Goal: Task Accomplishment & Management: Use online tool/utility

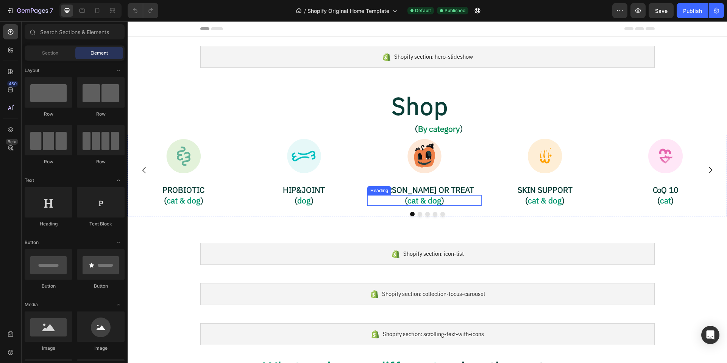
click at [410, 202] on h2 "( cat & dog )" at bounding box center [424, 200] width 114 height 11
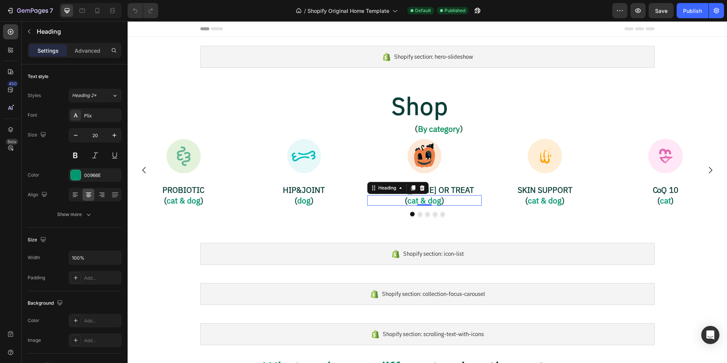
click at [411, 200] on h2 "( cat & dog )" at bounding box center [424, 200] width 114 height 11
click at [414, 128] on span "（" at bounding box center [414, 129] width 8 height 8
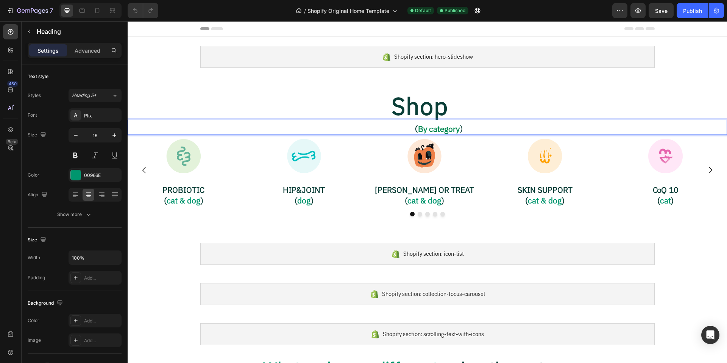
click at [413, 129] on span "（" at bounding box center [414, 129] width 8 height 8
click at [458, 130] on span "）" at bounding box center [460, 129] width 8 height 8
click at [461, 128] on span "）" at bounding box center [460, 129] width 8 height 8
click at [457, 129] on span "）" at bounding box center [460, 129] width 8 height 8
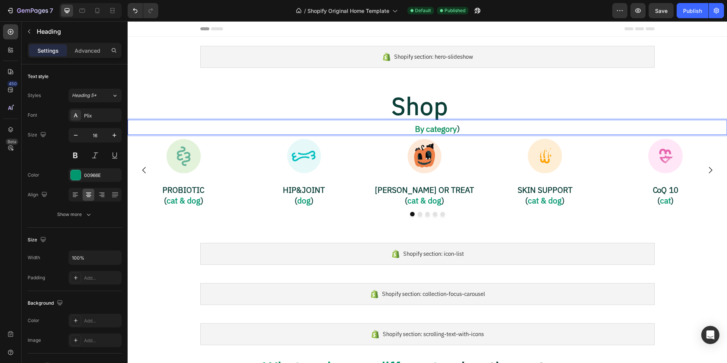
click at [459, 129] on span "）" at bounding box center [460, 129] width 8 height 8
click at [166, 201] on h2 "( cat & dog )" at bounding box center [183, 200] width 114 height 11
click at [434, 129] on span "By category" at bounding box center [439, 129] width 42 height 8
click at [413, 127] on p "By category" at bounding box center [438, 129] width 575 height 10
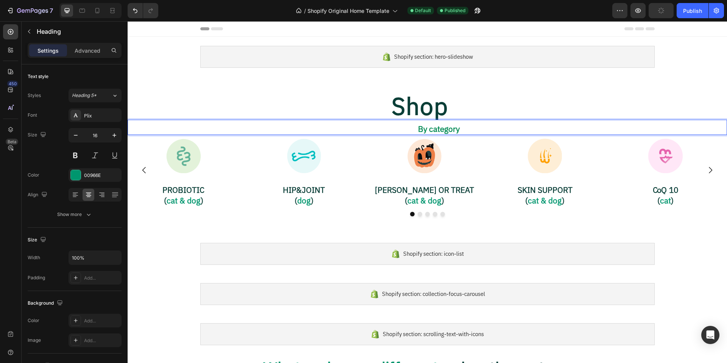
drag, startPoint x: 412, startPoint y: 128, endPoint x: 464, endPoint y: 129, distance: 52.2
click at [464, 129] on p "By category" at bounding box center [438, 129] width 575 height 10
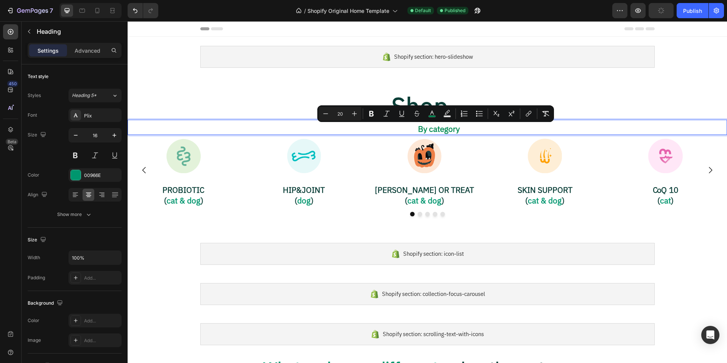
click at [430, 129] on span "By category" at bounding box center [439, 129] width 42 height 8
click at [440, 129] on span "By category" at bounding box center [439, 129] width 42 height 8
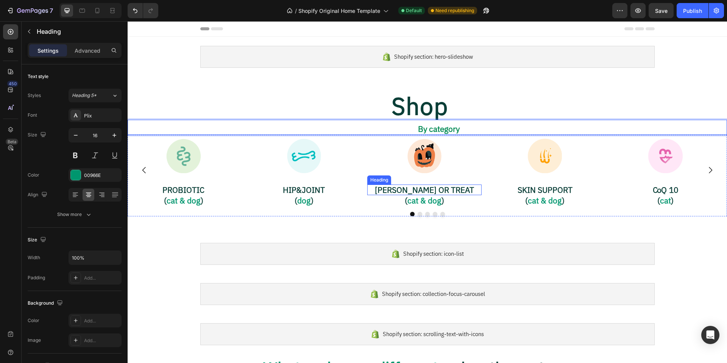
click at [403, 188] on h2 "[PERSON_NAME] OR TREAT" at bounding box center [424, 189] width 114 height 11
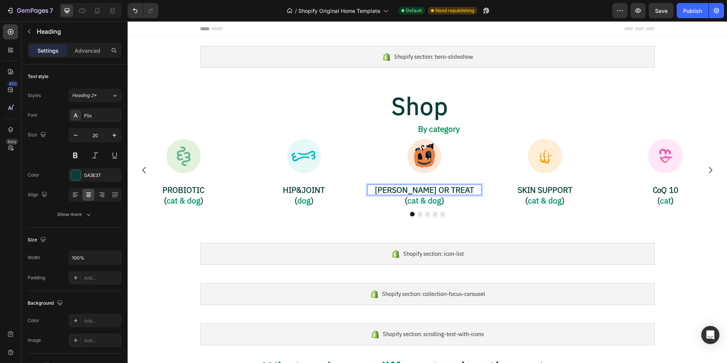
click at [397, 190] on h2 "[PERSON_NAME] OR TREAT" at bounding box center [424, 189] width 114 height 11
click at [461, 190] on p "TRICK OR TREAT" at bounding box center [424, 189] width 113 height 9
click at [165, 201] on span "(" at bounding box center [165, 200] width 3 height 8
click at [165, 201] on p "( cat & dog )" at bounding box center [183, 200] width 113 height 9
click at [202, 201] on span ")" at bounding box center [200, 200] width 3 height 8
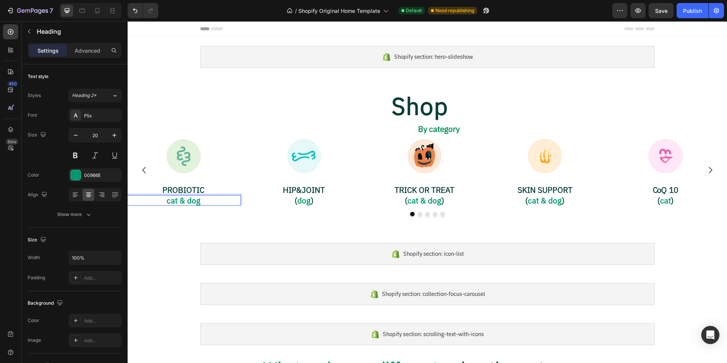
click at [171, 202] on p "cat & dog" at bounding box center [183, 200] width 113 height 9
click at [191, 198] on p "Cat & dog" at bounding box center [183, 200] width 113 height 9
click at [317, 199] on h2 "( dog )" at bounding box center [304, 200] width 114 height 11
click at [188, 200] on p "Cat & Dog" at bounding box center [183, 200] width 113 height 9
drag, startPoint x: 197, startPoint y: 201, endPoint x: 152, endPoint y: 202, distance: 45.1
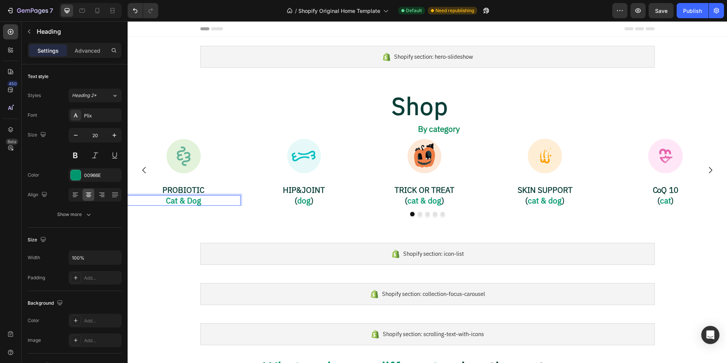
click at [152, 202] on p "Cat & Dog" at bounding box center [183, 200] width 113 height 9
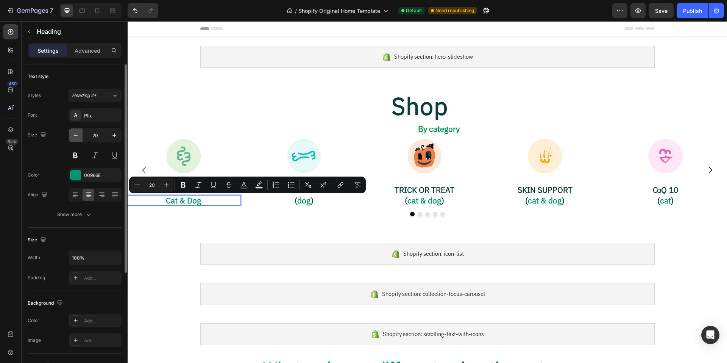
click at [75, 135] on icon "button" at bounding box center [76, 135] width 8 height 8
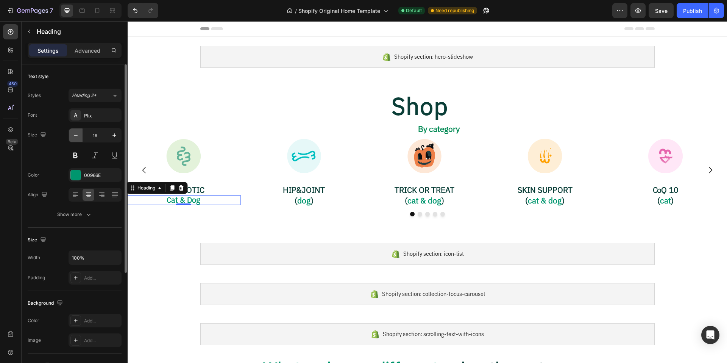
click at [75, 135] on icon "button" at bounding box center [76, 135] width 8 height 8
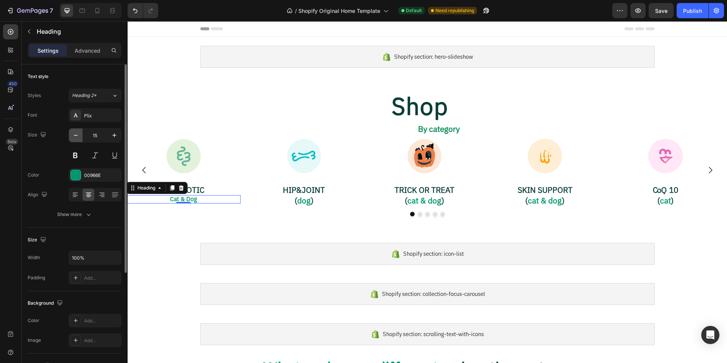
type input "14"
click at [259, 191] on h2 "HIP&JOINT" at bounding box center [304, 189] width 114 height 11
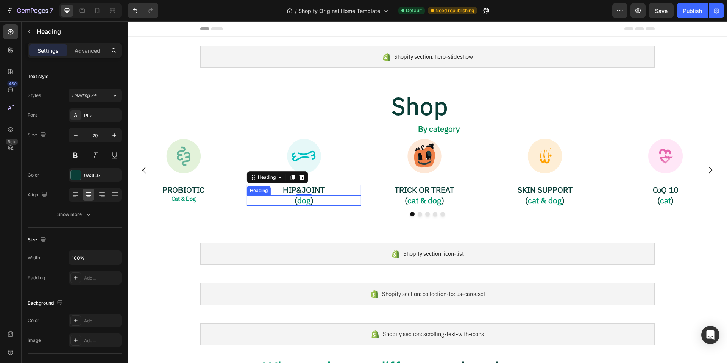
click at [324, 202] on h2 "( dog )" at bounding box center [304, 200] width 114 height 11
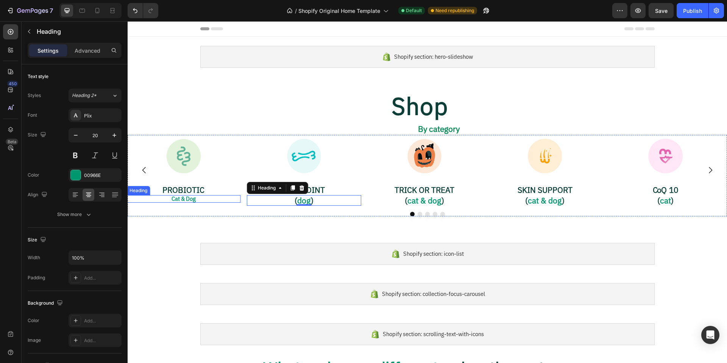
click at [188, 198] on p "Cat & Dog" at bounding box center [183, 199] width 113 height 6
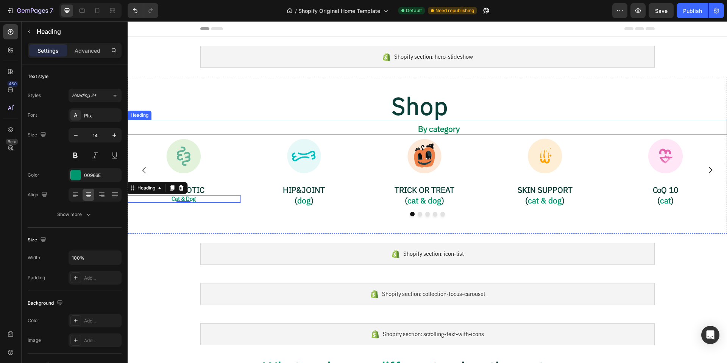
click at [431, 129] on span "By category" at bounding box center [439, 129] width 42 height 8
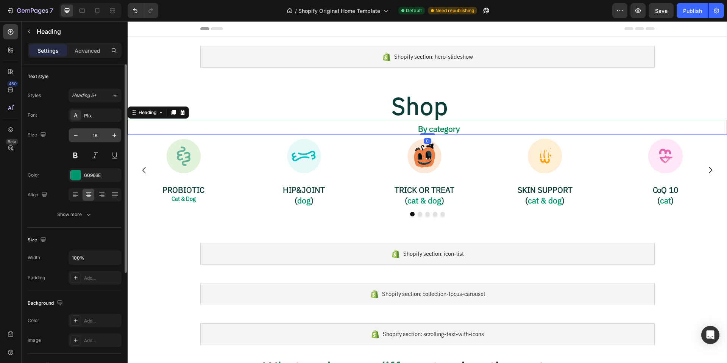
click at [99, 134] on input "16" at bounding box center [94, 135] width 25 height 14
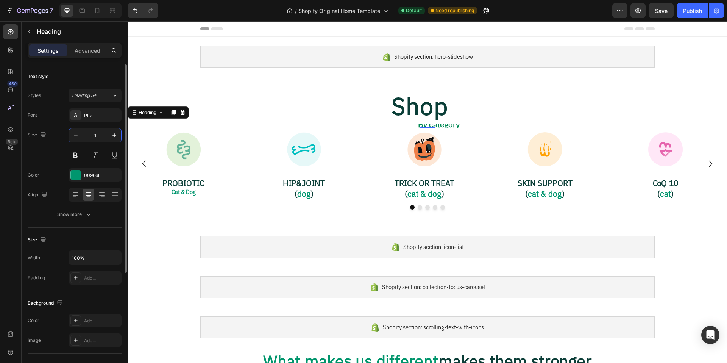
type input "14"
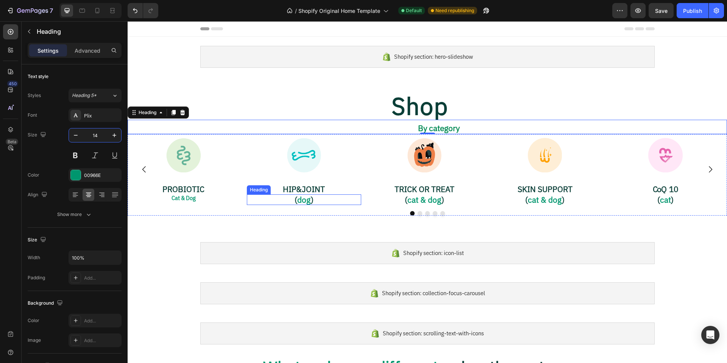
click at [311, 200] on h2 "( dog )" at bounding box center [304, 199] width 114 height 11
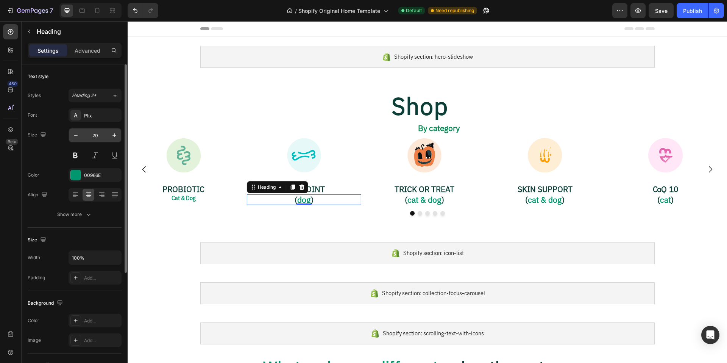
click at [104, 136] on input "20" at bounding box center [94, 135] width 25 height 14
type input "14"
click at [439, 199] on p "⁠⁠⁠⁠⁠⁠⁠ ( cat & dog )" at bounding box center [424, 199] width 113 height 9
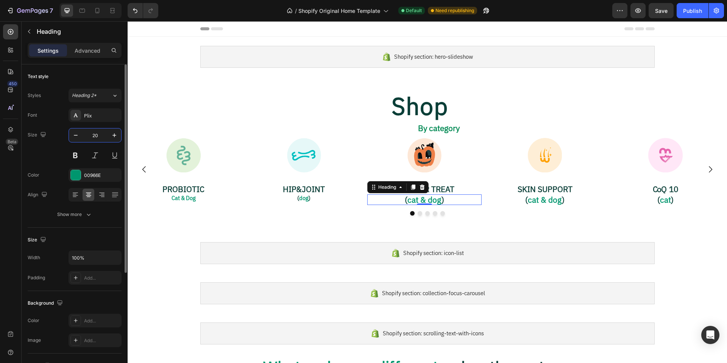
click at [100, 137] on input "20" at bounding box center [94, 135] width 25 height 14
type input "14"
click at [200, 196] on p "Cat & Dog" at bounding box center [183, 198] width 113 height 6
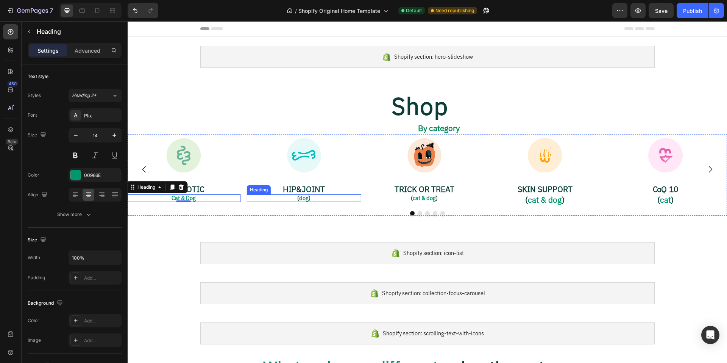
click at [307, 197] on h2 "( dog )" at bounding box center [304, 198] width 114 height 8
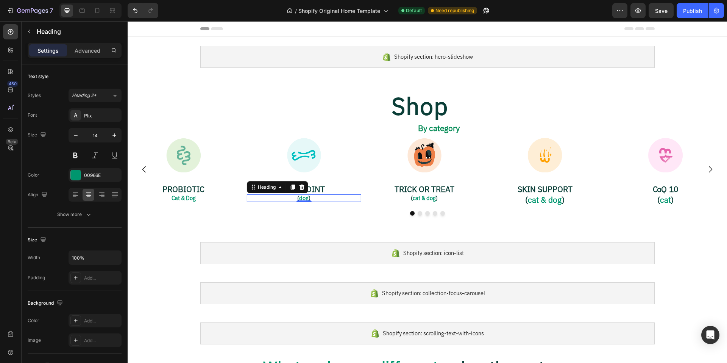
click at [294, 198] on h2 "( dog )" at bounding box center [304, 198] width 114 height 8
click at [297, 198] on span "(" at bounding box center [298, 197] width 2 height 5
click at [312, 198] on p "dog )" at bounding box center [303, 198] width 113 height 6
click at [303, 199] on p "dog" at bounding box center [303, 198] width 113 height 6
click at [448, 196] on p "⁠⁠⁠⁠⁠⁠⁠ ( cat & dog )" at bounding box center [424, 198] width 113 height 6
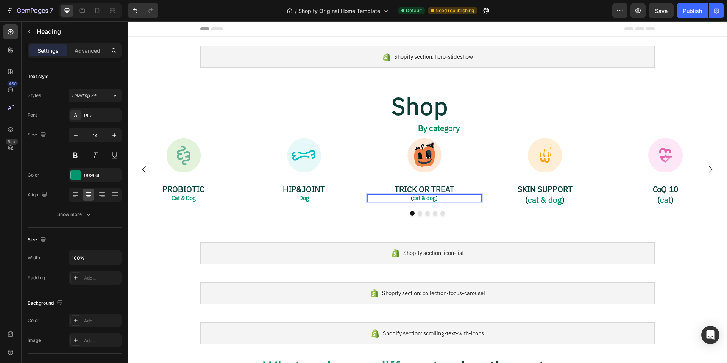
click at [413, 198] on p "( cat & dog )" at bounding box center [424, 198] width 113 height 6
click at [444, 198] on p "( cat & dog )" at bounding box center [424, 198] width 113 height 6
click at [413, 198] on p "( cat & dog" at bounding box center [424, 198] width 113 height 6
click at [441, 201] on p "Cat & dog" at bounding box center [424, 198] width 113 height 6
click at [185, 199] on p "Cat & Dog" at bounding box center [183, 198] width 113 height 6
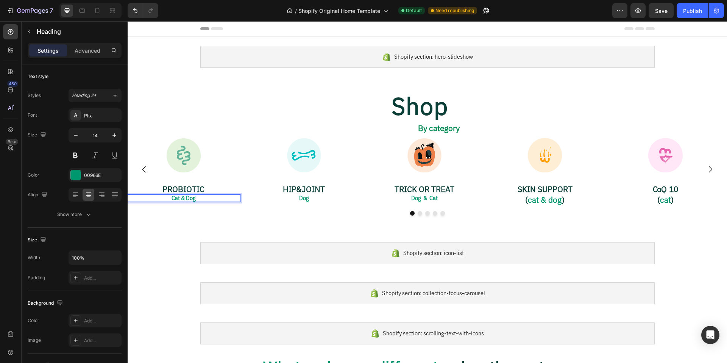
click at [185, 198] on p "Cat & Dog" at bounding box center [183, 198] width 113 height 6
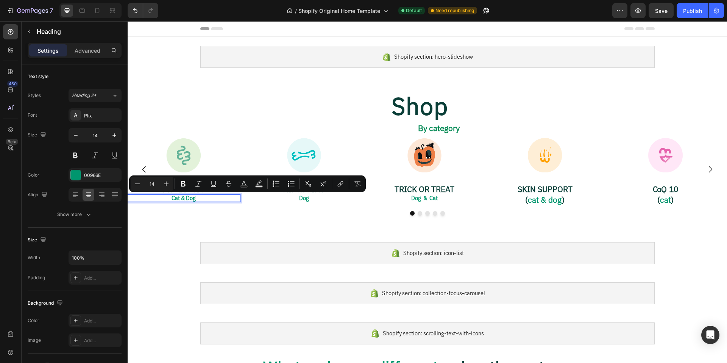
click at [185, 198] on p "Cat & Dog" at bounding box center [183, 198] width 113 height 6
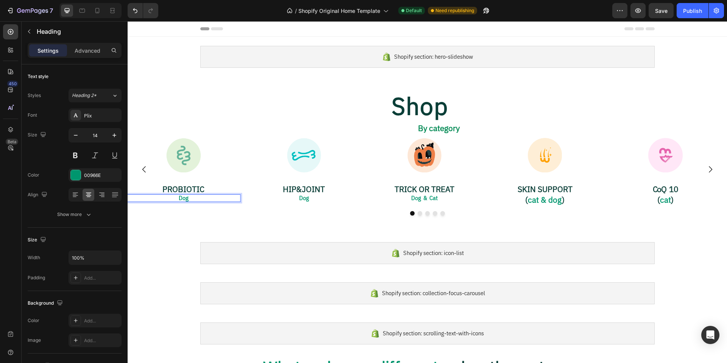
click at [191, 197] on p "Dog" at bounding box center [183, 198] width 113 height 6
click at [546, 199] on h2 "( cat & dog )" at bounding box center [544, 199] width 114 height 11
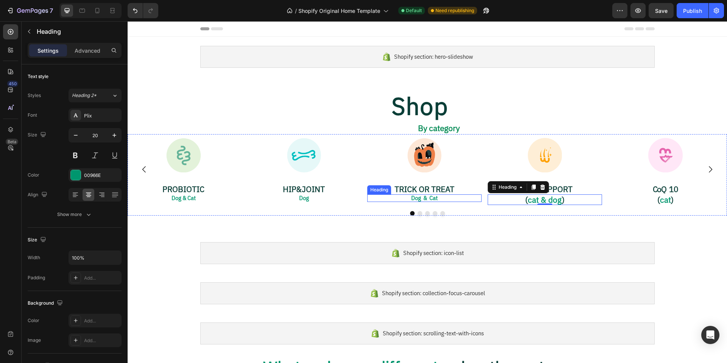
click at [437, 198] on p "Dog & Cat" at bounding box center [424, 198] width 113 height 6
drag, startPoint x: 440, startPoint y: 197, endPoint x: 408, endPoint y: 198, distance: 31.4
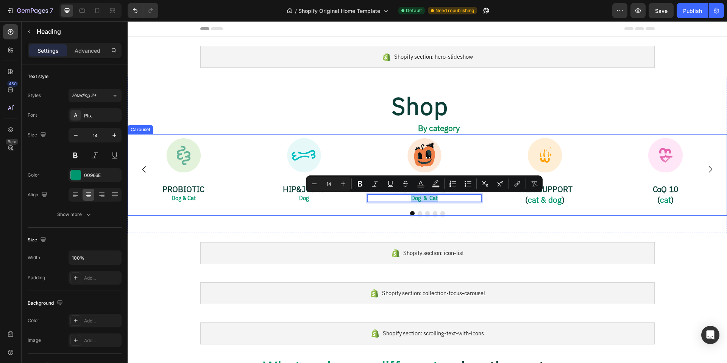
copy p "Dog & Cat"
click at [560, 198] on h2 "( cat & dog )" at bounding box center [544, 199] width 114 height 11
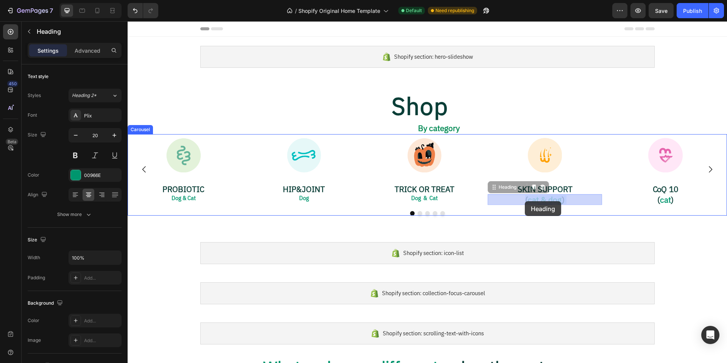
drag, startPoint x: 568, startPoint y: 200, endPoint x: 524, endPoint y: 201, distance: 43.9
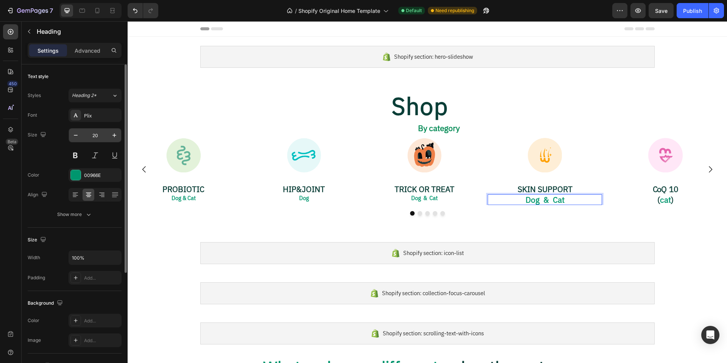
click at [100, 133] on input "20" at bounding box center [94, 135] width 25 height 14
type input "14"
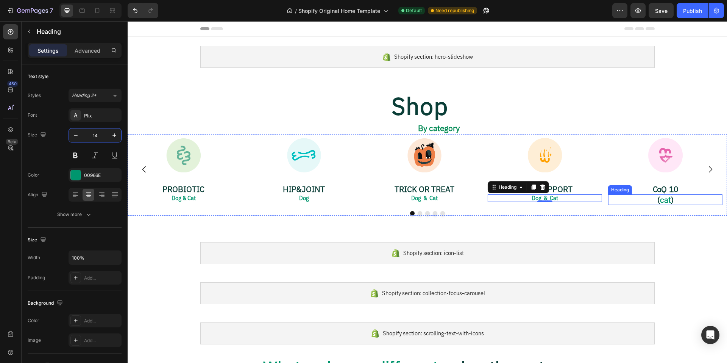
click at [670, 200] on h2 "( cat )" at bounding box center [665, 199] width 114 height 11
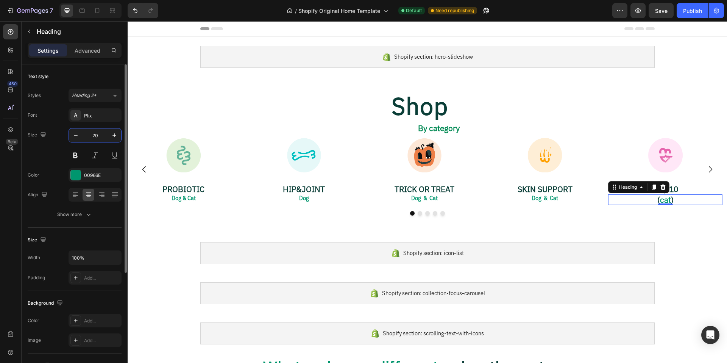
click at [98, 133] on input "20" at bounding box center [94, 135] width 25 height 14
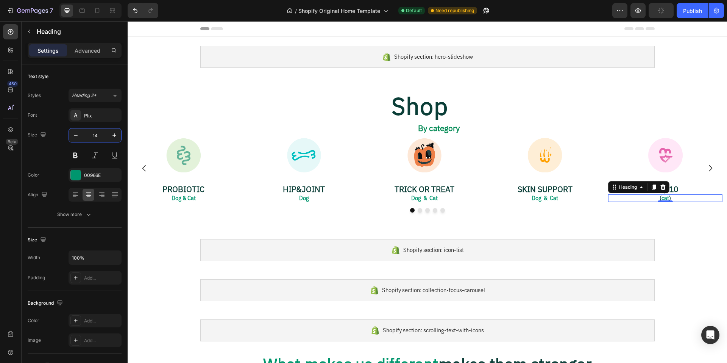
type input "14"
click at [659, 197] on h2 "( cat )" at bounding box center [665, 198] width 114 height 8
click at [672, 197] on p "cat )" at bounding box center [664, 198] width 113 height 6
drag, startPoint x: 671, startPoint y: 197, endPoint x: 657, endPoint y: 197, distance: 13.6
click at [657, 197] on p "cat" at bounding box center [664, 198] width 113 height 6
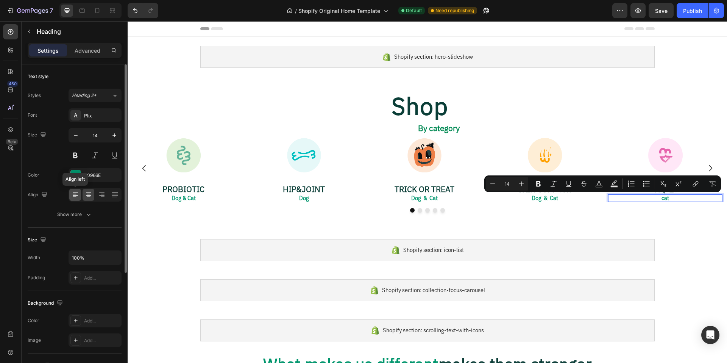
click at [79, 195] on div at bounding box center [75, 194] width 12 height 12
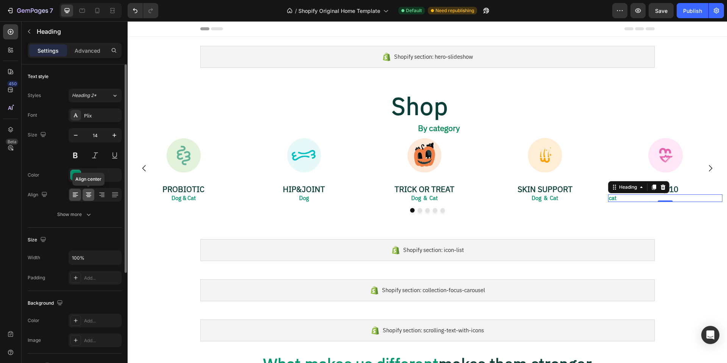
click at [87, 196] on icon at bounding box center [89, 195] width 8 height 8
click at [677, 198] on p "cat" at bounding box center [664, 198] width 113 height 6
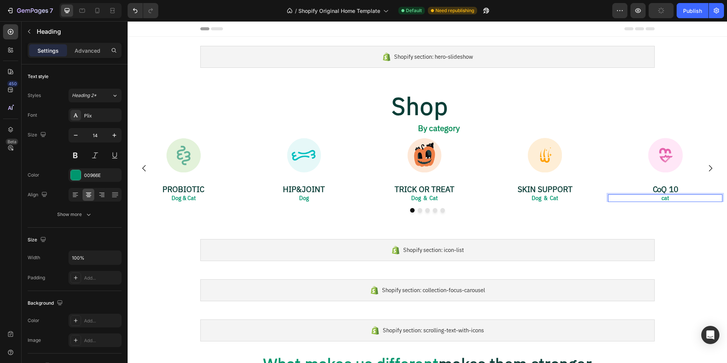
click at [641, 199] on p "cat" at bounding box center [664, 198] width 113 height 6
click at [664, 199] on p "cat" at bounding box center [664, 198] width 113 height 6
click at [708, 165] on icon "Carousel Next Arrow" at bounding box center [709, 167] width 9 height 9
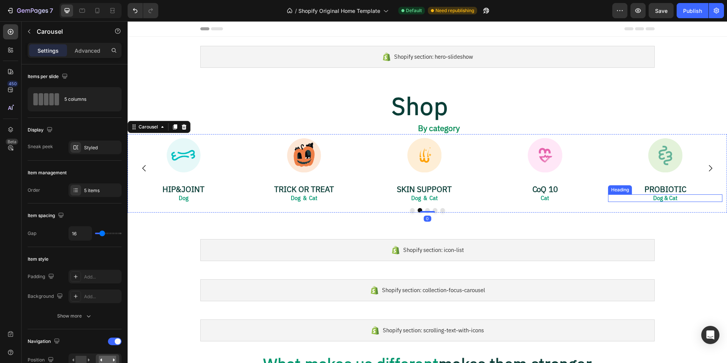
click at [669, 197] on p "Dog & Cat" at bounding box center [664, 198] width 113 height 6
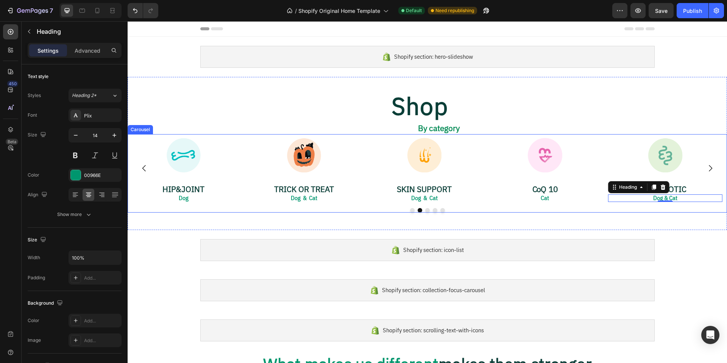
click at [705, 165] on icon "Carousel Next Arrow" at bounding box center [709, 167] width 9 height 9
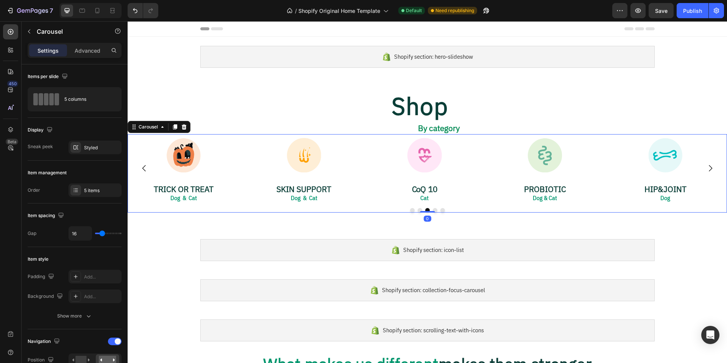
click at [705, 168] on icon "Carousel Next Arrow" at bounding box center [709, 167] width 9 height 9
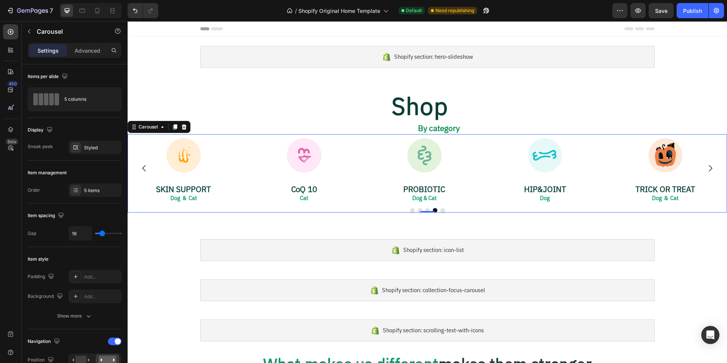
click at [705, 168] on icon "Carousel Next Arrow" at bounding box center [709, 167] width 9 height 9
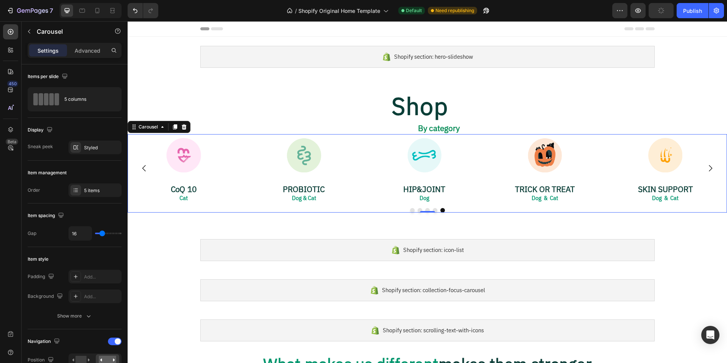
click at [705, 168] on icon "Carousel Next Arrow" at bounding box center [709, 167] width 9 height 9
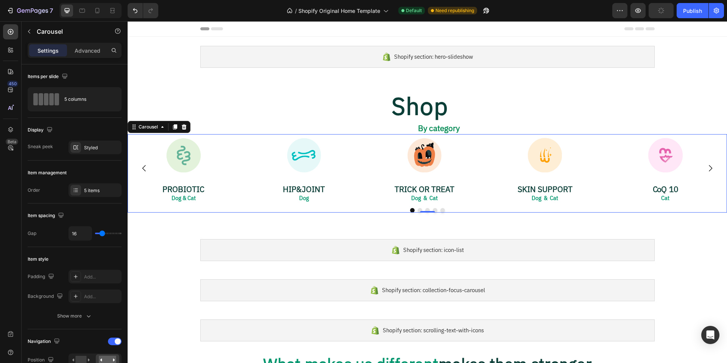
click at [705, 168] on icon "Carousel Next Arrow" at bounding box center [709, 167] width 9 height 9
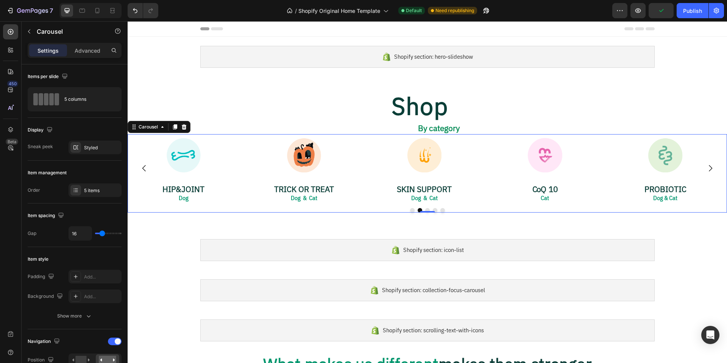
click at [705, 168] on icon "Carousel Next Arrow" at bounding box center [709, 167] width 9 height 9
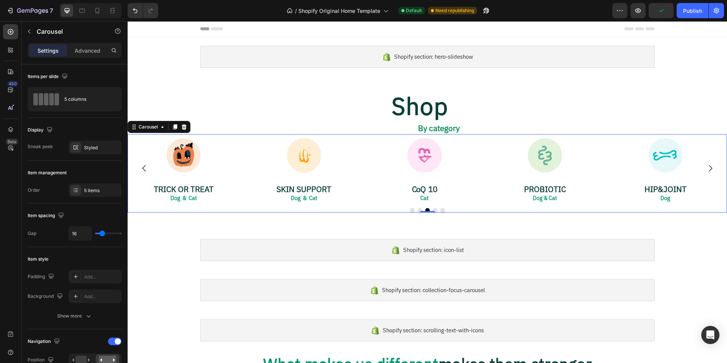
click at [705, 168] on icon "Carousel Next Arrow" at bounding box center [709, 167] width 9 height 9
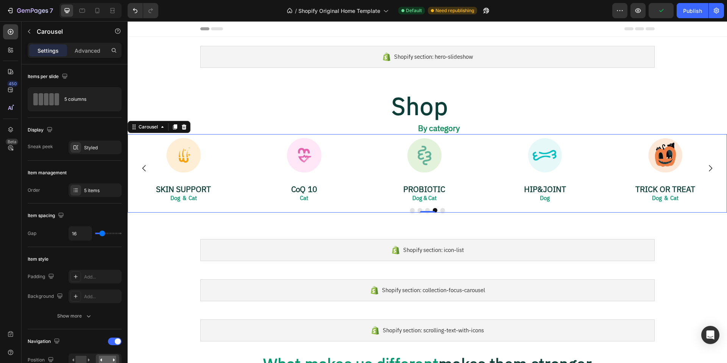
click at [705, 168] on icon "Carousel Next Arrow" at bounding box center [709, 167] width 9 height 9
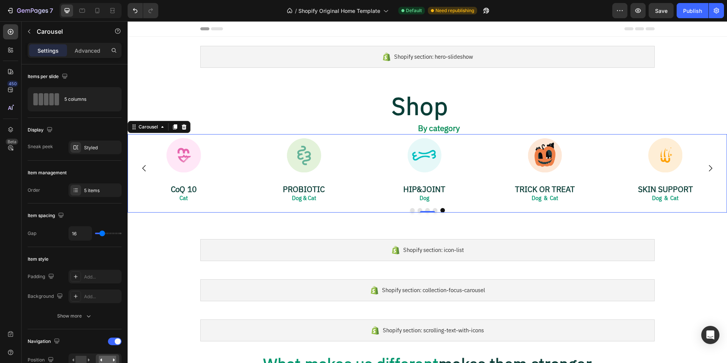
click at [708, 169] on icon "Carousel Next Arrow" at bounding box center [709, 168] width 3 height 6
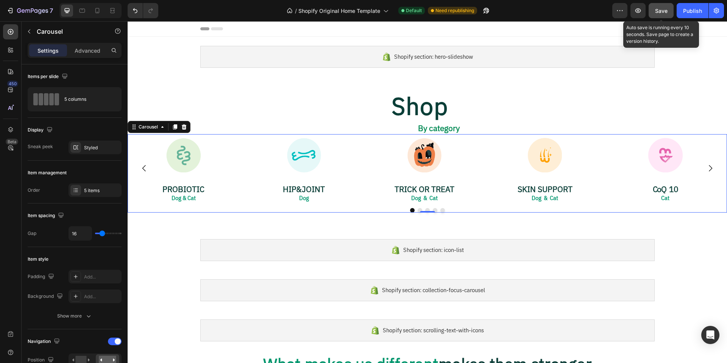
click at [665, 9] on span "Save" at bounding box center [661, 11] width 12 height 6
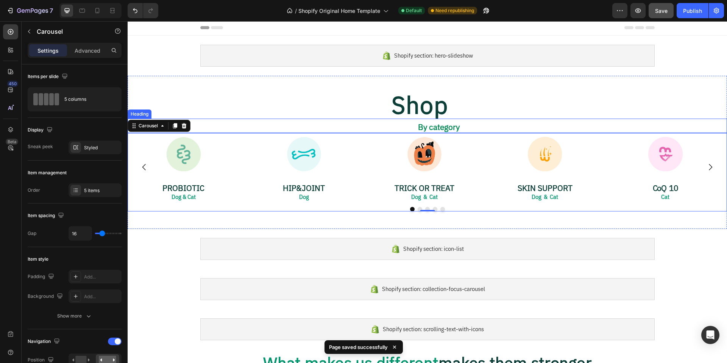
scroll to position [2, 0]
click at [441, 124] on span "By category" at bounding box center [439, 127] width 42 height 8
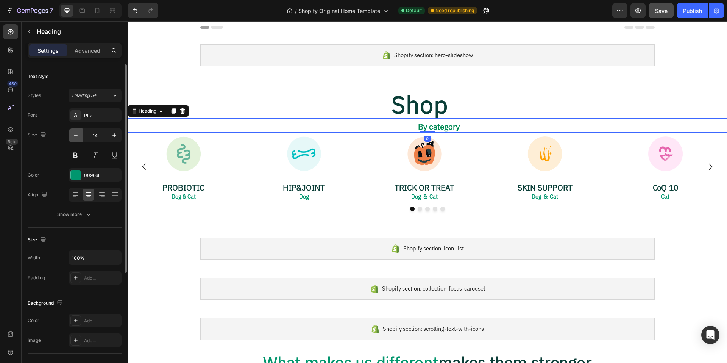
click at [79, 136] on icon "button" at bounding box center [76, 135] width 8 height 8
click at [79, 135] on icon "button" at bounding box center [76, 135] width 8 height 8
click at [78, 135] on icon "button" at bounding box center [76, 135] width 8 height 8
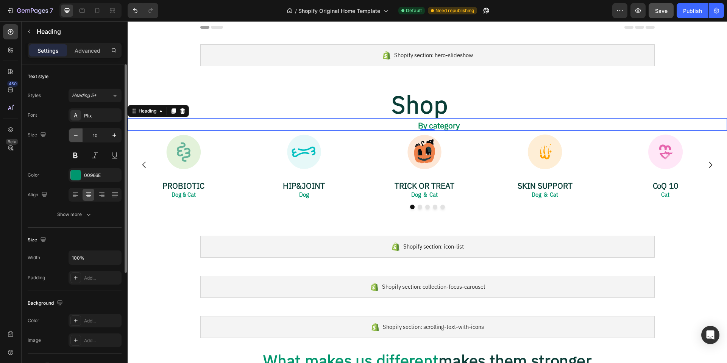
click at [78, 135] on icon "button" at bounding box center [76, 135] width 8 height 8
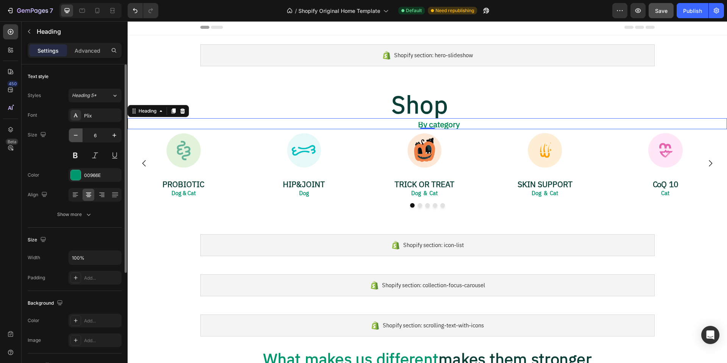
click at [78, 136] on icon "button" at bounding box center [76, 135] width 8 height 8
click at [115, 137] on icon "button" at bounding box center [114, 135] width 8 height 8
drag, startPoint x: 99, startPoint y: 137, endPoint x: 92, endPoint y: 136, distance: 7.2
click at [92, 136] on input "7" at bounding box center [94, 135] width 25 height 14
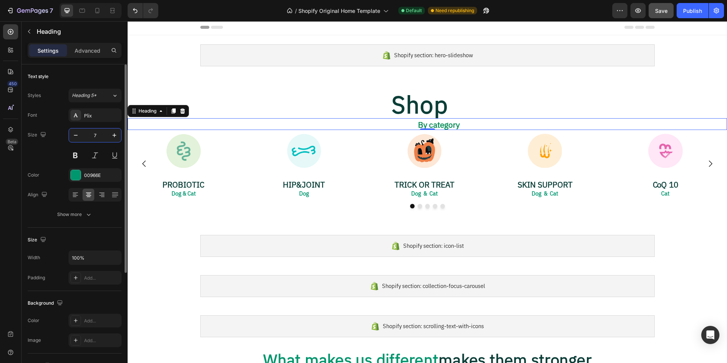
click at [103, 136] on input "7" at bounding box center [94, 135] width 25 height 14
drag, startPoint x: 100, startPoint y: 136, endPoint x: 92, endPoint y: 135, distance: 8.3
click at [92, 135] on input "7" at bounding box center [94, 135] width 25 height 14
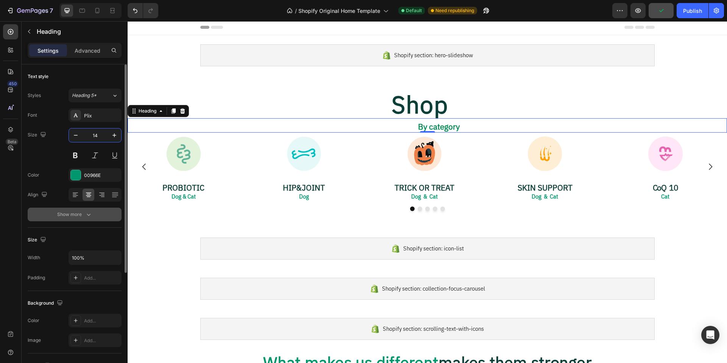
type input "14"
click at [89, 215] on icon "button" at bounding box center [89, 214] width 8 height 8
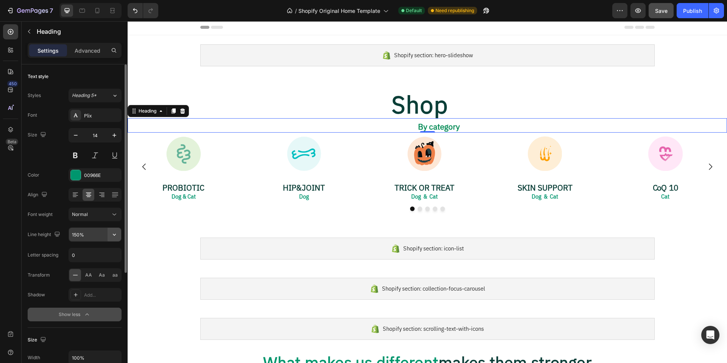
click at [114, 234] on icon "button" at bounding box center [114, 234] width 8 height 8
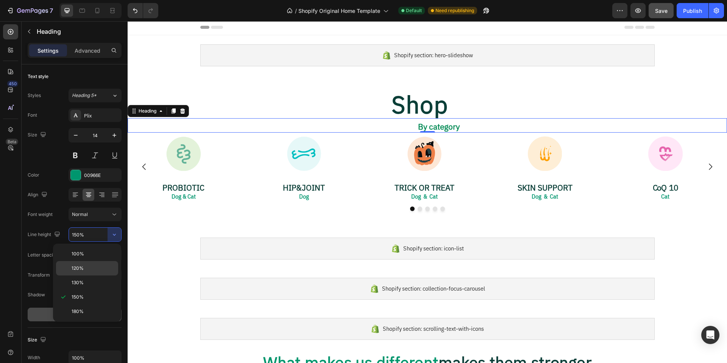
click at [92, 269] on p "120%" at bounding box center [93, 267] width 43 height 7
type input "120%"
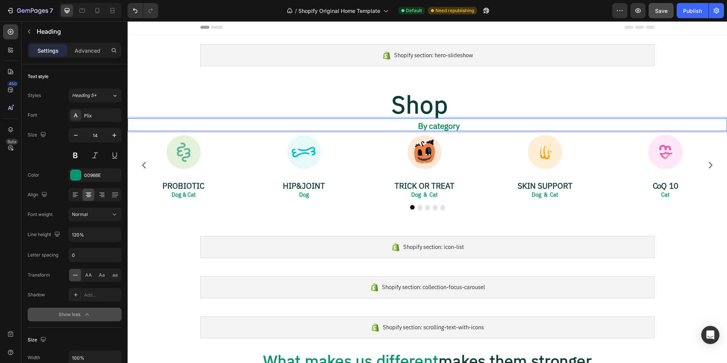
drag, startPoint x: 414, startPoint y: 126, endPoint x: 479, endPoint y: 127, distance: 65.1
click at [479, 127] on p "By category" at bounding box center [438, 127] width 575 height 8
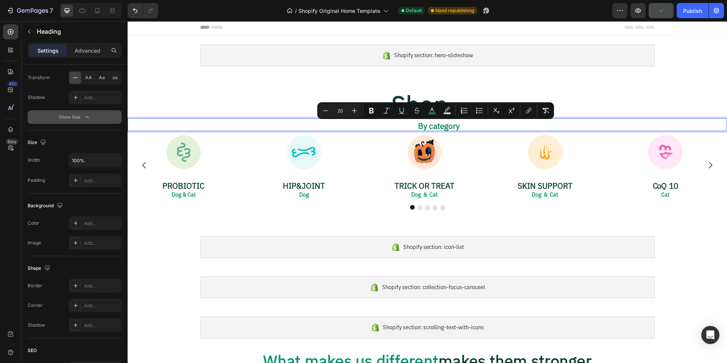
scroll to position [0, 0]
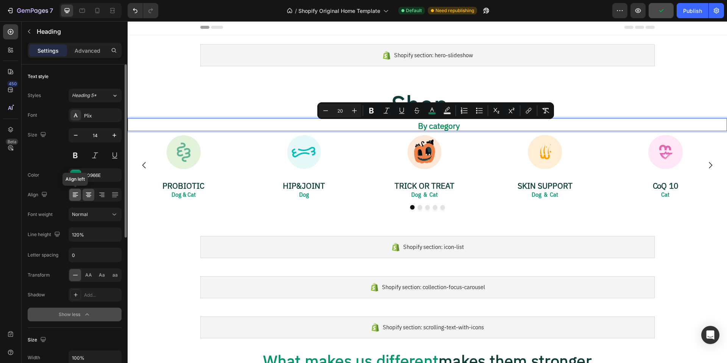
click at [77, 193] on icon at bounding box center [76, 195] width 8 height 8
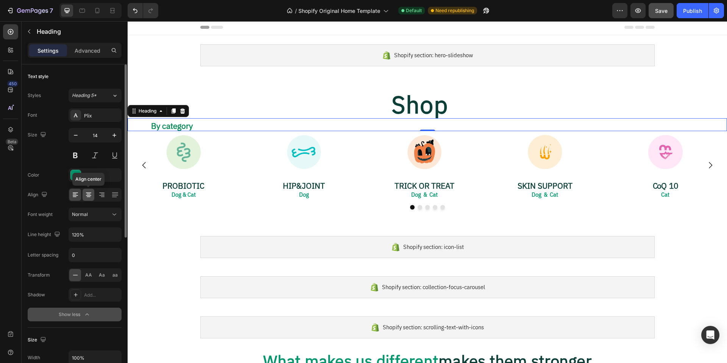
click at [90, 196] on icon at bounding box center [89, 196] width 4 height 1
click at [413, 126] on p "By category" at bounding box center [438, 127] width 575 height 8
click at [83, 49] on p "Advanced" at bounding box center [88, 51] width 26 height 8
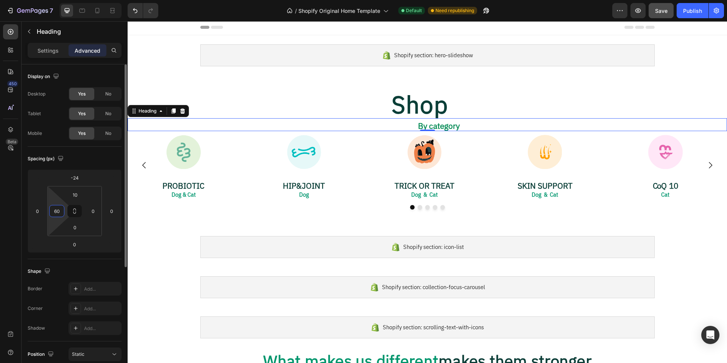
click at [59, 210] on input "60" at bounding box center [56, 210] width 11 height 11
type input "0"
click at [104, 161] on div "Spacing (px)" at bounding box center [75, 158] width 94 height 12
click at [79, 228] on input "0" at bounding box center [74, 226] width 15 height 11
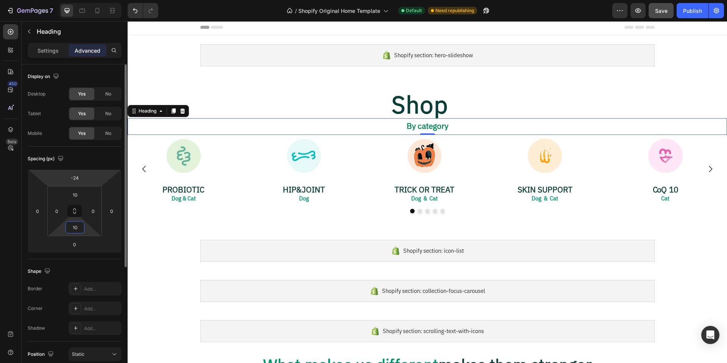
type input "10"
click at [81, 0] on html "7 / Shopify Original Home Template Default Need republishing Preview Save Publi…" at bounding box center [363, 0] width 727 height 0
drag, startPoint x: 81, startPoint y: 178, endPoint x: 66, endPoint y: 177, distance: 14.8
click at [66, 177] on div "-24" at bounding box center [74, 177] width 19 height 12
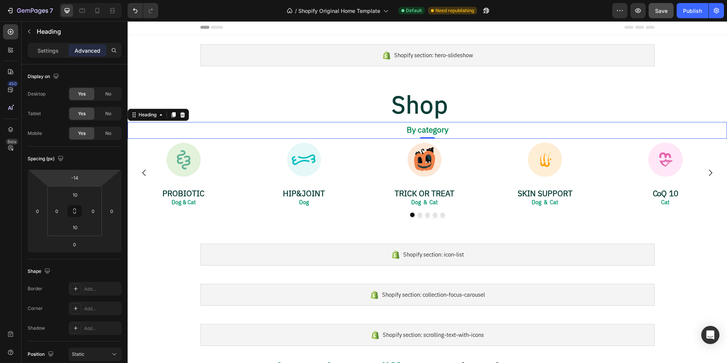
type input "-16"
click at [83, 0] on html "7 / Shopify Original Home Template Default Need republishing Preview Save Publi…" at bounding box center [363, 0] width 727 height 0
click at [47, 47] on p "Settings" at bounding box center [47, 51] width 21 height 8
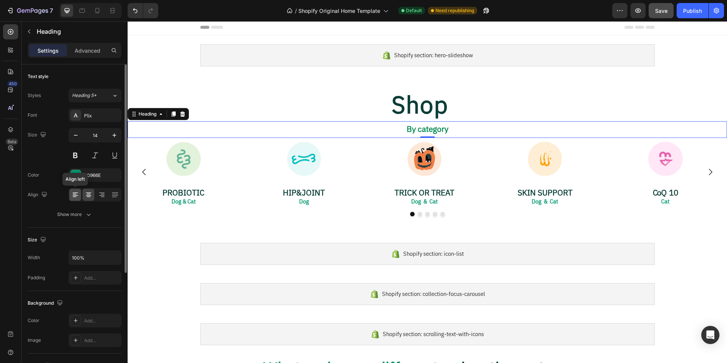
click at [77, 193] on icon at bounding box center [76, 195] width 8 height 8
click at [85, 193] on icon at bounding box center [89, 195] width 8 height 8
click at [85, 215] on icon "button" at bounding box center [89, 214] width 8 height 8
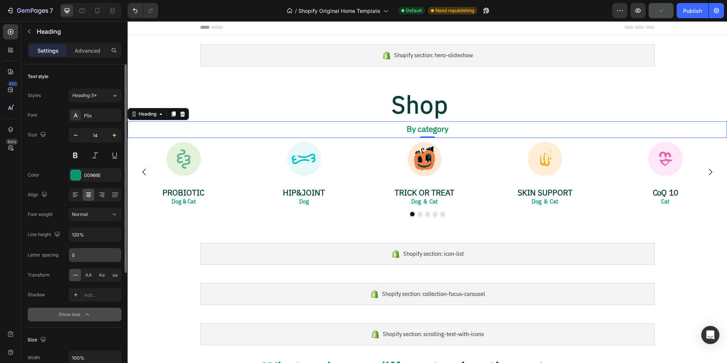
click at [85, 252] on input "0" at bounding box center [95, 255] width 52 height 14
type input "1"
type input "0"
click at [39, 308] on button "Show less" at bounding box center [75, 314] width 94 height 14
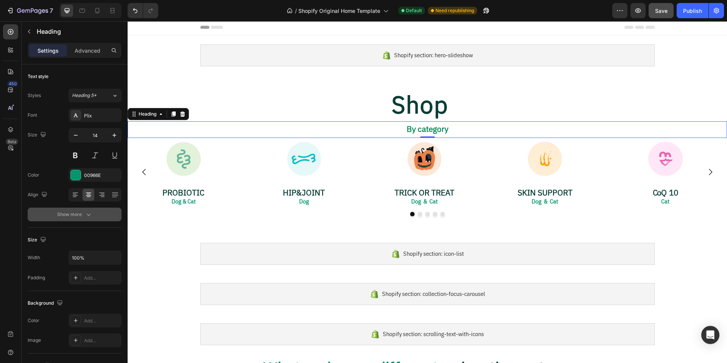
click at [76, 211] on div "Show more" at bounding box center [74, 214] width 35 height 8
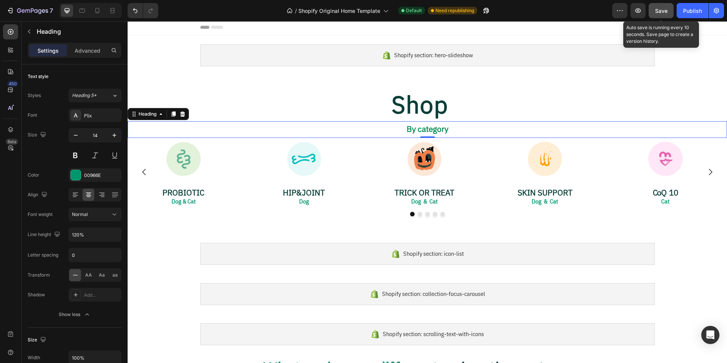
click at [666, 10] on span "Save" at bounding box center [661, 11] width 12 height 6
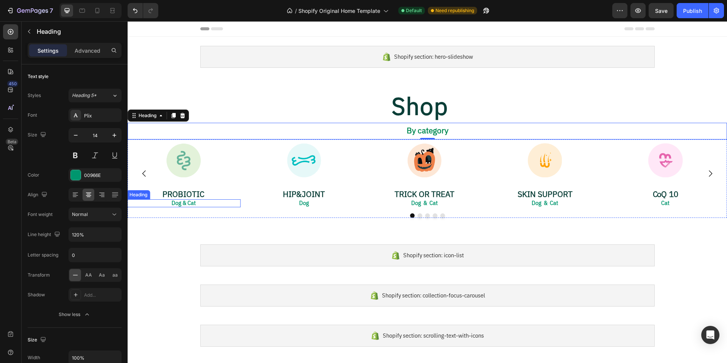
click at [184, 203] on p "Dog & Cat" at bounding box center [183, 203] width 113 height 6
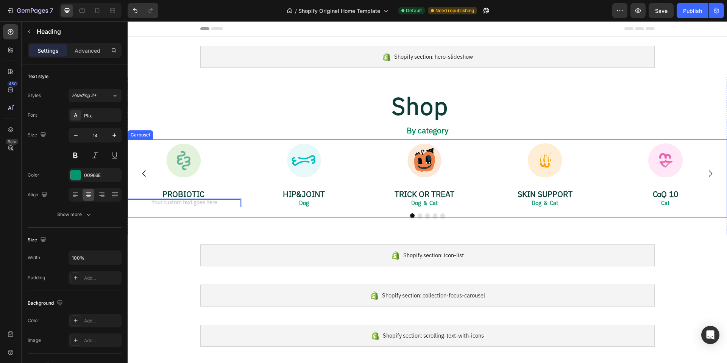
click at [219, 213] on div at bounding box center [427, 215] width 599 height 5
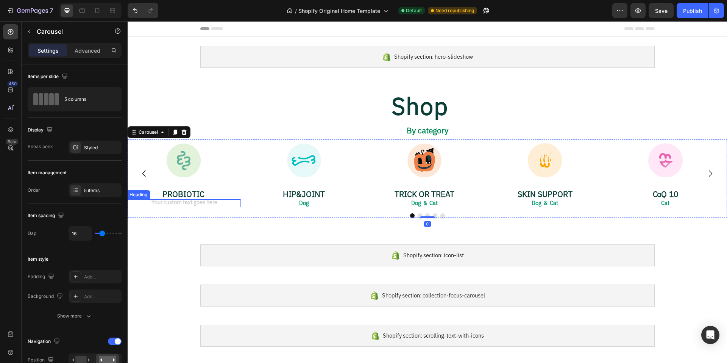
click at [207, 204] on h2 "Rich Text Editor. Editing area: main" at bounding box center [183, 203] width 114 height 8
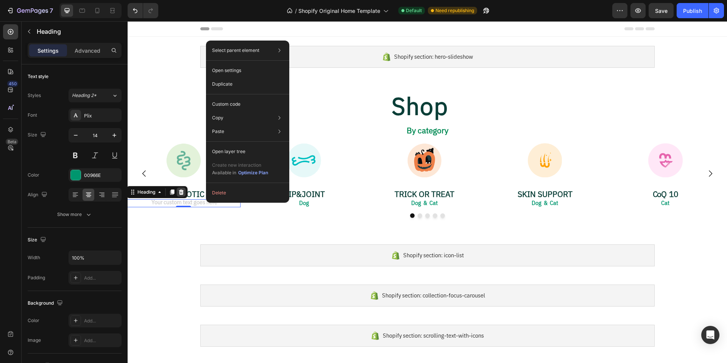
click at [180, 193] on icon at bounding box center [181, 191] width 5 height 5
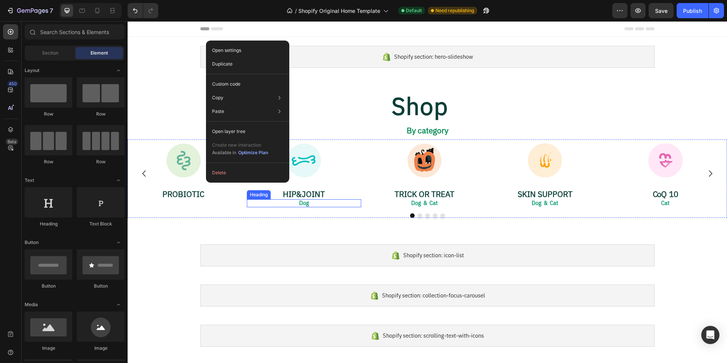
click at [296, 203] on p "Dog" at bounding box center [303, 203] width 113 height 6
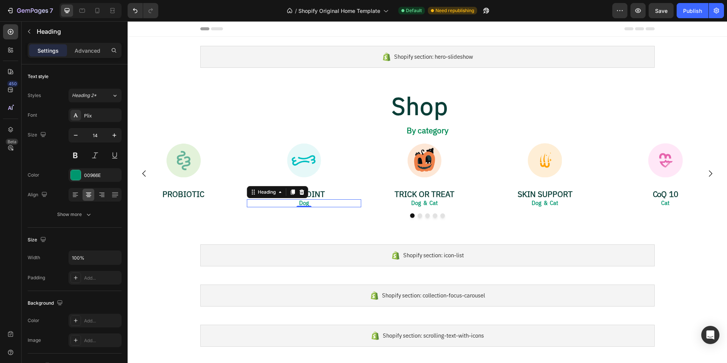
drag, startPoint x: 303, startPoint y: 193, endPoint x: 309, endPoint y: 193, distance: 6.4
click at [303, 193] on icon at bounding box center [302, 192] width 6 height 6
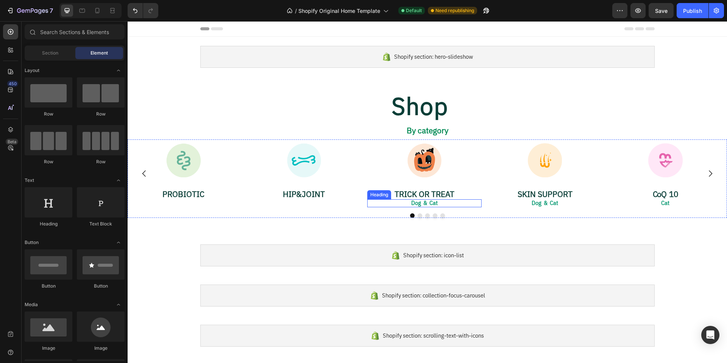
click at [431, 203] on p "Dog & Cat" at bounding box center [424, 203] width 113 height 6
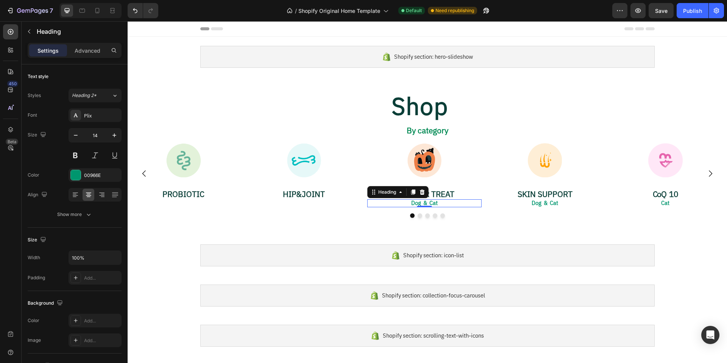
click at [422, 191] on icon at bounding box center [421, 191] width 5 height 5
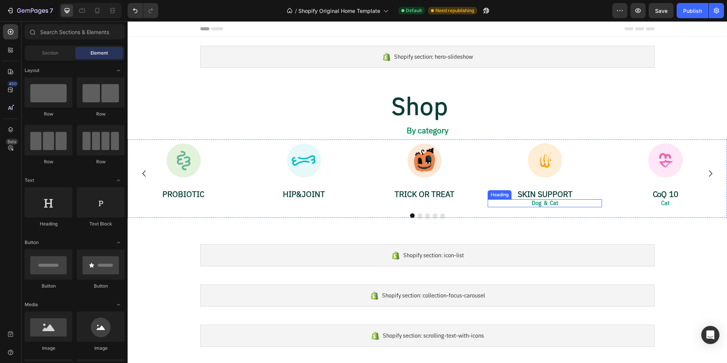
click at [549, 203] on p "Dog & Cat" at bounding box center [544, 203] width 113 height 6
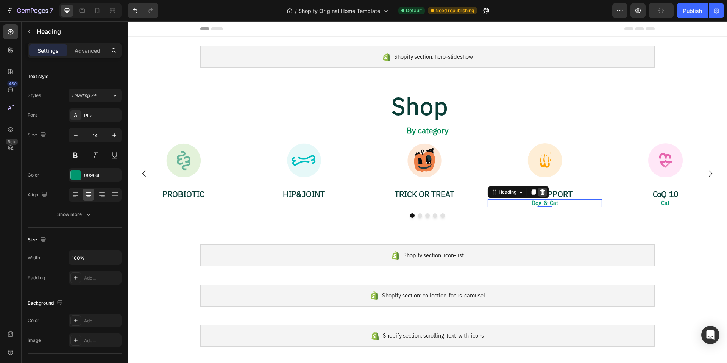
click at [545, 192] on icon at bounding box center [542, 192] width 6 height 6
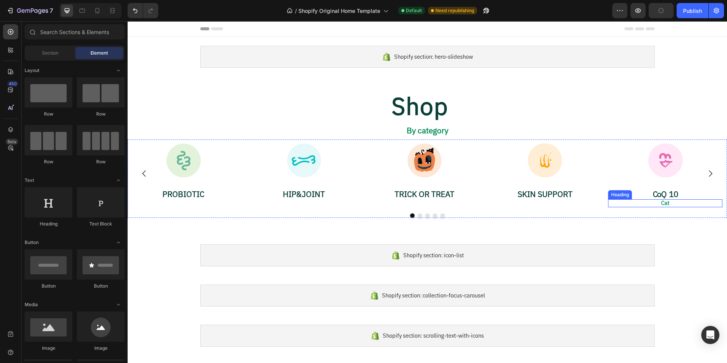
click at [671, 202] on p "Cat" at bounding box center [664, 203] width 113 height 6
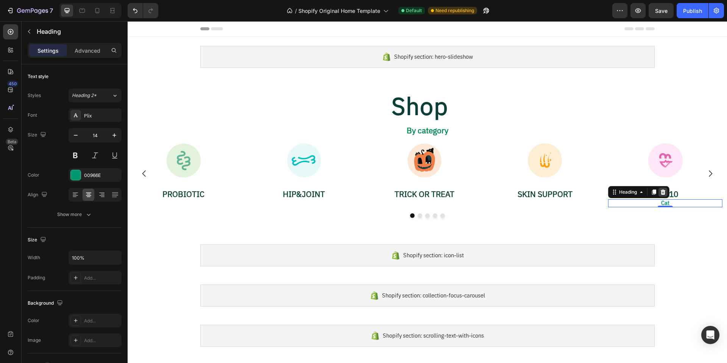
click at [662, 192] on icon at bounding box center [662, 191] width 5 height 5
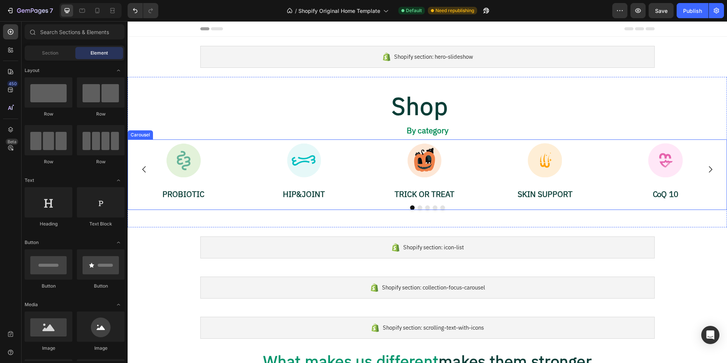
click at [705, 170] on icon "Carousel Next Arrow" at bounding box center [709, 169] width 9 height 9
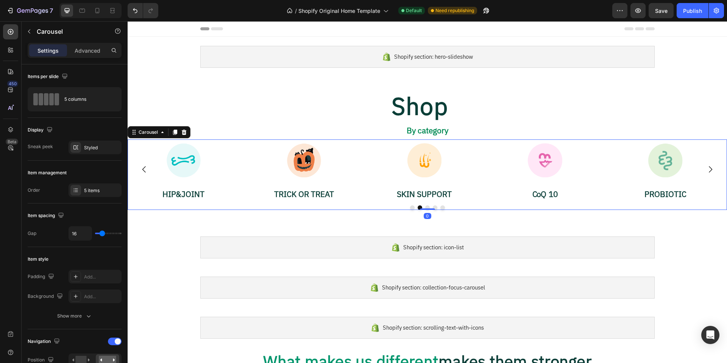
click at [705, 170] on icon "Carousel Next Arrow" at bounding box center [709, 169] width 9 height 9
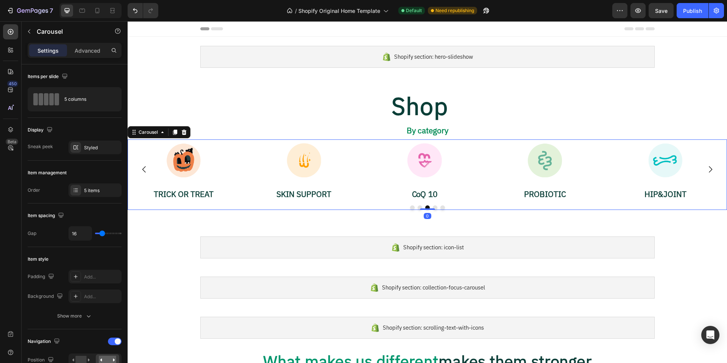
click at [705, 170] on icon "Carousel Next Arrow" at bounding box center [709, 169] width 9 height 9
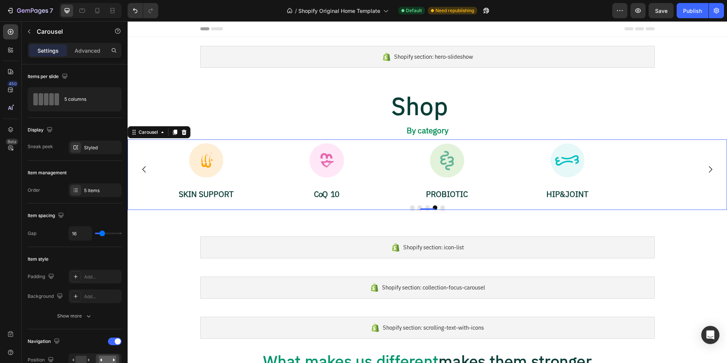
click at [705, 170] on icon "Carousel Next Arrow" at bounding box center [709, 169] width 9 height 9
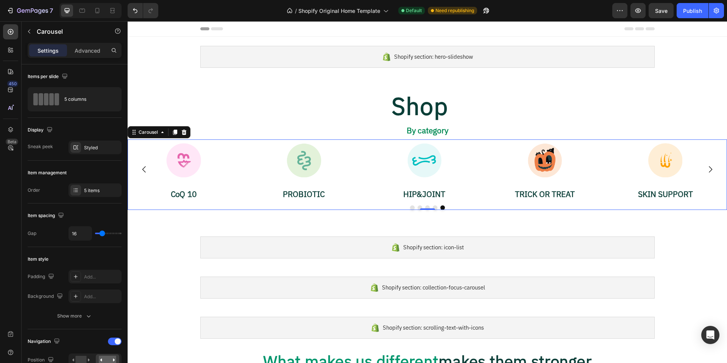
click at [705, 170] on icon "Carousel Next Arrow" at bounding box center [709, 169] width 9 height 9
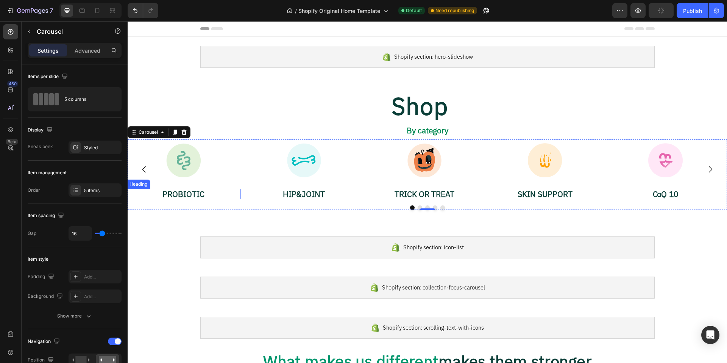
click at [198, 194] on h2 "PROBIOTIC" at bounding box center [183, 193] width 114 height 11
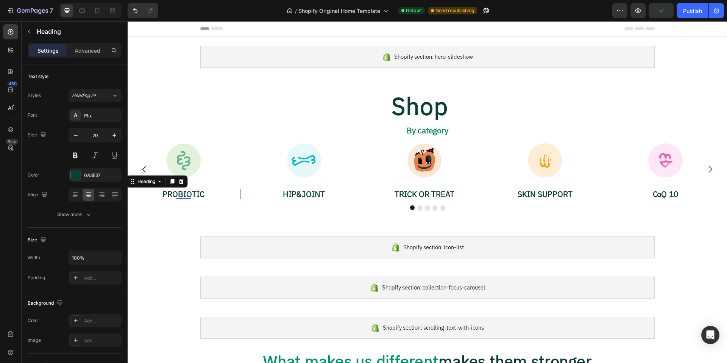
click at [209, 195] on h2 "PROBIOTIC" at bounding box center [183, 193] width 114 height 11
click at [209, 195] on p "PROBIOTIC" at bounding box center [183, 193] width 113 height 9
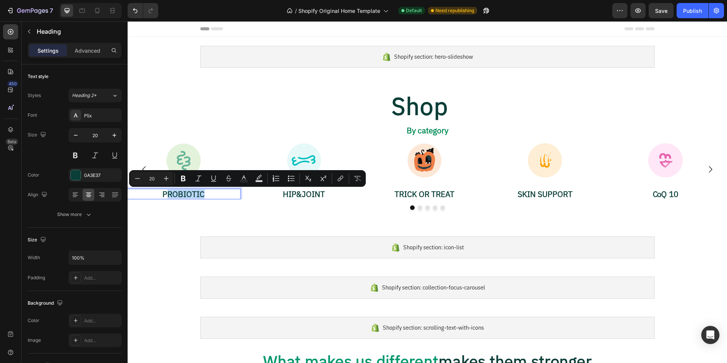
drag, startPoint x: 204, startPoint y: 194, endPoint x: 169, endPoint y: 194, distance: 35.2
click at [169, 194] on p "PROBIOTIC" at bounding box center [183, 193] width 113 height 9
click at [429, 194] on p "TRICK OR TREAT" at bounding box center [424, 193] width 113 height 9
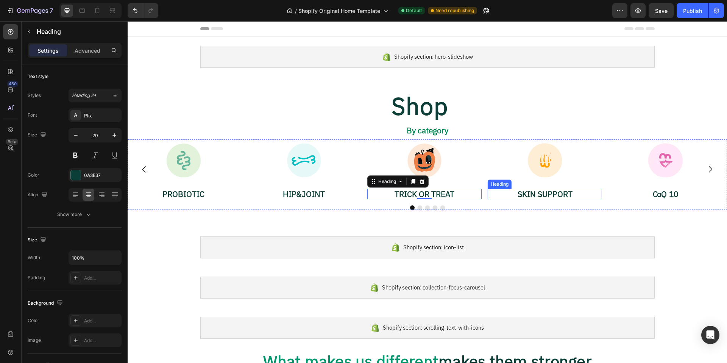
click at [547, 194] on h2 "SKIN SUPPORT" at bounding box center [544, 193] width 114 height 11
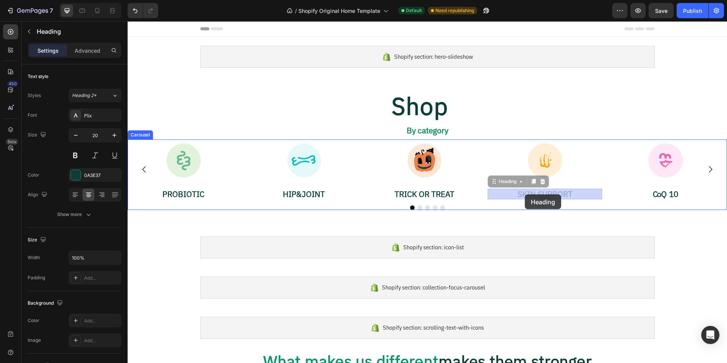
drag, startPoint x: 535, startPoint y: 194, endPoint x: 528, endPoint y: 194, distance: 7.2
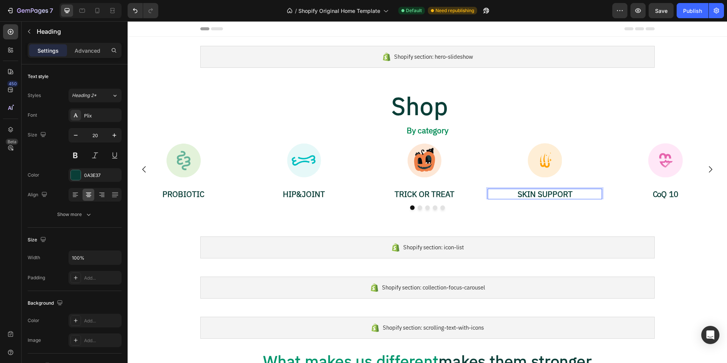
click at [575, 193] on p "SKIN SUPPORT" at bounding box center [544, 193] width 113 height 9
click at [664, 193] on h2 "CoQ 10" at bounding box center [665, 193] width 114 height 11
click at [551, 191] on p "SKIN SUPPORT" at bounding box center [544, 193] width 113 height 9
click at [451, 195] on p "TRICK OR TREAT" at bounding box center [424, 193] width 113 height 9
click at [539, 193] on p "SKIN SUPPORT" at bounding box center [544, 193] width 113 height 9
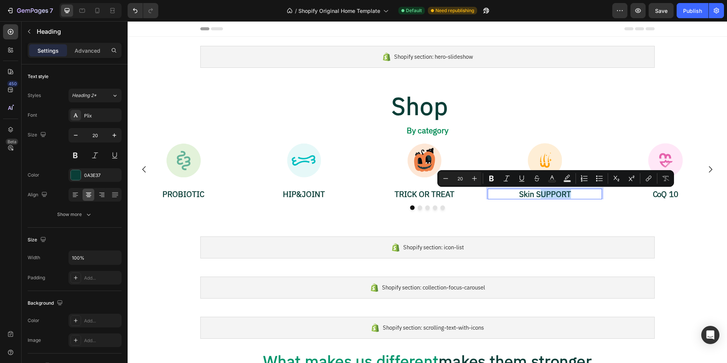
drag, startPoint x: 569, startPoint y: 194, endPoint x: 542, endPoint y: 195, distance: 26.9
click at [542, 195] on p "Skin SUPPORT" at bounding box center [544, 193] width 113 height 9
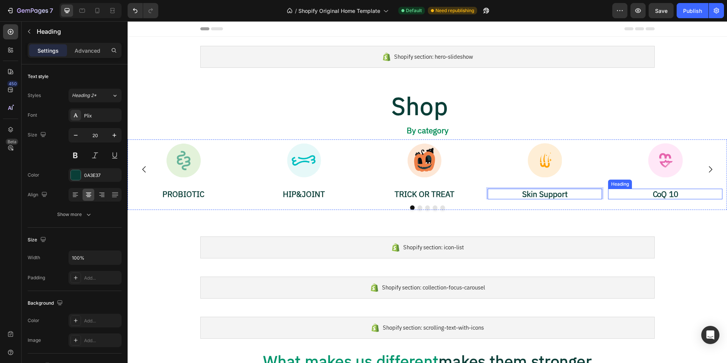
click at [670, 194] on h2 "CoQ 10" at bounding box center [665, 193] width 114 height 11
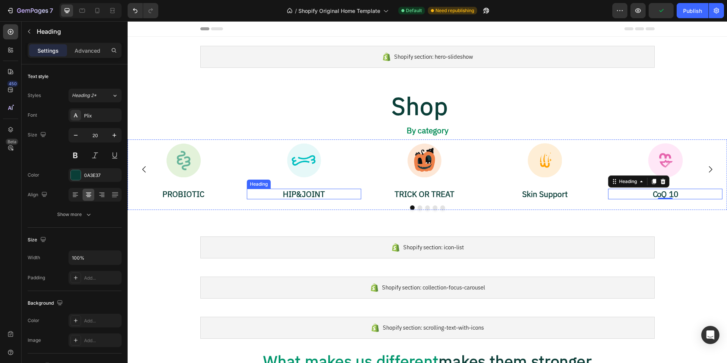
click at [301, 194] on h2 "HIP&JOINT" at bounding box center [304, 193] width 114 height 11
click at [296, 194] on h2 "HIP&JOINT" at bounding box center [304, 193] width 114 height 11
click at [668, 196] on h2 "CoQ 10" at bounding box center [665, 193] width 114 height 11
click at [669, 195] on h2 "CoQ 10" at bounding box center [665, 193] width 114 height 11
click at [295, 195] on p "HIP&JOINT" at bounding box center [303, 193] width 113 height 9
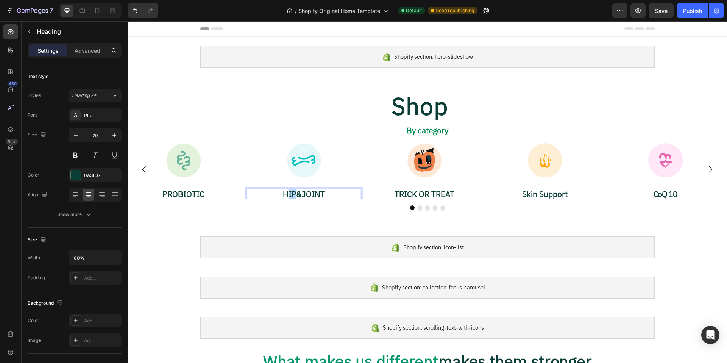
drag, startPoint x: 295, startPoint y: 194, endPoint x: 289, endPoint y: 194, distance: 6.1
click at [289, 194] on p "HIP&JOINT" at bounding box center [303, 193] width 113 height 9
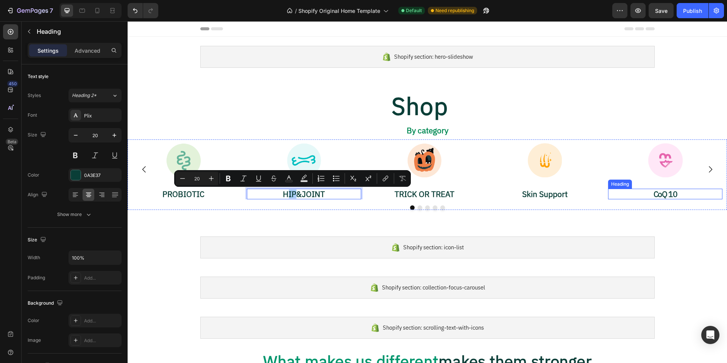
click at [669, 195] on p "CoQ 10" at bounding box center [664, 193] width 113 height 9
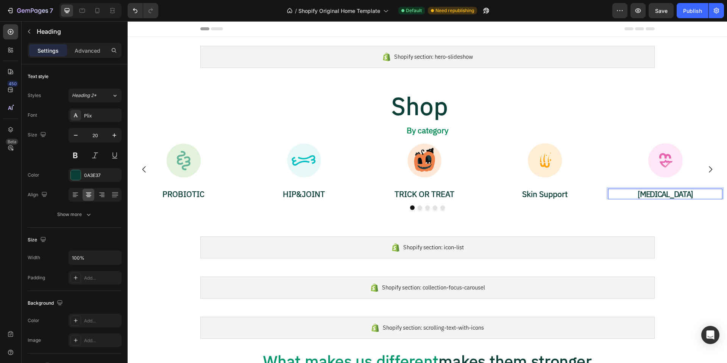
click at [667, 194] on p "CoQ10" at bounding box center [664, 193] width 113 height 9
click at [312, 192] on p "HIP&JOINT" at bounding box center [303, 193] width 113 height 9
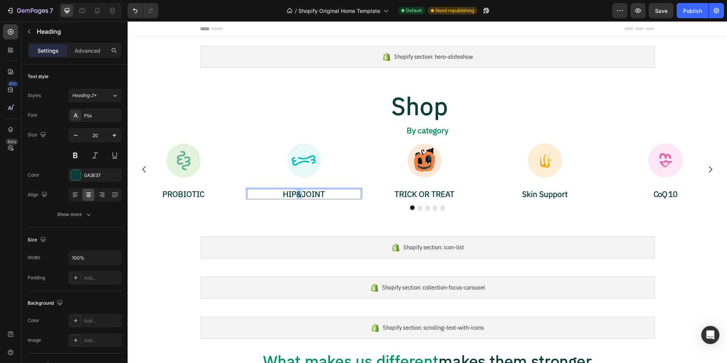
click at [295, 194] on p "HIP&JOINT" at bounding box center [303, 193] width 113 height 9
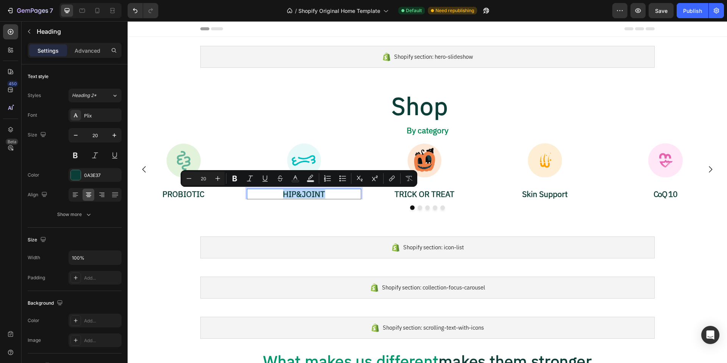
click at [296, 194] on p "HIP&JOINT" at bounding box center [303, 193] width 113 height 9
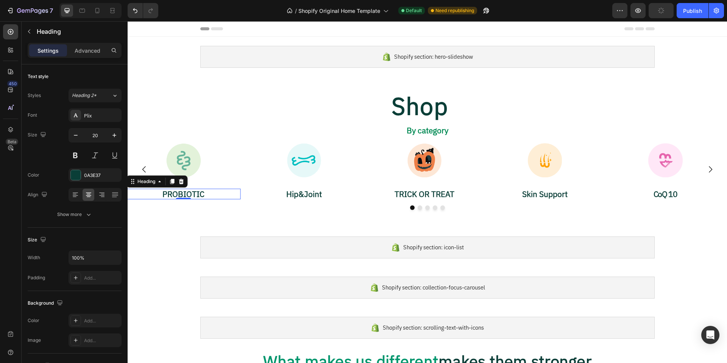
click at [199, 194] on p "PROBIOTIC" at bounding box center [183, 193] width 113 height 9
click at [171, 194] on p "PROBIOTIC" at bounding box center [183, 193] width 113 height 9
drag, startPoint x: 168, startPoint y: 194, endPoint x: 202, endPoint y: 196, distance: 34.1
click at [202, 196] on p "PROBIOTIC" at bounding box center [183, 193] width 113 height 9
click at [705, 167] on icon "Carousel Next Arrow" at bounding box center [709, 169] width 9 height 9
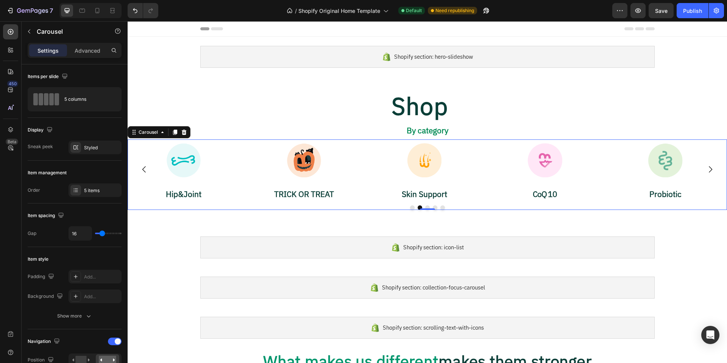
click at [705, 170] on icon "Carousel Next Arrow" at bounding box center [709, 169] width 9 height 9
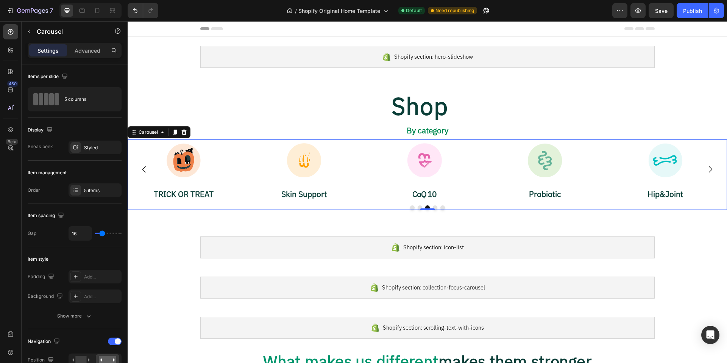
click at [705, 170] on icon "Carousel Next Arrow" at bounding box center [709, 169] width 9 height 9
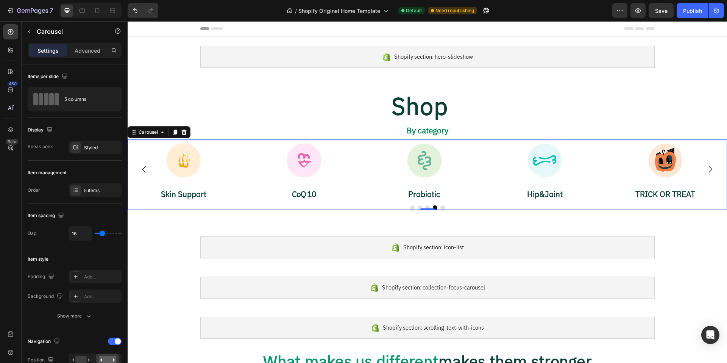
click at [705, 170] on icon "Carousel Next Arrow" at bounding box center [709, 169] width 9 height 9
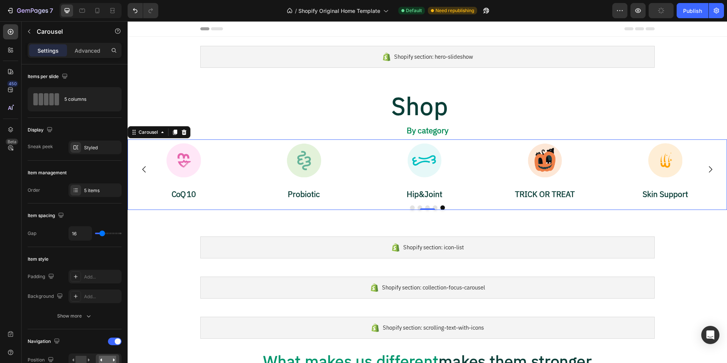
click at [705, 170] on icon "Carousel Next Arrow" at bounding box center [709, 169] width 9 height 9
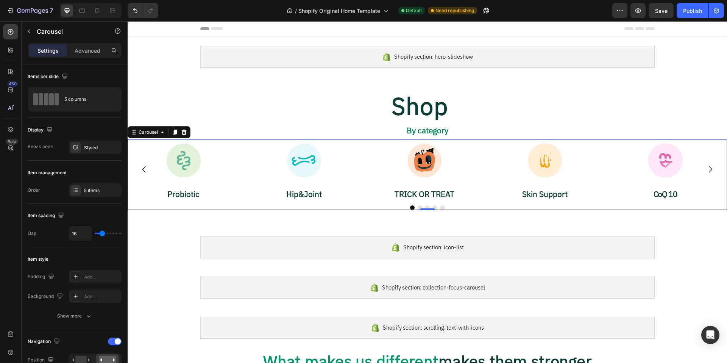
click at [705, 168] on icon "Carousel Next Arrow" at bounding box center [709, 169] width 9 height 9
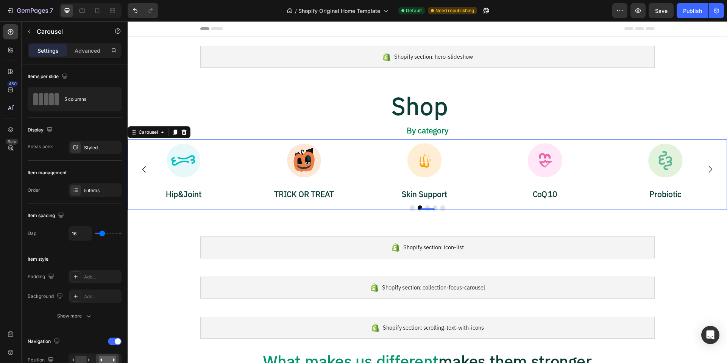
click at [705, 168] on icon "Carousel Next Arrow" at bounding box center [709, 169] width 9 height 9
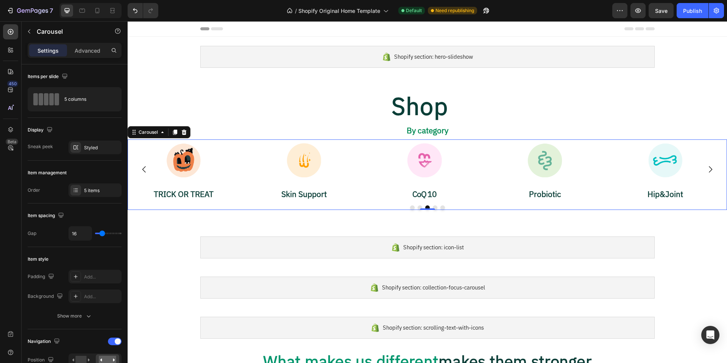
click at [705, 168] on icon "Carousel Next Arrow" at bounding box center [709, 169] width 9 height 9
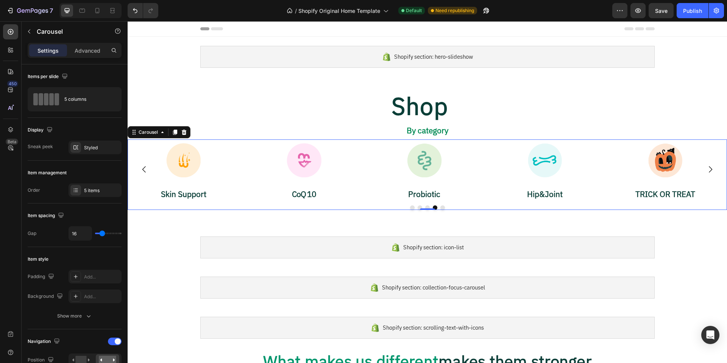
click at [705, 168] on icon "Carousel Next Arrow" at bounding box center [709, 169] width 9 height 9
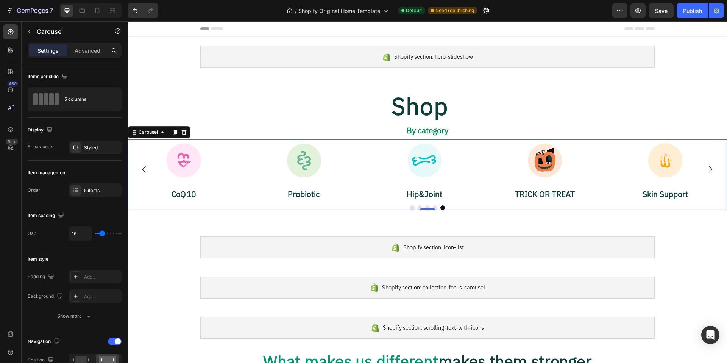
click at [705, 168] on icon "Carousel Next Arrow" at bounding box center [709, 169] width 9 height 9
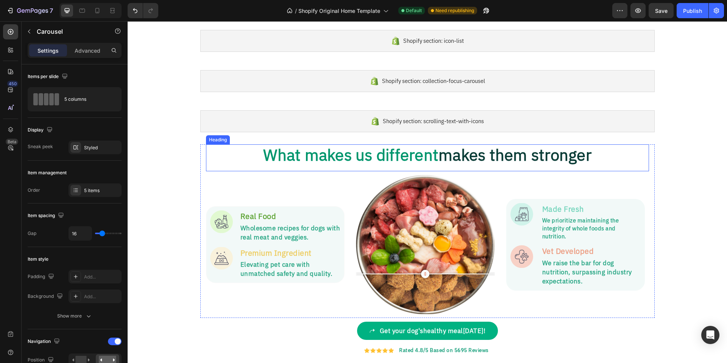
scroll to position [245, 0]
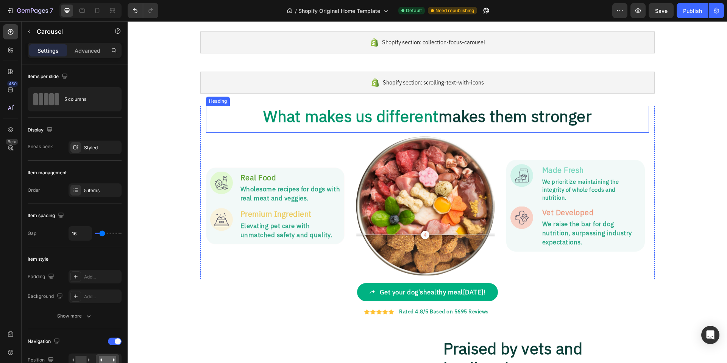
click at [593, 114] on h2 "What makes us different makes them stronger" at bounding box center [427, 116] width 401 height 21
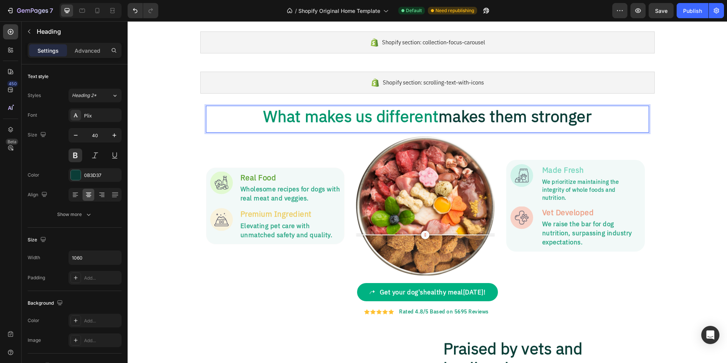
click at [593, 115] on h2 "What makes us different makes them stronger" at bounding box center [427, 116] width 401 height 21
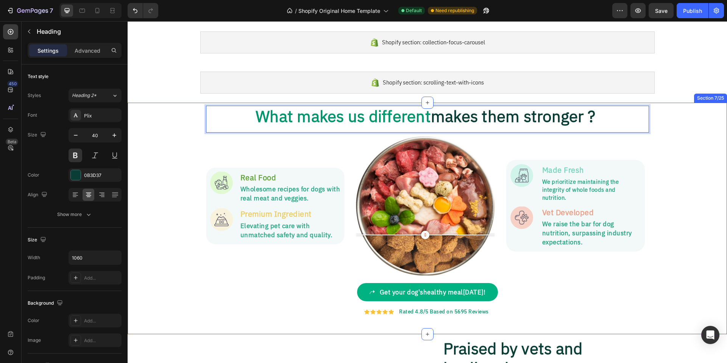
scroll to position [246, 0]
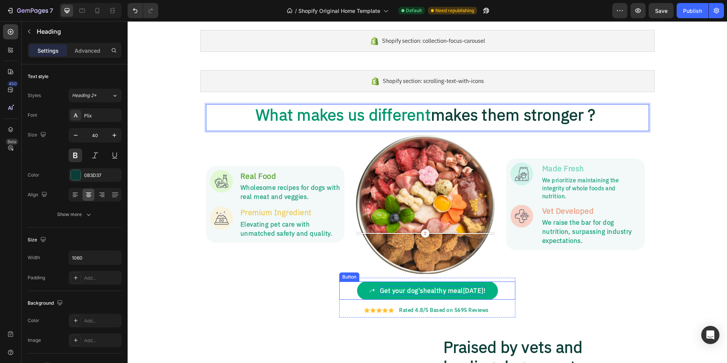
click at [461, 288] on span "healthy meal" at bounding box center [443, 290] width 40 height 6
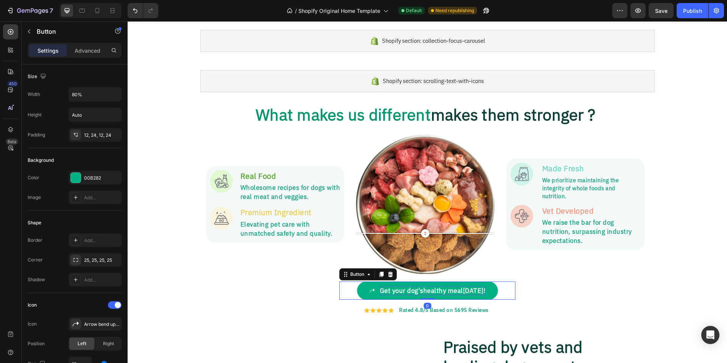
click at [456, 290] on span "healthy meal" at bounding box center [443, 290] width 40 height 6
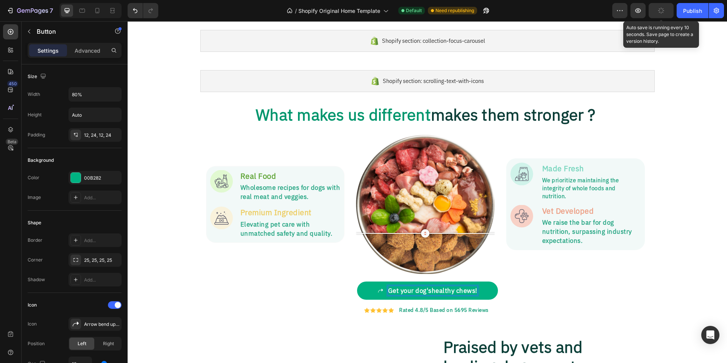
click at [664, 13] on div "button" at bounding box center [661, 11] width 6 height 6
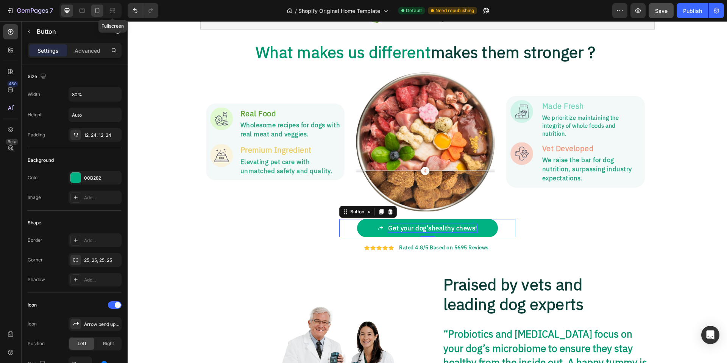
scroll to position [308, 0]
click at [96, 10] on icon at bounding box center [97, 11] width 8 height 8
type input "100%"
type input "10"
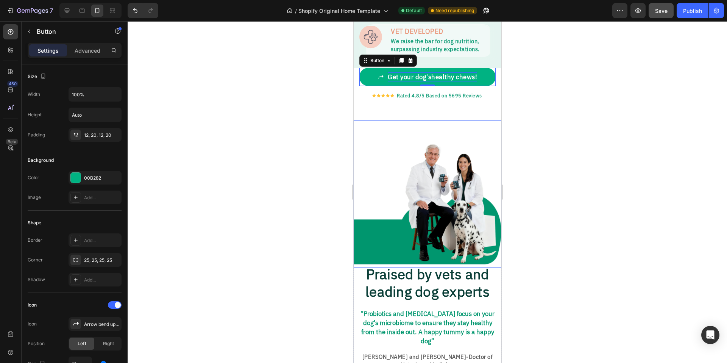
scroll to position [581, 0]
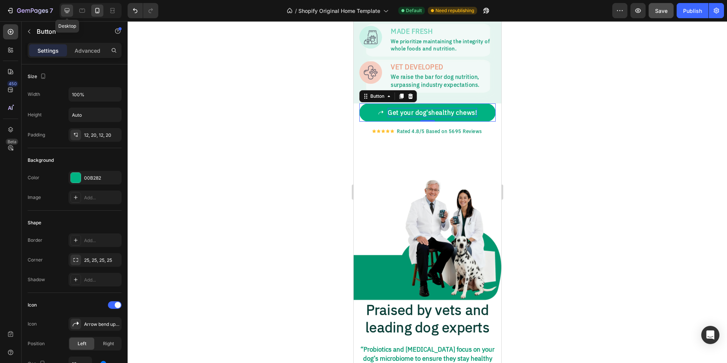
click at [67, 11] on icon at bounding box center [67, 11] width 8 height 8
type input "80%"
type input "12"
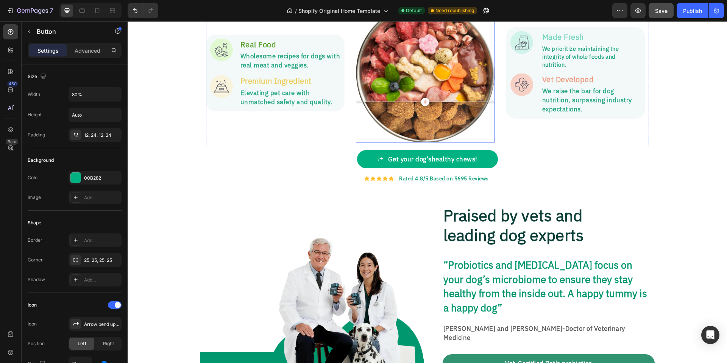
scroll to position [468, 0]
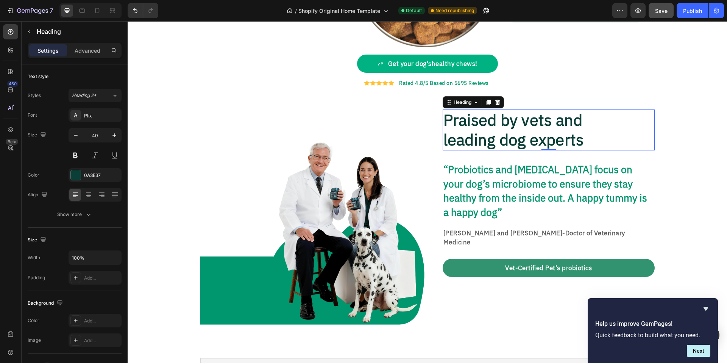
click at [524, 134] on h2 "Praised by vets and leading dog experts" at bounding box center [548, 129] width 212 height 41
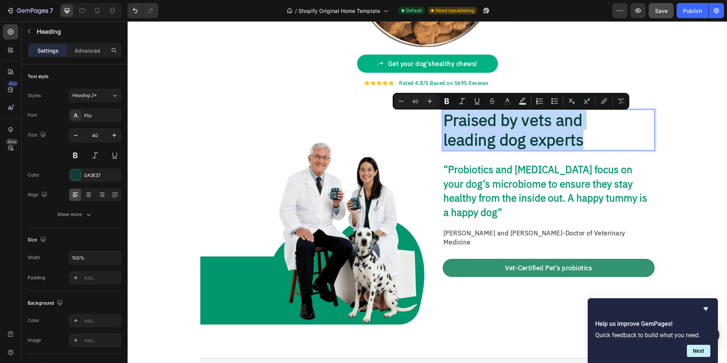
drag, startPoint x: 584, startPoint y: 142, endPoint x: 442, endPoint y: 117, distance: 144.0
click at [443, 117] on p "Praised by vets and leading dog experts" at bounding box center [548, 129] width 210 height 39
click at [569, 134] on p "Praised by vets and leading dog experts" at bounding box center [548, 129] width 210 height 39
click at [593, 136] on p "Praised by vets and leading dog experts" at bounding box center [548, 129] width 210 height 39
drag, startPoint x: 588, startPoint y: 138, endPoint x: 442, endPoint y: 117, distance: 147.6
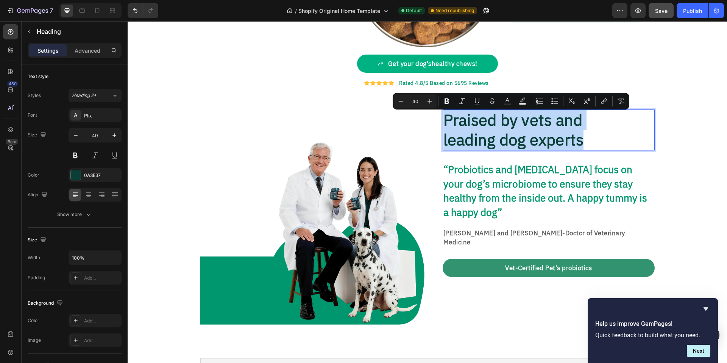
click at [443, 117] on p "Praised by vets and leading dog experts" at bounding box center [548, 129] width 210 height 39
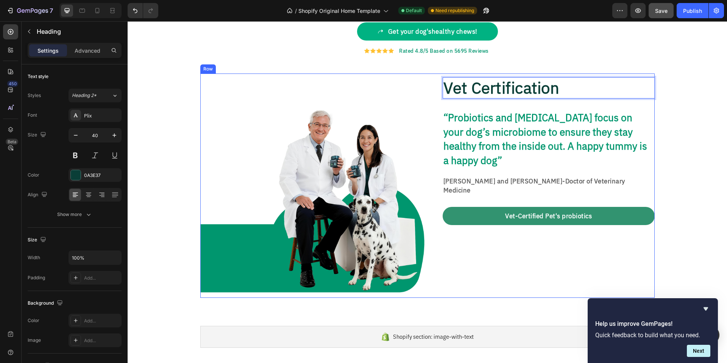
scroll to position [508, 0]
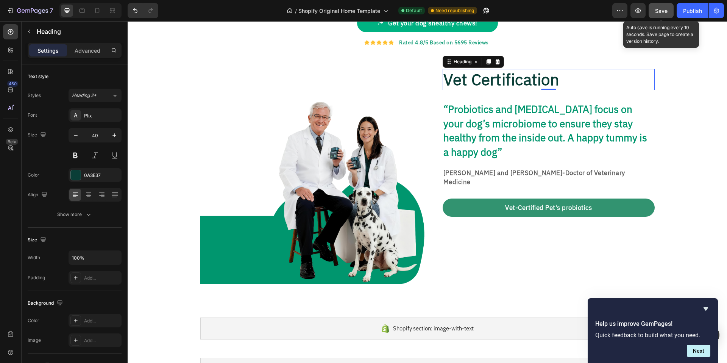
click at [661, 12] on span "Save" at bounding box center [661, 11] width 12 height 6
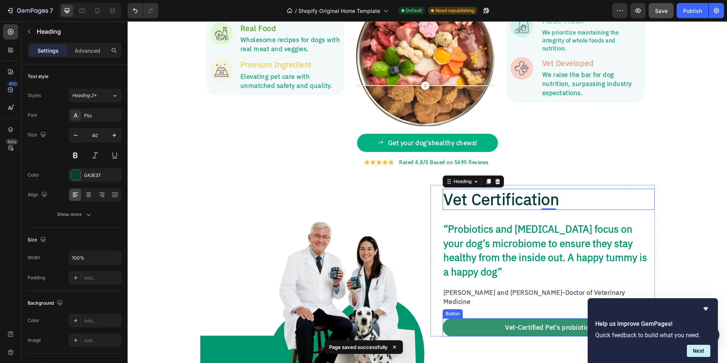
scroll to position [541, 0]
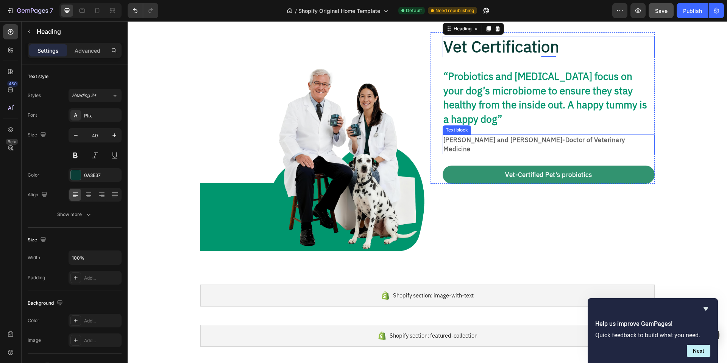
click at [565, 137] on strong "Dr. Jonathan Reed and Dr. Sophia Martinez-" at bounding box center [504, 140] width 122 height 6
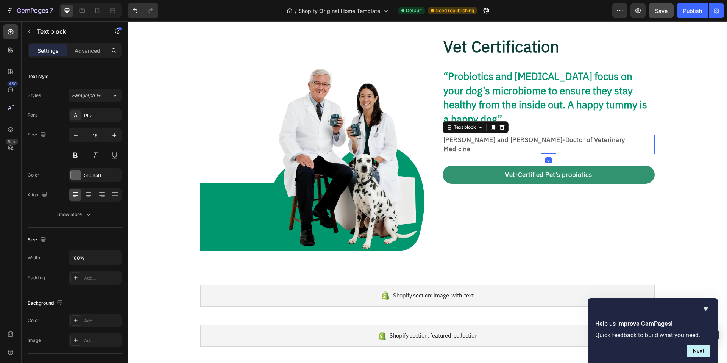
click at [565, 137] on strong "Dr. Jonathan Reed and Dr. Sophia Martinez-" at bounding box center [504, 140] width 122 height 6
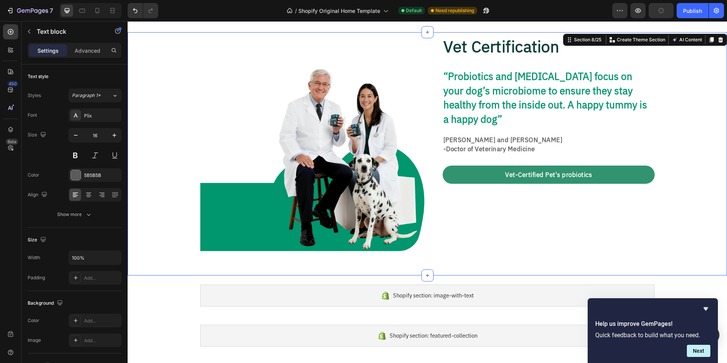
click at [683, 196] on div "Image Vet Certification Heading “Probiotics and prebiotics focus on your dog’s …" at bounding box center [427, 144] width 599 height 224
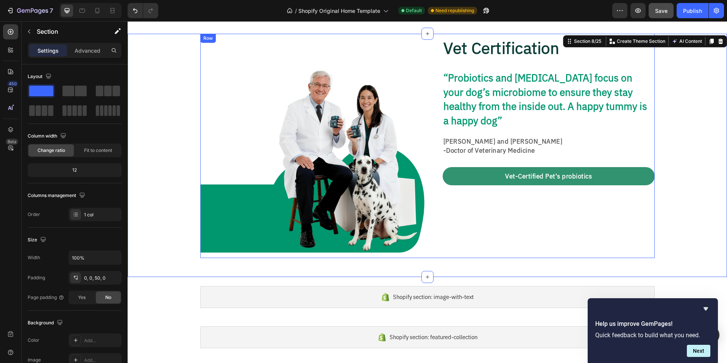
scroll to position [540, 0]
click at [591, 137] on p "Dr. Jonathan Reed and Dr. Sophia Martinez" at bounding box center [548, 141] width 210 height 9
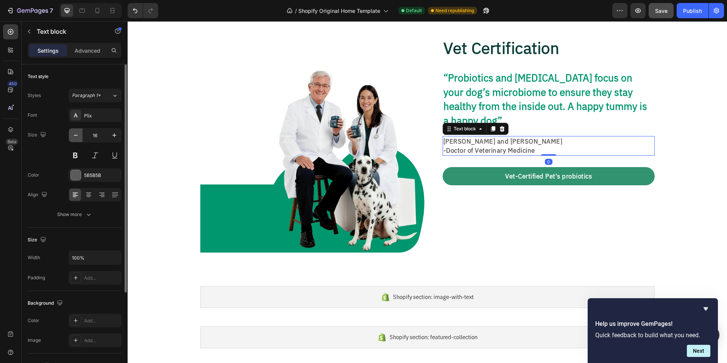
click at [75, 137] on icon "button" at bounding box center [76, 135] width 8 height 8
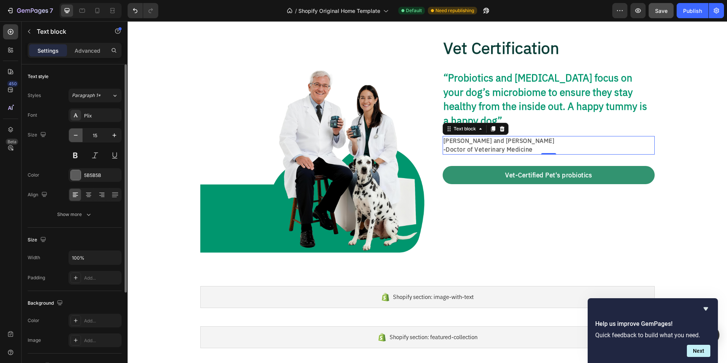
click at [75, 137] on icon "button" at bounding box center [76, 135] width 8 height 8
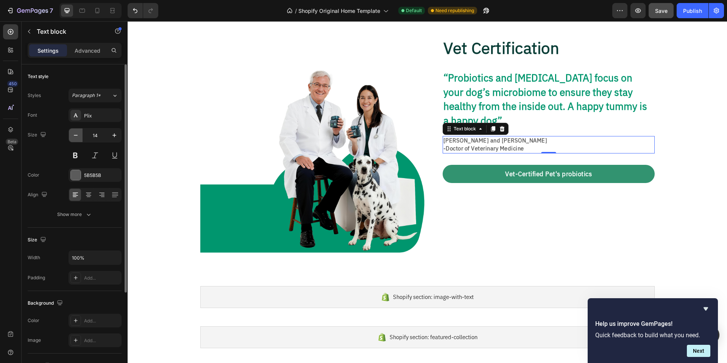
click at [75, 137] on icon "button" at bounding box center [76, 135] width 8 height 8
type input "13"
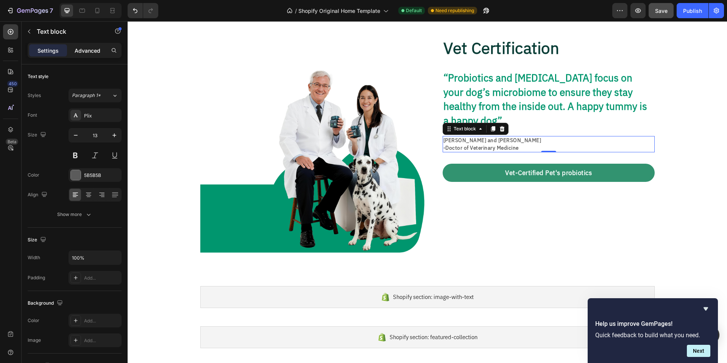
click at [95, 51] on p "Advanced" at bounding box center [88, 51] width 26 height 8
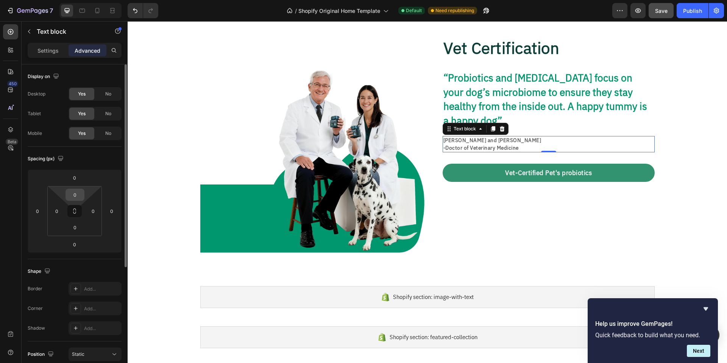
click at [78, 192] on input "0" at bounding box center [74, 194] width 15 height 11
type input "20"
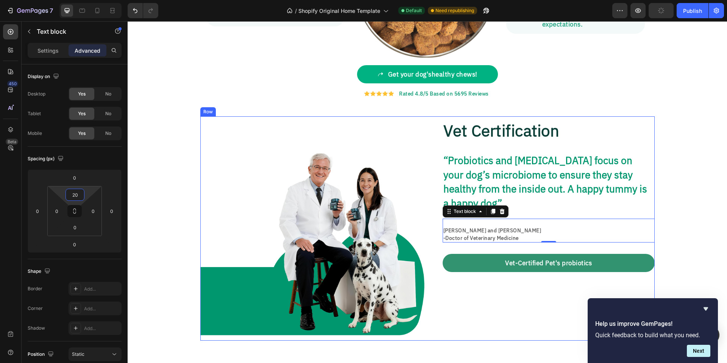
scroll to position [511, 0]
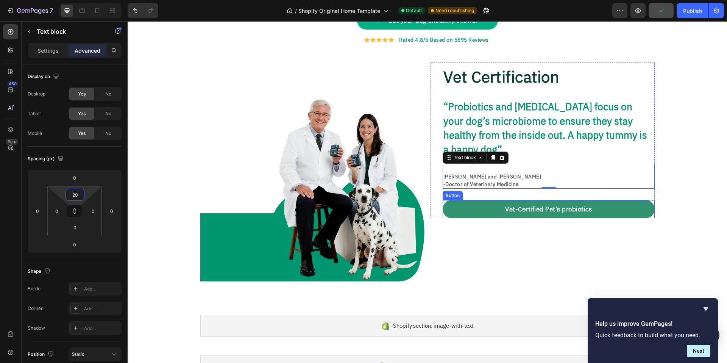
click at [619, 200] on link "Vet-Certified Pet's probiotics" at bounding box center [548, 209] width 212 height 18
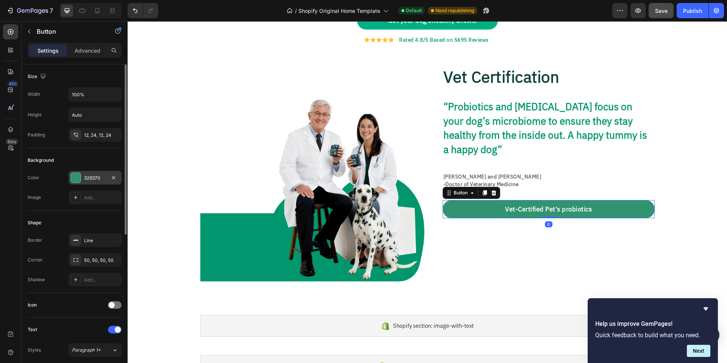
click at [99, 177] on div "329370" at bounding box center [95, 177] width 22 height 7
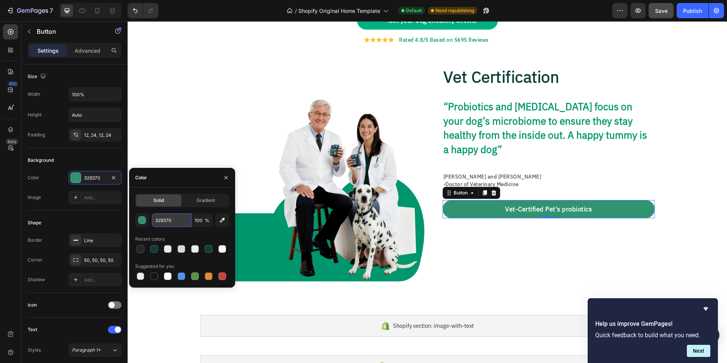
click at [174, 220] on input "329370" at bounding box center [171, 220] width 39 height 14
drag, startPoint x: 175, startPoint y: 220, endPoint x: 154, endPoint y: 220, distance: 20.8
click at [154, 220] on input "329370" at bounding box center [171, 220] width 39 height 14
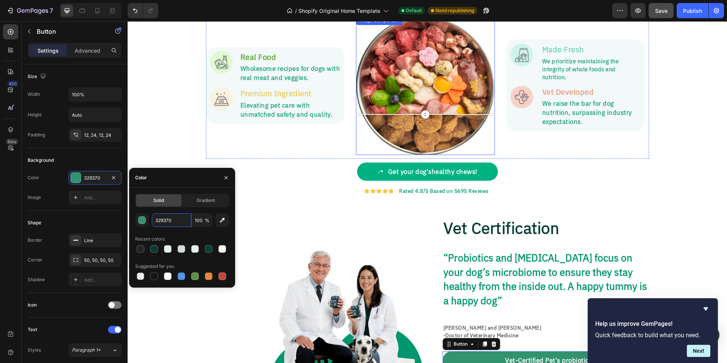
scroll to position [360, 0]
click at [490, 170] on link "Get your dog's healthy chews !" at bounding box center [427, 171] width 141 height 18
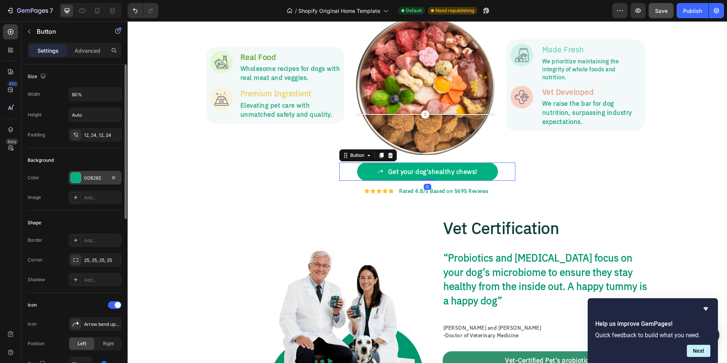
click at [102, 178] on div "00B282" at bounding box center [95, 177] width 22 height 7
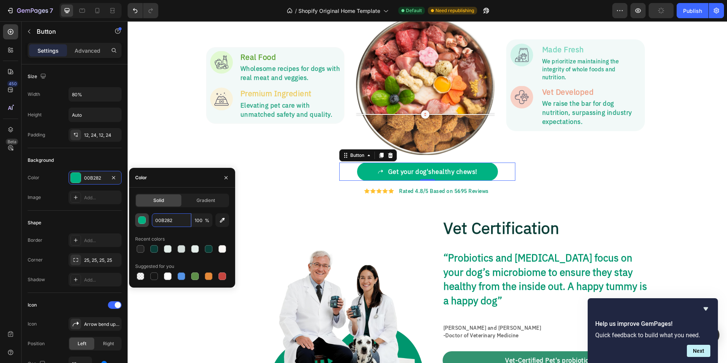
drag, startPoint x: 153, startPoint y: 219, endPoint x: 136, endPoint y: 220, distance: 17.1
click at [136, 220] on div "00B282 100 %" at bounding box center [182, 220] width 94 height 14
drag, startPoint x: 173, startPoint y: 221, endPoint x: 151, endPoint y: 221, distance: 21.2
click at [151, 221] on div "00B282 100 %" at bounding box center [182, 220] width 94 height 14
paste input "329370"
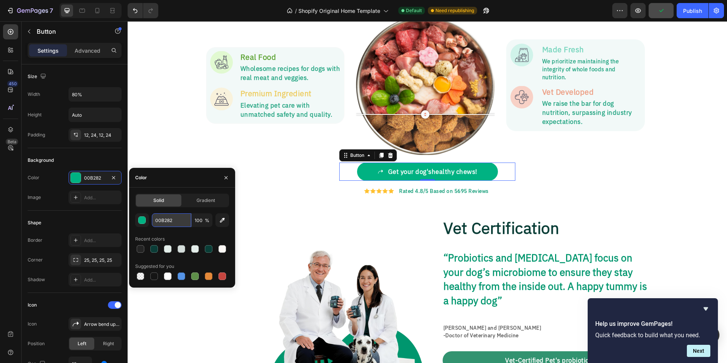
type input "329370"
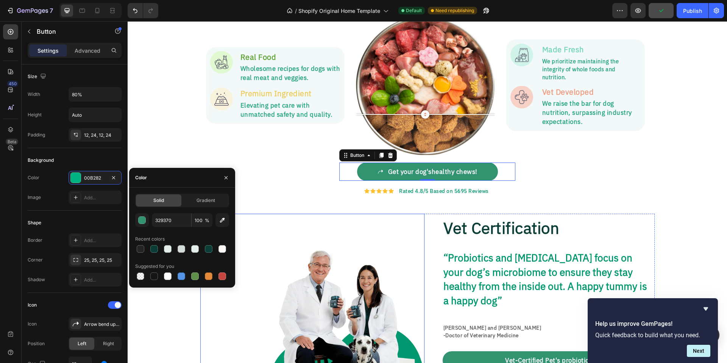
click at [349, 215] on img at bounding box center [312, 325] width 224 height 224
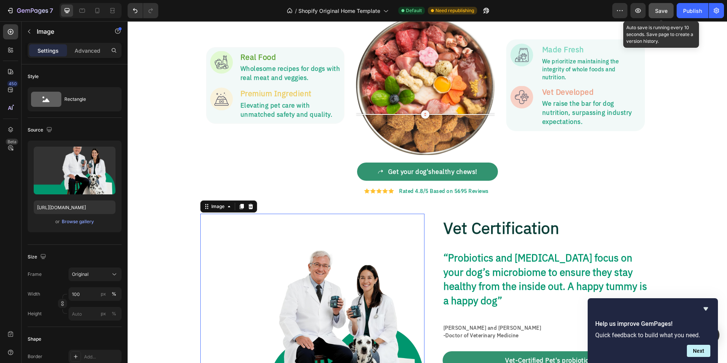
click at [661, 15] on button "Save" at bounding box center [660, 10] width 25 height 15
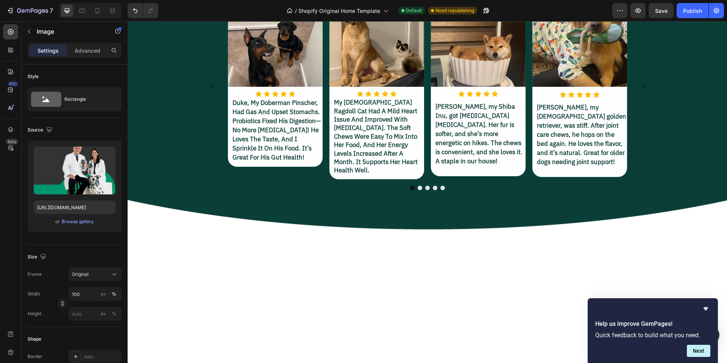
scroll to position [1208, 0]
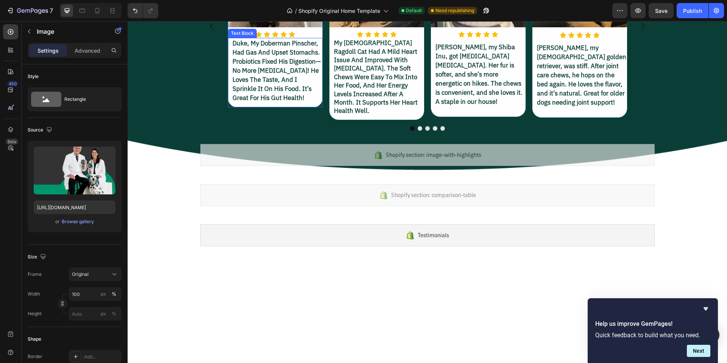
click at [261, 102] on p "duke, my doberman pinscher, had gas and upset stomachs. probiotics fixed his di…" at bounding box center [276, 71] width 89 height 64
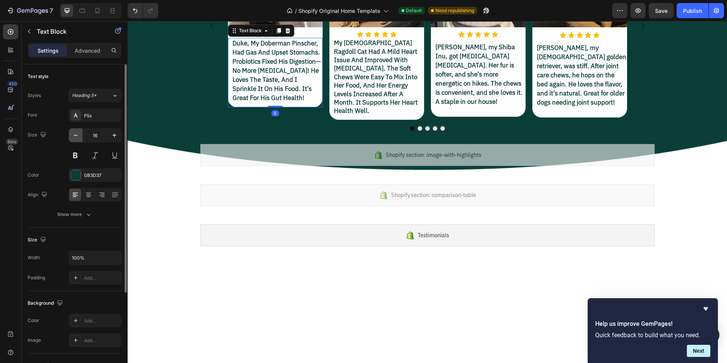
click at [78, 135] on icon "button" at bounding box center [76, 135] width 8 height 8
type input "13"
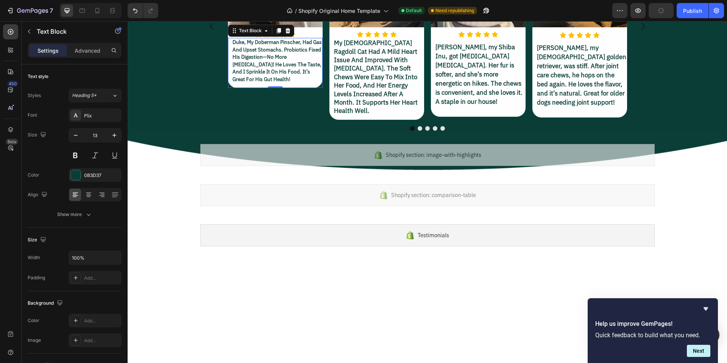
click at [297, 83] on p "duke, my doberman pinscher, had gas and upset stomachs. probiotics fixed his di…" at bounding box center [276, 61] width 89 height 44
click at [310, 83] on p "duke, my doberman pinscher, had gas and upset stomachs. probiotics fixed his di…" at bounding box center [276, 61] width 89 height 44
click at [308, 83] on p "duke, my doberman pinscher, had gas and upset stomachs. probiotics fixed his di…" at bounding box center [276, 61] width 89 height 44
click at [264, 83] on p "duke, my doberman pinscher, had gas and upset stomachs. probiotics fixed his di…" at bounding box center [276, 61] width 89 height 44
click at [291, 83] on p "duke, my doberman pinscher, had gas and upset stomachs. probiotics fixed his di…" at bounding box center [276, 61] width 89 height 44
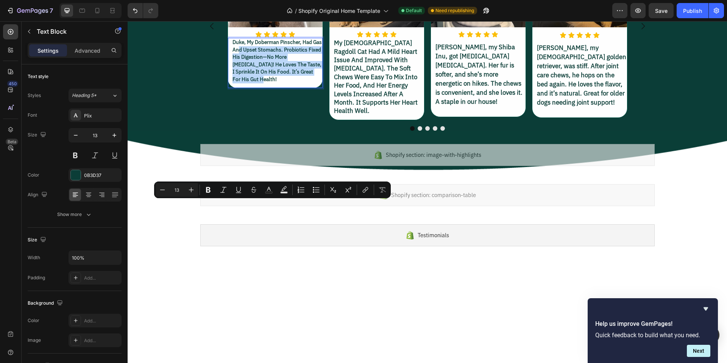
drag, startPoint x: 275, startPoint y: 233, endPoint x: 245, endPoint y: 206, distance: 40.2
click at [245, 83] on p "duke, my doberman pinscher, had gas and upset stomachs. probiotics fixed his di…" at bounding box center [276, 61] width 89 height 44
click at [267, 83] on p "duke, my doberman pinscher, had gas and upset stomachs. probiotics fixed his di…" at bounding box center [276, 61] width 89 height 44
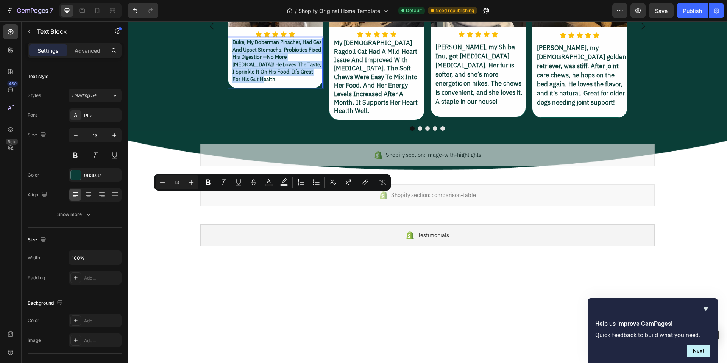
drag, startPoint x: 273, startPoint y: 232, endPoint x: 230, endPoint y: 198, distance: 55.0
click at [232, 83] on p "duke, my doberman pinscher, had gas and upset stomachs. probiotics fixed his di…" at bounding box center [276, 61] width 89 height 44
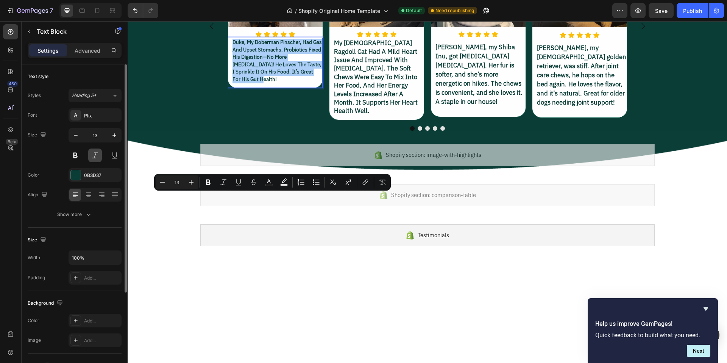
click at [96, 154] on button at bounding box center [95, 155] width 14 height 14
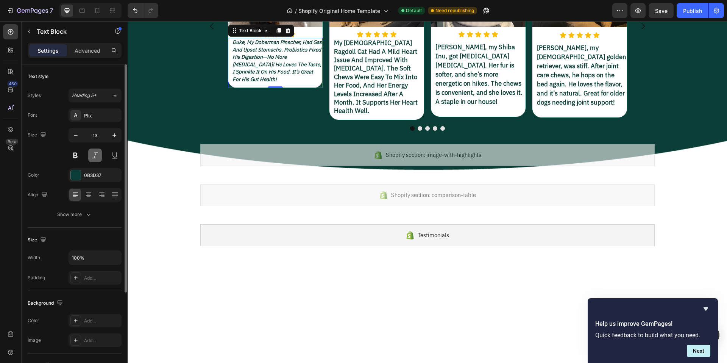
click at [97, 153] on button at bounding box center [95, 155] width 14 height 14
click at [272, 83] on p "duke, my doberman pinscher, had gas and upset stomachs. probiotics fixed his di…" at bounding box center [276, 61] width 89 height 44
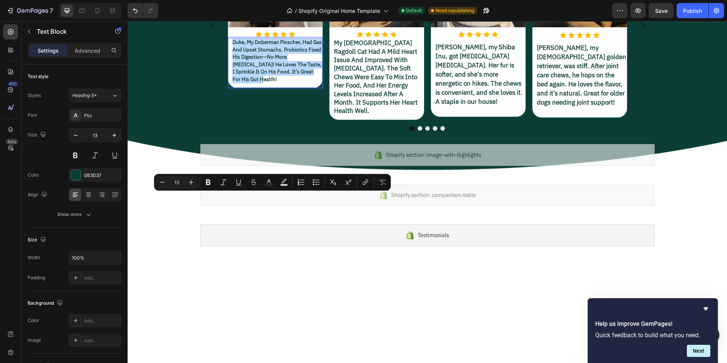
drag, startPoint x: 260, startPoint y: 231, endPoint x: 227, endPoint y: 197, distance: 47.1
click at [228, 88] on div "duke, my doberman pinscher, had gas and upset stomachs. probiotics fixed his di…" at bounding box center [275, 63] width 95 height 50
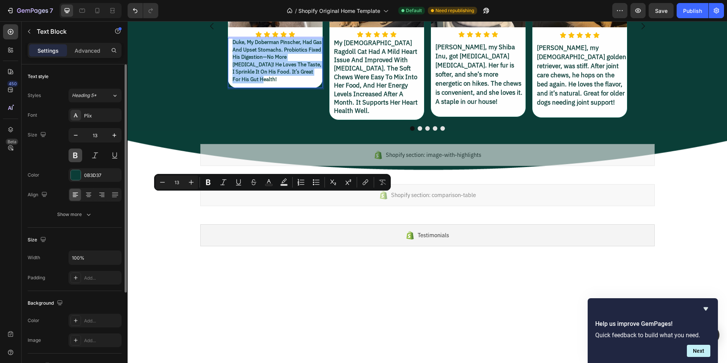
click at [75, 157] on button at bounding box center [75, 155] width 14 height 14
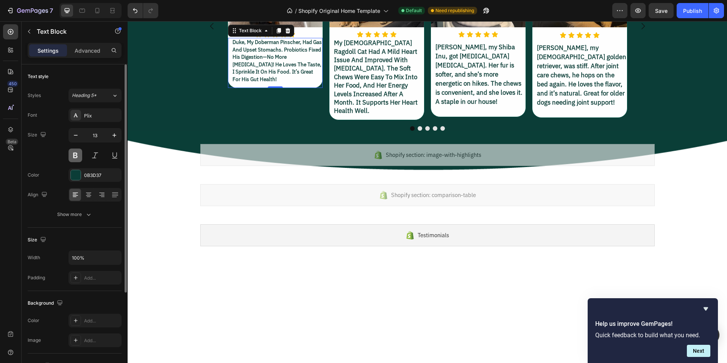
click at [75, 157] on button at bounding box center [75, 155] width 14 height 14
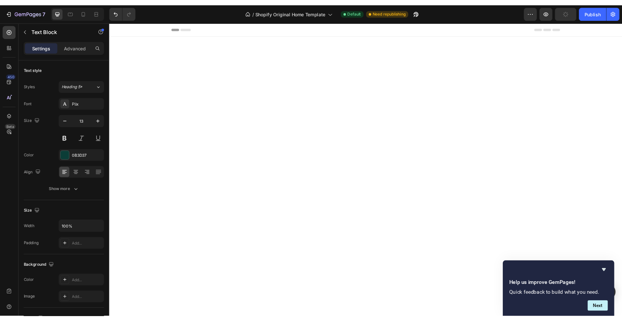
scroll to position [1208, 0]
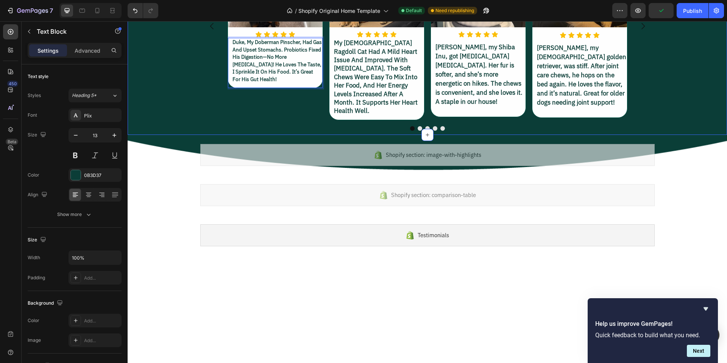
click at [156, 131] on div "Image Icon Icon Icon Icon Icon Icon List Hoz duke, my doberman pinscher, had ga…" at bounding box center [427, 31] width 599 height 198
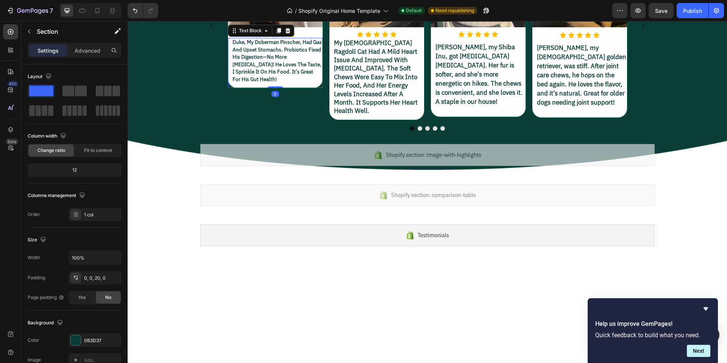
click at [284, 83] on p "duke, my doberman pinscher, had gas and upset stomachs. probiotics fixed his di…" at bounding box center [276, 61] width 89 height 44
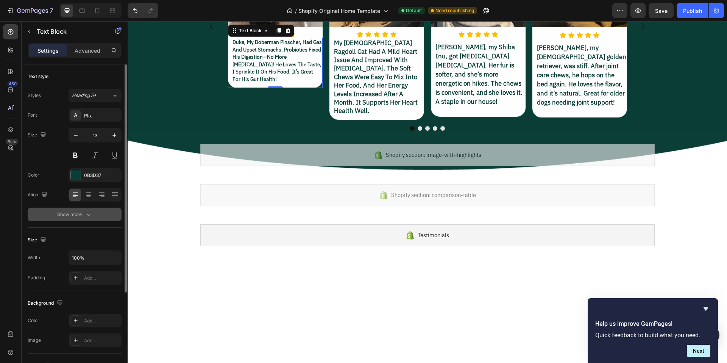
click at [82, 213] on div "Show more" at bounding box center [74, 214] width 35 height 8
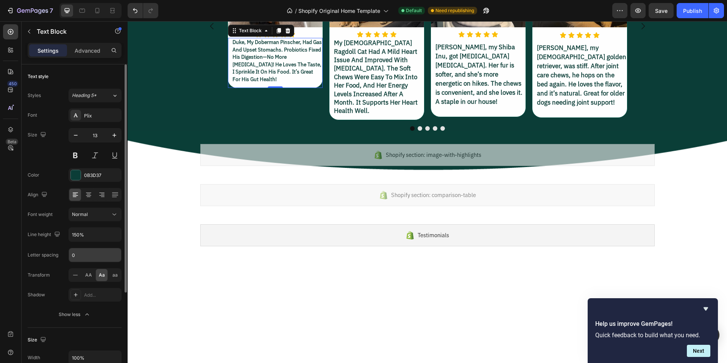
click at [84, 257] on input "0" at bounding box center [95, 255] width 52 height 14
type input "1"
type input "0.1"
click at [84, 233] on input "150%" at bounding box center [95, 234] width 52 height 14
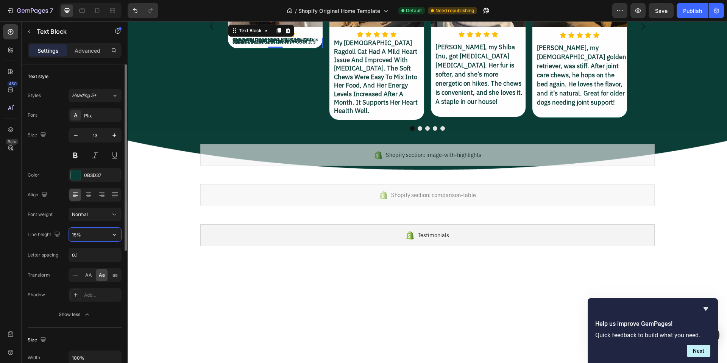
type input "150%"
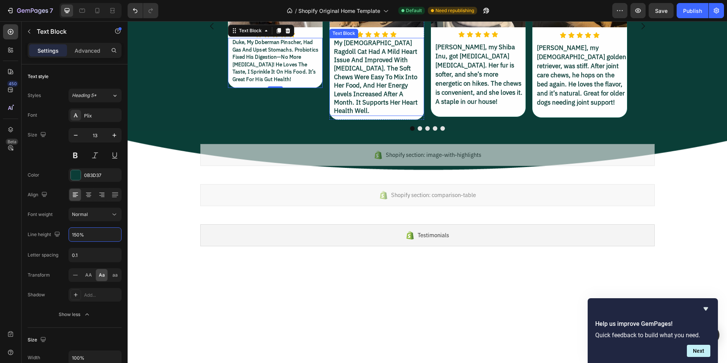
click at [384, 115] on p "my [DEMOGRAPHIC_DATA] ragdoll cat had a mild heart issue and improved with [MED…" at bounding box center [378, 77] width 89 height 76
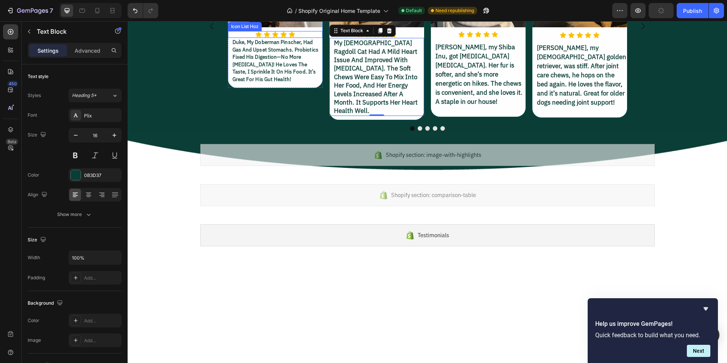
click at [298, 38] on div "Icon Icon Icon Icon Icon" at bounding box center [275, 34] width 95 height 7
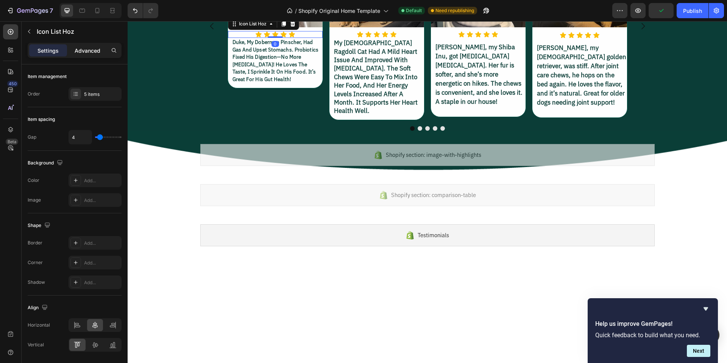
click at [90, 53] on p "Advanced" at bounding box center [88, 51] width 26 height 8
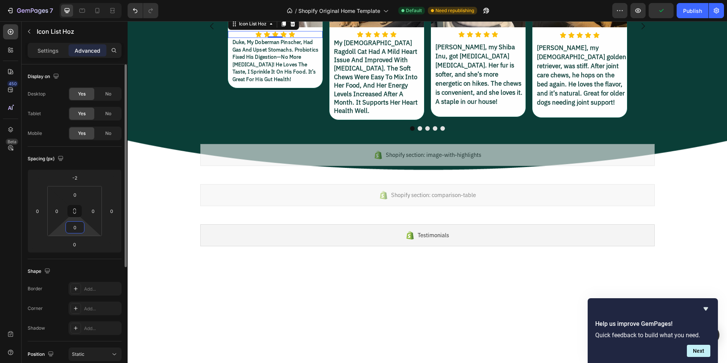
click at [79, 228] on input "0" at bounding box center [74, 226] width 15 height 11
type input "10"
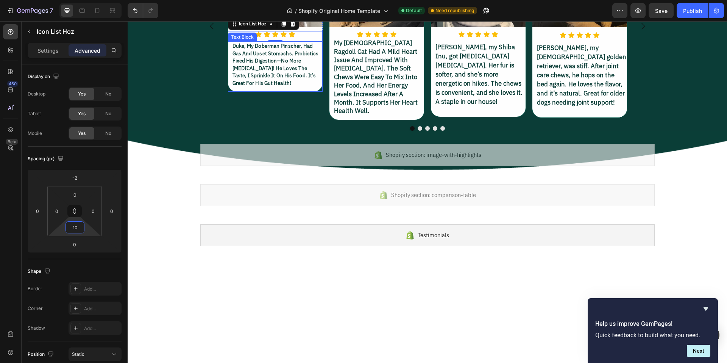
click at [299, 87] on p "duke, my doberman pinscher, had gas and upset stomachs. probiotics fixed his di…" at bounding box center [276, 64] width 89 height 44
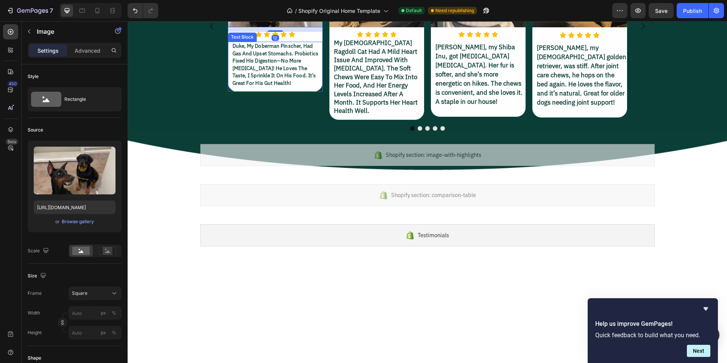
click at [256, 87] on p "duke, my doberman pinscher, had gas and upset stomachs. probiotics fixed his di…" at bounding box center [276, 64] width 89 height 44
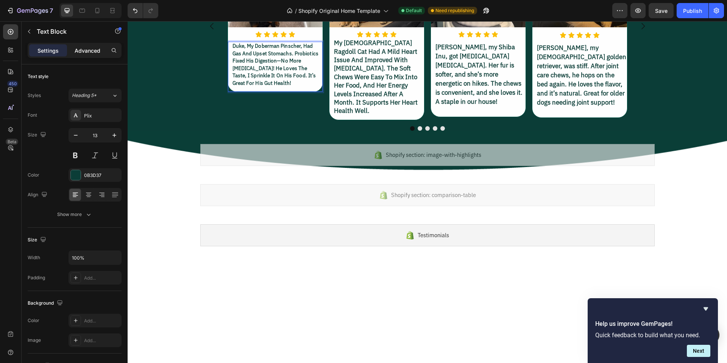
click at [88, 51] on p "Advanced" at bounding box center [88, 51] width 26 height 8
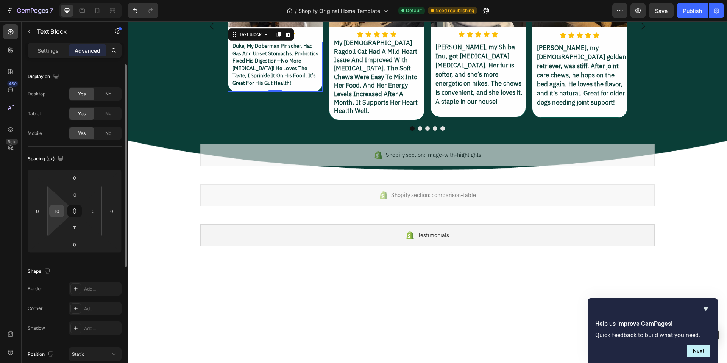
click at [61, 209] on input "10" at bounding box center [56, 210] width 11 height 11
type input "10"
click at [93, 208] on input "0" at bounding box center [92, 210] width 11 height 11
type input "10"
click at [80, 190] on input "0" at bounding box center [74, 194] width 15 height 11
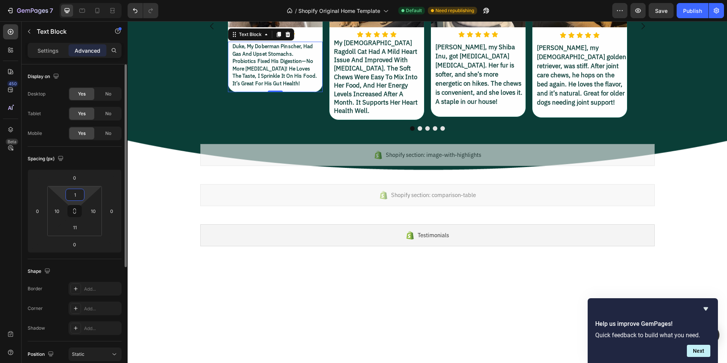
type input "10"
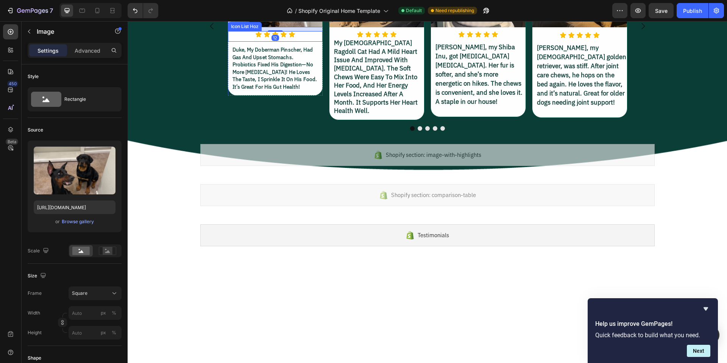
click at [296, 38] on div "Icon Icon Icon Icon Icon" at bounding box center [275, 34] width 95 height 7
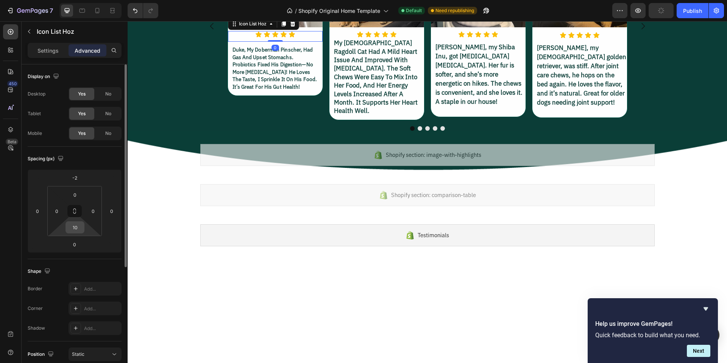
click at [79, 227] on input "10" at bounding box center [74, 226] width 15 height 11
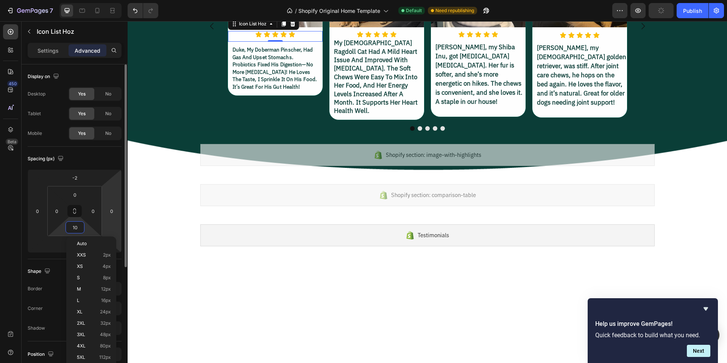
type input "0"
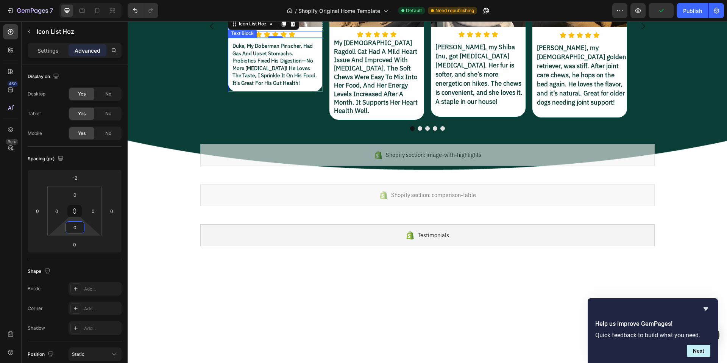
click at [274, 87] on p "duke, my doberman pinscher, had gas and upset stomachs. probiotics fixed his di…" at bounding box center [275, 64] width 86 height 44
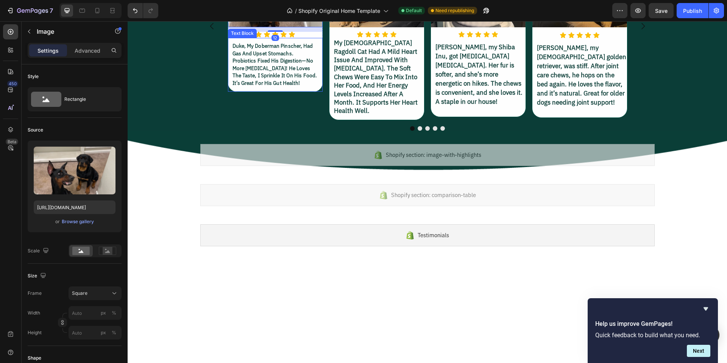
click at [292, 87] on p "duke, my doberman pinscher, had gas and upset stomachs. probiotics fixed his di…" at bounding box center [275, 64] width 86 height 44
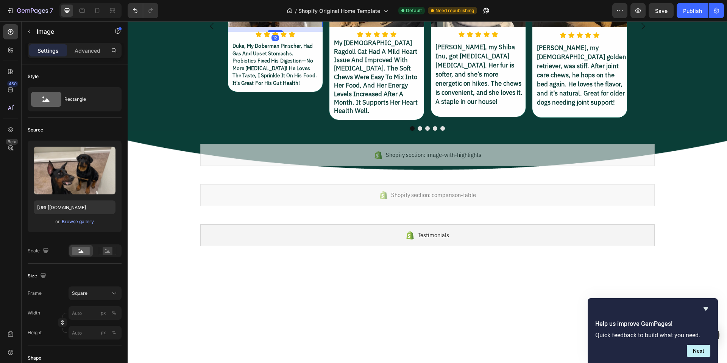
click at [292, 87] on p "duke, my doberman pinscher, had gas and upset stomachs. probiotics fixed his di…" at bounding box center [275, 64] width 86 height 44
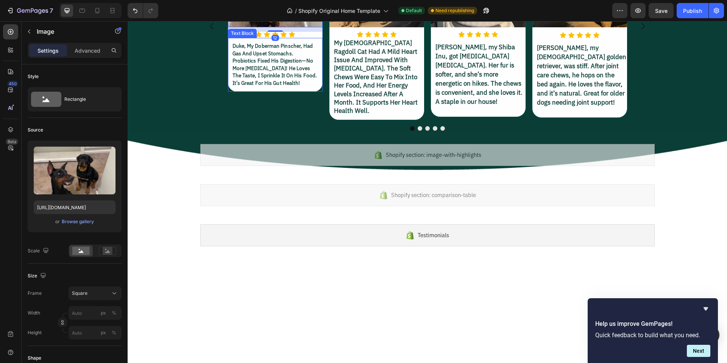
click at [276, 87] on p "duke, my doberman pinscher, had gas and upset stomachs. probiotics fixed his di…" at bounding box center [275, 64] width 86 height 44
click at [271, 87] on p "duke, my doberman pinscher, had gas and upset stomachs. probiotics fixed his di…" at bounding box center [275, 64] width 86 height 44
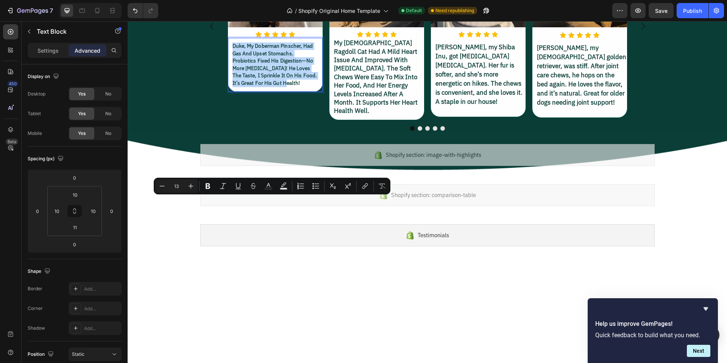
drag, startPoint x: 279, startPoint y: 237, endPoint x: 230, endPoint y: 202, distance: 60.7
click at [232, 87] on p "duke, my doberman pinscher, had gas and upset stomachs. probiotics fixed his di…" at bounding box center [275, 64] width 86 height 44
click at [297, 87] on p "duke, my doberman pinscher, had gas and upset stomachs. probiotics fixed his di…" at bounding box center [275, 64] width 86 height 44
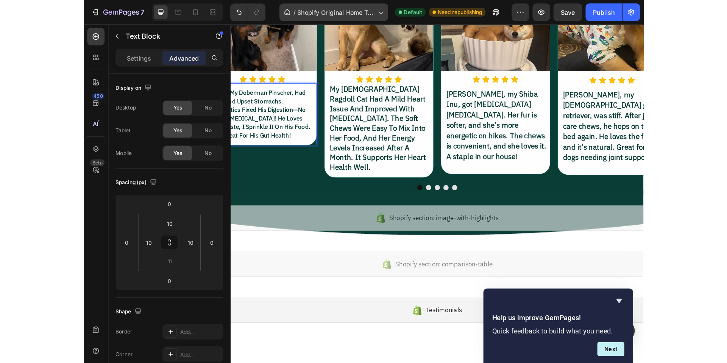
scroll to position [1211, 0]
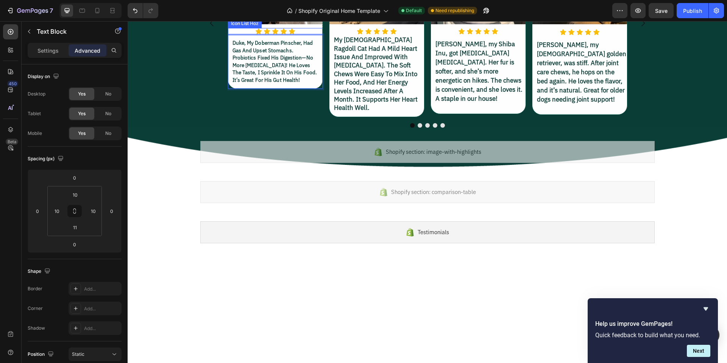
click at [295, 35] on div "Icon Icon Icon Icon Icon" at bounding box center [275, 31] width 95 height 7
click at [51, 50] on p "Settings" at bounding box center [47, 51] width 21 height 8
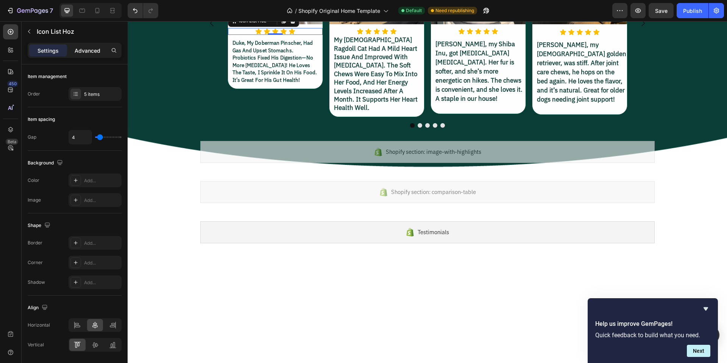
click at [89, 48] on p "Advanced" at bounding box center [88, 51] width 26 height 8
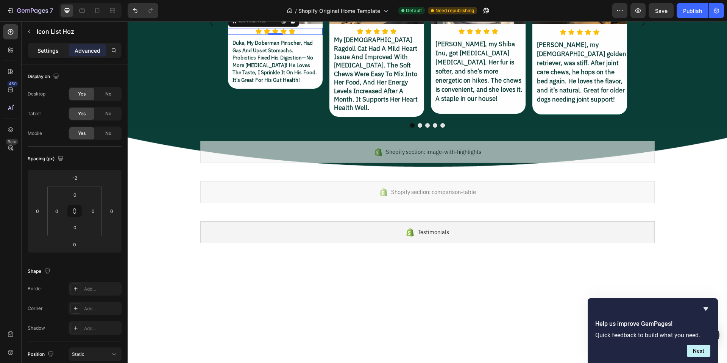
click at [41, 50] on p "Settings" at bounding box center [47, 51] width 21 height 8
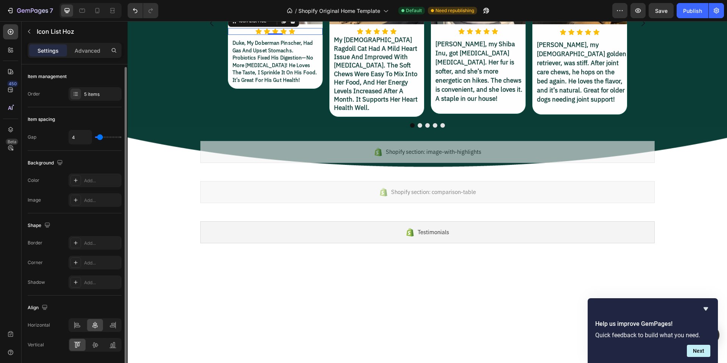
scroll to position [25, 0]
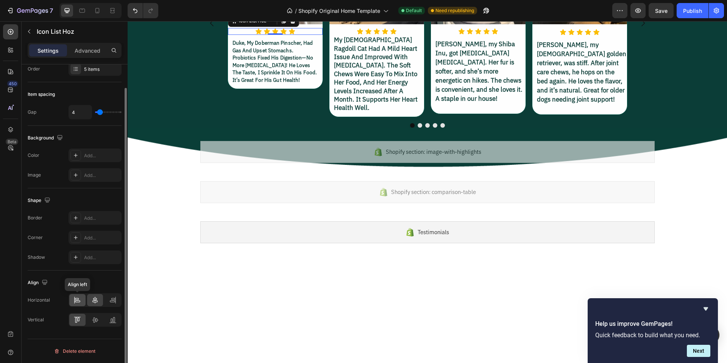
click at [80, 299] on icon at bounding box center [77, 300] width 8 height 8
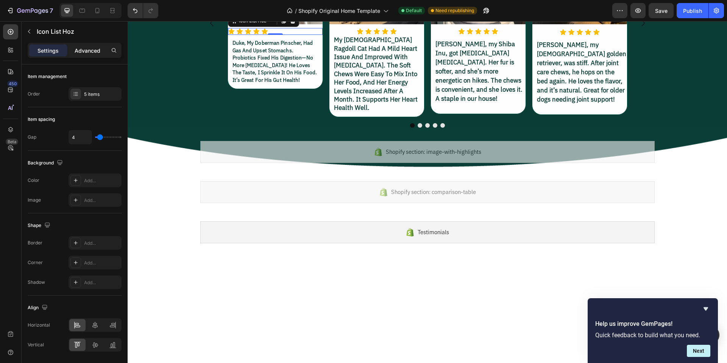
click at [88, 49] on p "Advanced" at bounding box center [88, 51] width 26 height 8
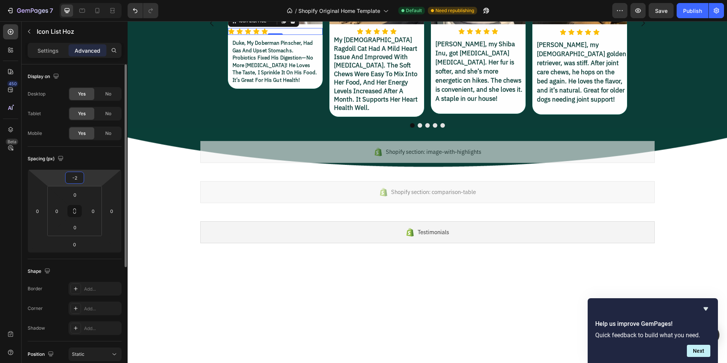
click at [79, 177] on input "-2" at bounding box center [74, 177] width 15 height 11
type input "0"
click at [49, 52] on p "Settings" at bounding box center [47, 51] width 21 height 8
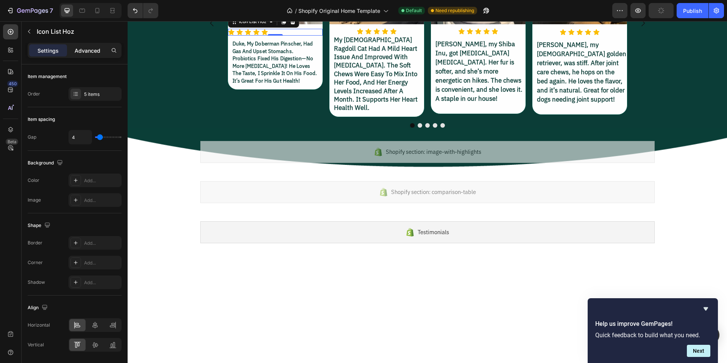
click at [84, 48] on p "Advanced" at bounding box center [88, 51] width 26 height 8
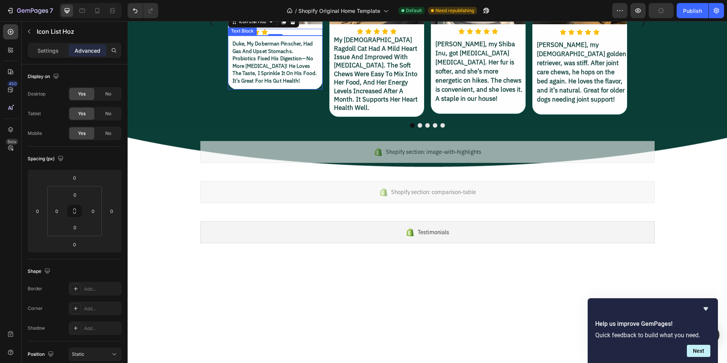
click at [267, 84] on p "duke, my doberman pinscher, had gas and upset stomachs. probiotics fixed his di…" at bounding box center [275, 62] width 86 height 44
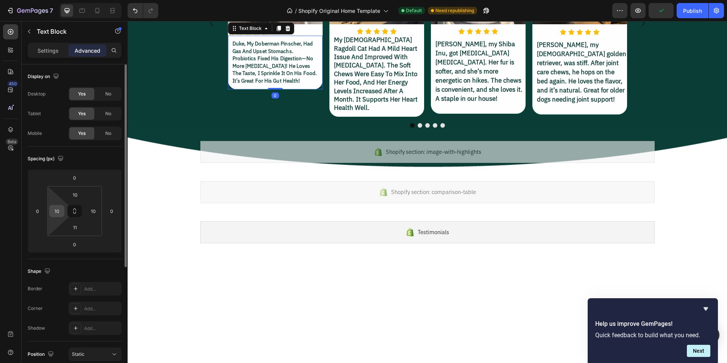
click at [60, 207] on input "10" at bounding box center [56, 210] width 11 height 11
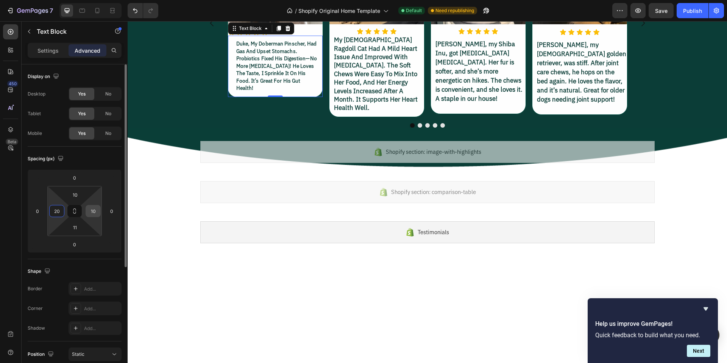
type input "20"
click at [94, 208] on input "10" at bounding box center [92, 210] width 11 height 11
type input "20"
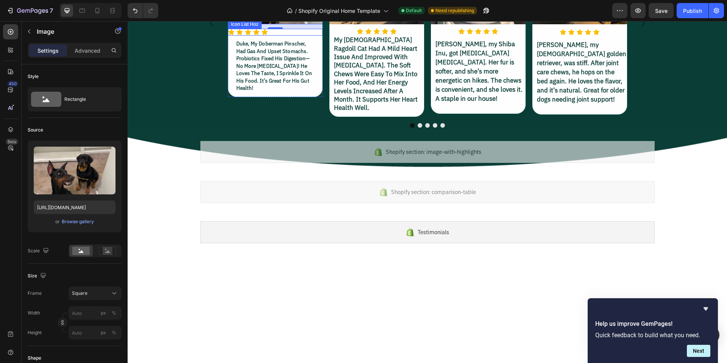
click at [289, 36] on div "Icon Icon Icon Icon Icon" at bounding box center [275, 32] width 95 height 7
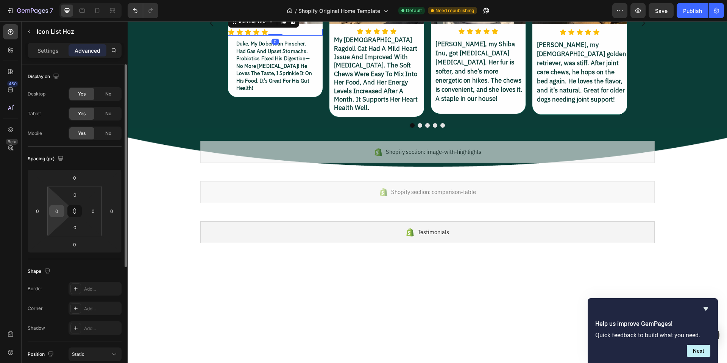
click at [57, 209] on input "0" at bounding box center [56, 210] width 11 height 11
type input "10"
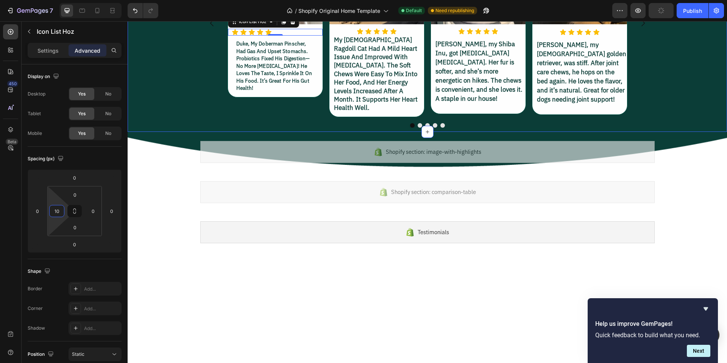
click at [182, 128] on div "Image Icon Icon Icon Icon Icon Icon List Hoz 0 duke, my doberman pinscher, had …" at bounding box center [427, 28] width 599 height 198
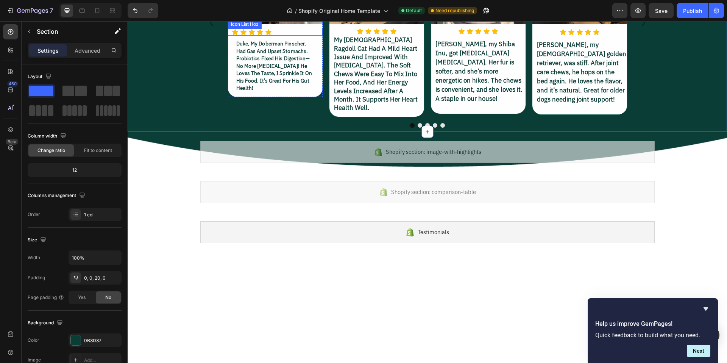
click at [275, 36] on div "Icon Icon Icon Icon Icon" at bounding box center [277, 32] width 91 height 7
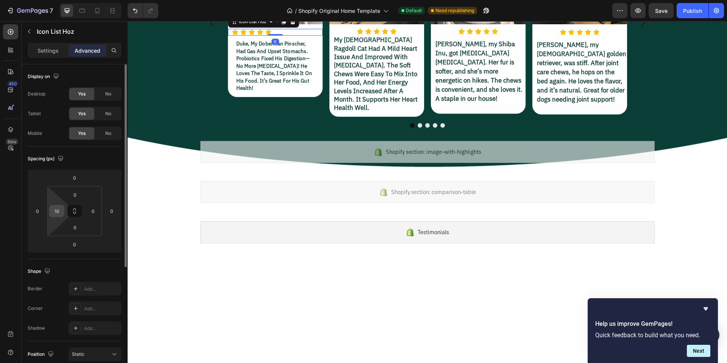
click at [62, 210] on input "10" at bounding box center [56, 210] width 11 height 11
type input "20"
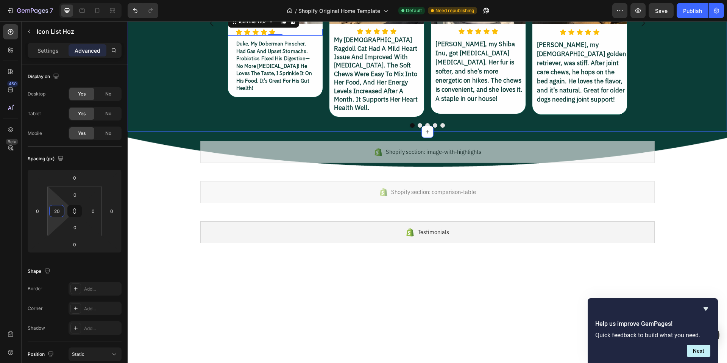
click at [174, 128] on div "Image Icon Icon Icon Icon Icon Icon List Hoz 0 duke, my doberman pinscher, had …" at bounding box center [427, 28] width 599 height 198
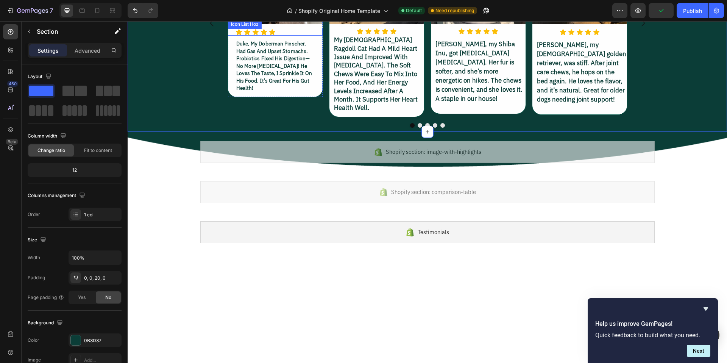
click at [281, 36] on div "Icon Icon Icon Icon Icon" at bounding box center [278, 32] width 87 height 7
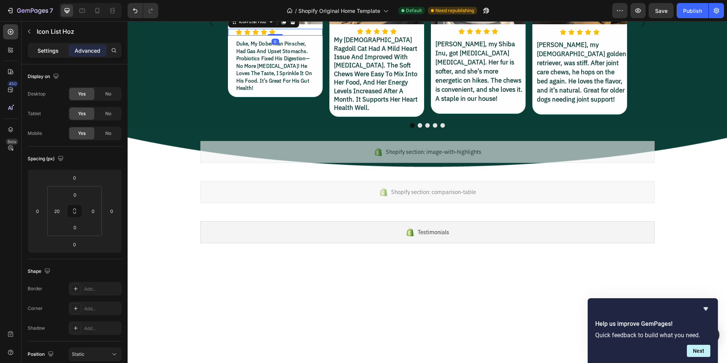
click at [48, 52] on p "Settings" at bounding box center [47, 51] width 21 height 8
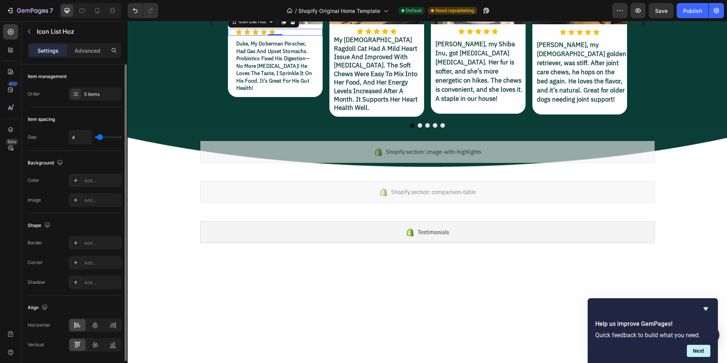
type input "3"
type input "2"
click at [99, 138] on input "range" at bounding box center [108, 137] width 26 height 2
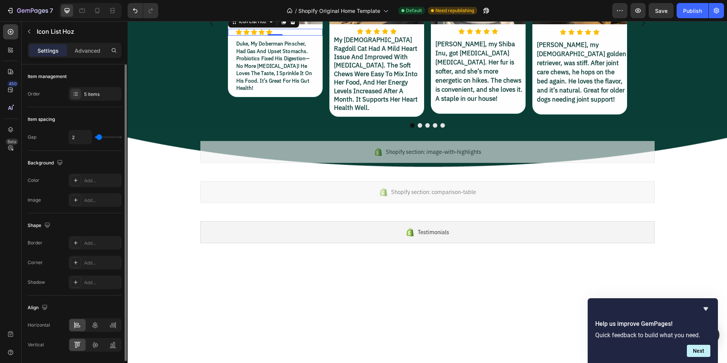
click at [95, 159] on div "Background" at bounding box center [75, 163] width 94 height 12
type input "0"
type input "1"
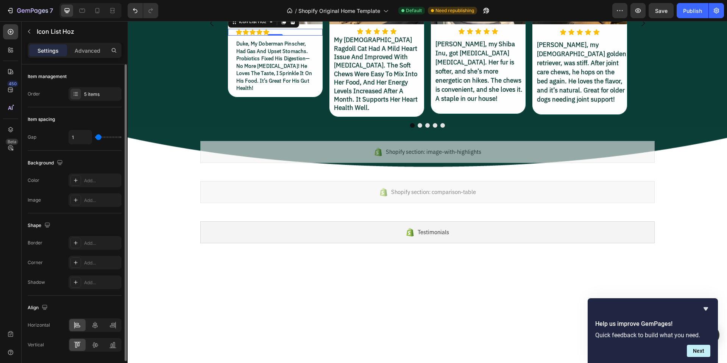
type input "2"
type input "3"
type input "7"
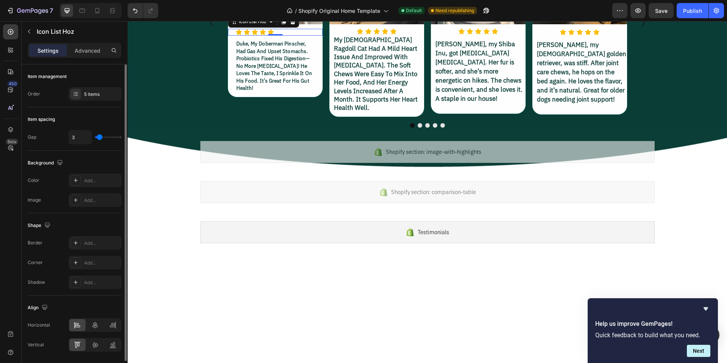
type input "7"
type input "8"
type input "7"
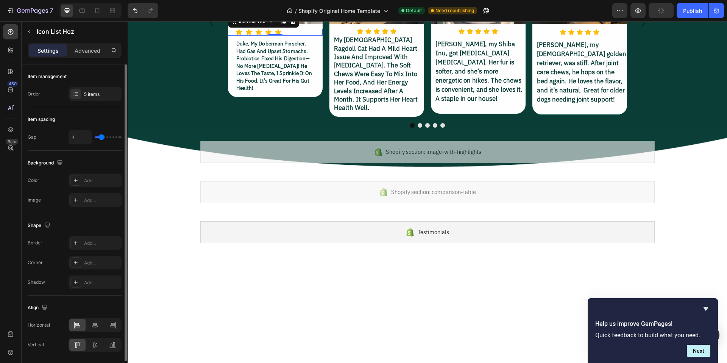
type input "6"
type input "5"
type input "4"
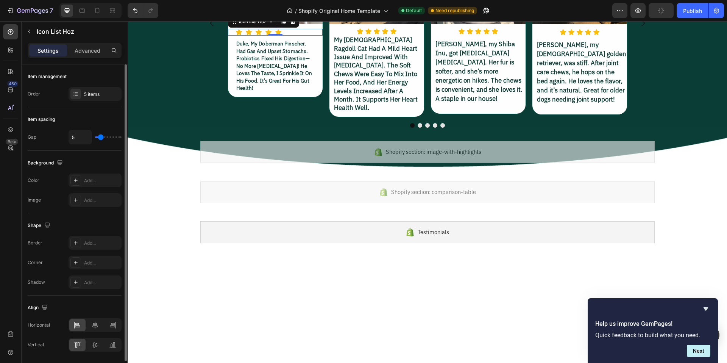
type input "4"
type input "3"
type input "2"
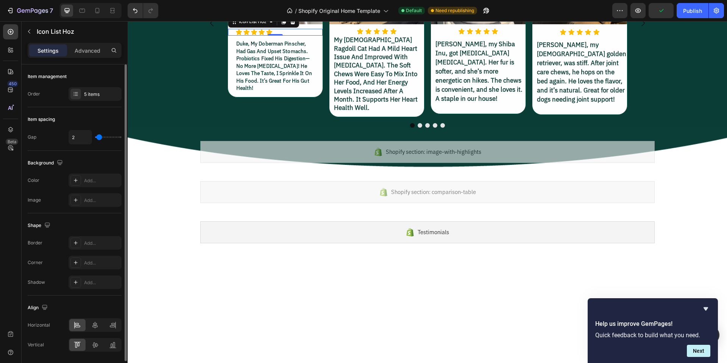
click at [99, 138] on input "range" at bounding box center [108, 137] width 26 height 2
click at [97, 121] on div "Item spacing" at bounding box center [75, 119] width 94 height 12
click at [294, 36] on div "Icon Icon Icon Icon Icon" at bounding box center [278, 32] width 87 height 7
click at [90, 50] on p "Advanced" at bounding box center [88, 51] width 26 height 8
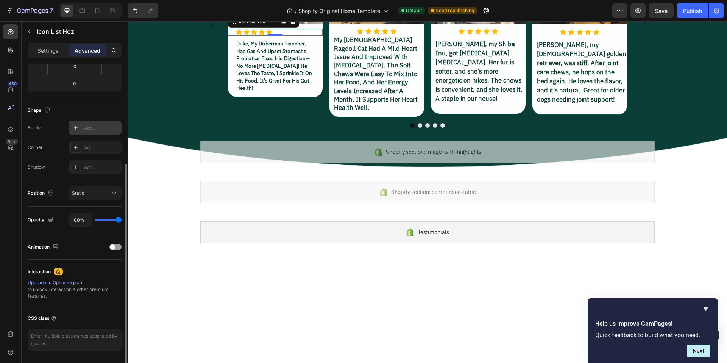
scroll to position [159, 0]
click at [79, 219] on input "100%" at bounding box center [80, 221] width 23 height 14
type input "9%"
type input "9"
type input "90%"
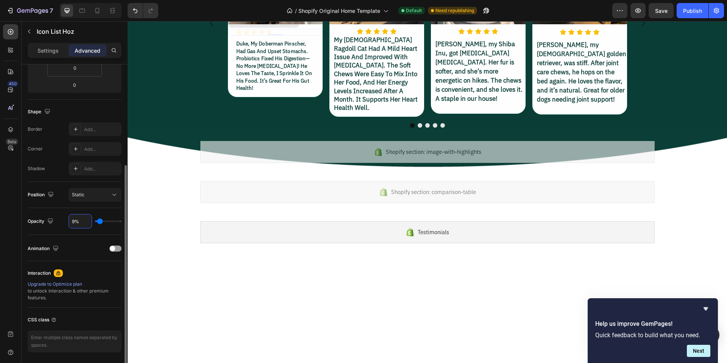
type input "90"
type input "90%"
click at [71, 104] on div "Shape Border Add... Corner Add... Shadow Add..." at bounding box center [75, 141] width 94 height 82
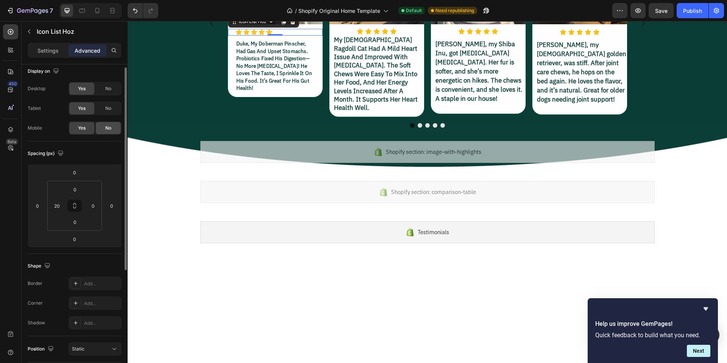
scroll to position [0, 0]
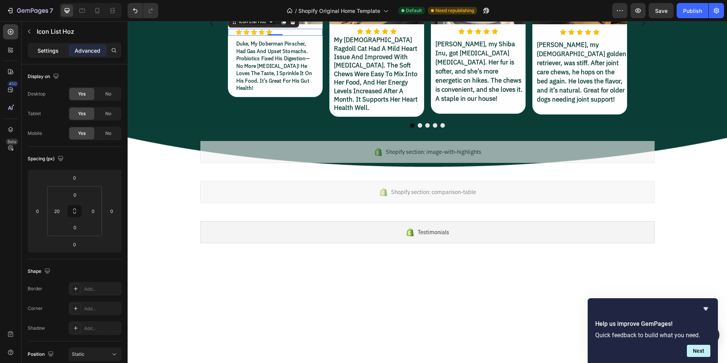
click at [44, 51] on p "Settings" at bounding box center [47, 51] width 21 height 8
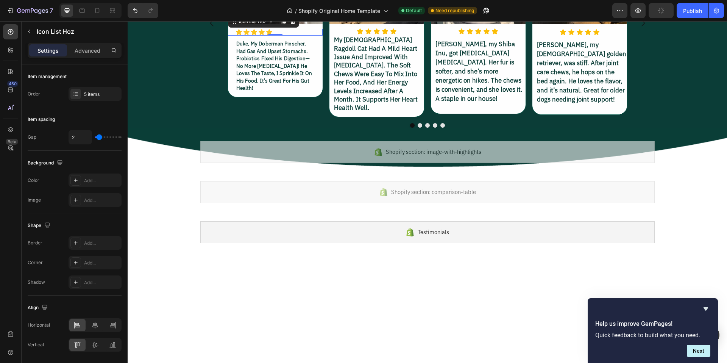
click at [289, 36] on div "Icon Icon Icon Icon Icon" at bounding box center [278, 32] width 87 height 7
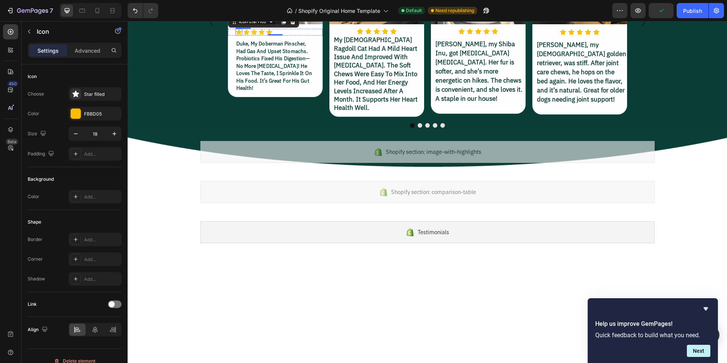
click at [237, 35] on icon at bounding box center [239, 32] width 6 height 6
click at [74, 134] on icon "button" at bounding box center [76, 134] width 8 height 8
click at [112, 134] on icon "button" at bounding box center [114, 134] width 8 height 8
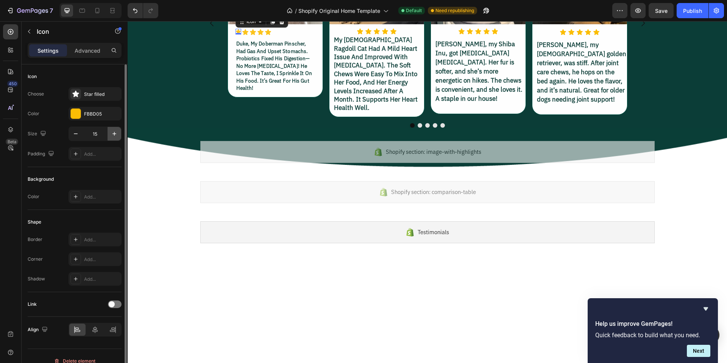
type input "16"
click at [304, 36] on div "Icon 0 Icon Icon Icon Icon" at bounding box center [278, 32] width 87 height 7
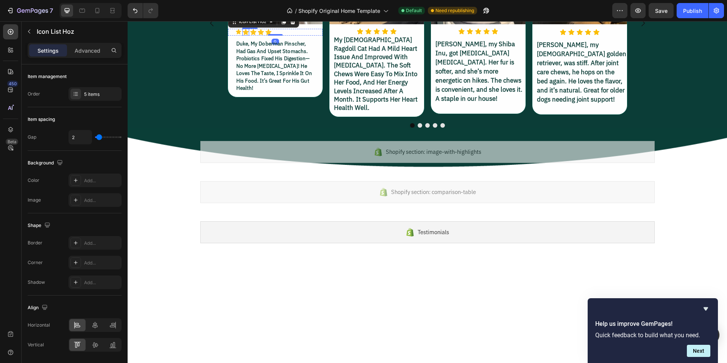
click at [243, 35] on icon at bounding box center [246, 32] width 6 height 6
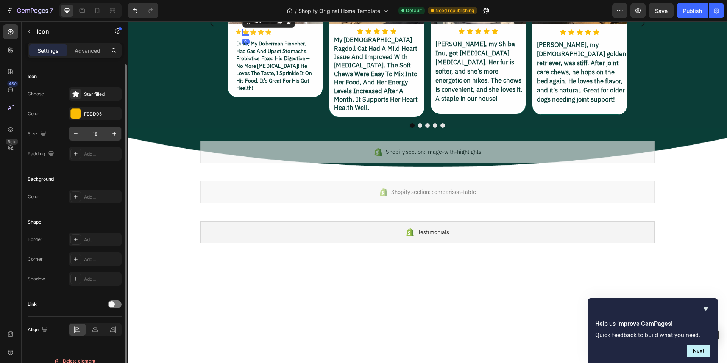
click at [103, 135] on input "18" at bounding box center [94, 134] width 25 height 14
type input "16"
click at [250, 35] on icon at bounding box center [252, 32] width 6 height 6
click at [103, 136] on input "18" at bounding box center [94, 134] width 25 height 14
click at [78, 134] on icon "button" at bounding box center [76, 134] width 8 height 8
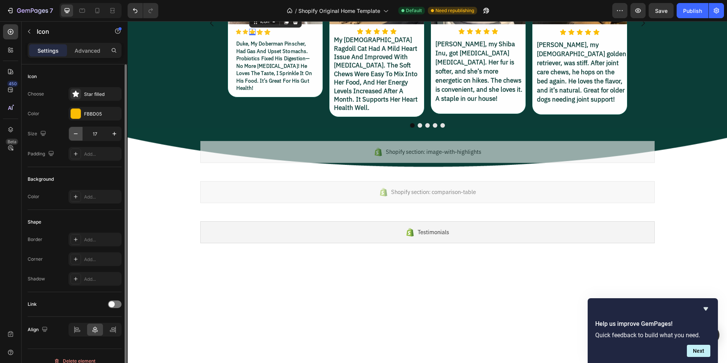
click at [78, 134] on icon "button" at bounding box center [76, 134] width 8 height 8
type input "16"
drag, startPoint x: 236, startPoint y: 187, endPoint x: 232, endPoint y: 185, distance: 4.8
click at [236, 34] on icon at bounding box center [238, 31] width 5 height 5
click at [73, 134] on icon "button" at bounding box center [76, 134] width 8 height 8
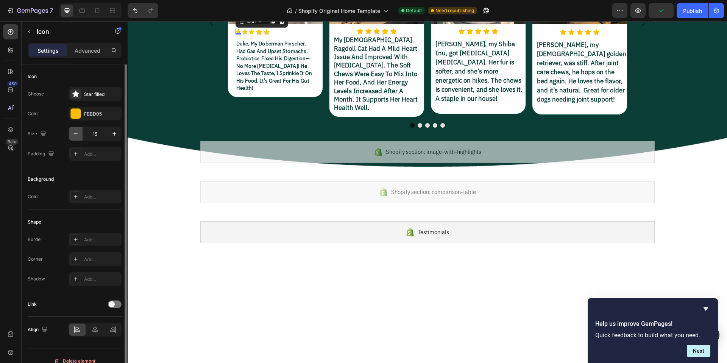
click at [73, 134] on icon "button" at bounding box center [76, 134] width 8 height 8
type input "14"
click at [276, 92] on p "duke, my doberman pinscher, had gas and upset stomachs. probiotics fixed his di…" at bounding box center [275, 66] width 78 height 52
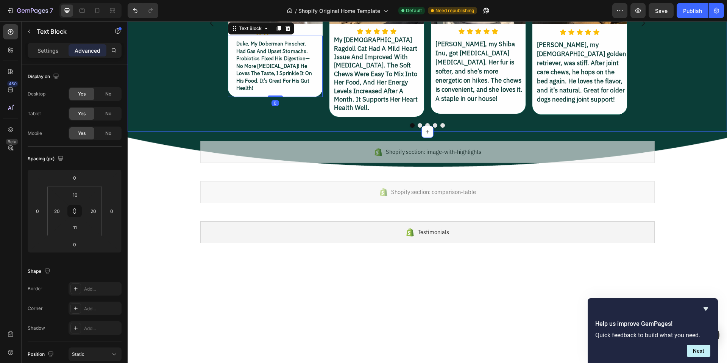
click at [181, 128] on div "Image Icon Icon Icon Icon Icon Icon List Hoz duke, my doberman pinscher, had ga…" at bounding box center [427, 28] width 599 height 198
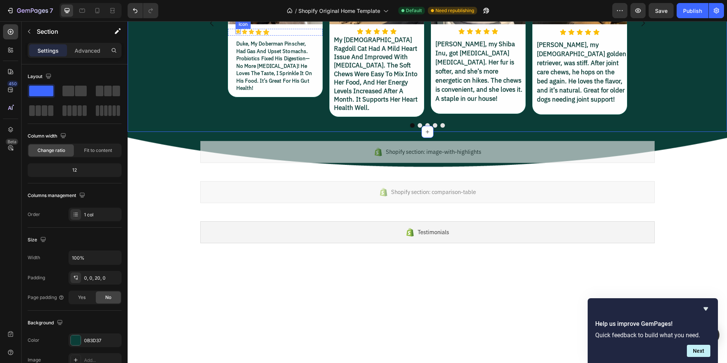
click at [236, 34] on icon at bounding box center [237, 31] width 5 height 5
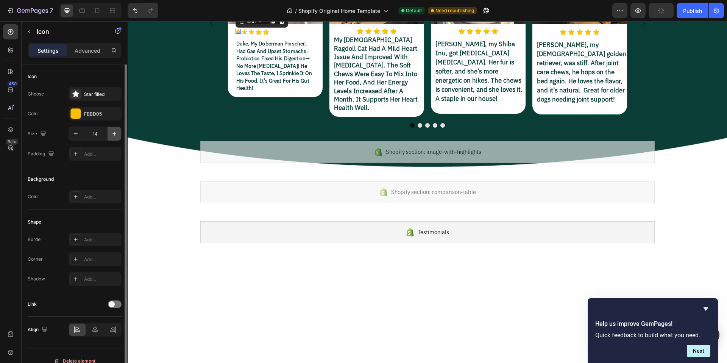
click at [115, 136] on icon "button" at bounding box center [114, 134] width 8 height 8
type input "15"
click at [247, 92] on p "duke, my doberman pinscher, had gas and upset stomachs. probiotics fixed his di…" at bounding box center [275, 66] width 78 height 52
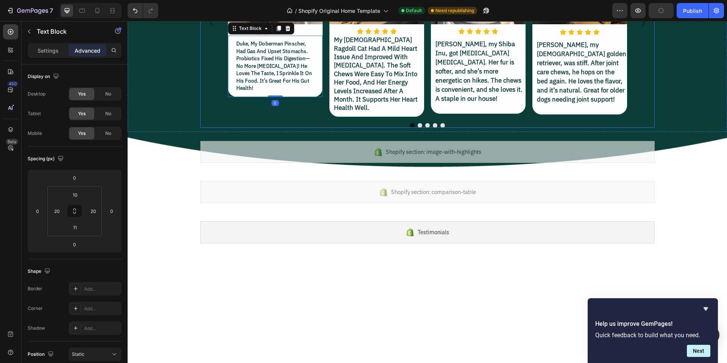
click at [173, 128] on div "Image Icon Icon Icon Icon Icon Icon List Hoz duke, my doberman pinscher, had ga…" at bounding box center [427, 28] width 599 height 198
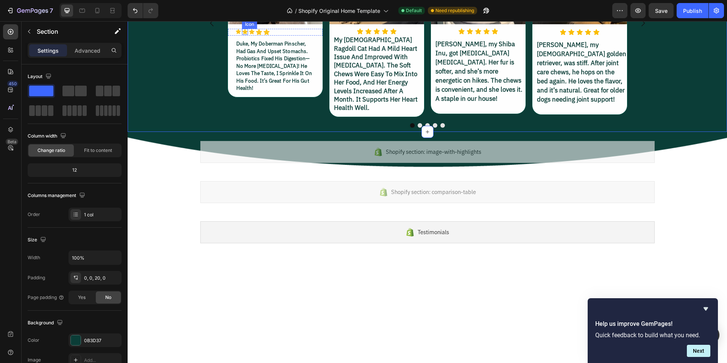
click at [242, 34] on icon at bounding box center [244, 31] width 5 height 5
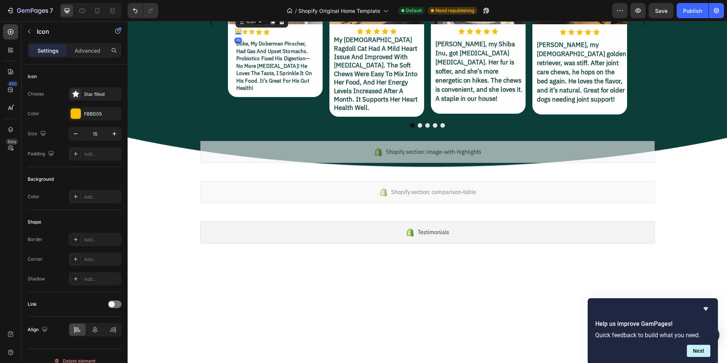
click at [236, 34] on icon at bounding box center [237, 31] width 5 height 5
click at [272, 92] on p "duke, my doberman pinscher, had gas and upset stomachs. probiotics fixed his di…" at bounding box center [275, 66] width 78 height 52
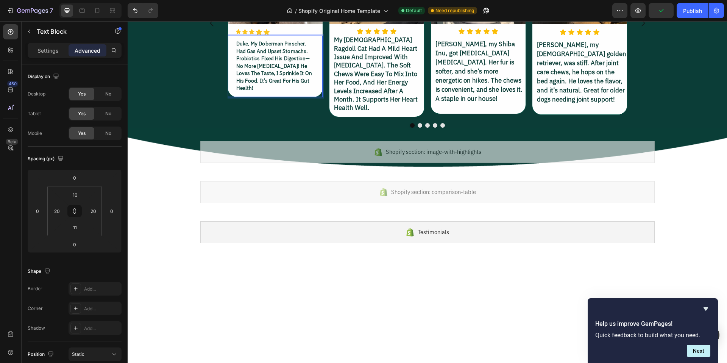
click at [285, 93] on div "duke, my doberman pinscher, had gas and upset stomachs. probiotics fixed his di…" at bounding box center [274, 65] width 79 height 53
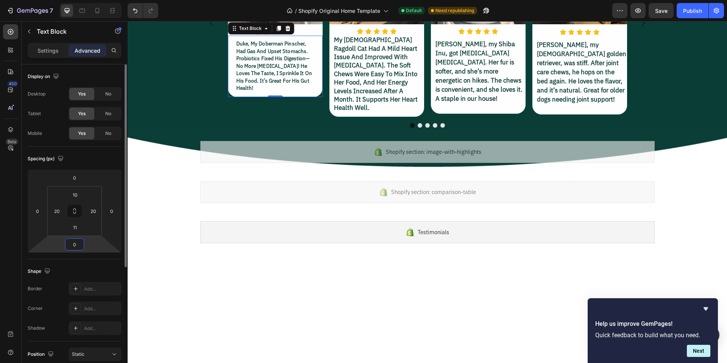
click at [78, 245] on input "0" at bounding box center [74, 243] width 15 height 11
click at [77, 228] on input "11" at bounding box center [74, 226] width 15 height 11
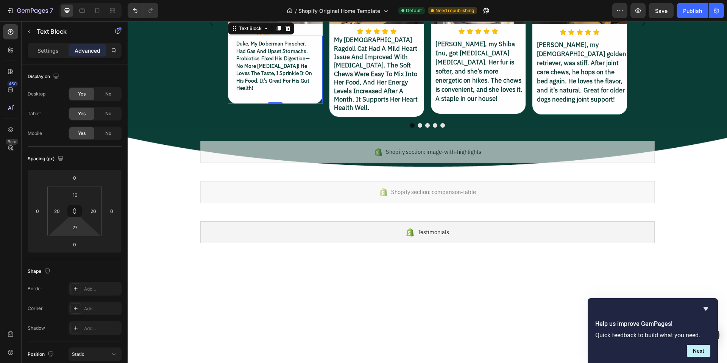
type input "25"
click at [81, 0] on html "7 / Shopify Original Home Template Default Need republishing Preview Save Publi…" at bounding box center [363, 0] width 727 height 0
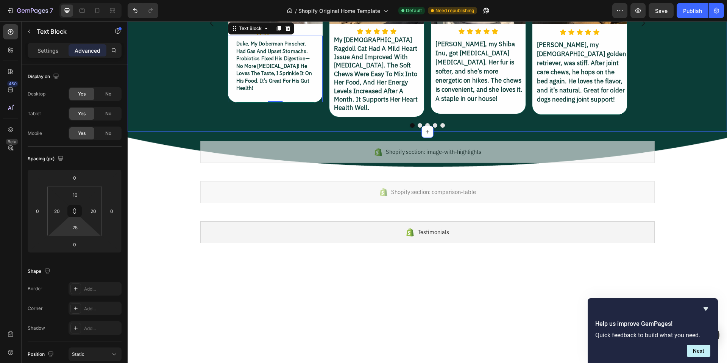
click at [174, 128] on div "Image Icon Icon Icon Icon Icon Icon List Hoz duke, my doberman pinscher, had ga…" at bounding box center [427, 28] width 599 height 198
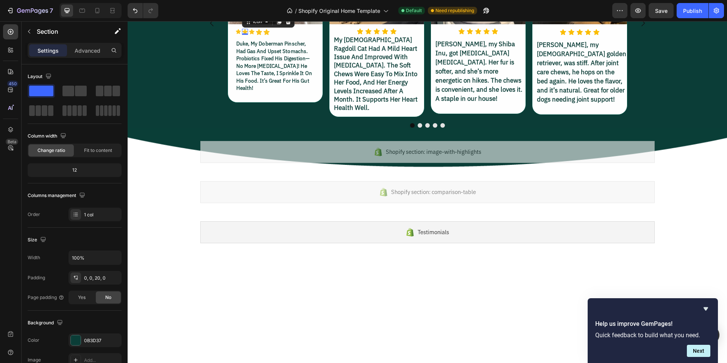
click at [242, 34] on icon at bounding box center [244, 31] width 5 height 5
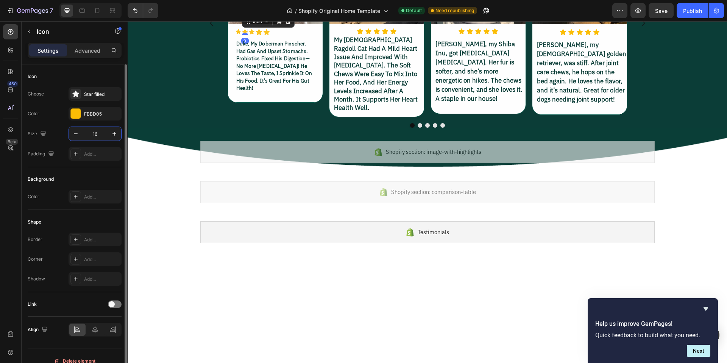
click at [101, 135] on input "16" at bounding box center [94, 134] width 25 height 14
type input "15"
click at [249, 34] on icon at bounding box center [251, 31] width 5 height 5
click at [293, 24] on icon at bounding box center [294, 21] width 5 height 5
click at [263, 35] on icon at bounding box center [266, 32] width 6 height 6
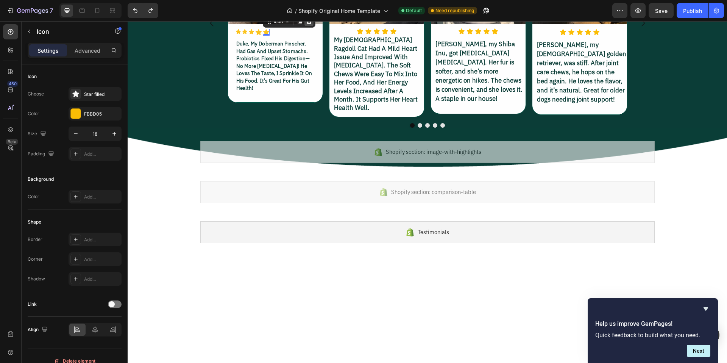
click at [308, 24] on icon at bounding box center [308, 21] width 5 height 5
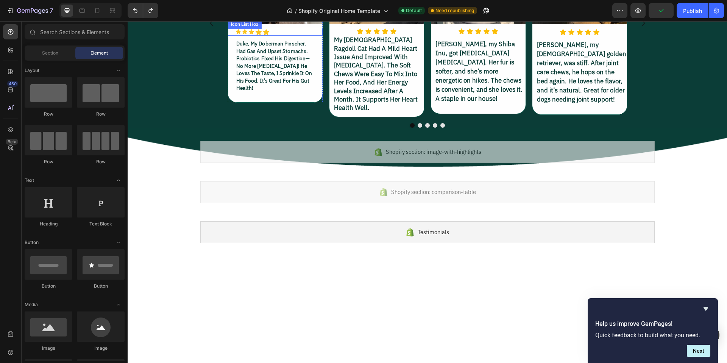
click at [272, 36] on div "Icon Icon Icon Icon Icon" at bounding box center [278, 32] width 87 height 7
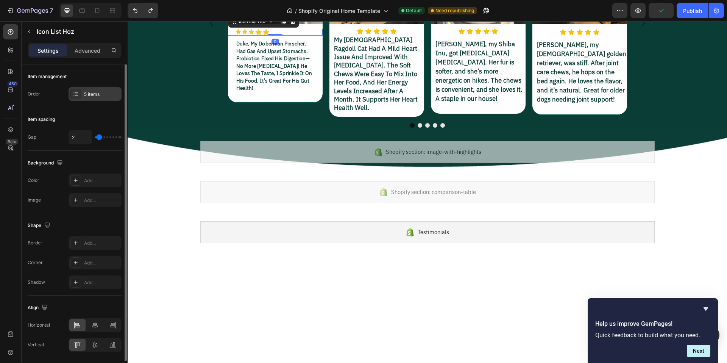
click at [94, 93] on div "5 items" at bounding box center [102, 94] width 36 height 7
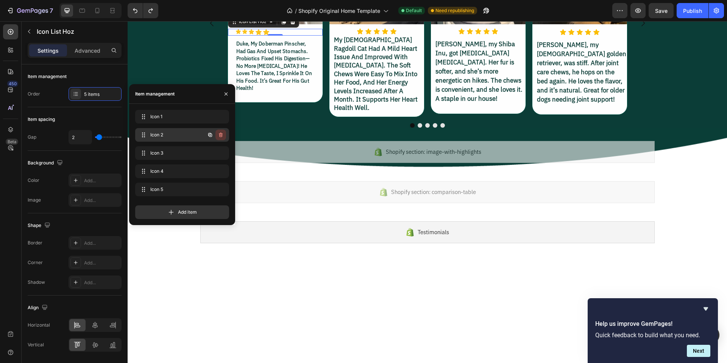
click at [222, 135] on icon "button" at bounding box center [221, 134] width 4 height 5
click at [220, 135] on div "Delete" at bounding box center [215, 134] width 14 height 7
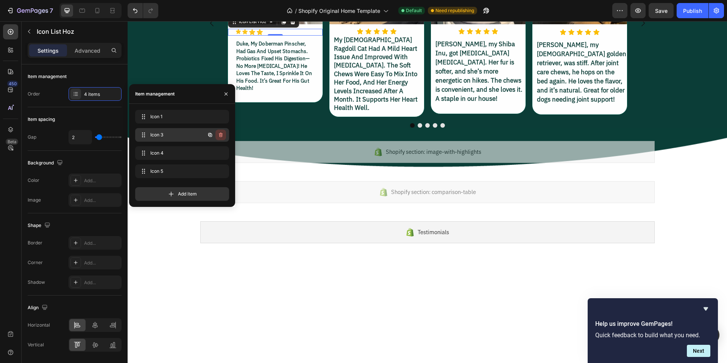
click at [222, 134] on icon "button" at bounding box center [221, 134] width 4 height 5
click at [220, 135] on div "Delete" at bounding box center [215, 134] width 14 height 7
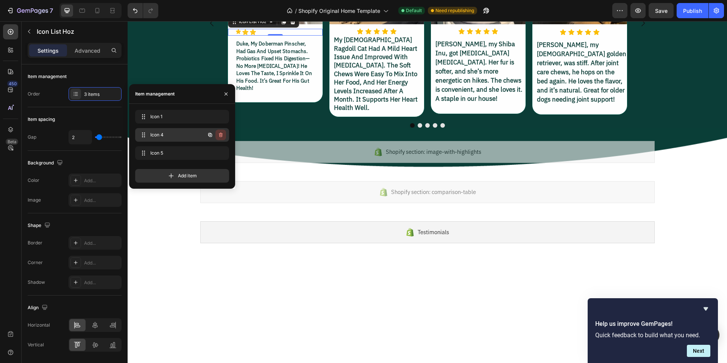
click at [221, 135] on icon "button" at bounding box center [221, 135] width 6 height 6
click at [221, 135] on div "Delete" at bounding box center [215, 134] width 14 height 7
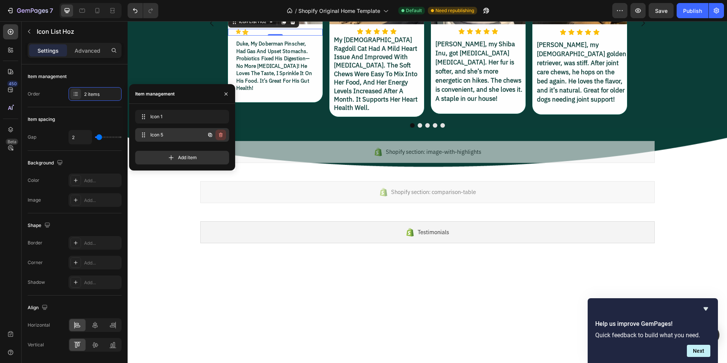
click at [221, 135] on icon "button" at bounding box center [221, 135] width 0 height 2
click at [221, 135] on div "Delete" at bounding box center [215, 134] width 14 height 7
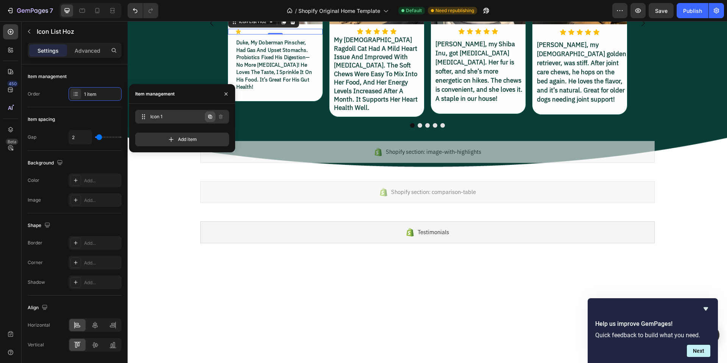
click at [210, 117] on icon "button" at bounding box center [211, 117] width 2 height 2
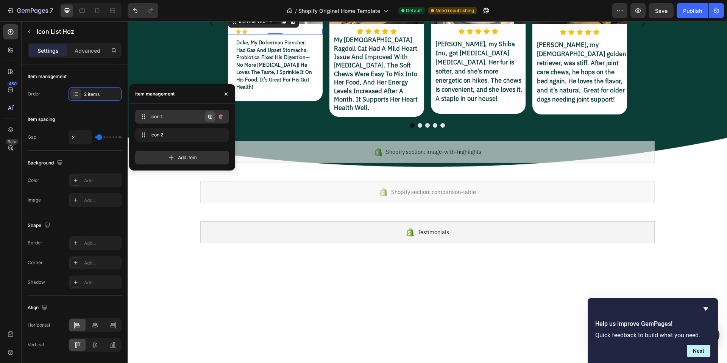
click at [210, 117] on icon "button" at bounding box center [211, 117] width 2 height 2
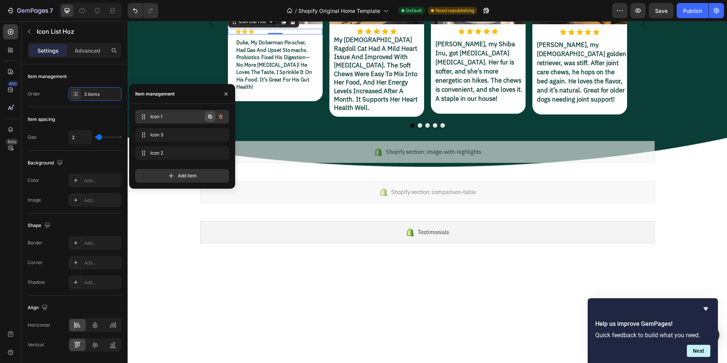
click at [210, 117] on icon "button" at bounding box center [210, 117] width 6 height 6
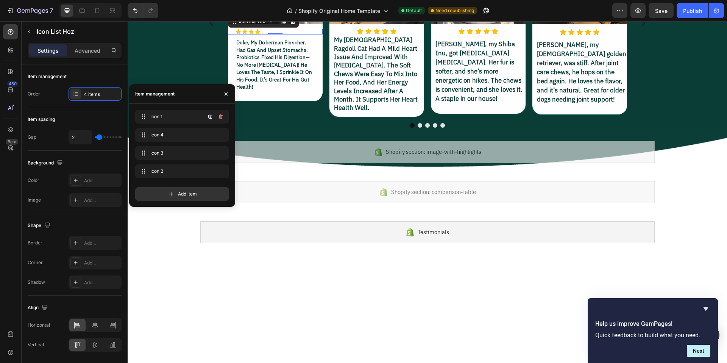
click at [210, 117] on icon "button" at bounding box center [210, 117] width 6 height 6
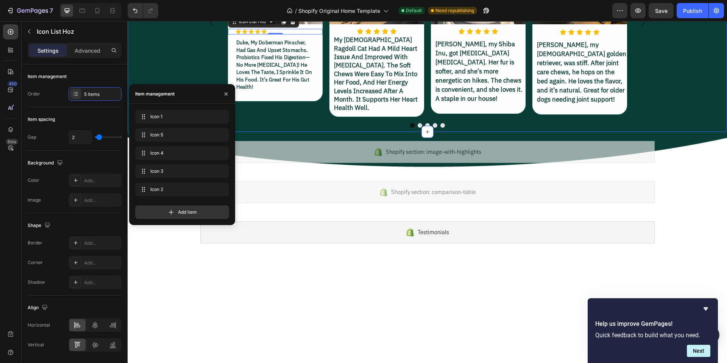
click at [181, 128] on div "Image Icon Icon Icon Icon Icon Icon List Hoz 0 duke, my doberman pinscher, had …" at bounding box center [427, 28] width 599 height 198
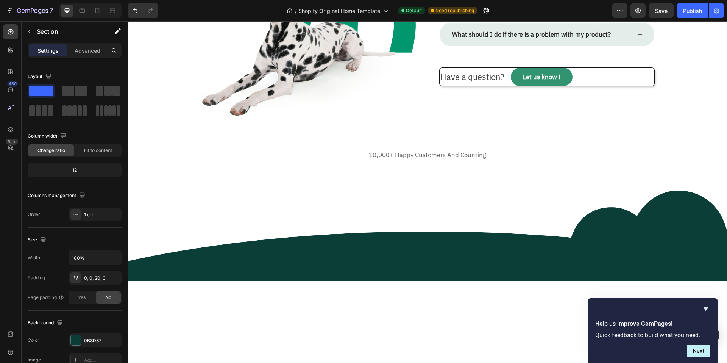
scroll to position [1566, 0]
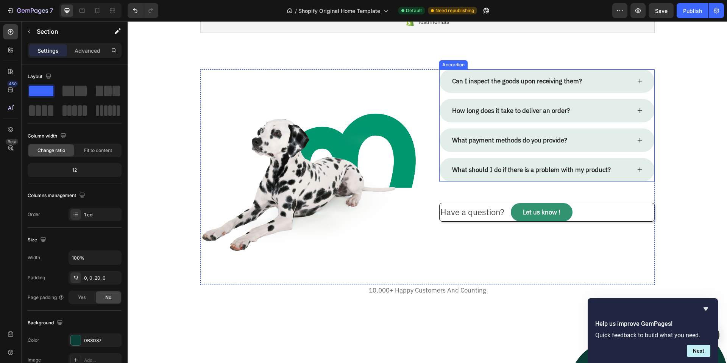
click at [638, 80] on icon at bounding box center [639, 81] width 6 height 6
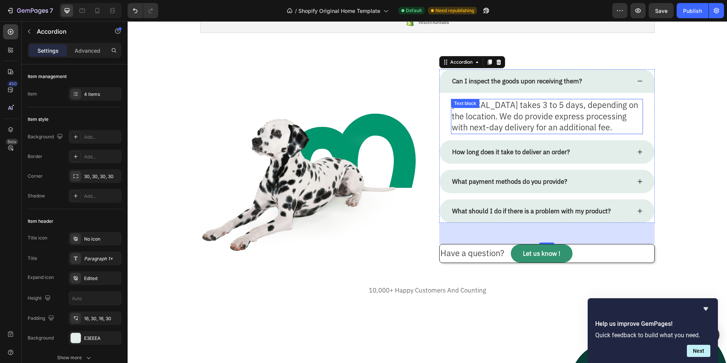
click at [501, 110] on p "[MEDICAL_DATA] takes 3 to 5 days, depending on the location. We do provide expr…" at bounding box center [546, 116] width 190 height 33
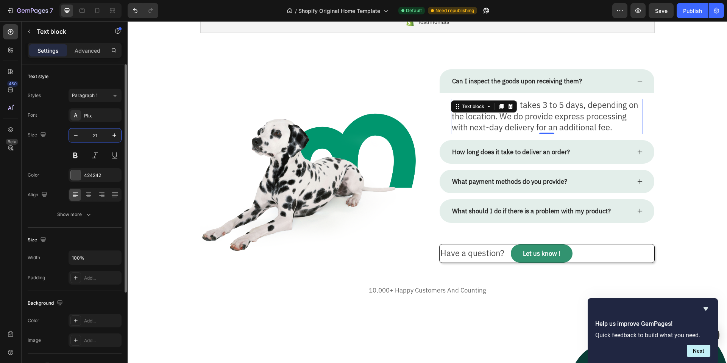
click at [101, 137] on input "21" at bounding box center [94, 135] width 25 height 14
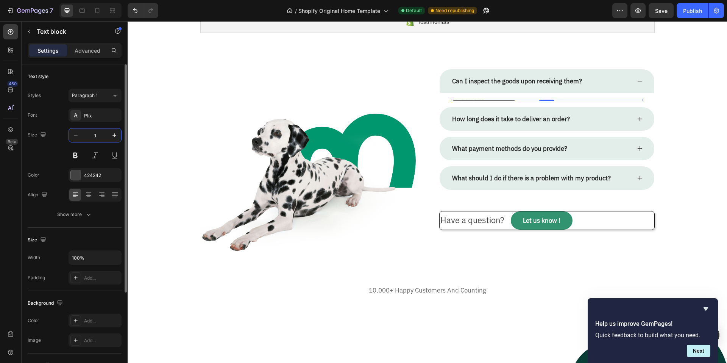
type input "15"
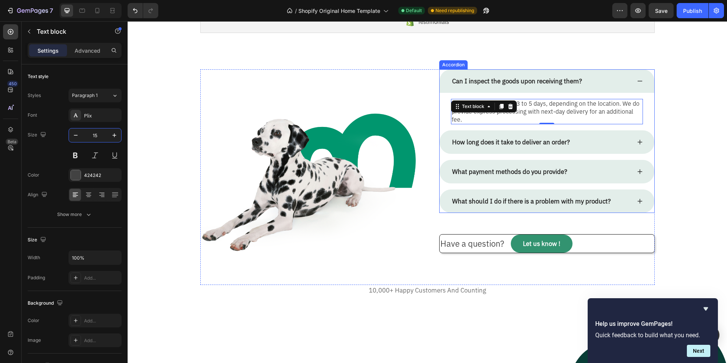
click at [633, 134] on div "How long does it take to deliver an order?" at bounding box center [546, 141] width 215 height 23
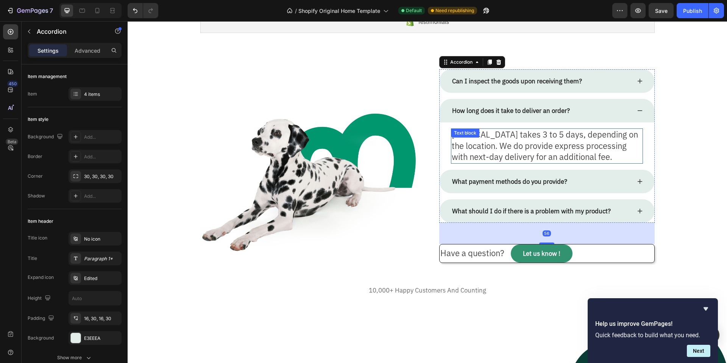
click at [549, 144] on p "[MEDICAL_DATA] takes 3 to 5 days, depending on the location. We do provide expr…" at bounding box center [546, 145] width 190 height 33
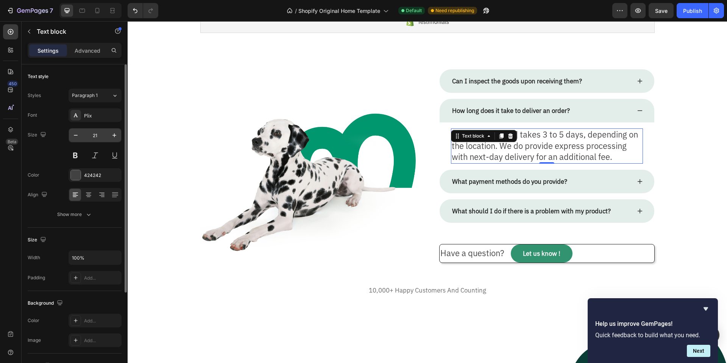
click at [103, 136] on input "21" at bounding box center [94, 135] width 25 height 14
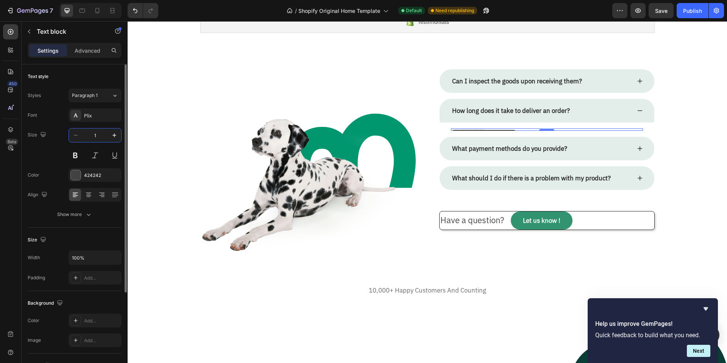
type input "15"
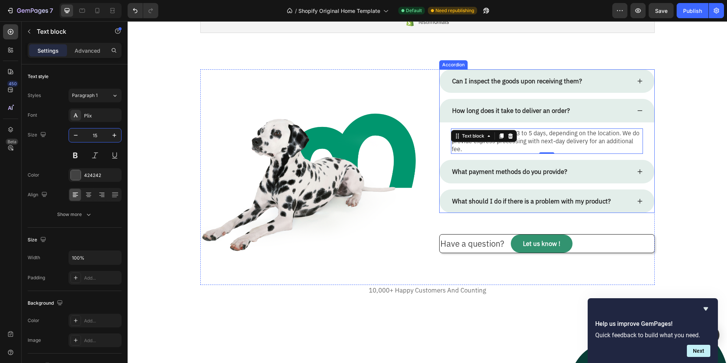
click at [638, 168] on icon at bounding box center [639, 171] width 6 height 6
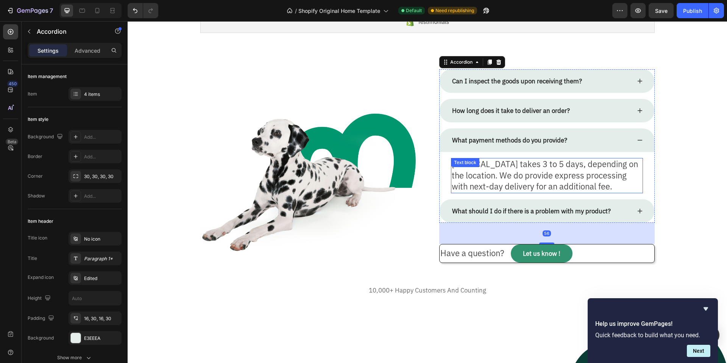
click at [524, 173] on p "[MEDICAL_DATA] takes 3 to 5 days, depending on the location. We do provide expr…" at bounding box center [546, 175] width 190 height 33
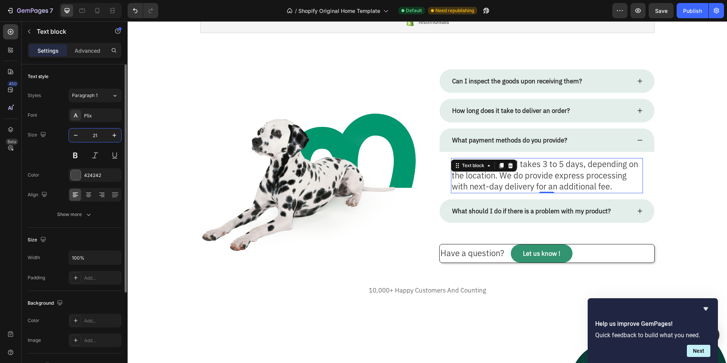
click at [100, 138] on input "21" at bounding box center [94, 135] width 25 height 14
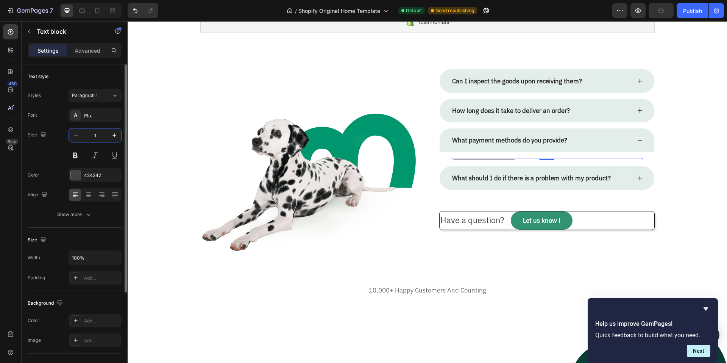
type input "15"
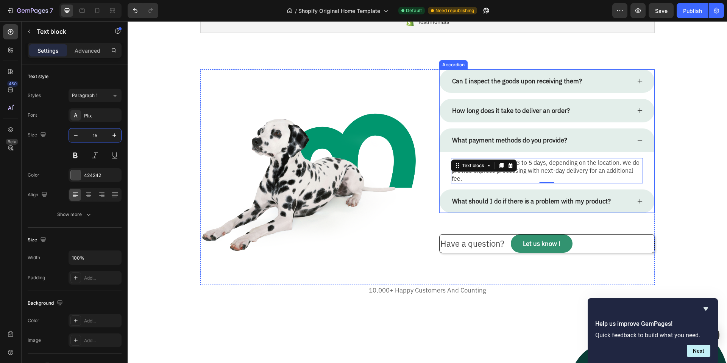
click at [554, 195] on div "What should I do if there is a problem with my product?" at bounding box center [531, 200] width 161 height 11
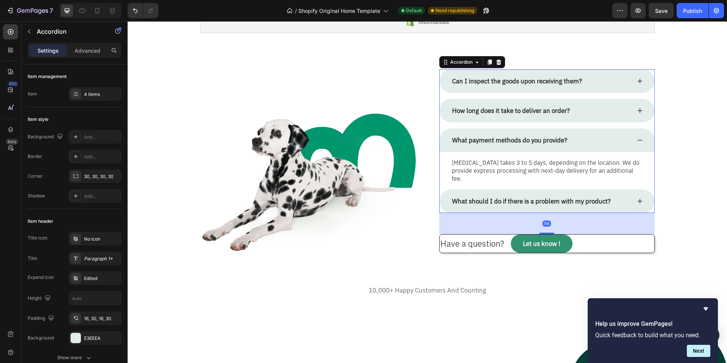
click at [636, 198] on icon at bounding box center [639, 201] width 6 height 6
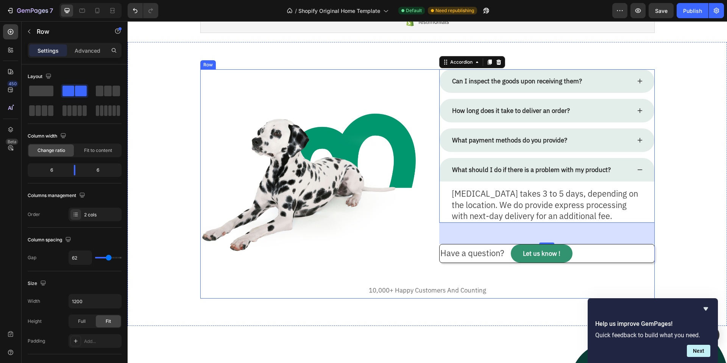
click at [439, 284] on div "Can I inspect the goods upon receiving them? How long does it take to deliver a…" at bounding box center [546, 176] width 215 height 215
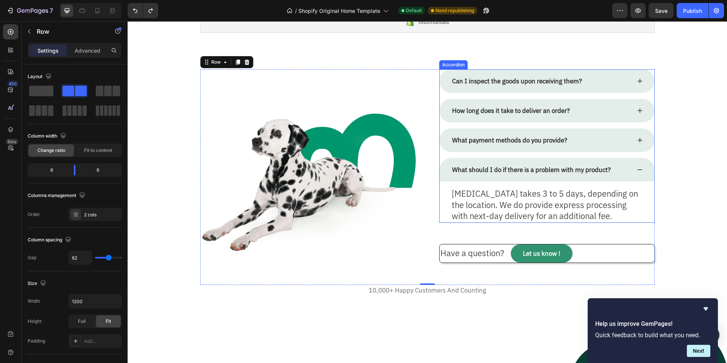
click at [546, 135] on div "What payment methods do you provide?" at bounding box center [509, 139] width 117 height 11
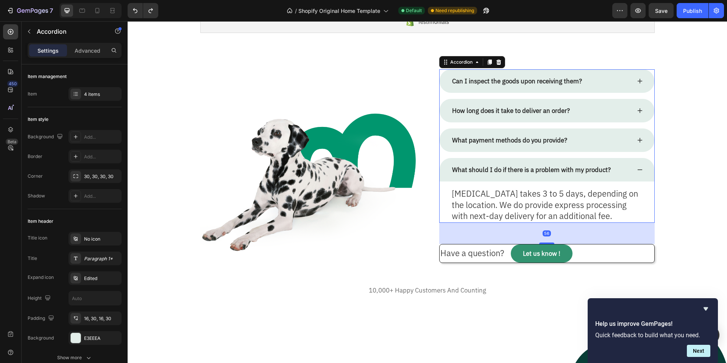
click at [590, 140] on div "What payment methods do you provide?" at bounding box center [541, 139] width 180 height 11
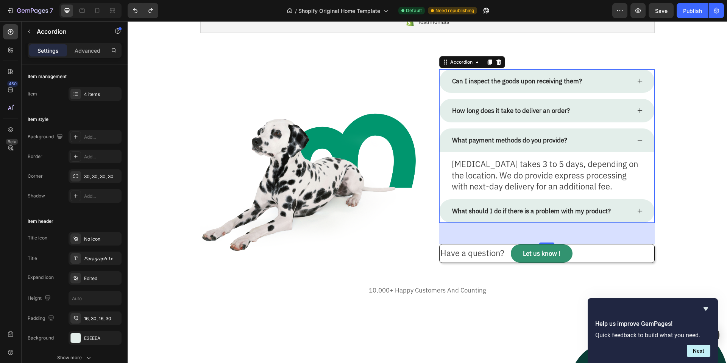
click at [633, 139] on div "What payment methods do you provide?" at bounding box center [546, 139] width 215 height 23
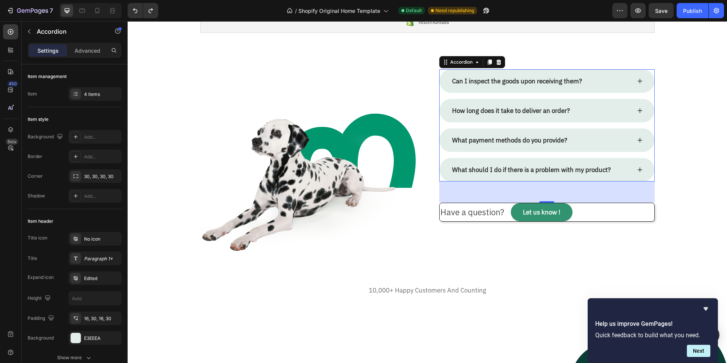
click at [636, 138] on icon at bounding box center [639, 140] width 6 height 6
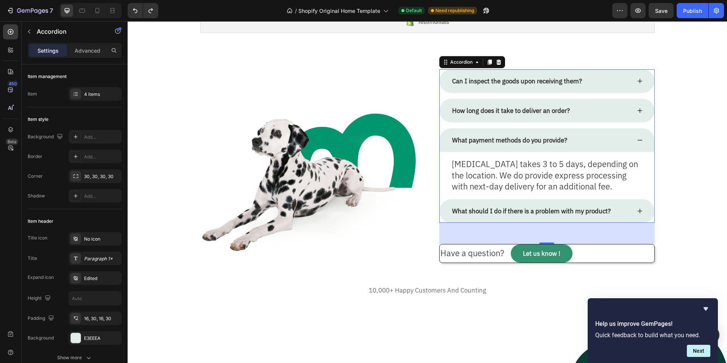
click at [637, 112] on icon at bounding box center [639, 110] width 6 height 6
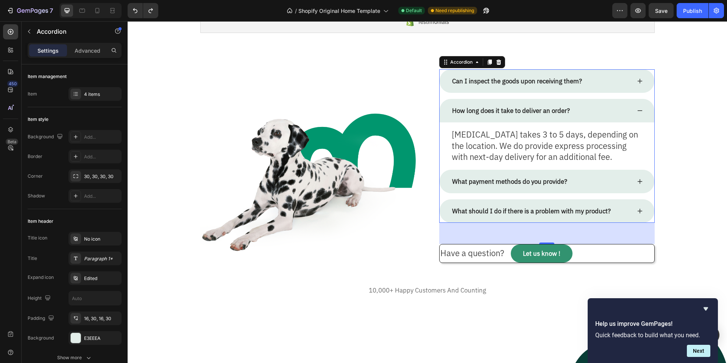
click at [638, 110] on icon at bounding box center [639, 110] width 6 height 6
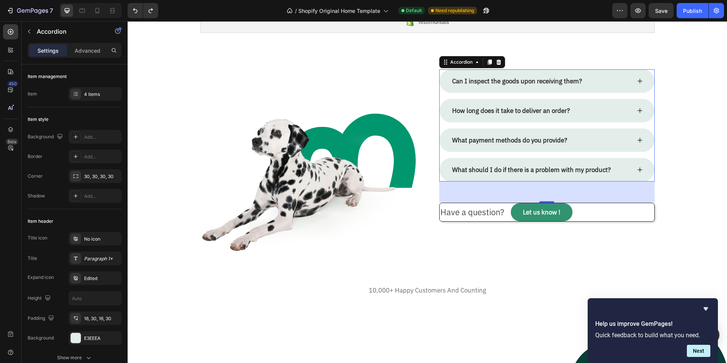
click at [618, 83] on div "Can I inspect the goods upon receiving them?" at bounding box center [541, 80] width 180 height 11
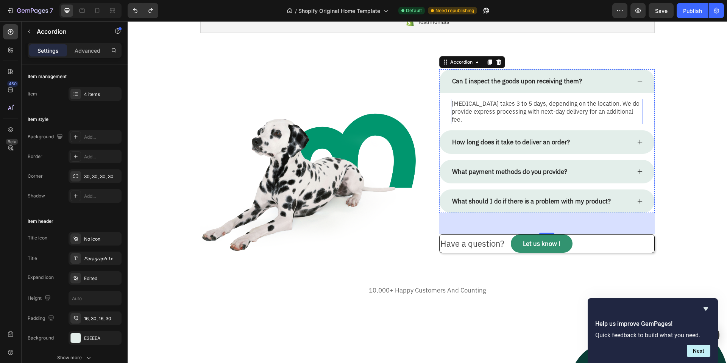
click at [568, 106] on p "[MEDICAL_DATA] takes 3 to 5 days, depending on the location. We do provide expr…" at bounding box center [546, 112] width 190 height 24
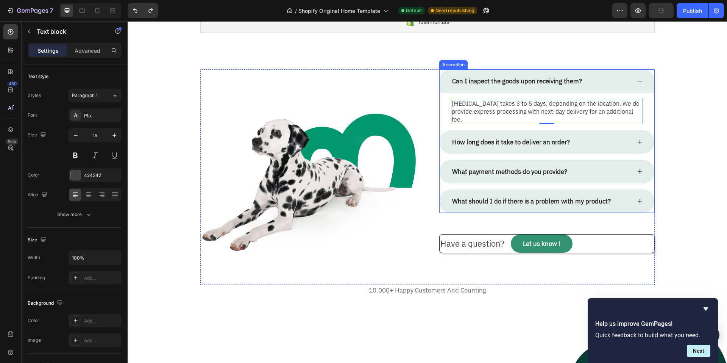
click at [633, 132] on div "How long does it take to deliver an order?" at bounding box center [546, 141] width 215 height 23
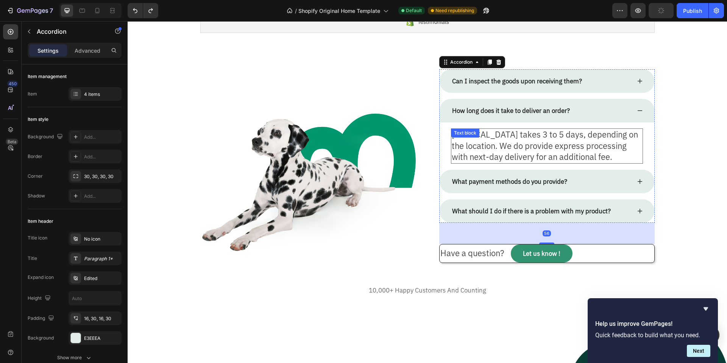
click at [529, 145] on p "[MEDICAL_DATA] takes 3 to 5 days, depending on the location. We do provide expr…" at bounding box center [546, 145] width 190 height 33
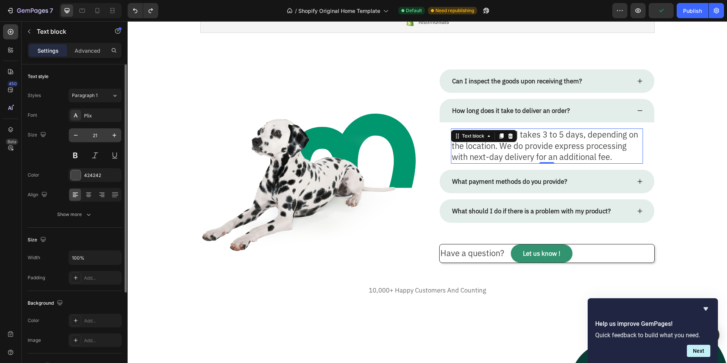
click at [98, 135] on input "21" at bounding box center [94, 135] width 25 height 14
type input "15"
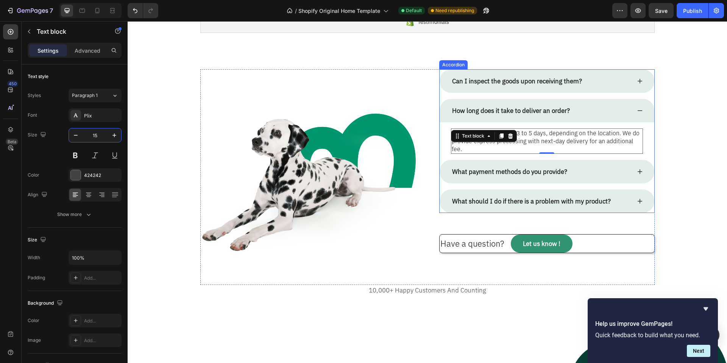
click at [636, 168] on icon at bounding box center [639, 171] width 6 height 6
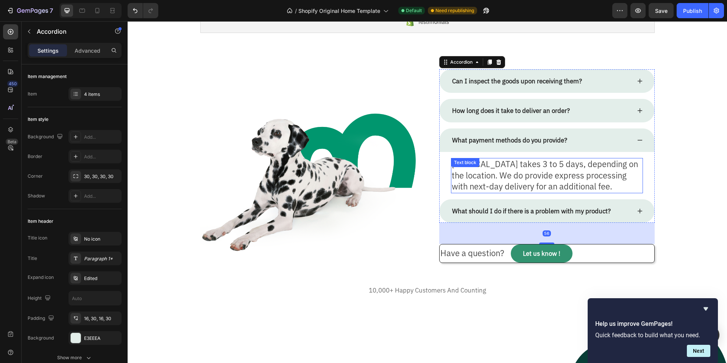
click at [548, 176] on p "[MEDICAL_DATA] takes 3 to 5 days, depending on the location. We do provide expr…" at bounding box center [546, 175] width 190 height 33
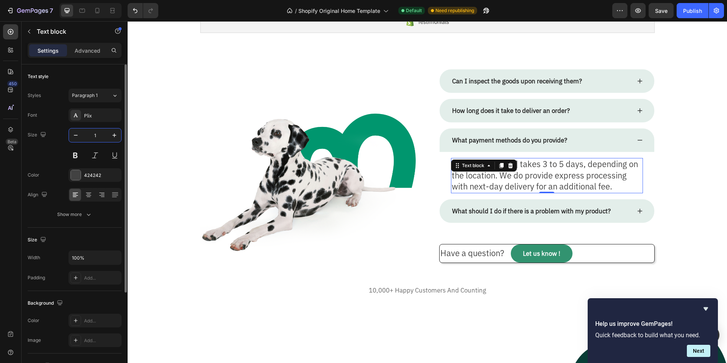
type input "15"
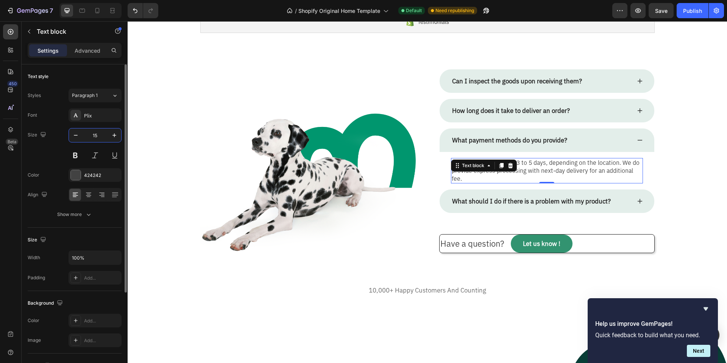
click at [100, 131] on input "15" at bounding box center [94, 135] width 25 height 14
click at [570, 195] on div "What should I do if there is a problem with my product?" at bounding box center [531, 200] width 161 height 11
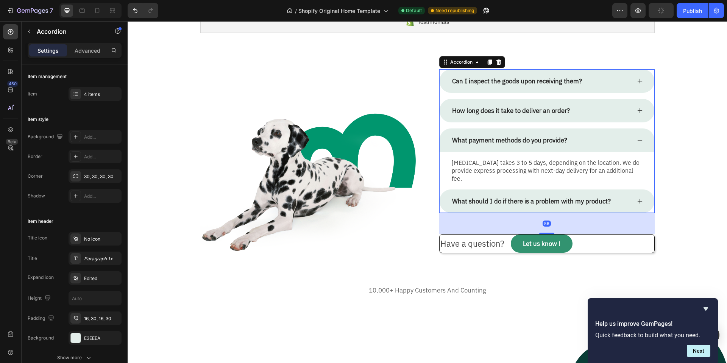
click at [618, 195] on div "What should I do if there is a problem with my product?" at bounding box center [541, 200] width 180 height 11
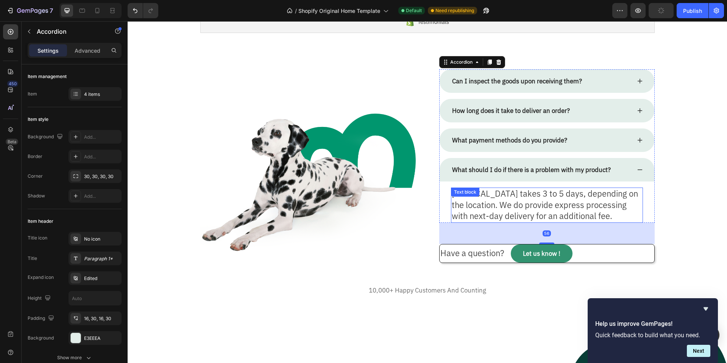
click at [578, 200] on p "[MEDICAL_DATA] takes 3 to 5 days, depending on the location. We do provide expr…" at bounding box center [546, 204] width 190 height 33
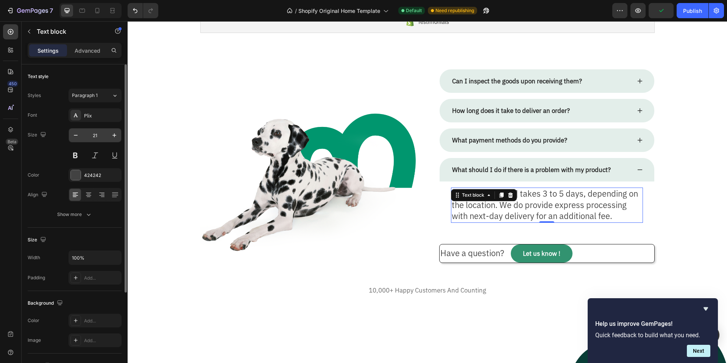
click at [100, 133] on input "21" at bounding box center [94, 135] width 25 height 14
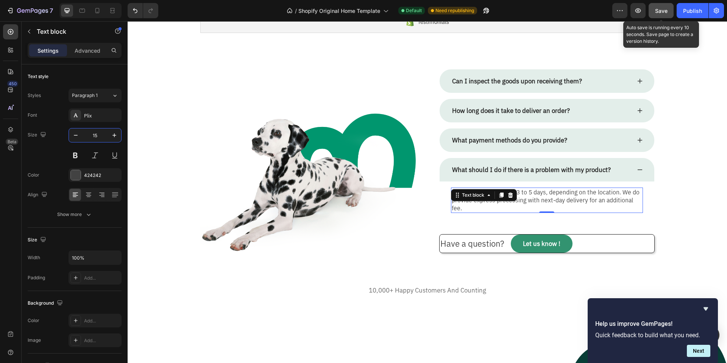
type input "15"
click at [665, 8] on span "Save" at bounding box center [661, 11] width 12 height 6
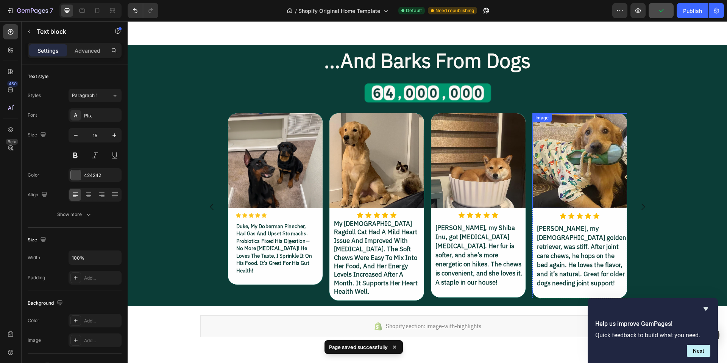
scroll to position [1160, 0]
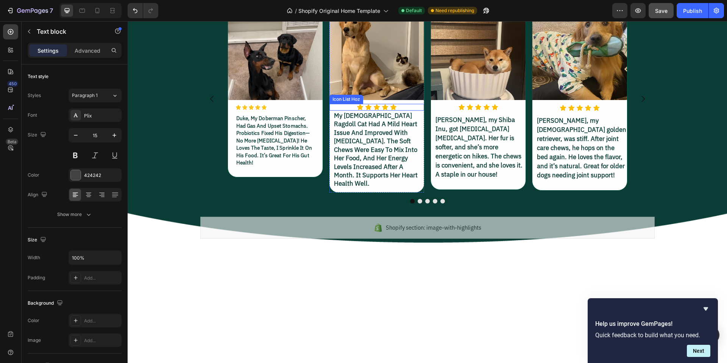
click at [341, 110] on div "Icon Icon Icon Icon Icon" at bounding box center [376, 107] width 95 height 7
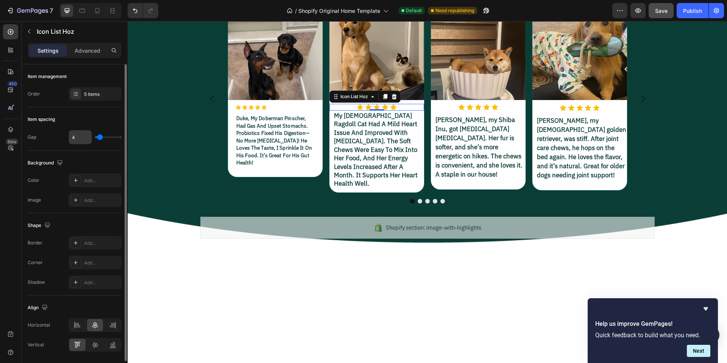
click at [80, 136] on input "4" at bounding box center [80, 137] width 23 height 14
type input "3"
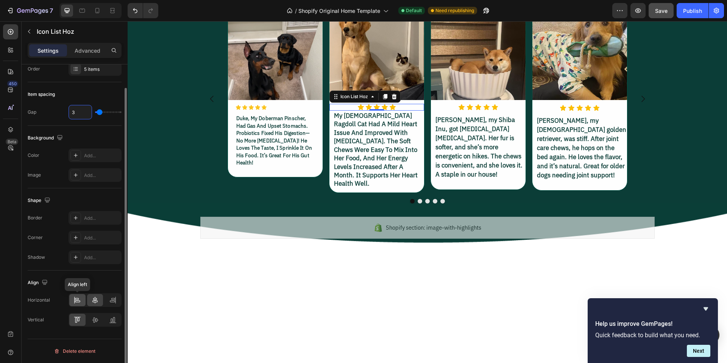
type input "3"
click at [79, 298] on icon at bounding box center [77, 300] width 8 height 8
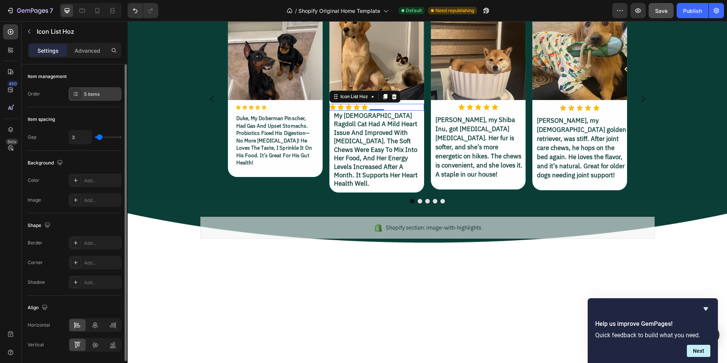
click at [100, 95] on div "5 items" at bounding box center [102, 94] width 36 height 7
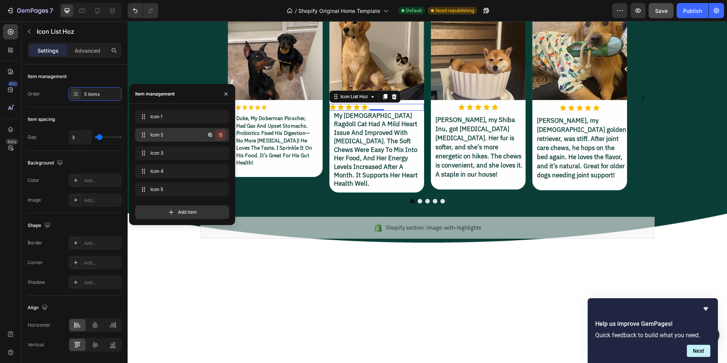
click at [220, 132] on icon "button" at bounding box center [221, 135] width 6 height 6
click at [221, 134] on div "Delete" at bounding box center [215, 134] width 14 height 7
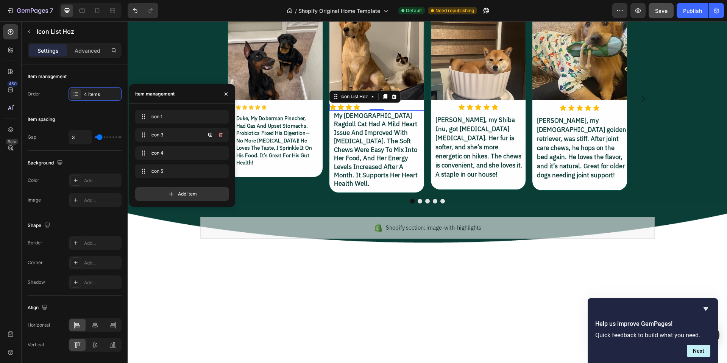
click at [221, 134] on icon "button" at bounding box center [221, 135] width 0 height 2
click at [221, 134] on div "Delete" at bounding box center [215, 134] width 14 height 7
click at [221, 134] on icon "button" at bounding box center [221, 135] width 0 height 2
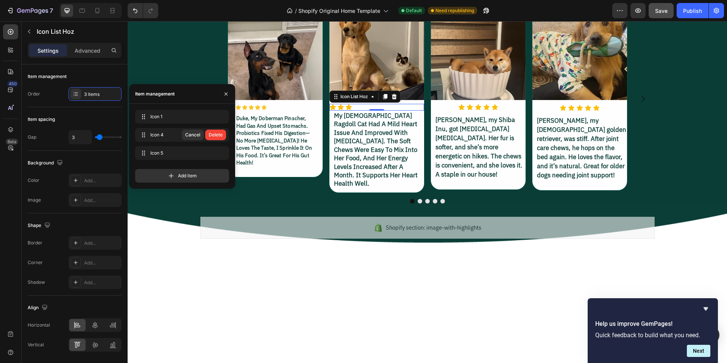
click at [221, 134] on div "Delete" at bounding box center [215, 134] width 14 height 7
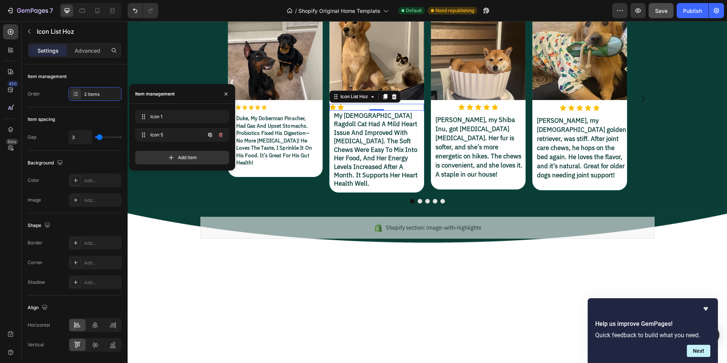
click at [221, 134] on icon "button" at bounding box center [221, 135] width 0 height 2
click at [221, 134] on div "Delete" at bounding box center [215, 134] width 14 height 7
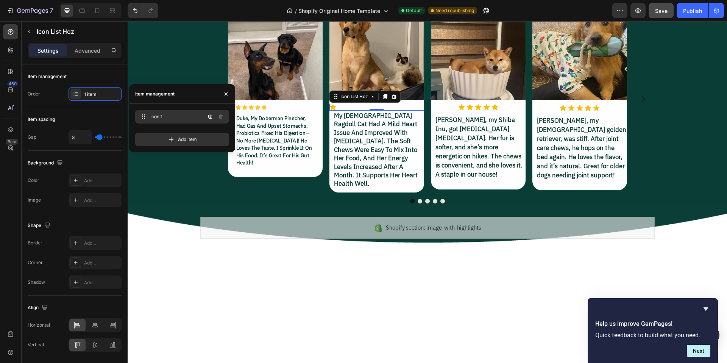
click at [183, 115] on span "Icon 1" at bounding box center [171, 116] width 43 height 7
click at [378, 110] on div "Icon" at bounding box center [376, 107] width 95 height 7
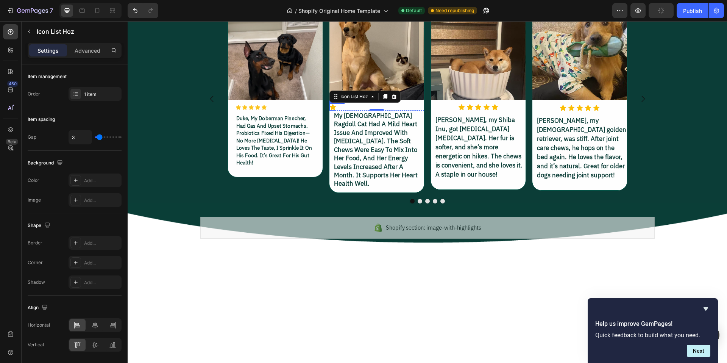
click at [331, 110] on icon at bounding box center [333, 107] width 6 height 6
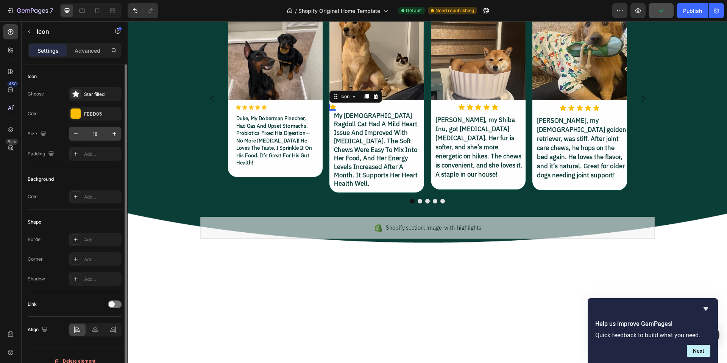
click at [100, 133] on input "18" at bounding box center [94, 134] width 25 height 14
type input "15"
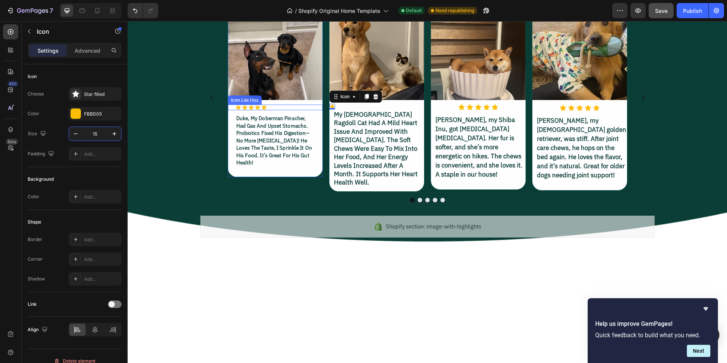
click at [277, 110] on div "Icon Icon Icon Icon Icon" at bounding box center [278, 107] width 87 height 6
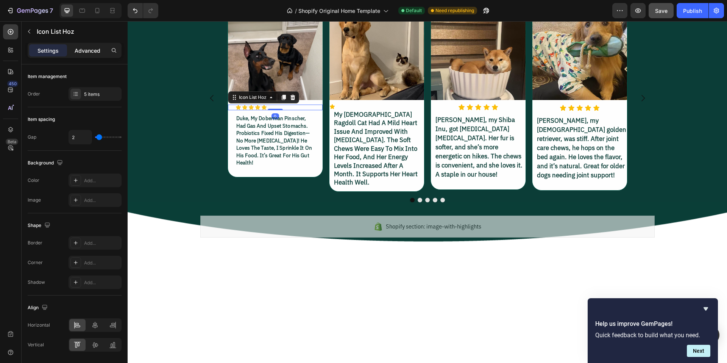
click at [86, 53] on p "Advanced" at bounding box center [88, 51] width 26 height 8
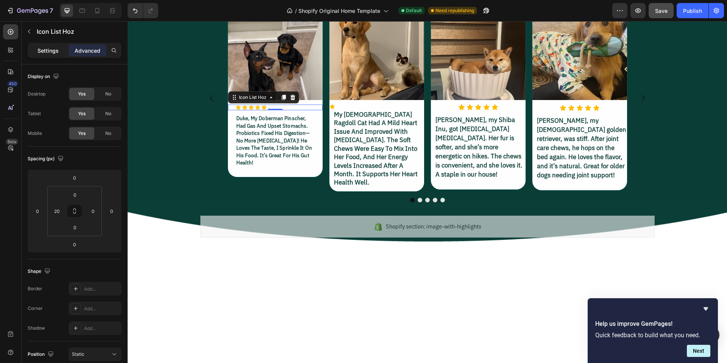
click at [43, 51] on p "Settings" at bounding box center [47, 51] width 21 height 8
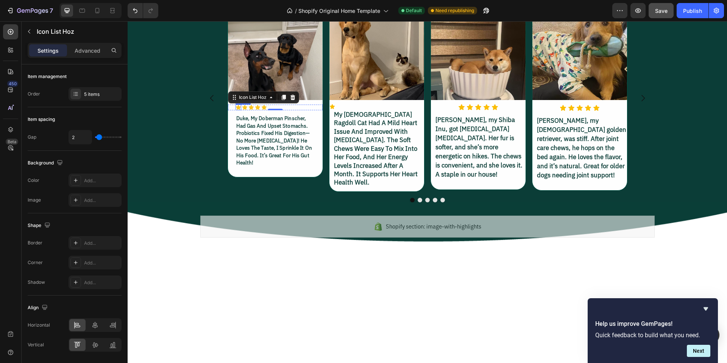
click at [235, 110] on icon at bounding box center [237, 107] width 5 height 5
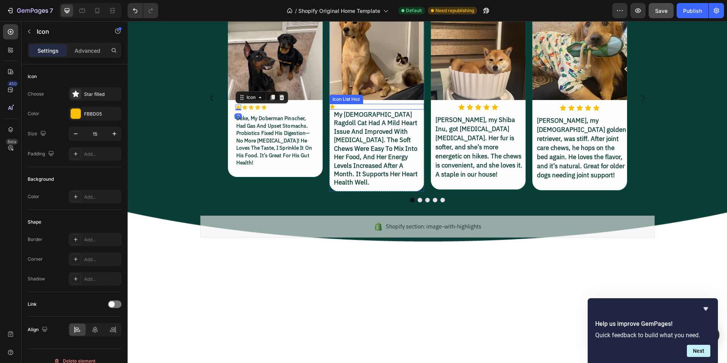
click at [348, 109] on div "Icon" at bounding box center [376, 107] width 95 height 6
click at [329, 109] on icon at bounding box center [331, 106] width 5 height 5
click at [81, 45] on div "Advanced" at bounding box center [87, 50] width 38 height 12
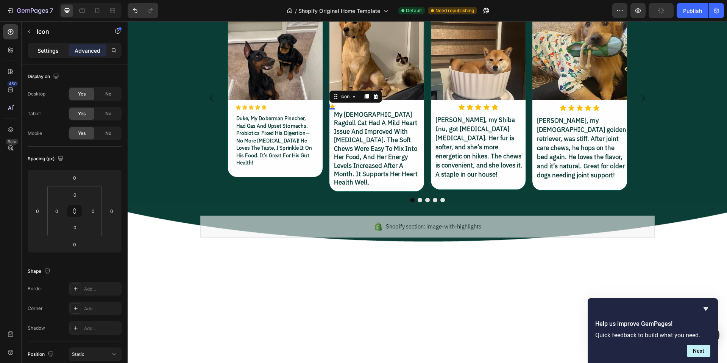
click at [50, 50] on p "Settings" at bounding box center [47, 51] width 21 height 8
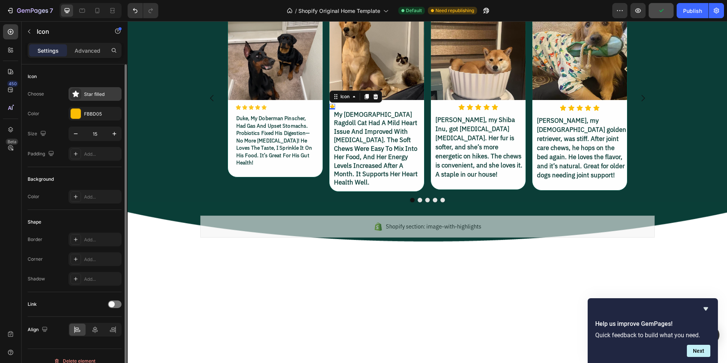
click at [100, 90] on div "Star filled" at bounding box center [94, 94] width 53 height 14
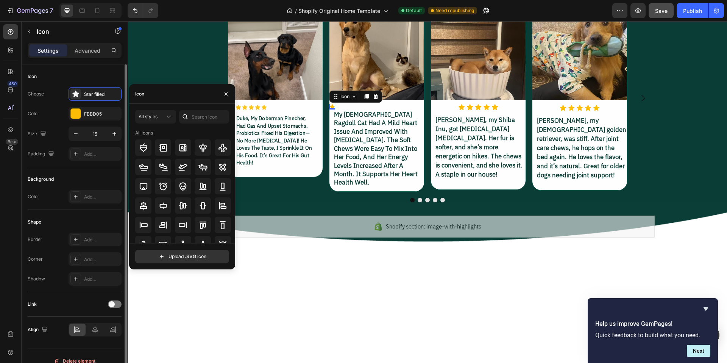
click at [87, 70] on div "Icon" at bounding box center [75, 76] width 94 height 12
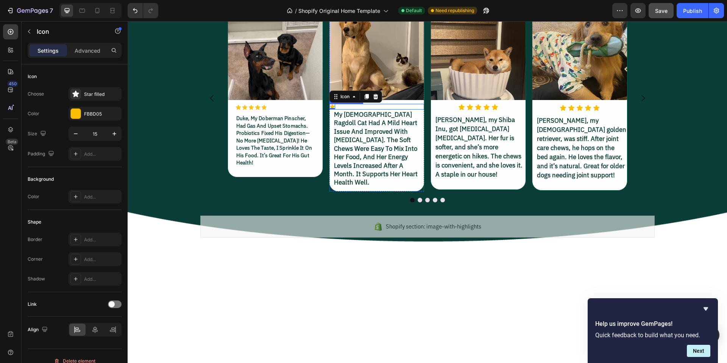
click at [378, 109] on div "Icon 0" at bounding box center [376, 107] width 95 height 6
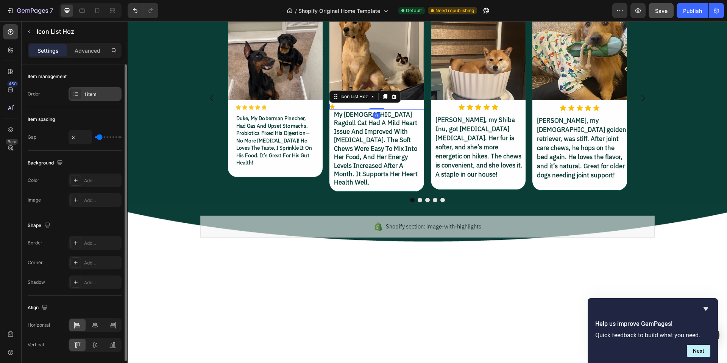
click at [100, 98] on div "1 item" at bounding box center [94, 94] width 53 height 14
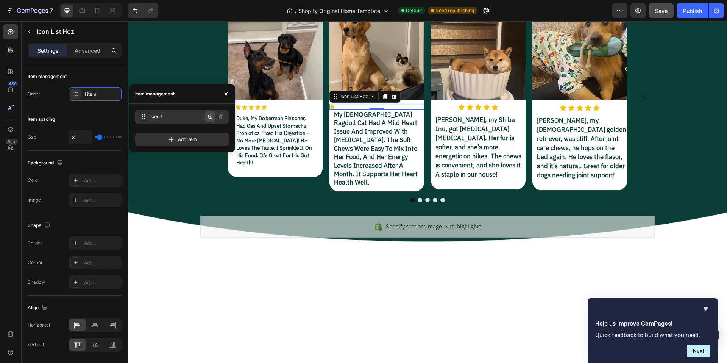
click at [210, 119] on icon "button" at bounding box center [210, 117] width 6 height 6
click at [210, 118] on icon "button" at bounding box center [210, 117] width 6 height 6
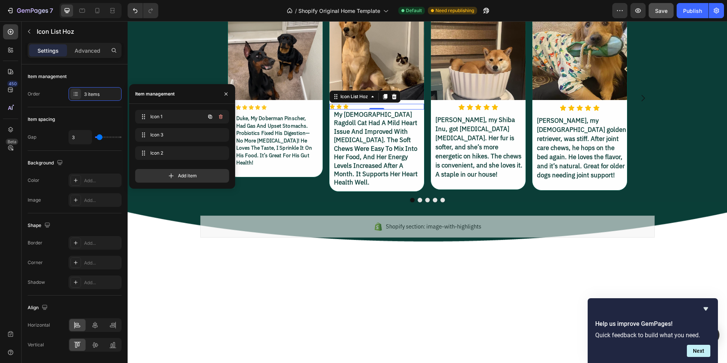
click at [210, 118] on icon "button" at bounding box center [210, 117] width 6 height 6
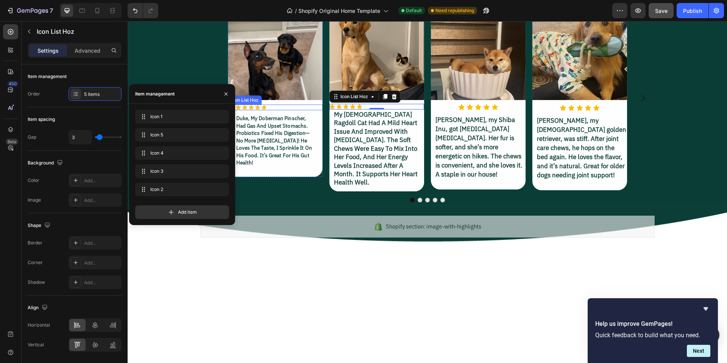
click at [282, 110] on div "Icon Icon Icon Icon Icon" at bounding box center [278, 107] width 87 height 6
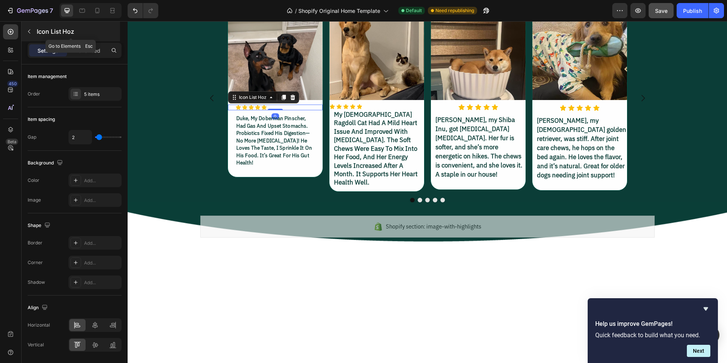
click at [26, 28] on button "button" at bounding box center [29, 31] width 12 height 12
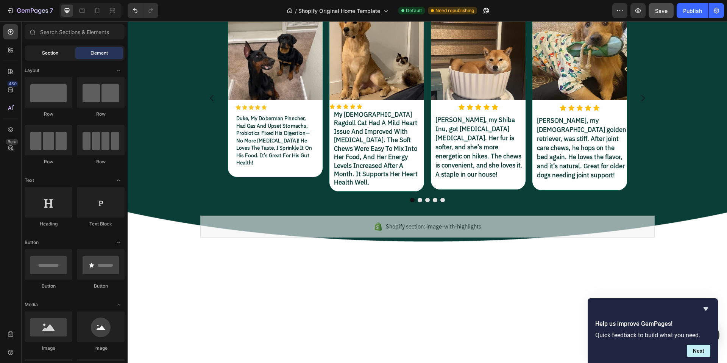
click at [51, 51] on span "Section" at bounding box center [50, 53] width 16 height 7
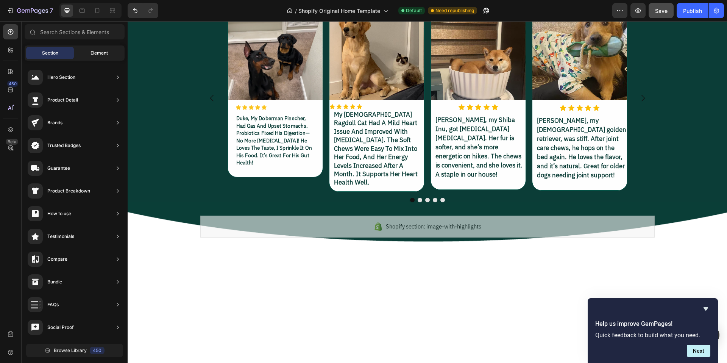
click at [91, 53] on span "Element" at bounding box center [98, 53] width 17 height 7
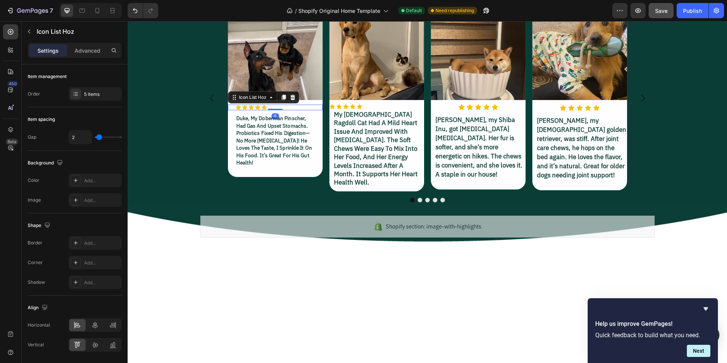
click at [272, 110] on div "Icon Icon Icon Icon Icon" at bounding box center [278, 107] width 87 height 6
click at [96, 54] on div "Advanced" at bounding box center [87, 50] width 38 height 12
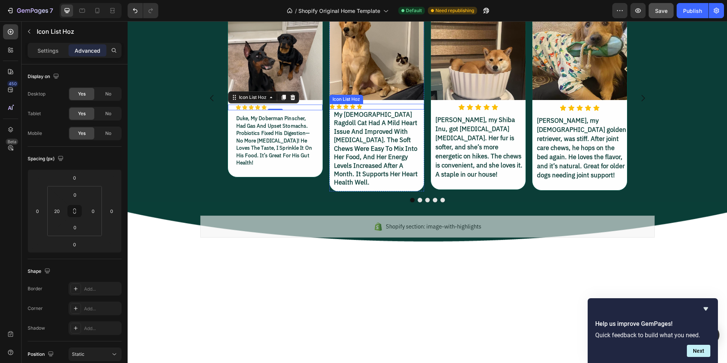
click at [376, 109] on div "Icon Icon Icon Icon Icon" at bounding box center [376, 107] width 95 height 6
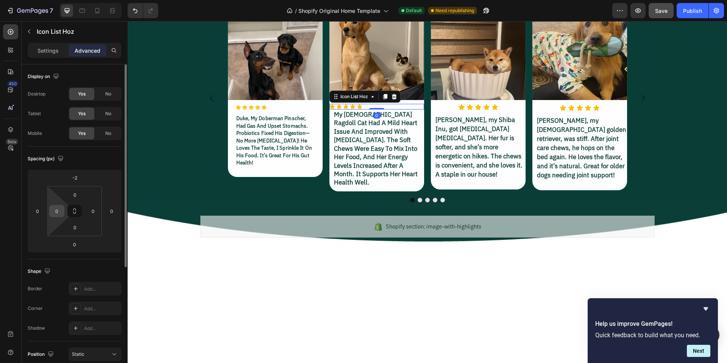
click at [62, 210] on input "0" at bounding box center [56, 210] width 11 height 11
type input "20"
click at [76, 177] on input "-2" at bounding box center [74, 177] width 15 height 11
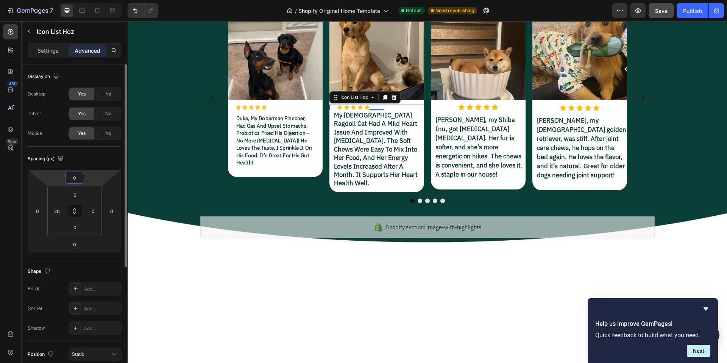
type input "0"
click at [92, 159] on div "Spacing (px)" at bounding box center [75, 158] width 94 height 12
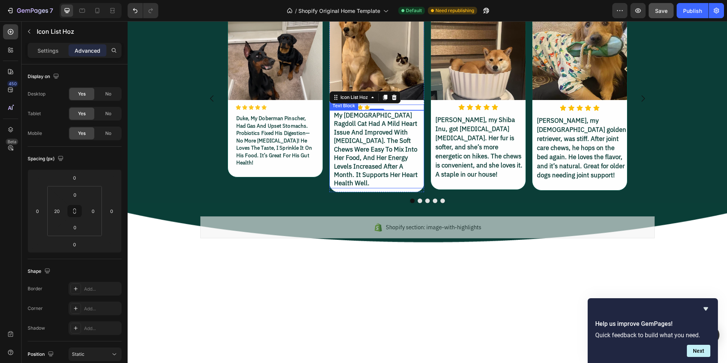
click at [398, 187] on p "my [DEMOGRAPHIC_DATA] ragdoll cat had a mild heart issue and improved with [MED…" at bounding box center [378, 149] width 89 height 76
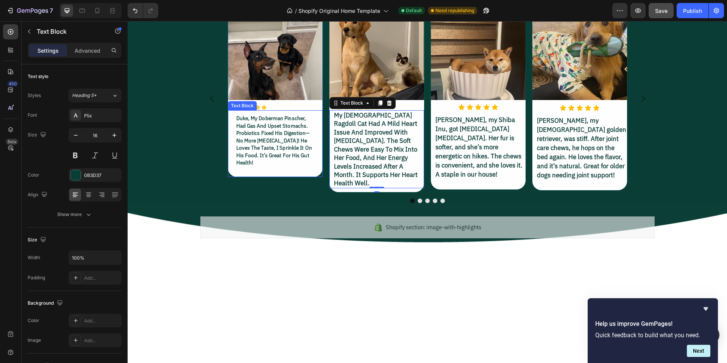
click at [275, 166] on p "duke, my doberman pinscher, had gas and upset stomachs. probiotics fixed his di…" at bounding box center [275, 141] width 78 height 52
click at [378, 187] on p "my [DEMOGRAPHIC_DATA] ragdoll cat had a mild heart issue and improved with [MED…" at bounding box center [378, 149] width 89 height 76
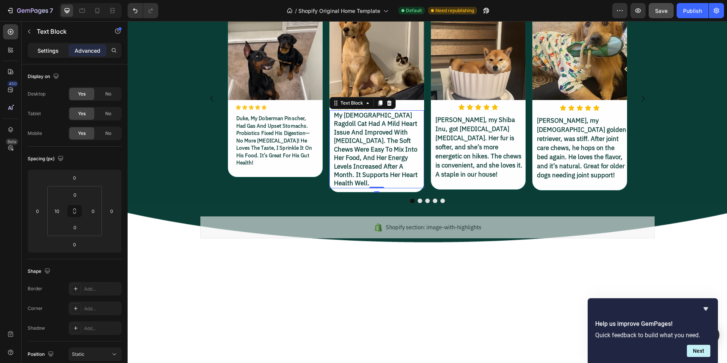
click at [51, 52] on p "Settings" at bounding box center [47, 51] width 21 height 8
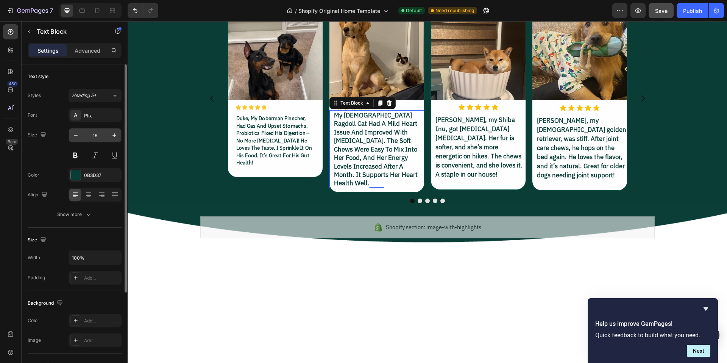
click at [100, 135] on input "16" at bounding box center [94, 135] width 25 height 14
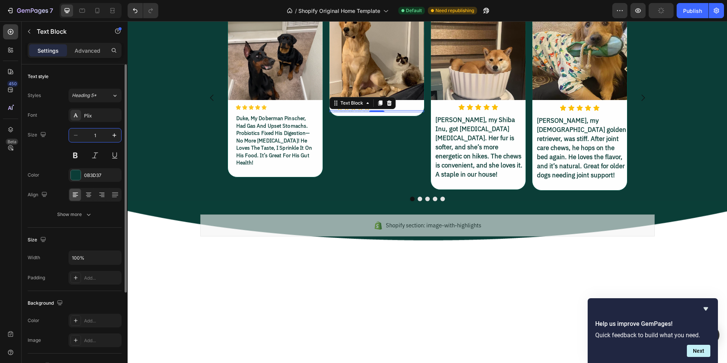
type input "13"
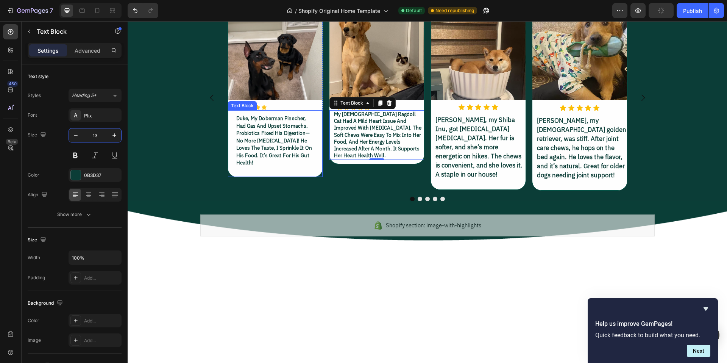
click at [261, 166] on p "duke, my doberman pinscher, had gas and upset stomachs. probiotics fixed his di…" at bounding box center [275, 141] width 78 height 52
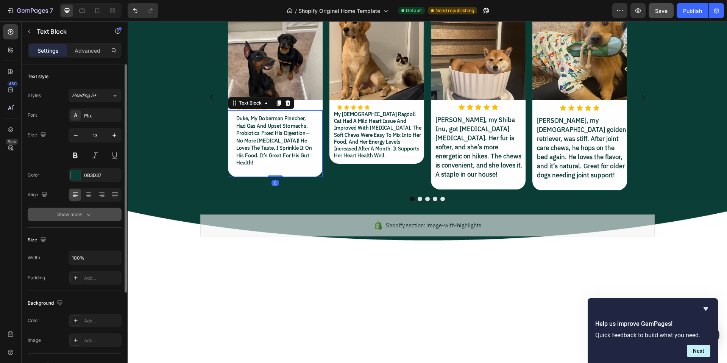
click at [86, 217] on icon "button" at bounding box center [89, 214] width 8 height 8
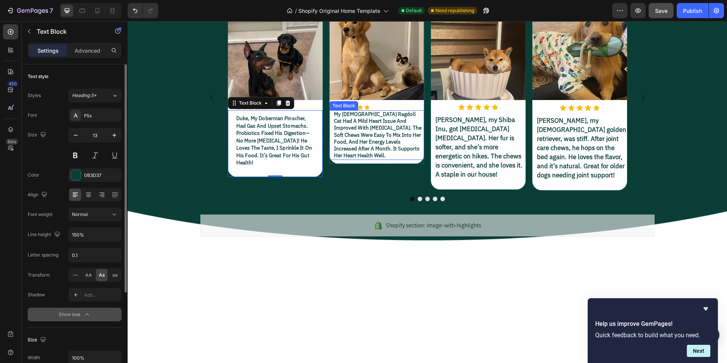
click at [357, 159] on p "my [DEMOGRAPHIC_DATA] ragdoll cat had a mild heart issue and improved with [MED…" at bounding box center [378, 135] width 89 height 48
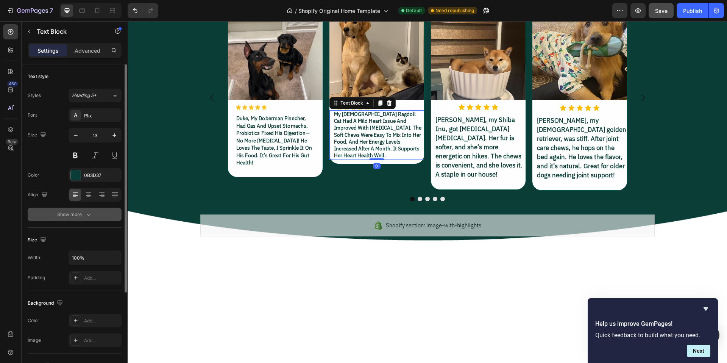
click at [85, 216] on icon "button" at bounding box center [89, 214] width 8 height 8
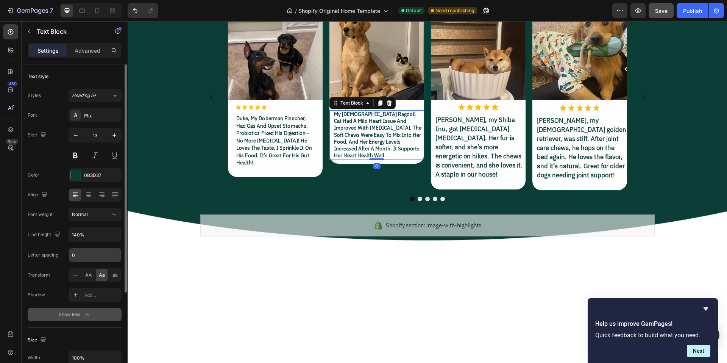
click at [89, 257] on input "0" at bounding box center [95, 255] width 52 height 14
click at [79, 233] on input "140%" at bounding box center [95, 234] width 52 height 14
type input "150%"
click at [91, 251] on input "0" at bounding box center [95, 255] width 52 height 14
type input "0.1"
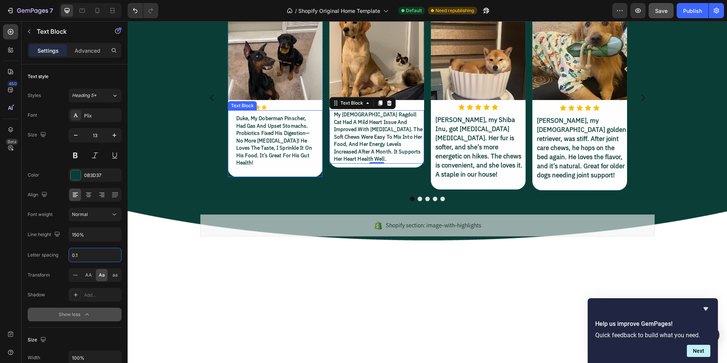
click at [265, 166] on p "duke, my doberman pinscher, had gas and upset stomachs. probiotics fixed his di…" at bounding box center [275, 141] width 78 height 52
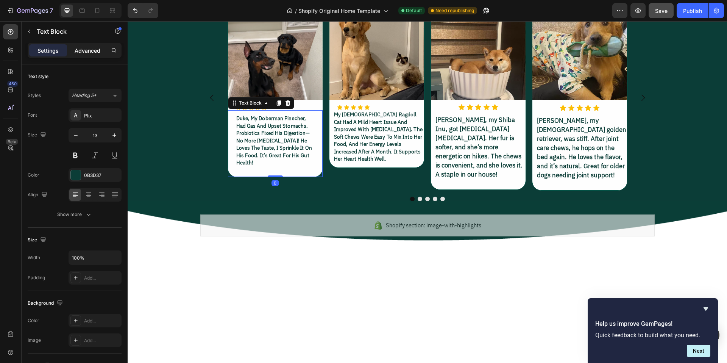
click at [98, 53] on p "Advanced" at bounding box center [88, 51] width 26 height 8
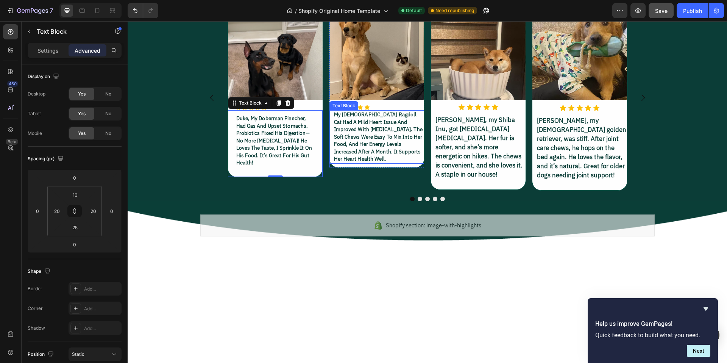
click at [372, 163] on p "my [DEMOGRAPHIC_DATA] ragdoll cat had a mild heart issue and improved with [MED…" at bounding box center [378, 137] width 89 height 52
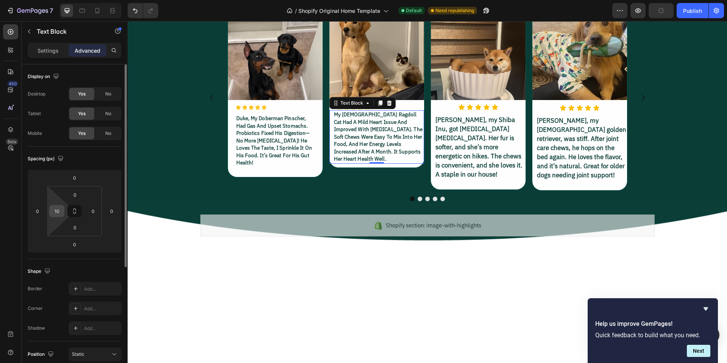
click at [61, 210] on input "10" at bounding box center [56, 210] width 11 height 11
type input "20"
click at [93, 210] on input "0" at bounding box center [92, 210] width 11 height 11
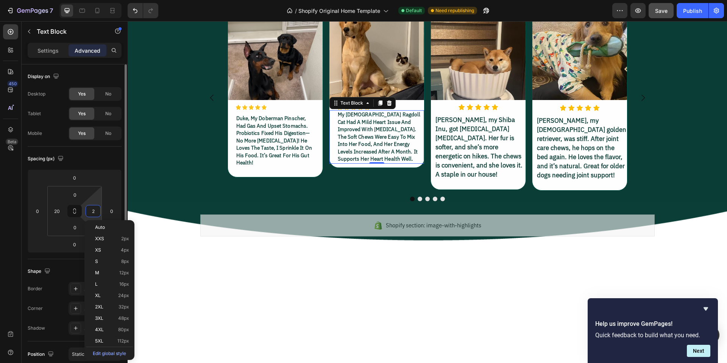
type input "20"
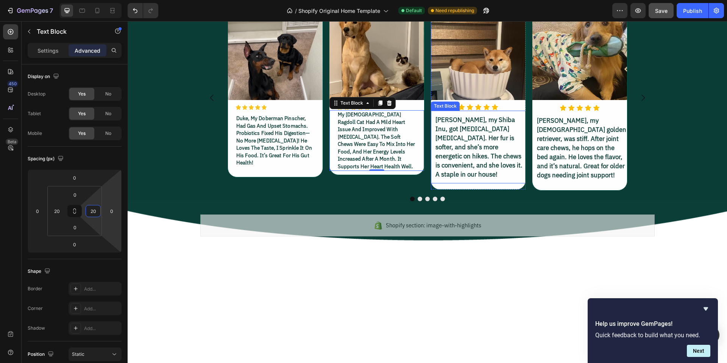
click at [460, 179] on p "[PERSON_NAME], my Shiba Inu, got [MEDICAL_DATA] [MEDICAL_DATA]. Her fur is soft…" at bounding box center [479, 147] width 89 height 64
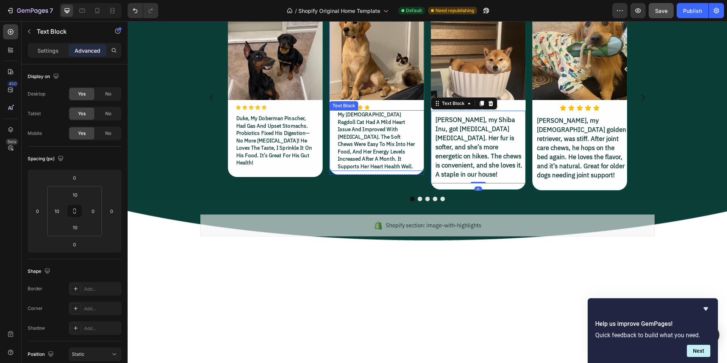
click at [375, 170] on p "my [DEMOGRAPHIC_DATA] ragdoll cat had a mild heart issue and improved with [MED…" at bounding box center [377, 140] width 78 height 59
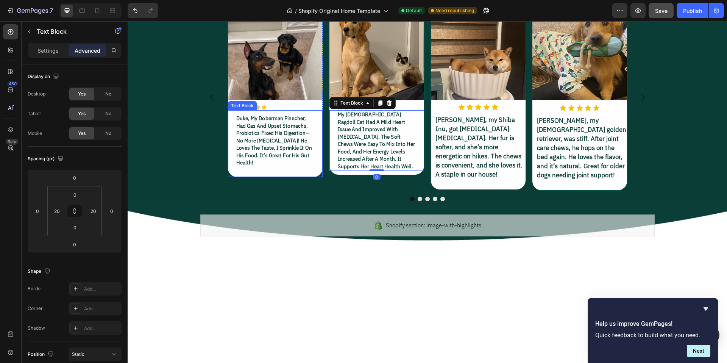
click at [296, 166] on p "duke, my doberman pinscher, had gas and upset stomachs. probiotics fixed his di…" at bounding box center [275, 141] width 78 height 52
click at [370, 170] on p "my [DEMOGRAPHIC_DATA] ragdoll cat had a mild heart issue and improved with [MED…" at bounding box center [377, 140] width 78 height 59
click at [482, 179] on p "[PERSON_NAME], my Shiba Inu, got [MEDICAL_DATA] [MEDICAL_DATA]. Her fur is soft…" at bounding box center [479, 147] width 89 height 64
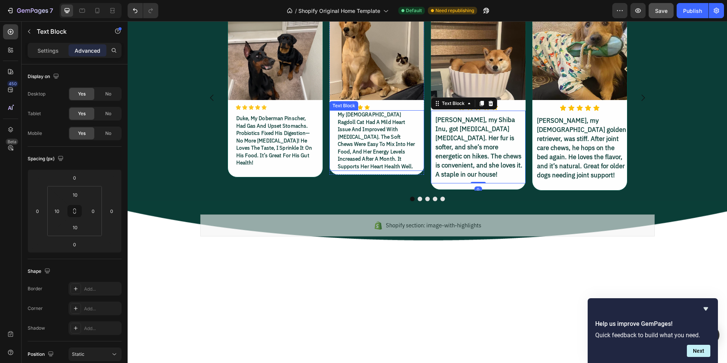
click at [363, 170] on p "my [DEMOGRAPHIC_DATA] ragdoll cat had a mild heart issue and improved with [MED…" at bounding box center [377, 140] width 78 height 59
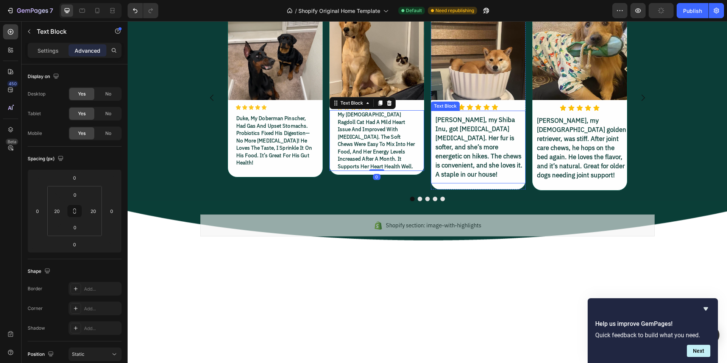
click at [453, 179] on p "[PERSON_NAME], my Shiba Inu, got [MEDICAL_DATA] [MEDICAL_DATA]. Her fur is soft…" at bounding box center [479, 147] width 89 height 64
click at [473, 179] on p "[PERSON_NAME], my Shiba Inu, got [MEDICAL_DATA] [MEDICAL_DATA]. Her fur is soft…" at bounding box center [479, 147] width 89 height 64
click at [492, 179] on p "[PERSON_NAME], my Shiba Inu, got [MEDICAL_DATA] [MEDICAL_DATA]. Her fur is soft…" at bounding box center [479, 147] width 89 height 64
click at [484, 100] on img at bounding box center [478, 52] width 95 height 95
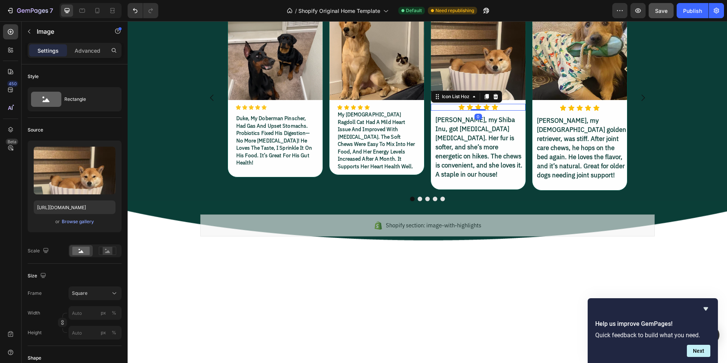
click at [498, 110] on div "Icon Icon Icon Icon Icon" at bounding box center [478, 107] width 95 height 7
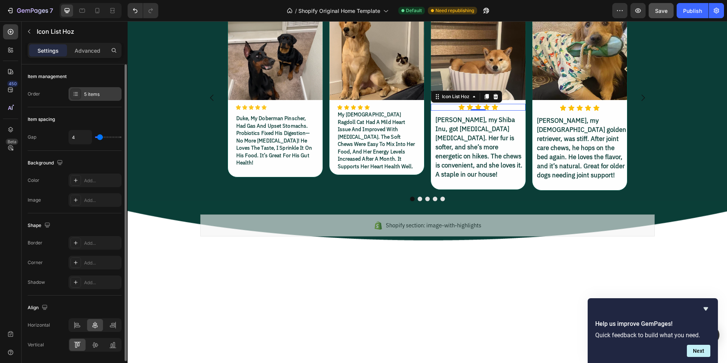
click at [101, 99] on div "5 items" at bounding box center [94, 94] width 53 height 14
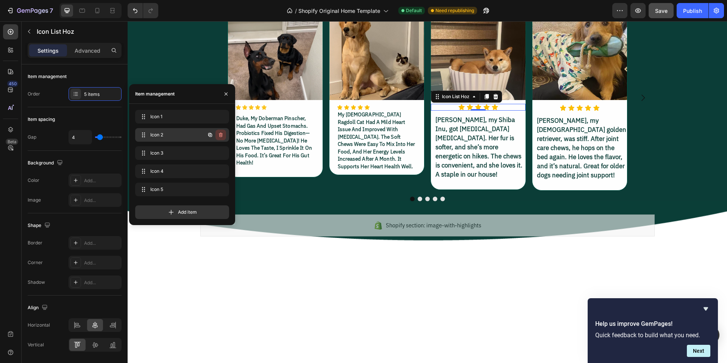
click at [223, 135] on icon "button" at bounding box center [221, 135] width 6 height 6
click at [222, 135] on button "Delete" at bounding box center [215, 134] width 21 height 11
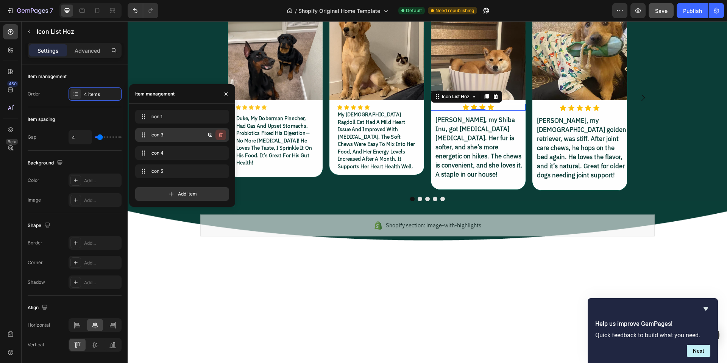
click at [221, 135] on icon "button" at bounding box center [221, 135] width 6 height 6
click at [221, 135] on div "Delete" at bounding box center [215, 134] width 14 height 7
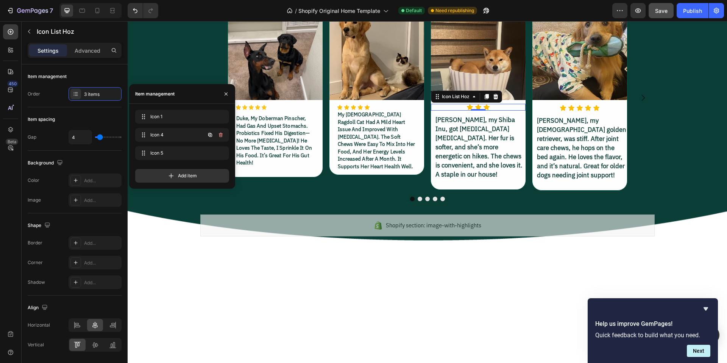
click at [221, 135] on icon "button" at bounding box center [221, 135] width 6 height 6
click at [221, 135] on div "Delete" at bounding box center [215, 134] width 14 height 7
click at [221, 135] on icon "button" at bounding box center [221, 135] width 6 height 6
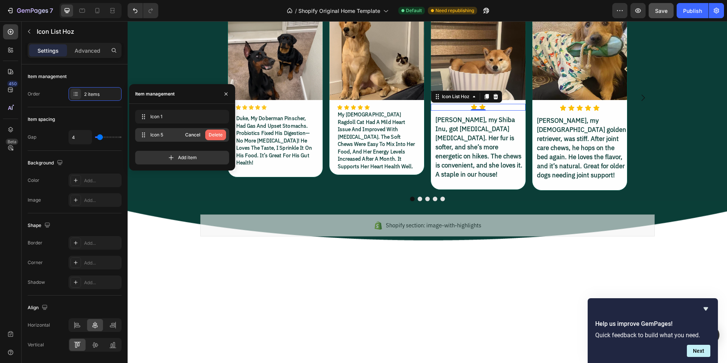
click at [221, 135] on div "Delete" at bounding box center [215, 134] width 14 height 7
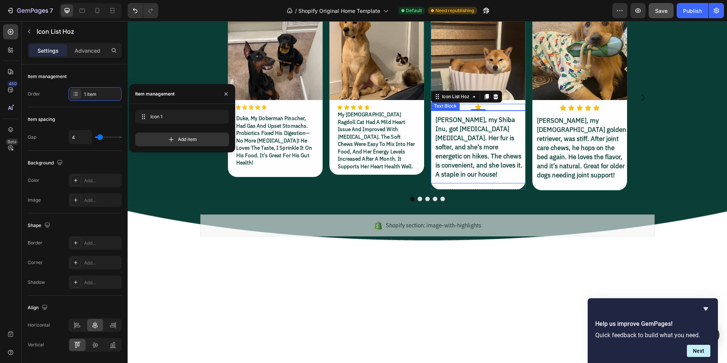
click at [487, 179] on p "[PERSON_NAME], my Shiba Inu, got [MEDICAL_DATA] [MEDICAL_DATA]. Her fur is soft…" at bounding box center [479, 147] width 89 height 64
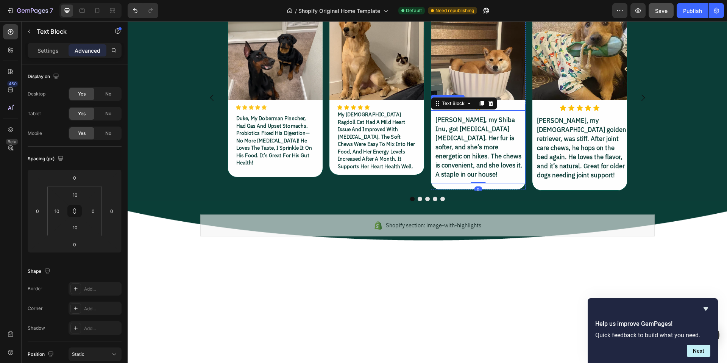
click at [507, 110] on div "Icon" at bounding box center [478, 107] width 95 height 7
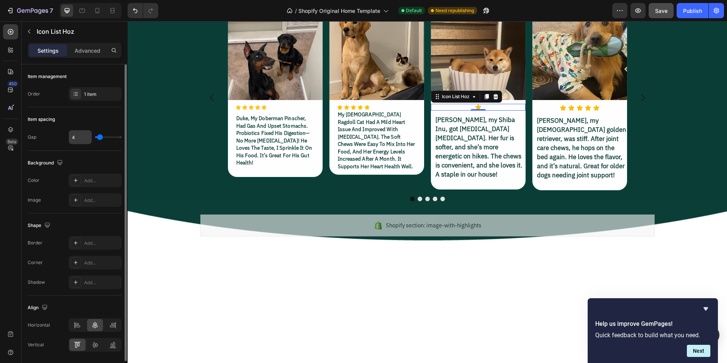
click at [81, 137] on input "4" at bounding box center [80, 137] width 23 height 14
type input "3"
click at [88, 117] on div "Item spacing" at bounding box center [75, 119] width 94 height 12
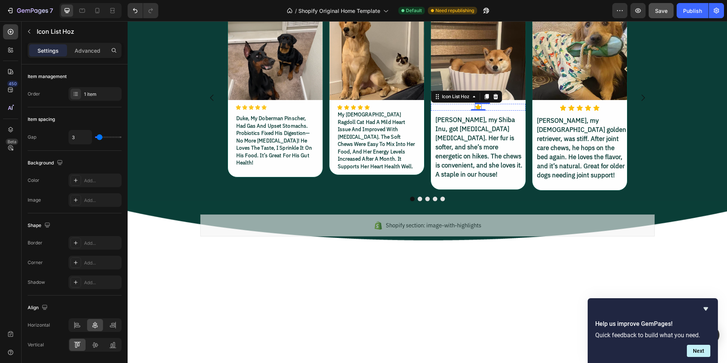
click at [475, 110] on icon at bounding box center [478, 107] width 6 height 6
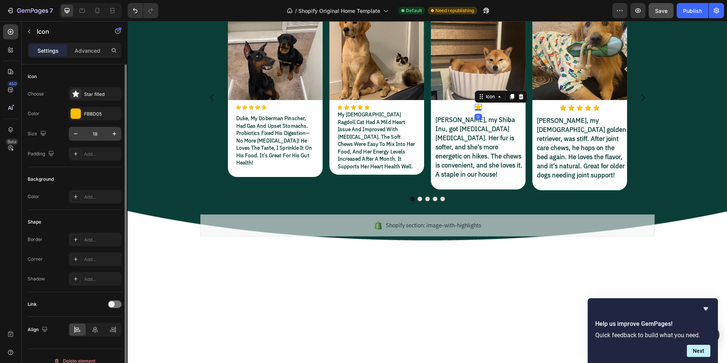
click at [99, 132] on input "18" at bounding box center [94, 134] width 25 height 14
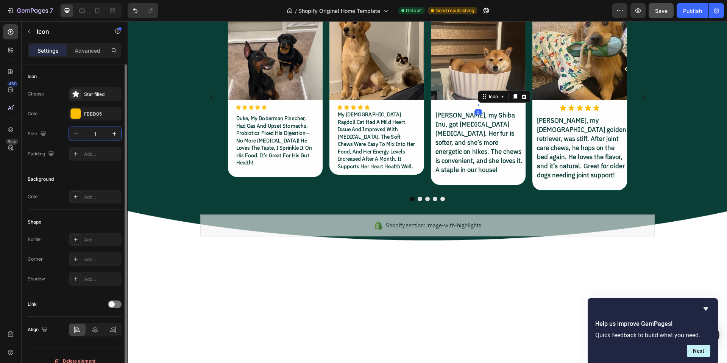
type input "15"
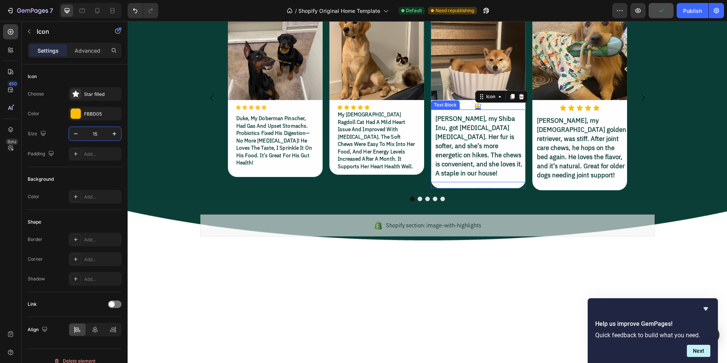
click at [489, 177] on p "[PERSON_NAME], my Shiba Inu, got [MEDICAL_DATA] [MEDICAL_DATA]. Her fur is soft…" at bounding box center [479, 146] width 89 height 64
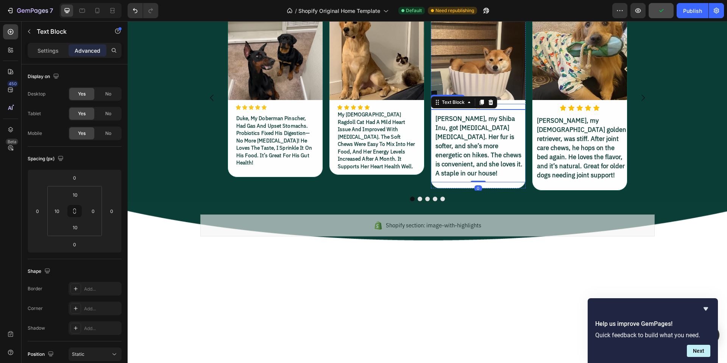
click at [502, 109] on div "Icon" at bounding box center [478, 107] width 95 height 6
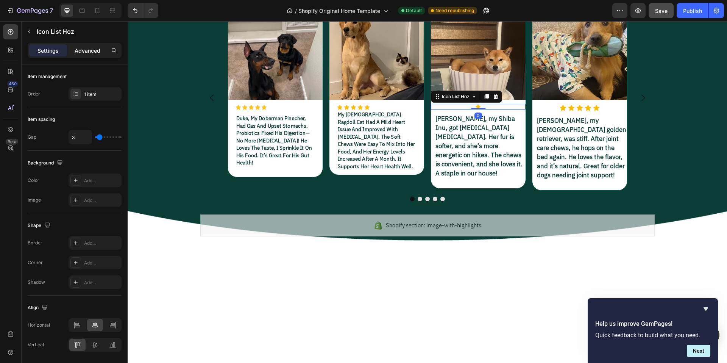
click at [81, 48] on p "Advanced" at bounding box center [88, 51] width 26 height 8
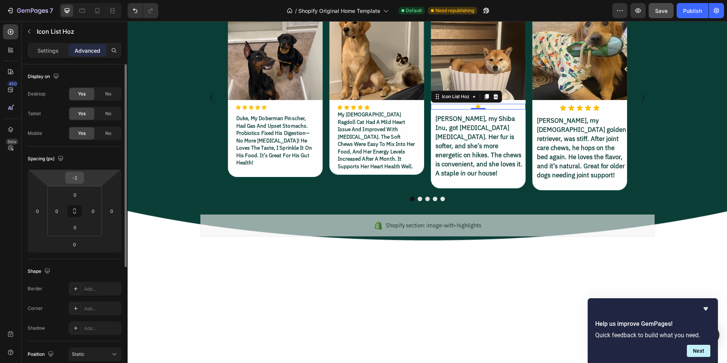
click at [78, 176] on input "-2" at bounding box center [74, 177] width 15 height 11
type input "0"
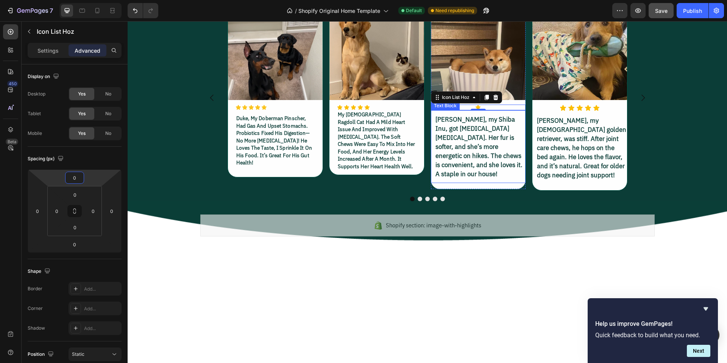
click at [463, 178] on p "[PERSON_NAME], my Shiba Inu, got [MEDICAL_DATA] [MEDICAL_DATA]. Her fur is soft…" at bounding box center [479, 147] width 89 height 64
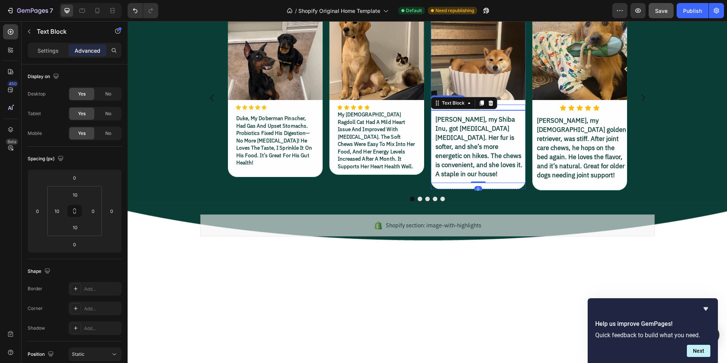
click at [498, 110] on div "Icon" at bounding box center [478, 107] width 95 height 6
click at [42, 48] on p "Settings" at bounding box center [47, 51] width 21 height 8
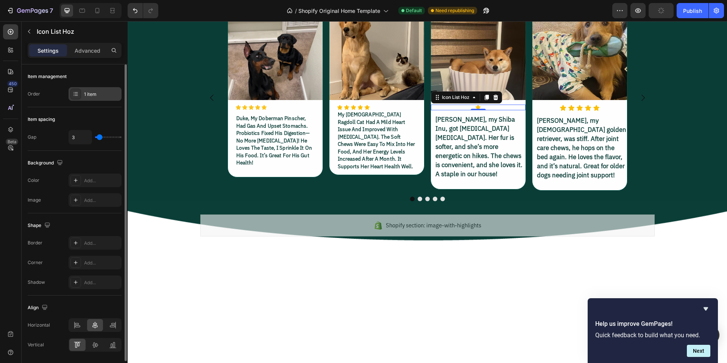
click at [98, 94] on div "1 item" at bounding box center [102, 94] width 36 height 7
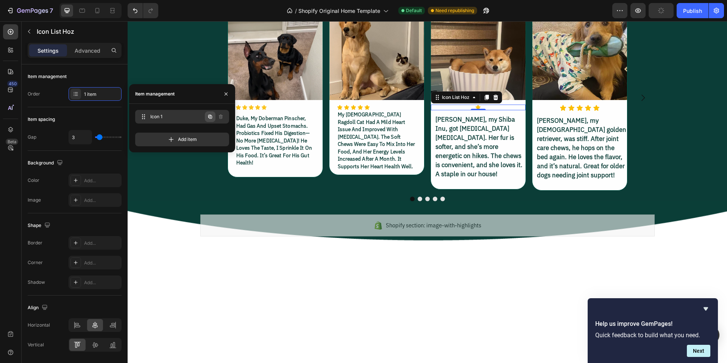
click at [211, 117] on icon "button" at bounding box center [211, 117] width 2 height 2
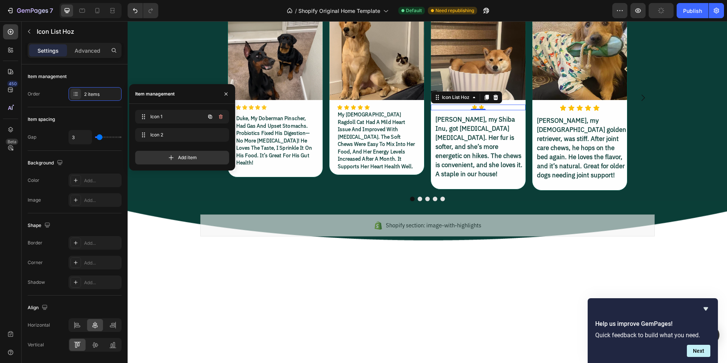
click at [211, 117] on icon "button" at bounding box center [211, 117] width 2 height 2
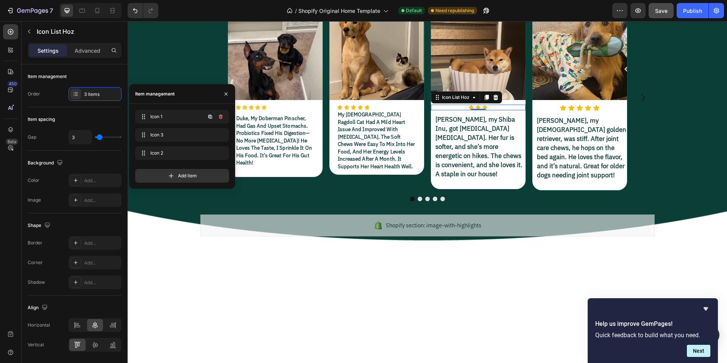
click at [211, 117] on icon "button" at bounding box center [211, 117] width 2 height 2
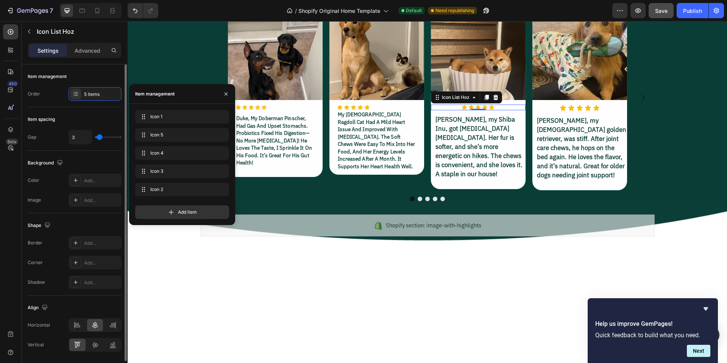
click at [93, 74] on div "Item management" at bounding box center [75, 76] width 94 height 12
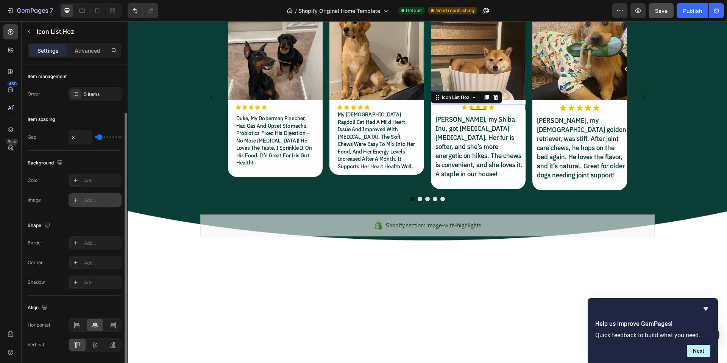
scroll to position [25, 0]
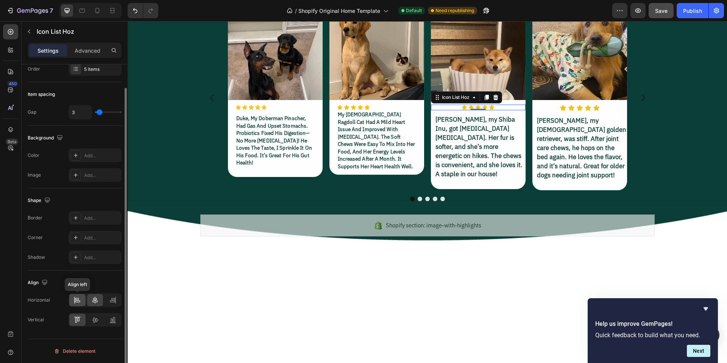
click at [81, 299] on icon at bounding box center [77, 300] width 8 height 8
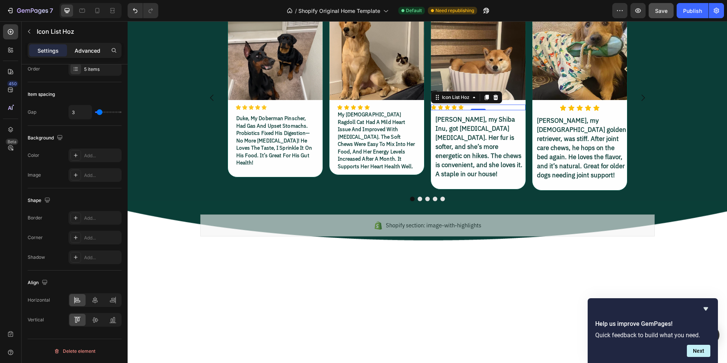
click at [87, 50] on p "Advanced" at bounding box center [88, 51] width 26 height 8
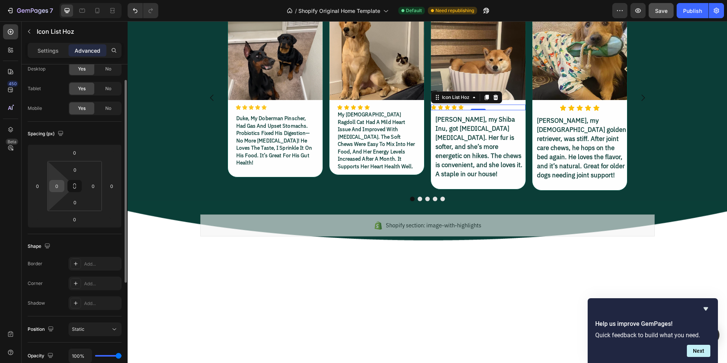
click at [57, 187] on input "0" at bounding box center [56, 185] width 11 height 11
type input "20"
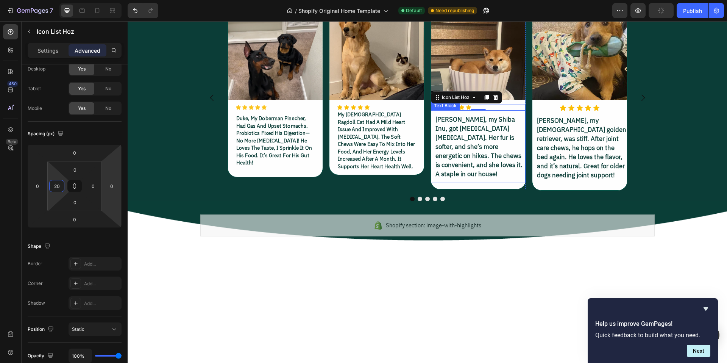
click at [477, 178] on p "[PERSON_NAME], my Shiba Inu, got [MEDICAL_DATA] [MEDICAL_DATA]. Her fur is soft…" at bounding box center [479, 147] width 89 height 64
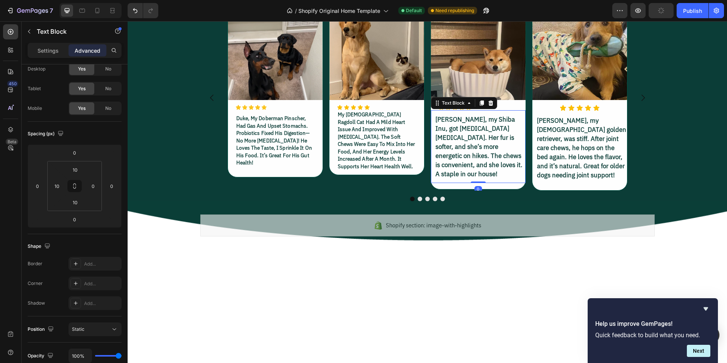
scroll to position [0, 0]
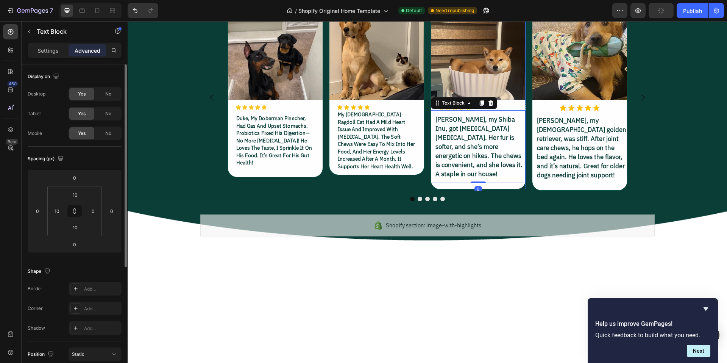
click at [478, 100] on img at bounding box center [478, 52] width 95 height 95
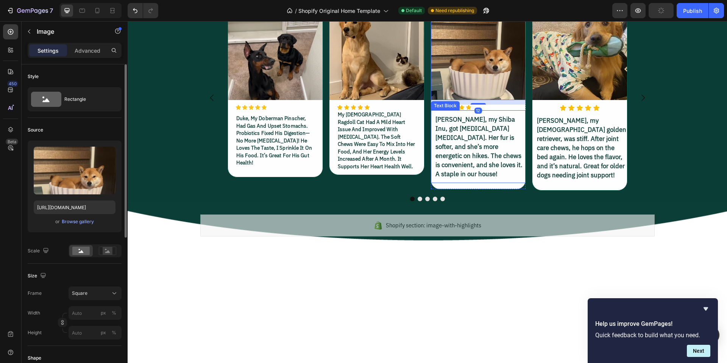
click at [472, 178] on p "[PERSON_NAME], my Shiba Inu, got [MEDICAL_DATA] [MEDICAL_DATA]. Her fur is soft…" at bounding box center [479, 147] width 89 height 64
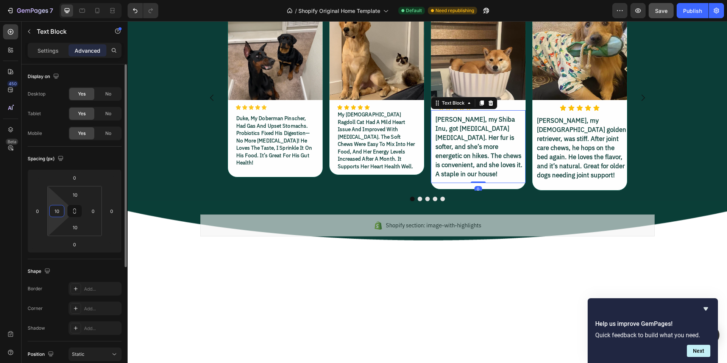
click at [59, 213] on input "10" at bounding box center [56, 210] width 11 height 11
type input "20"
click at [91, 211] on input "0" at bounding box center [92, 210] width 11 height 11
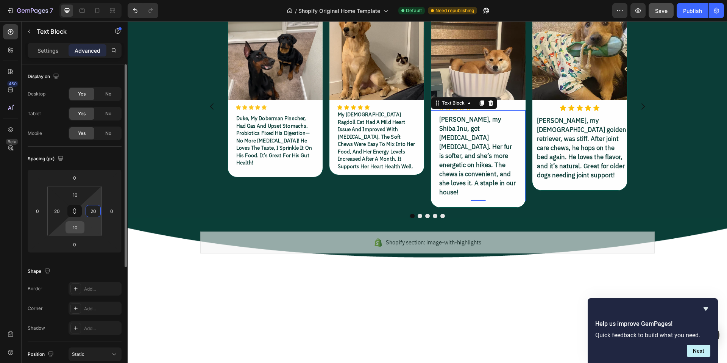
type input "20"
click at [79, 227] on input "10" at bounding box center [74, 226] width 15 height 11
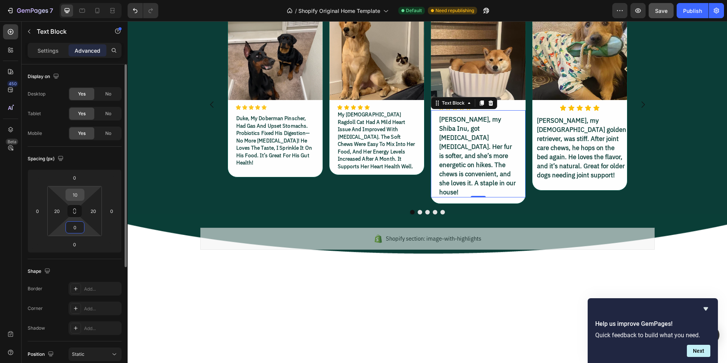
type input "0"
click at [76, 196] on input "10" at bounding box center [74, 194] width 15 height 11
type input "0"
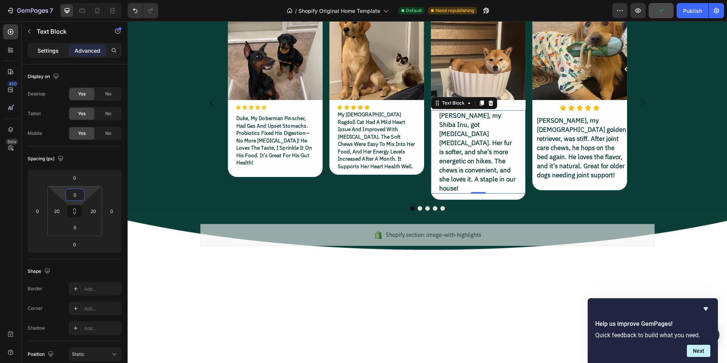
click at [45, 54] on p "Settings" at bounding box center [47, 51] width 21 height 8
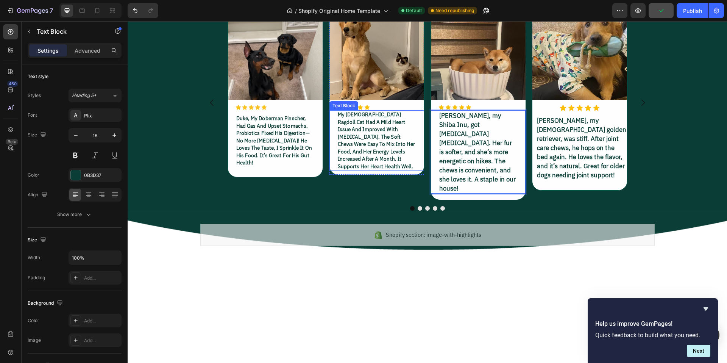
click at [397, 170] on p "my [DEMOGRAPHIC_DATA] ragdoll cat had a mild heart issue and improved with [MED…" at bounding box center [377, 140] width 78 height 59
click at [467, 193] on p "[PERSON_NAME], my Shiba Inu, got [MEDICAL_DATA] [MEDICAL_DATA]. Her fur is soft…" at bounding box center [478, 152] width 78 height 82
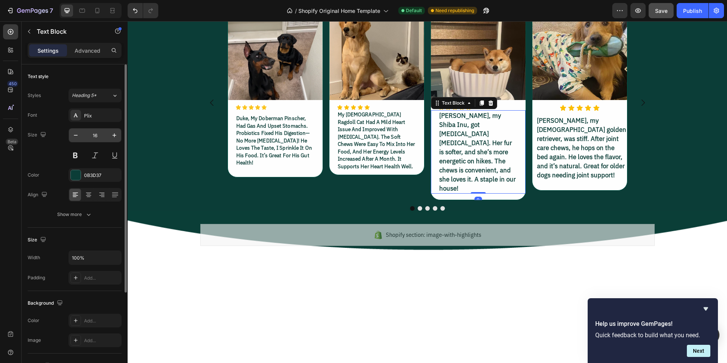
click at [102, 135] on input "16" at bounding box center [94, 135] width 25 height 14
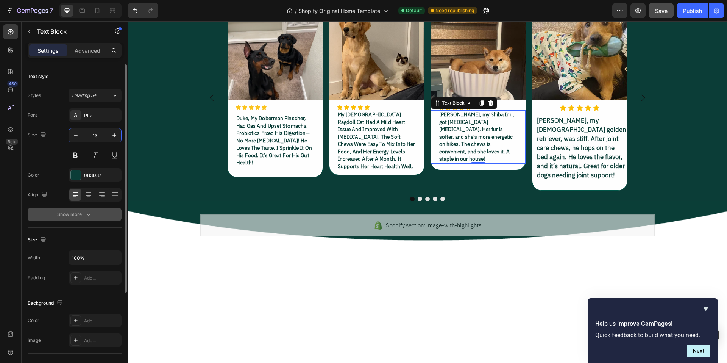
type input "13"
click at [84, 215] on div "Show more" at bounding box center [74, 214] width 35 height 8
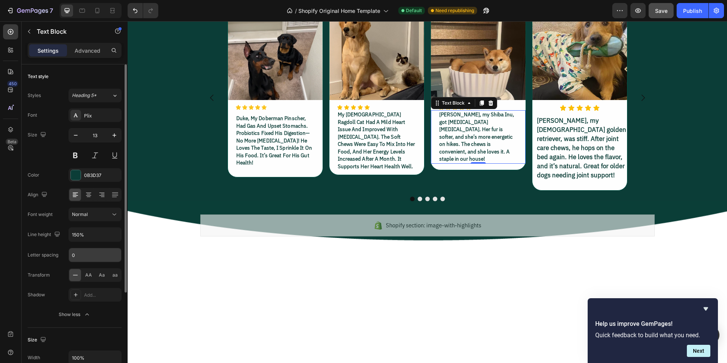
click at [82, 256] on input "0" at bounding box center [95, 255] width 52 height 14
click at [379, 170] on p "my [DEMOGRAPHIC_DATA] ragdoll cat had a mild heart issue and improved with [MED…" at bounding box center [377, 140] width 78 height 59
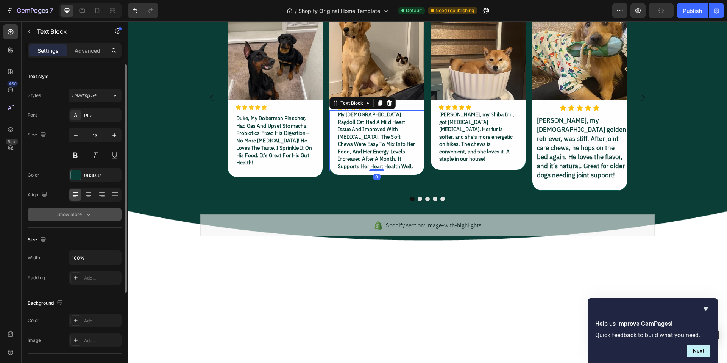
click at [78, 212] on div "Show more" at bounding box center [74, 214] width 35 height 8
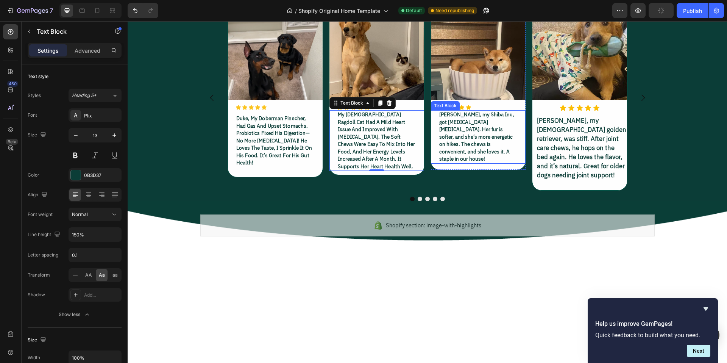
click at [462, 163] on p "[PERSON_NAME], my Shiba Inu, got [MEDICAL_DATA] [MEDICAL_DATA]. Her fur is soft…" at bounding box center [478, 137] width 78 height 52
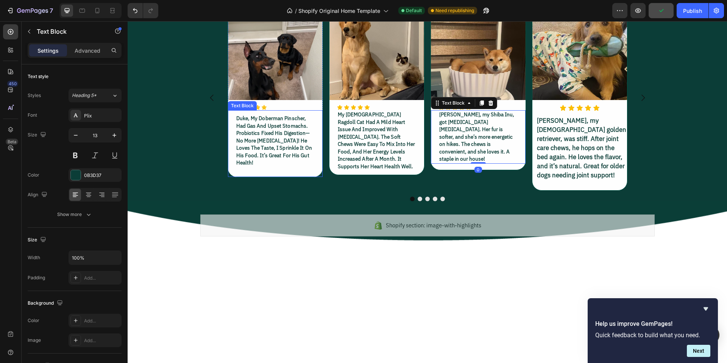
click at [244, 166] on p "duke, my doberman pinscher, had gas and upset stomachs. probiotics fixed his di…" at bounding box center [275, 141] width 78 height 52
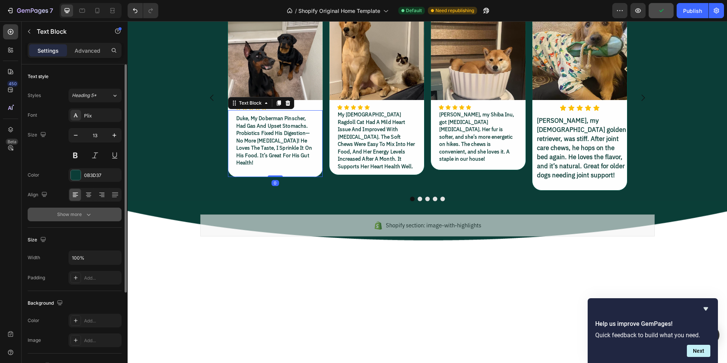
click at [81, 214] on div "Show more" at bounding box center [74, 214] width 35 height 8
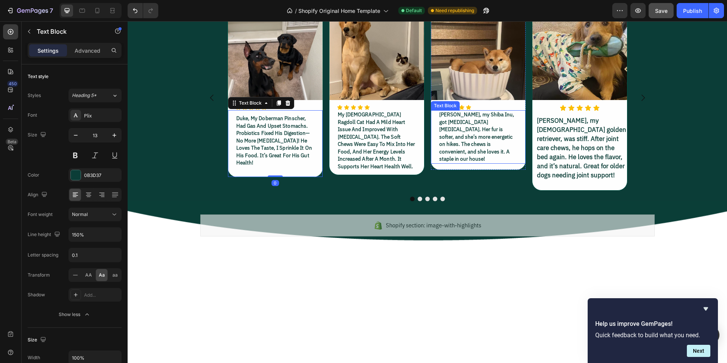
click at [459, 163] on p "[PERSON_NAME], my Shiba Inu, got [MEDICAL_DATA] [MEDICAL_DATA]. Her fur is soft…" at bounding box center [478, 137] width 78 height 52
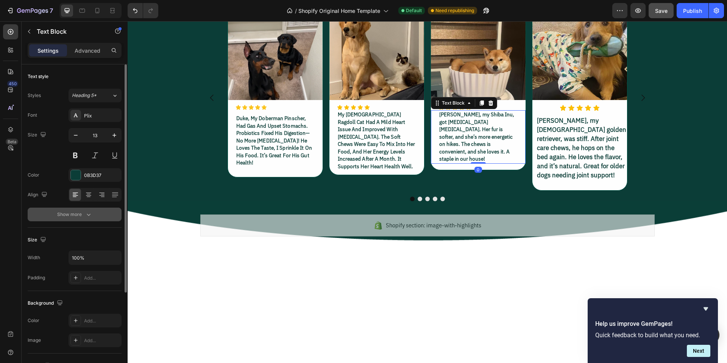
click at [84, 213] on div "Show more" at bounding box center [74, 214] width 35 height 8
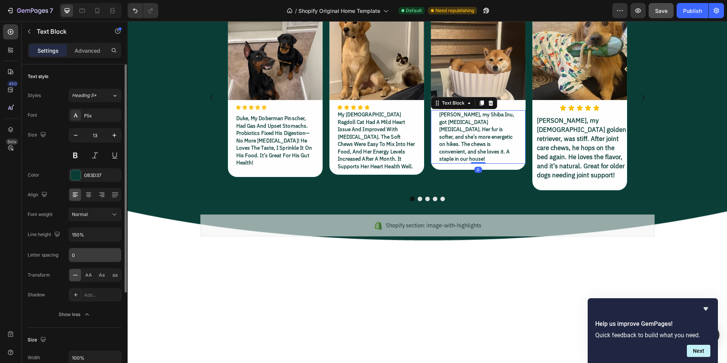
click at [81, 255] on input "0" at bounding box center [95, 255] width 52 height 14
type input "0.1"
click at [472, 100] on img at bounding box center [478, 52] width 95 height 95
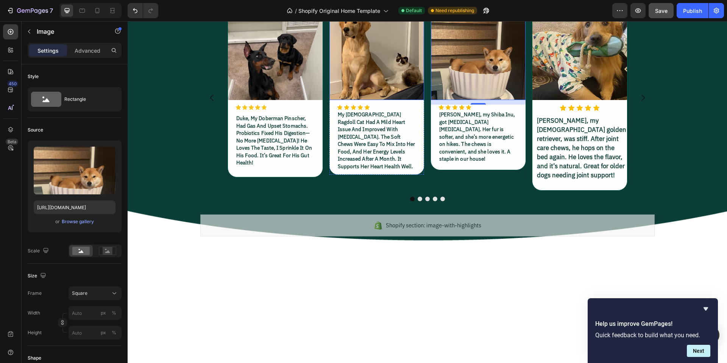
click at [366, 100] on img at bounding box center [376, 52] width 95 height 95
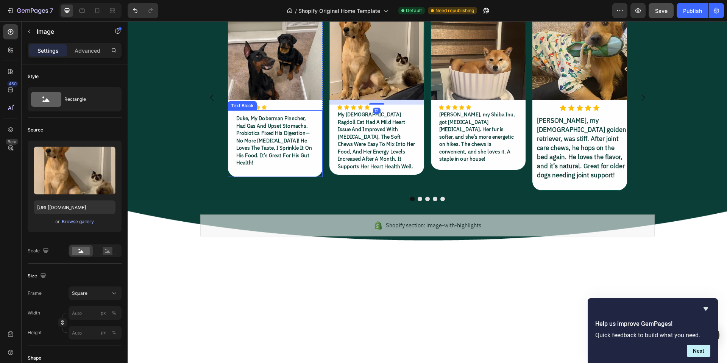
click at [277, 177] on div "duke, my doberman pinscher, had gas and upset stomachs. probiotics fixed his di…" at bounding box center [275, 143] width 95 height 67
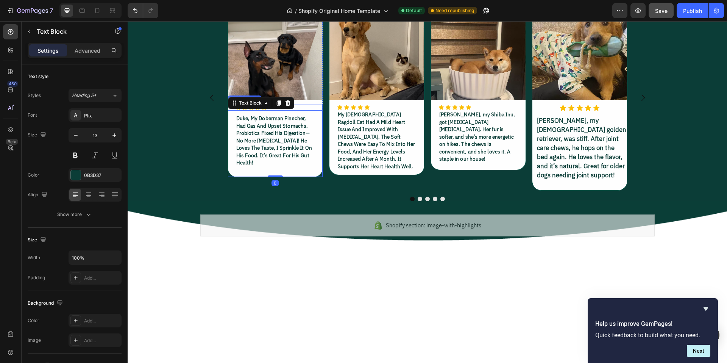
click at [302, 110] on div "Icon Icon Icon Icon Icon" at bounding box center [278, 107] width 87 height 6
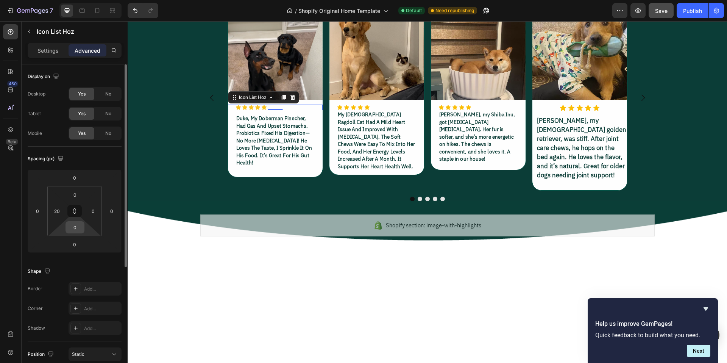
click at [79, 229] on input "0" at bounding box center [74, 226] width 15 height 11
type input "10"
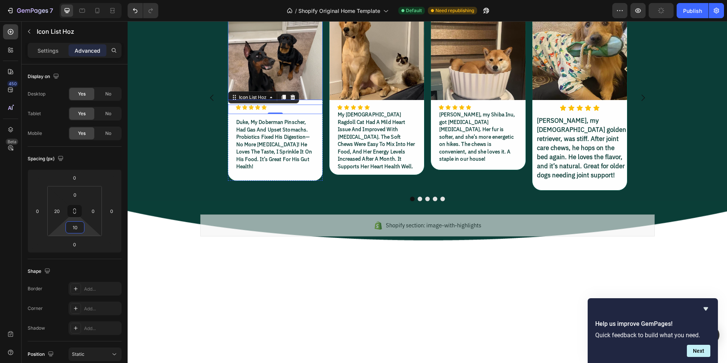
click at [291, 100] on img at bounding box center [275, 52] width 95 height 95
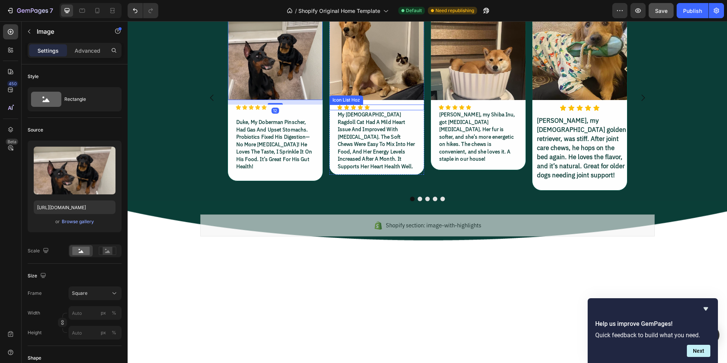
click at [378, 110] on div "Icon Icon Icon Icon Icon" at bounding box center [380, 107] width 87 height 6
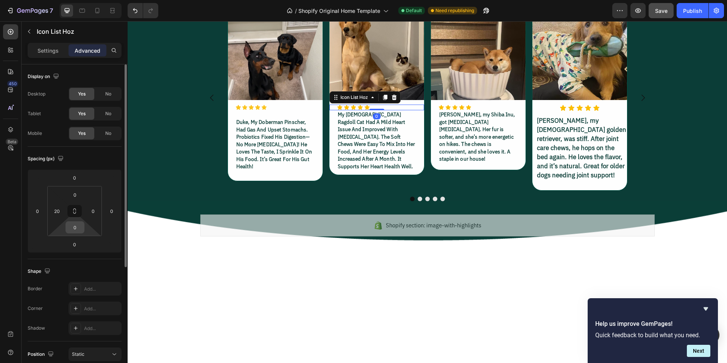
click at [79, 223] on input "0" at bounding box center [74, 226] width 15 height 11
type input "10"
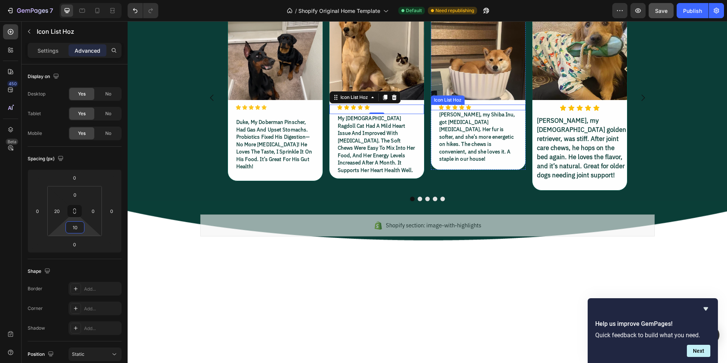
click at [487, 110] on div "Icon Icon Icon Icon Icon" at bounding box center [481, 107] width 87 height 6
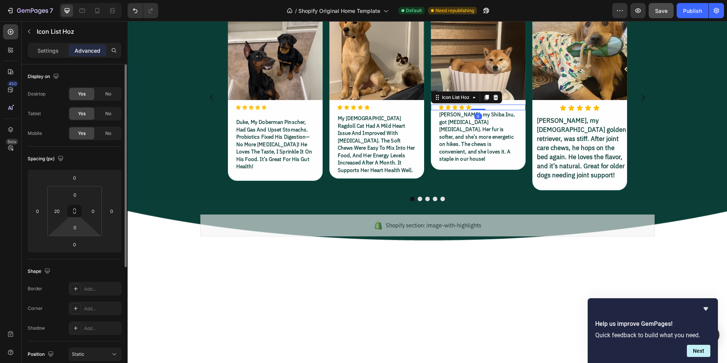
click at [85, 0] on html "7 / Shopify Original Home Template Default Need republishing Preview Save Publi…" at bounding box center [363, 0] width 727 height 0
type input "10"
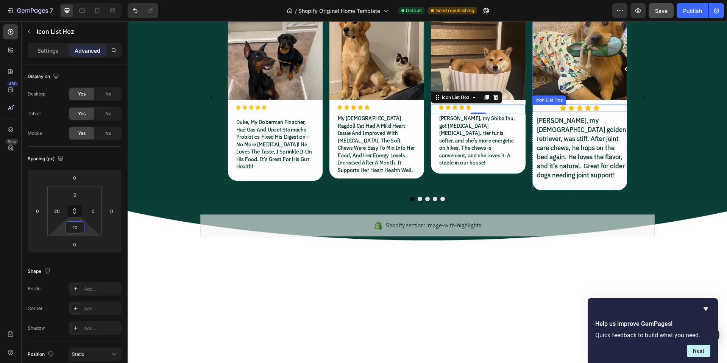
click at [605, 111] on div "Icon Icon Icon Icon Icon" at bounding box center [579, 107] width 95 height 7
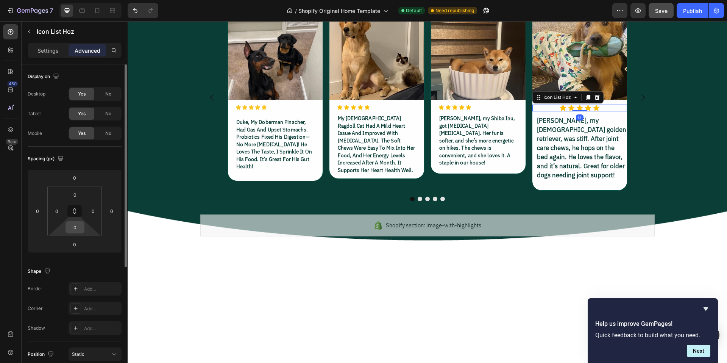
click at [75, 230] on input "0" at bounding box center [74, 226] width 15 height 11
type input "10"
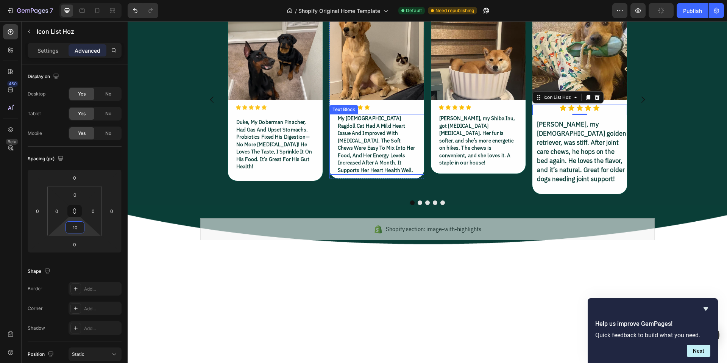
click at [363, 174] on p "my [DEMOGRAPHIC_DATA] ragdoll cat had a mild heart issue and improved with [MED…" at bounding box center [377, 144] width 78 height 59
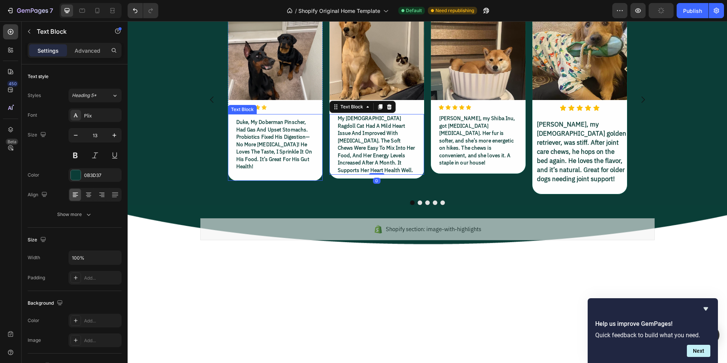
click at [271, 170] on p "duke, my doberman pinscher, had gas and upset stomachs. probiotics fixed his di…" at bounding box center [275, 144] width 78 height 52
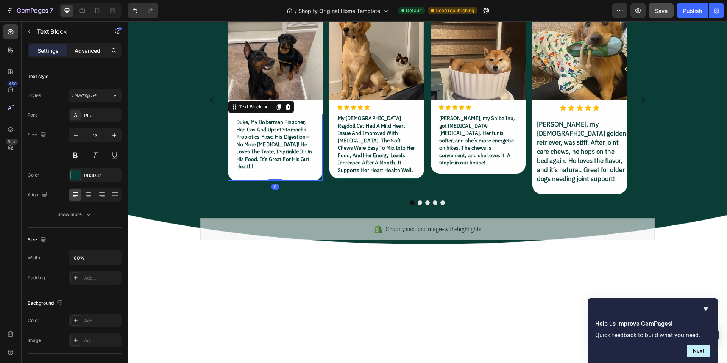
click at [86, 48] on p "Advanced" at bounding box center [88, 51] width 26 height 8
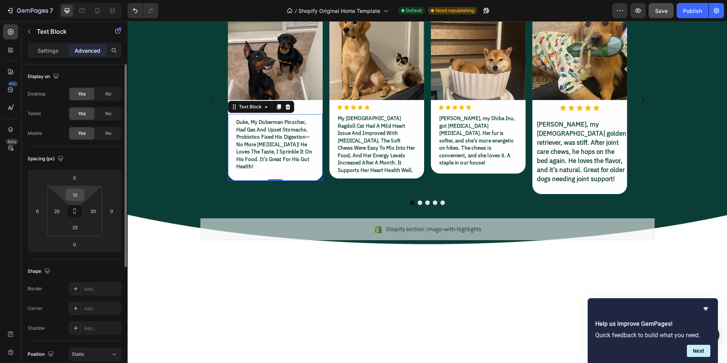
click at [76, 193] on input "10" at bounding box center [74, 194] width 15 height 11
type input "0"
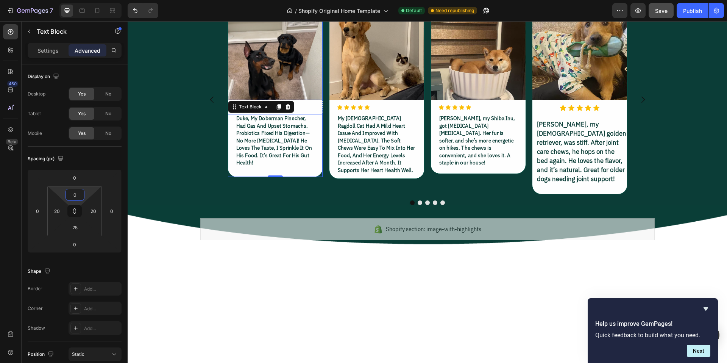
click at [290, 100] on img at bounding box center [275, 52] width 95 height 95
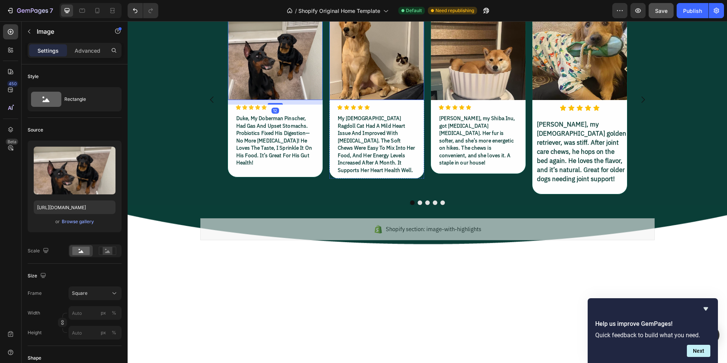
click at [392, 100] on img at bounding box center [376, 52] width 95 height 95
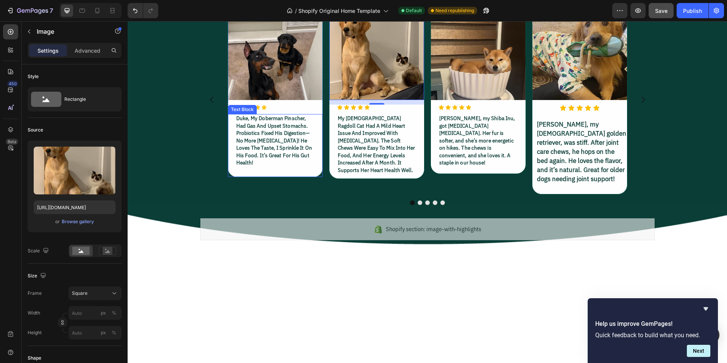
click at [275, 166] on p "duke, my doberman pinscher, had gas and upset stomachs. probiotics fixed his di…" at bounding box center [275, 141] width 78 height 52
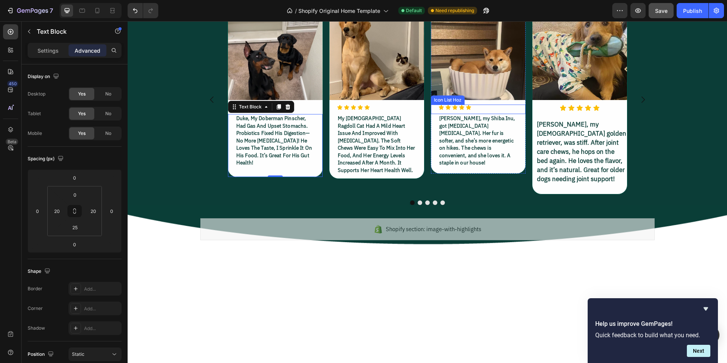
click at [482, 110] on div "Icon Icon Icon Icon Icon" at bounding box center [481, 107] width 87 height 6
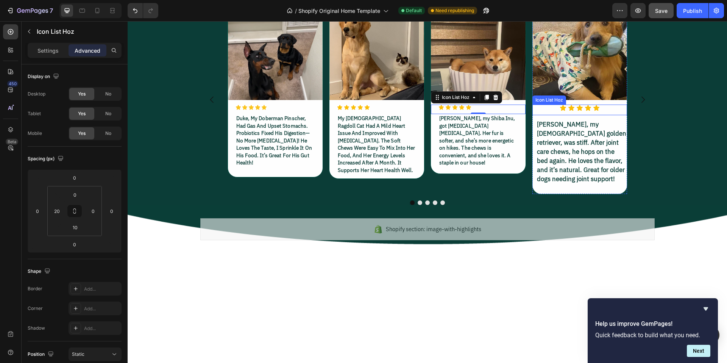
click at [611, 111] on div "Icon Icon Icon Icon Icon" at bounding box center [579, 107] width 95 height 7
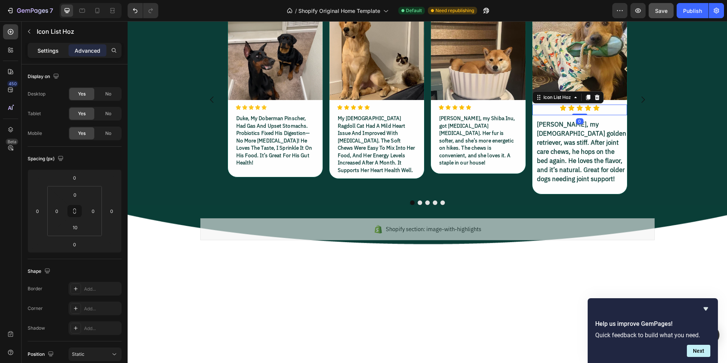
click at [48, 50] on p "Settings" at bounding box center [47, 51] width 21 height 8
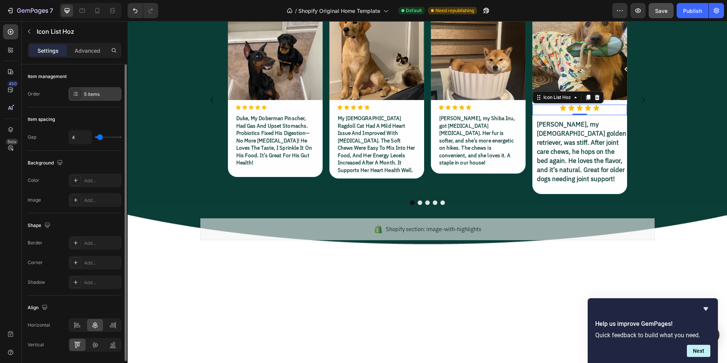
drag, startPoint x: 97, startPoint y: 90, endPoint x: 100, endPoint y: 94, distance: 4.8
click at [97, 90] on div "5 items" at bounding box center [94, 94] width 53 height 14
type input "3"
type input "2"
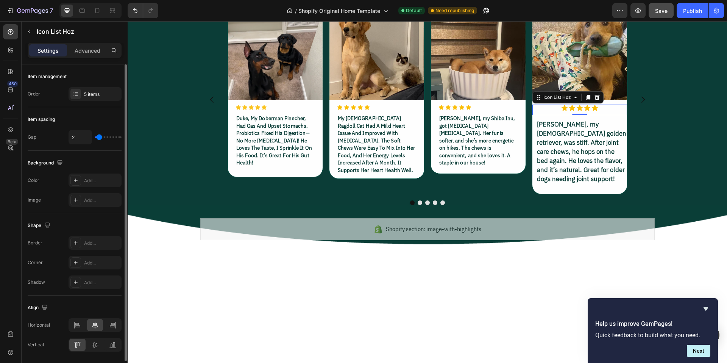
type input "2"
click at [99, 136] on input "range" at bounding box center [108, 137] width 26 height 2
type input "3"
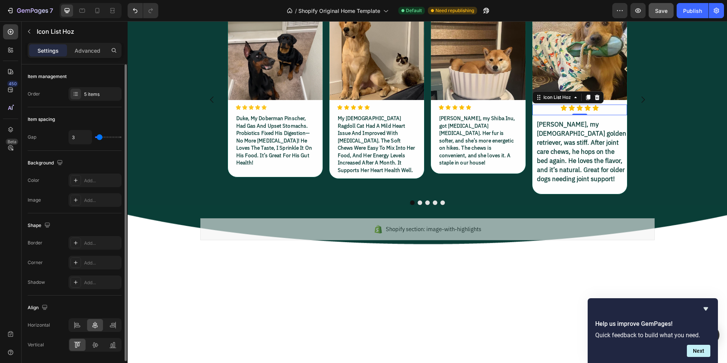
type input "4"
type input "3"
click at [100, 136] on input "range" at bounding box center [108, 137] width 26 height 2
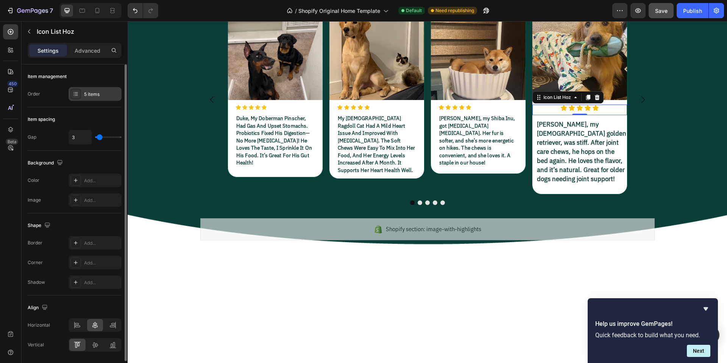
click at [91, 96] on div "5 items" at bounding box center [102, 94] width 36 height 7
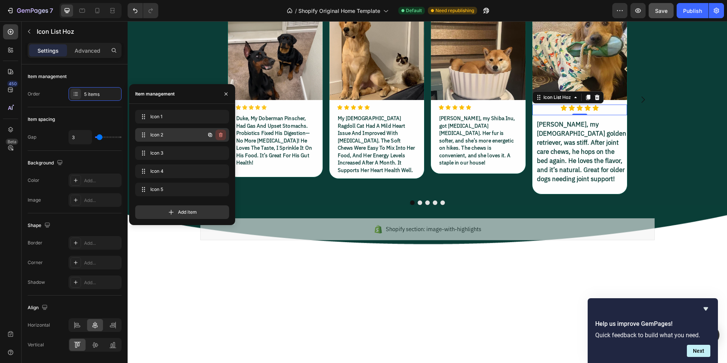
click at [221, 134] on icon "button" at bounding box center [221, 134] width 4 height 5
click at [221, 134] on div "Delete" at bounding box center [215, 134] width 14 height 7
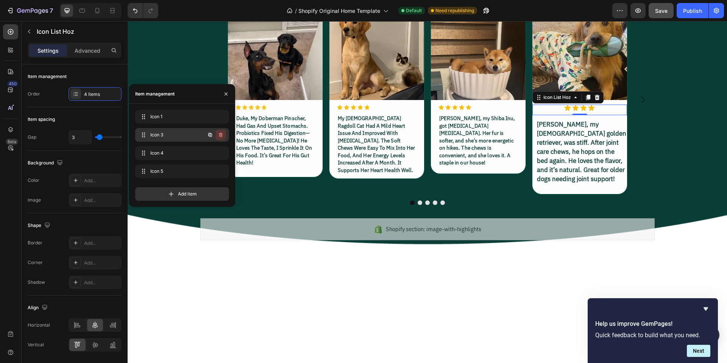
click at [221, 134] on icon "button" at bounding box center [221, 135] width 6 height 6
click at [221, 134] on div "Delete" at bounding box center [215, 134] width 14 height 7
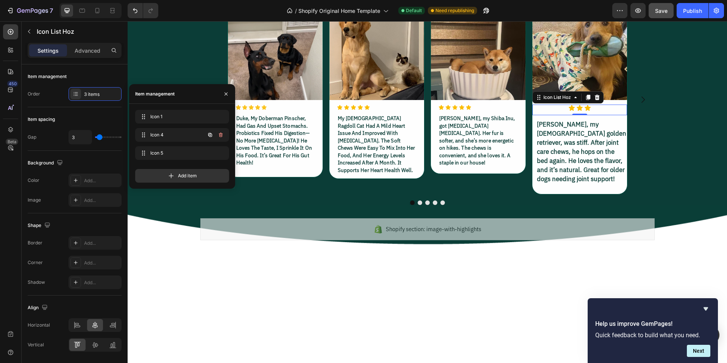
click at [221, 134] on icon "button" at bounding box center [221, 135] width 6 height 6
click at [221, 134] on div "Delete" at bounding box center [215, 134] width 14 height 7
click at [221, 134] on icon "button" at bounding box center [221, 135] width 6 height 6
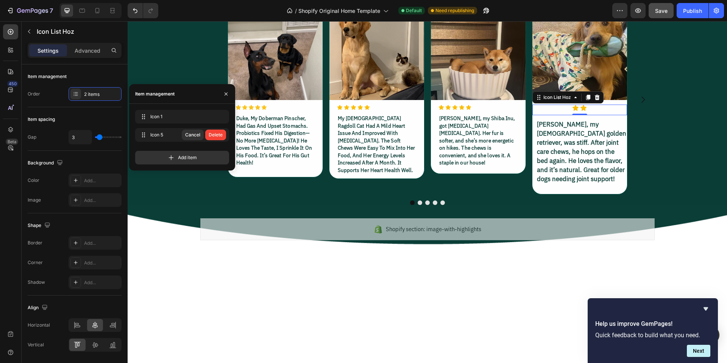
click at [221, 134] on div "Delete" at bounding box center [215, 134] width 14 height 7
click at [221, 151] on div "Add item" at bounding box center [182, 158] width 94 height 14
click at [222, 135] on icon "button" at bounding box center [221, 135] width 6 height 6
click at [221, 134] on div "Delete" at bounding box center [215, 134] width 14 height 7
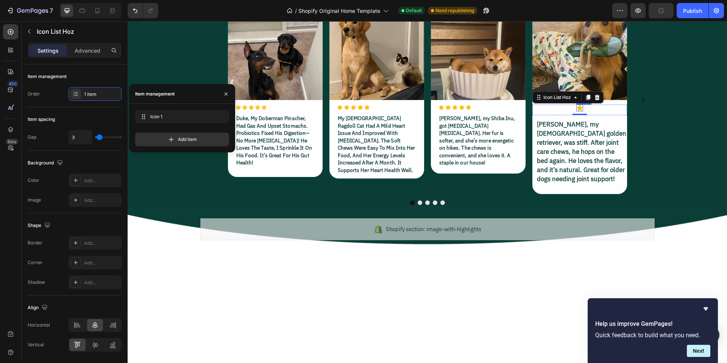
click at [576, 110] on icon at bounding box center [579, 108] width 6 height 6
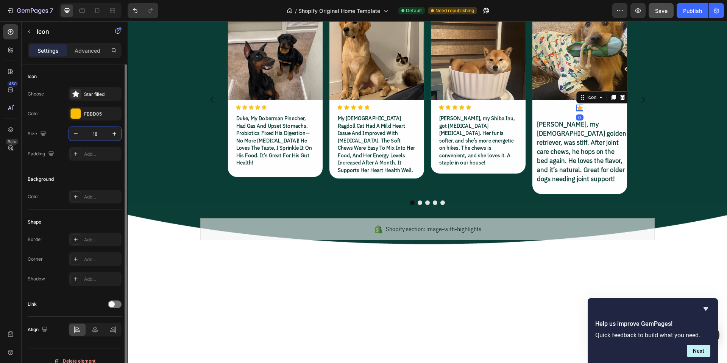
click at [100, 135] on input "18" at bounding box center [94, 134] width 25 height 14
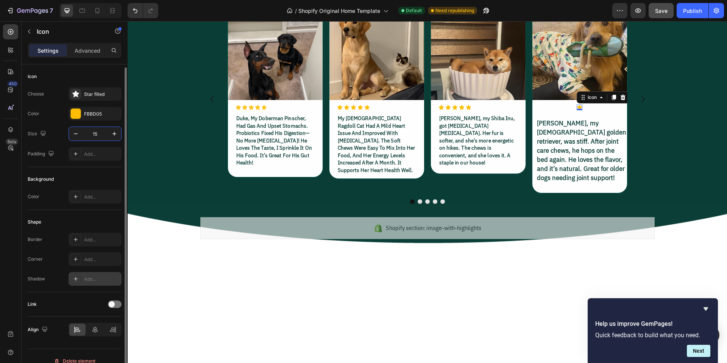
scroll to position [2, 0]
type input "15"
click at [96, 169] on div "Background Color Add..." at bounding box center [75, 186] width 94 height 43
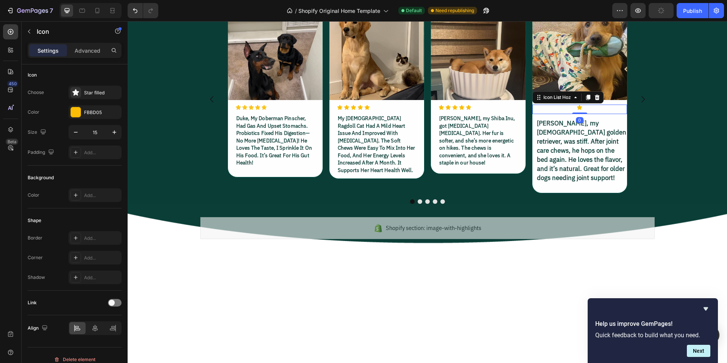
click at [551, 110] on div "Icon" at bounding box center [579, 107] width 95 height 6
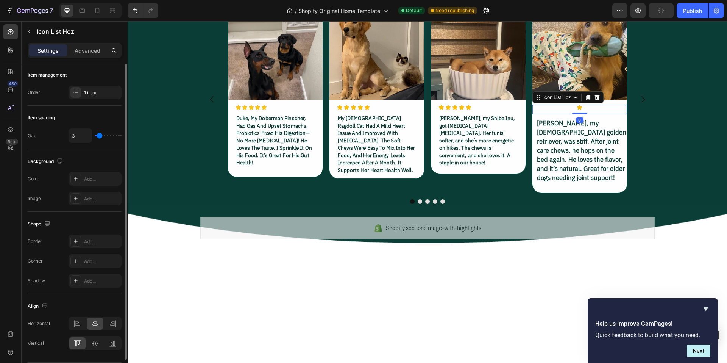
scroll to position [0, 0]
click at [99, 93] on div "1 item" at bounding box center [102, 94] width 36 height 7
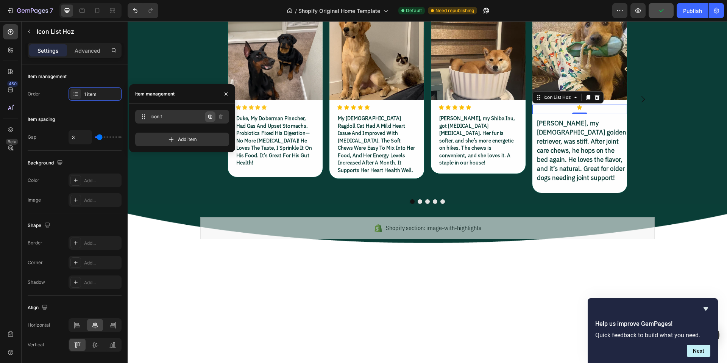
click at [211, 118] on icon "button" at bounding box center [210, 117] width 6 height 6
click at [210, 117] on icon "button" at bounding box center [211, 117] width 2 height 2
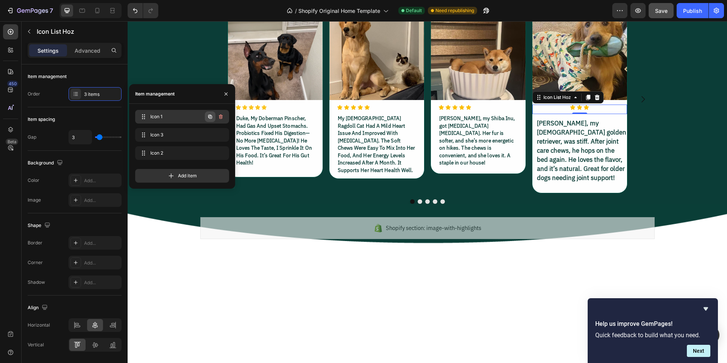
click at [210, 117] on icon "button" at bounding box center [211, 117] width 2 height 2
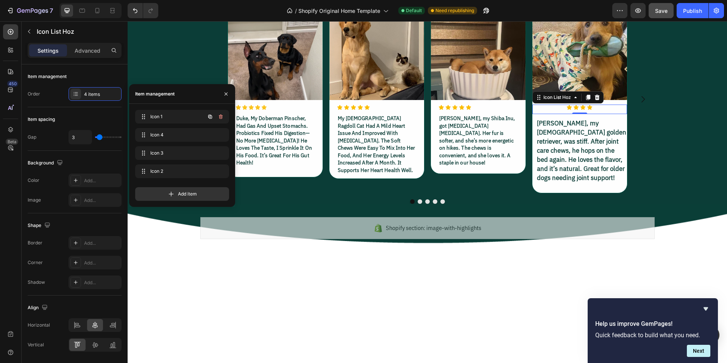
click at [210, 117] on icon "button" at bounding box center [211, 117] width 2 height 2
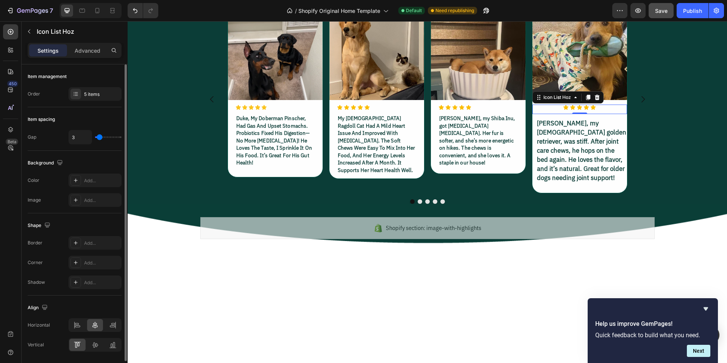
click at [84, 77] on div "Item management" at bounding box center [75, 76] width 94 height 12
click at [80, 324] on icon at bounding box center [77, 325] width 8 height 8
click at [92, 53] on p "Advanced" at bounding box center [88, 51] width 26 height 8
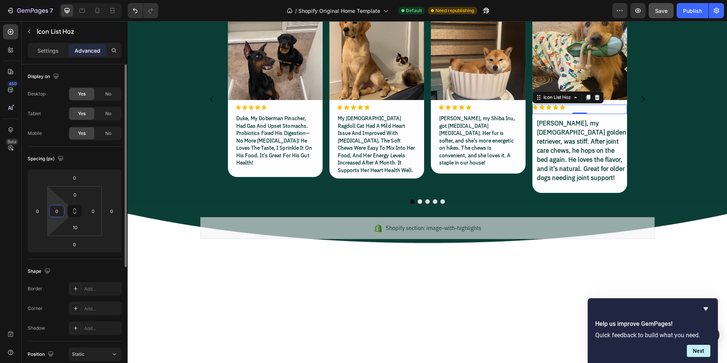
click at [62, 212] on input "0" at bounding box center [56, 210] width 11 height 11
type input "20"
click at [79, 160] on div "Spacing (px)" at bounding box center [75, 158] width 94 height 12
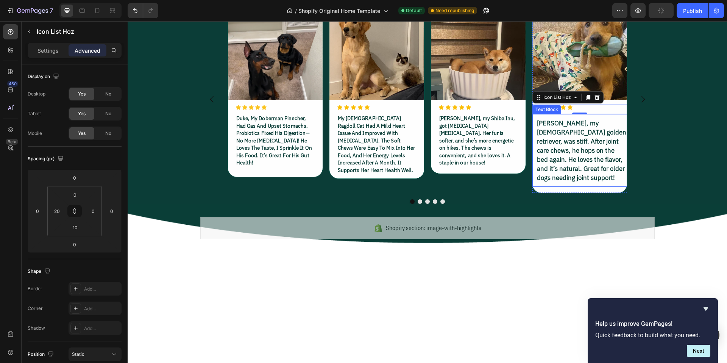
click at [568, 182] on p "[PERSON_NAME], my [DEMOGRAPHIC_DATA] golden retriever, was stiff. After joint c…" at bounding box center [581, 150] width 89 height 64
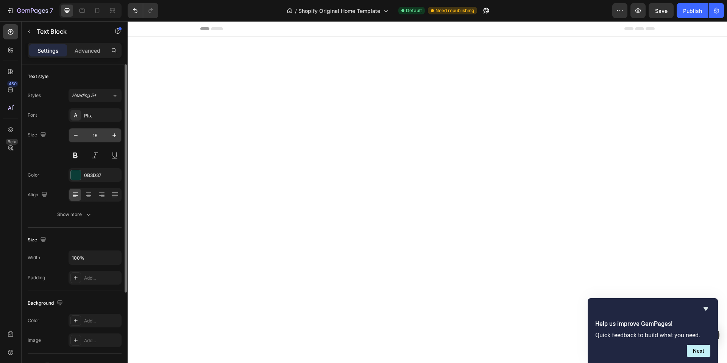
scroll to position [1160, 0]
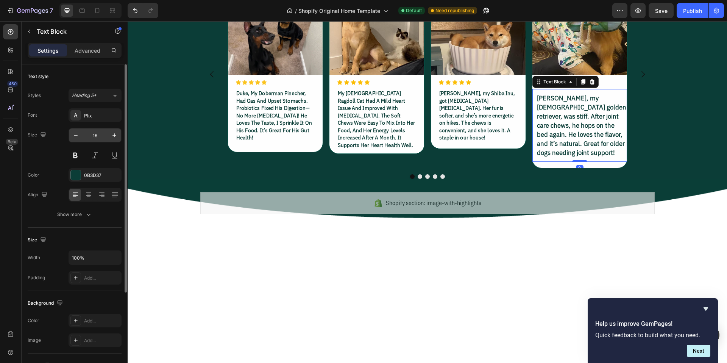
click at [100, 133] on input "16" at bounding box center [94, 135] width 25 height 14
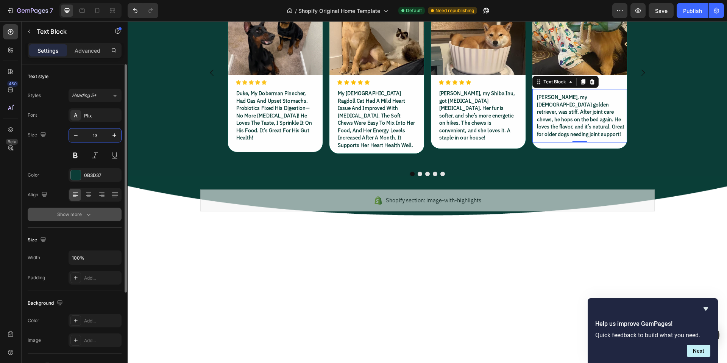
type input "13"
click at [76, 216] on div "Show more" at bounding box center [74, 214] width 35 height 8
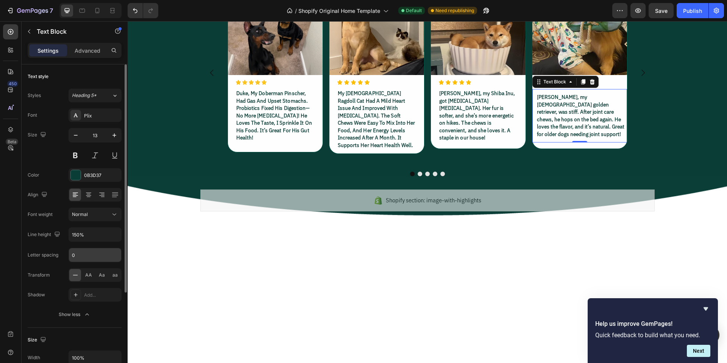
click at [85, 255] on input "0" at bounding box center [95, 255] width 52 height 14
type input "0.1"
click at [488, 75] on img at bounding box center [478, 27] width 95 height 95
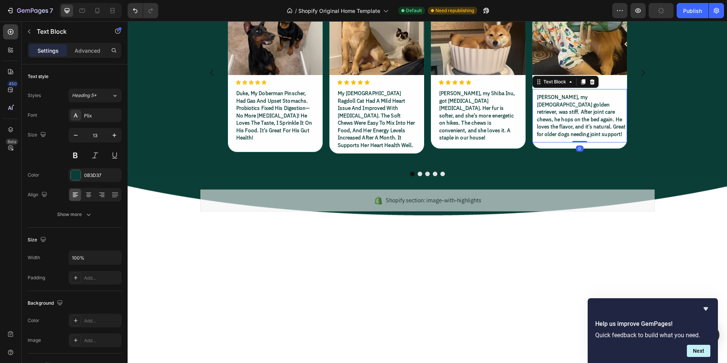
click at [582, 138] on p "[PERSON_NAME], my [DEMOGRAPHIC_DATA] golden retriever, was stiff. After joint c…" at bounding box center [581, 115] width 89 height 44
click at [90, 48] on p "Advanced" at bounding box center [88, 51] width 26 height 8
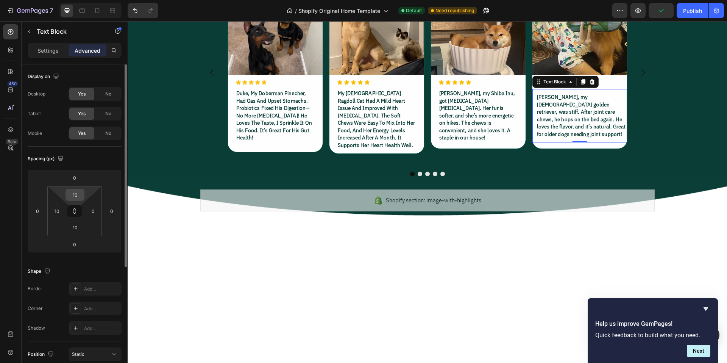
click at [79, 193] on input "10" at bounding box center [74, 194] width 15 height 11
type input "0"
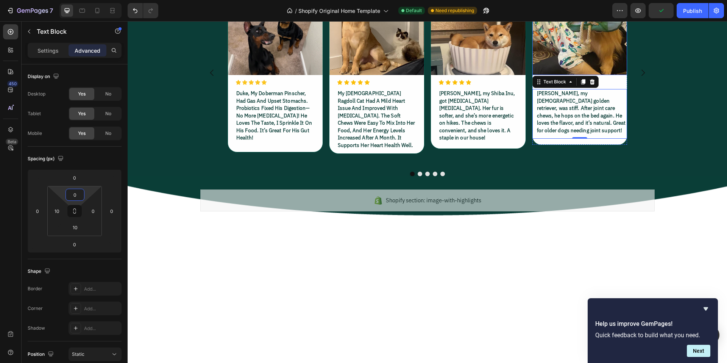
click at [563, 75] on img at bounding box center [579, 27] width 95 height 95
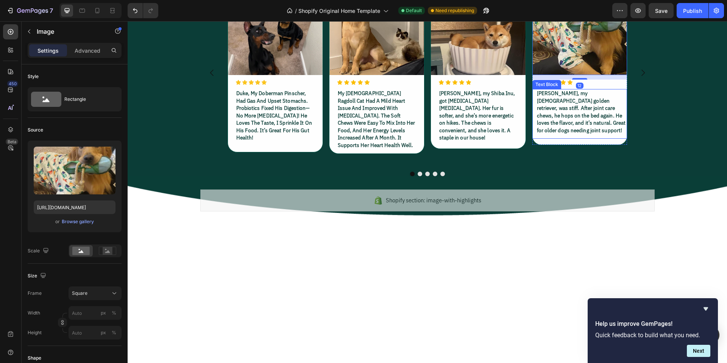
click at [558, 134] on p "[PERSON_NAME], my [DEMOGRAPHIC_DATA] golden retriever, was stiff. After joint c…" at bounding box center [581, 112] width 89 height 44
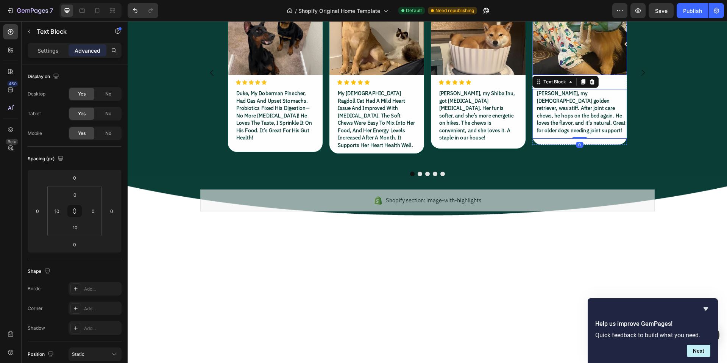
click at [566, 75] on img at bounding box center [579, 27] width 95 height 95
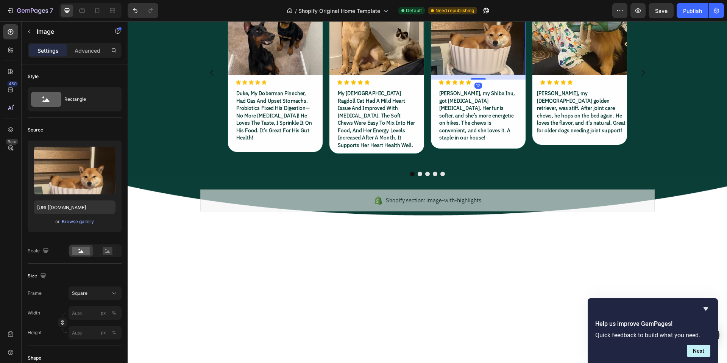
click at [464, 75] on img at bounding box center [478, 27] width 95 height 95
click at [567, 134] on p "[PERSON_NAME], my [DEMOGRAPHIC_DATA] golden retriever, was stiff. After joint c…" at bounding box center [581, 112] width 89 height 44
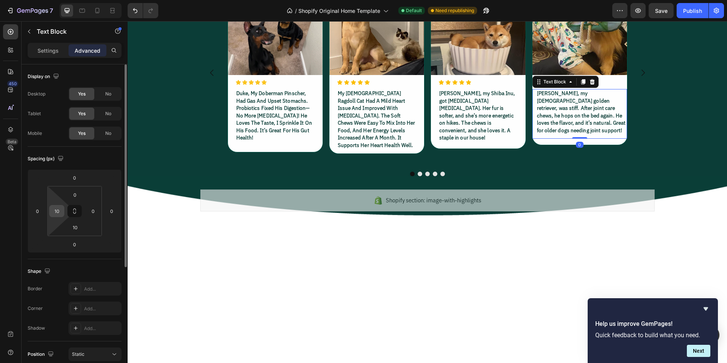
click at [61, 208] on input "10" at bounding box center [56, 210] width 11 height 11
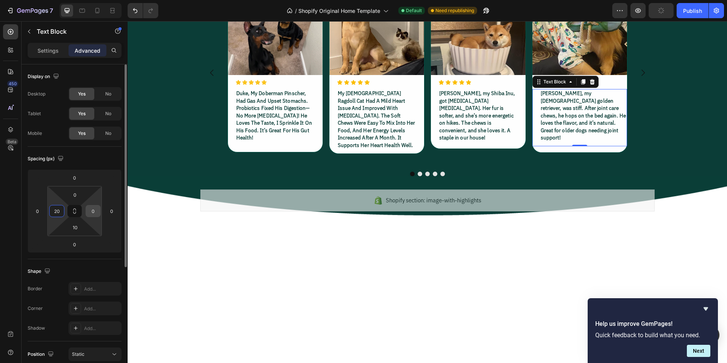
type input "20"
click at [93, 211] on input "0" at bounding box center [92, 210] width 11 height 11
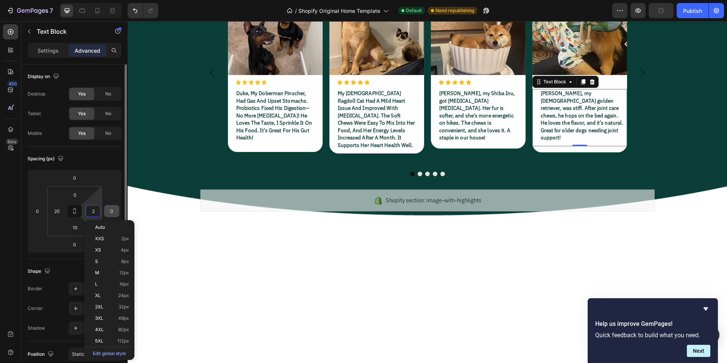
type input "20"
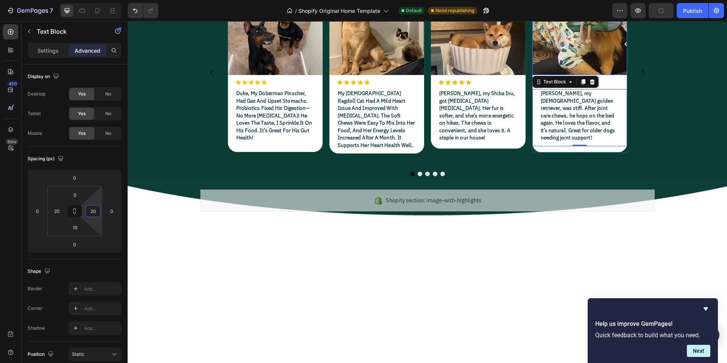
click at [573, 75] on img at bounding box center [579, 27] width 95 height 95
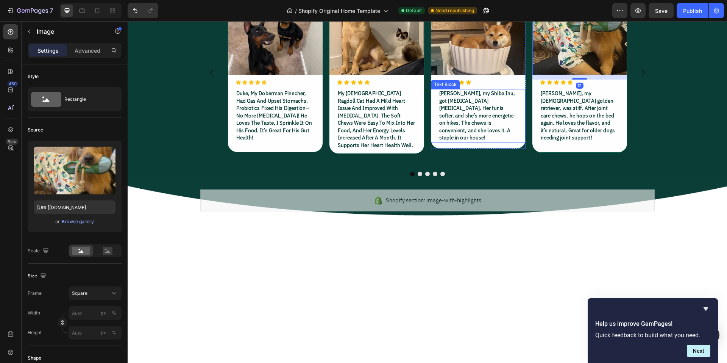
click at [568, 142] on p "[PERSON_NAME], my [DEMOGRAPHIC_DATA] golden retriever, was stiff. After joint c…" at bounding box center [579, 116] width 78 height 52
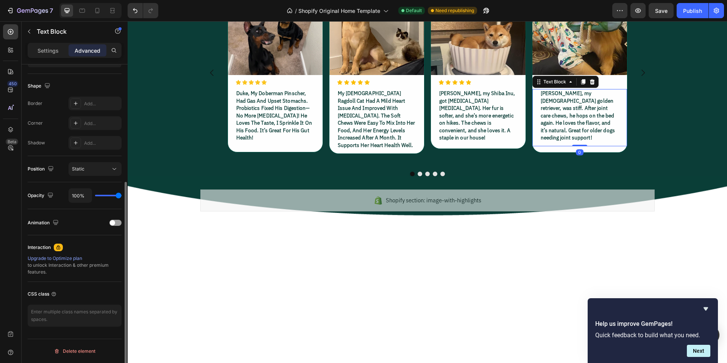
scroll to position [24, 0]
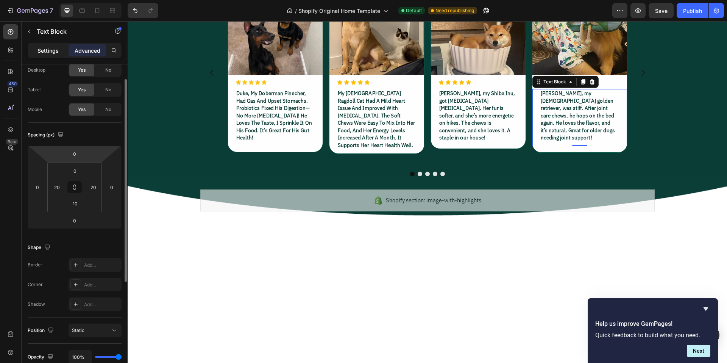
click at [48, 50] on p "Settings" at bounding box center [47, 51] width 21 height 8
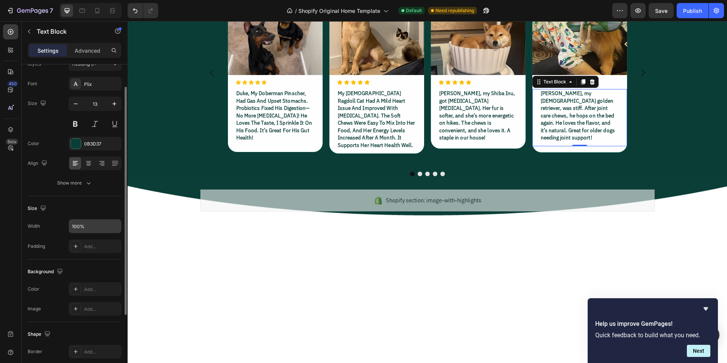
scroll to position [0, 0]
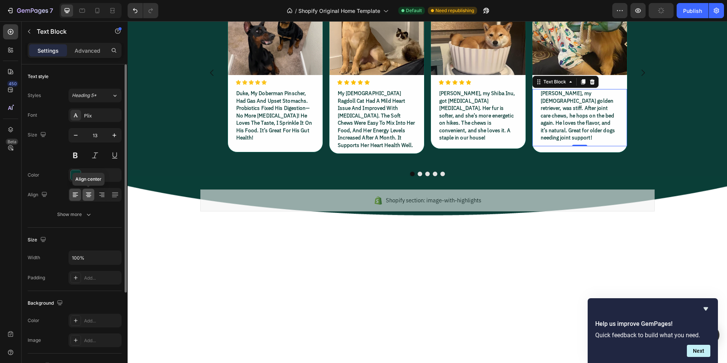
click at [90, 194] on icon at bounding box center [89, 194] width 4 height 1
click at [99, 195] on icon at bounding box center [101, 195] width 5 height 1
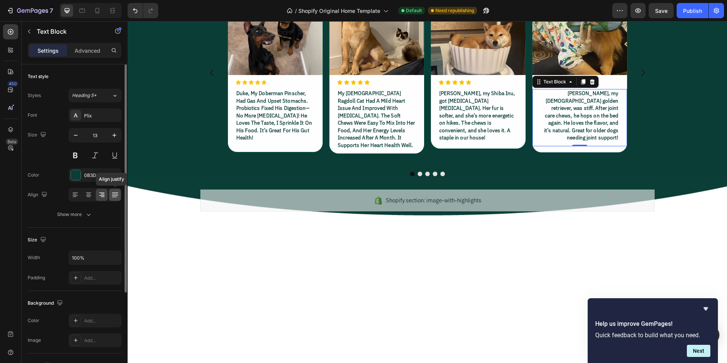
click at [114, 195] on icon at bounding box center [115, 195] width 6 height 0
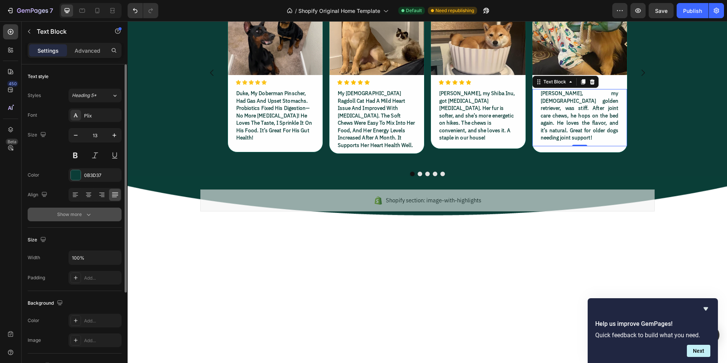
click at [81, 211] on div "Show more" at bounding box center [74, 214] width 35 height 8
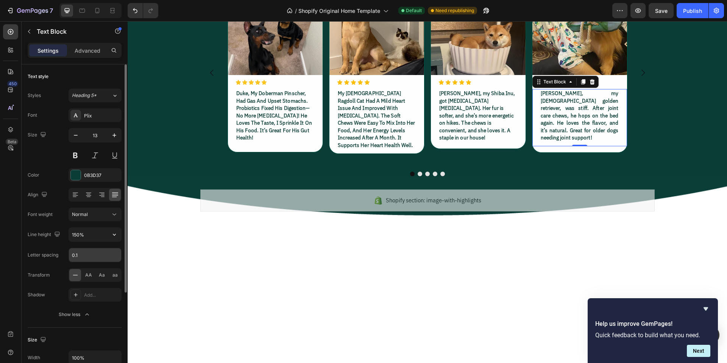
scroll to position [13, 0]
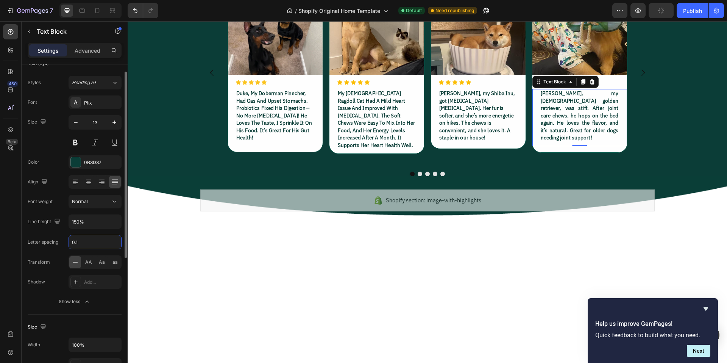
click at [80, 240] on input "0.1" at bounding box center [95, 242] width 52 height 14
click at [88, 215] on input "150%" at bounding box center [95, 222] width 52 height 14
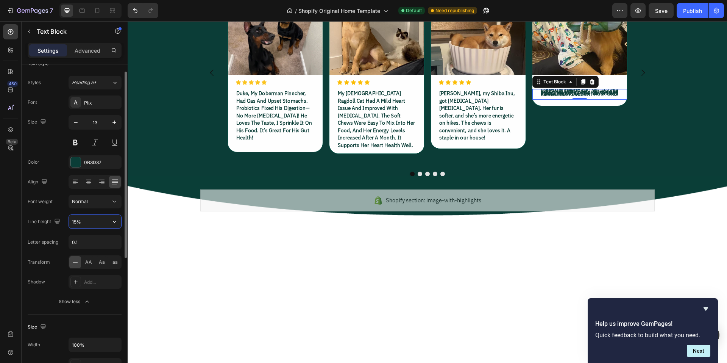
type input "150%"
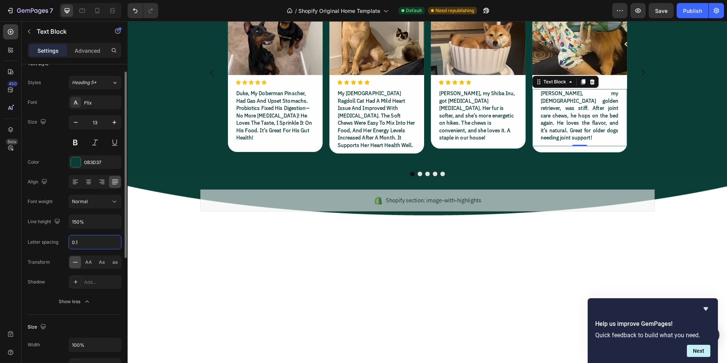
click at [86, 241] on input "0.1" at bounding box center [95, 242] width 52 height 14
type input "0"
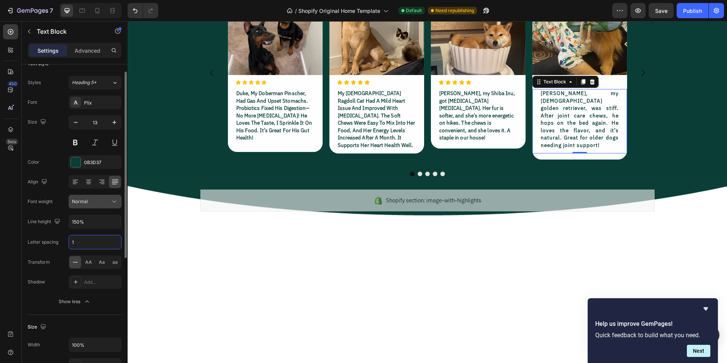
click at [109, 200] on div "Normal" at bounding box center [91, 201] width 39 height 7
click at [109, 199] on div "Normal" at bounding box center [91, 201] width 39 height 7
click at [59, 191] on div "Font Plix Size 13 Color 0B3D37 Align Font weight Normal Line height 150% Letter…" at bounding box center [75, 201] width 94 height 213
click at [87, 241] on input "1" at bounding box center [95, 242] width 52 height 14
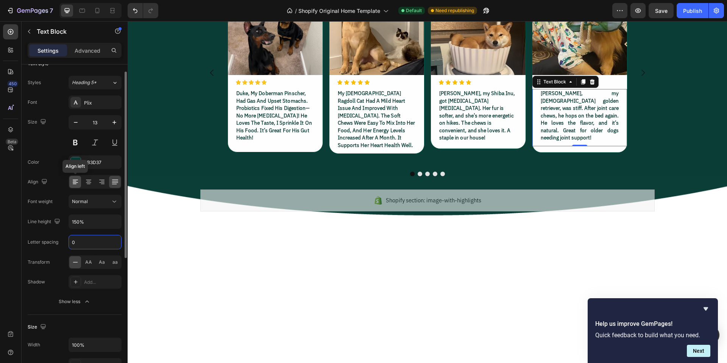
type input "0"
click at [73, 182] on icon at bounding box center [76, 182] width 8 height 8
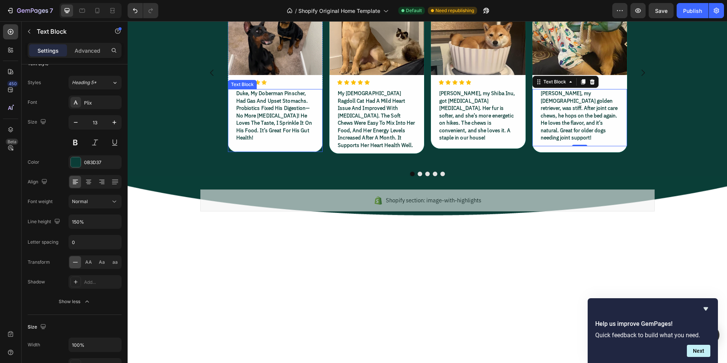
click at [263, 142] on p "duke, my doberman pinscher, had gas and upset stomachs. probiotics fixed his di…" at bounding box center [275, 116] width 78 height 52
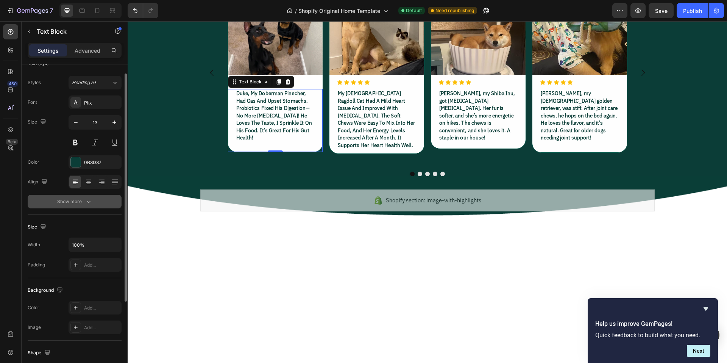
click at [83, 201] on div "Show more" at bounding box center [74, 202] width 35 height 8
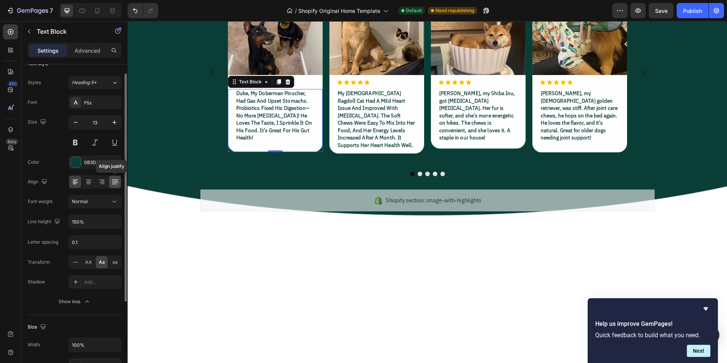
click at [114, 183] on icon at bounding box center [115, 182] width 8 height 8
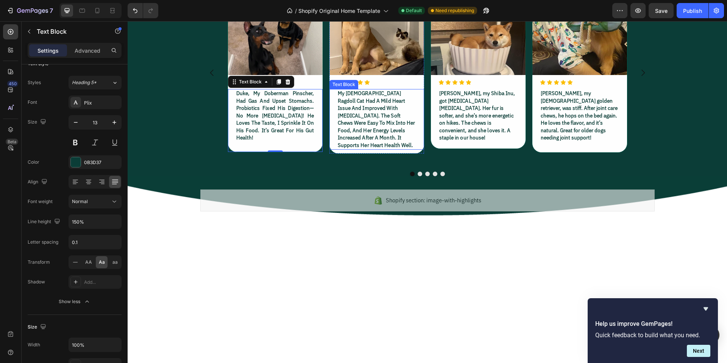
click at [392, 149] on p "my [DEMOGRAPHIC_DATA] ragdoll cat had a mild heart issue and improved with [MED…" at bounding box center [377, 119] width 78 height 59
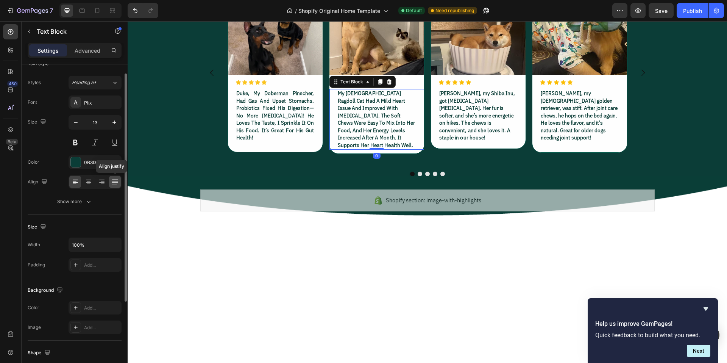
click at [118, 184] on div at bounding box center [115, 182] width 12 height 12
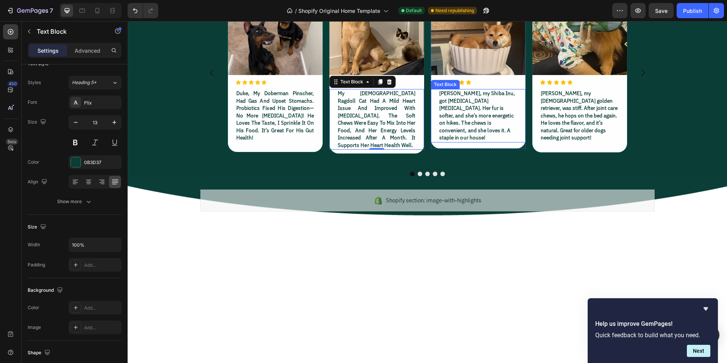
click at [488, 142] on p "[PERSON_NAME], my Shiba Inu, got [MEDICAL_DATA] [MEDICAL_DATA]. Her fur is soft…" at bounding box center [478, 116] width 78 height 52
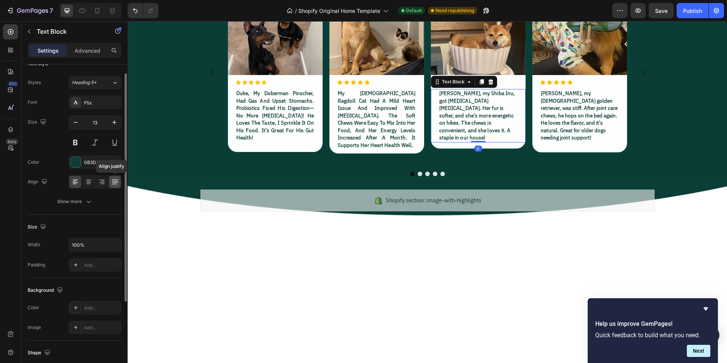
click at [117, 184] on icon at bounding box center [115, 182] width 8 height 8
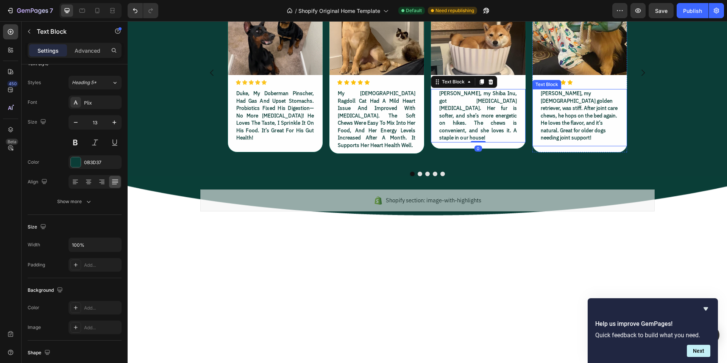
click at [574, 142] on p "[PERSON_NAME], my [DEMOGRAPHIC_DATA] golden retriever, was stiff. After joint c…" at bounding box center [579, 116] width 78 height 52
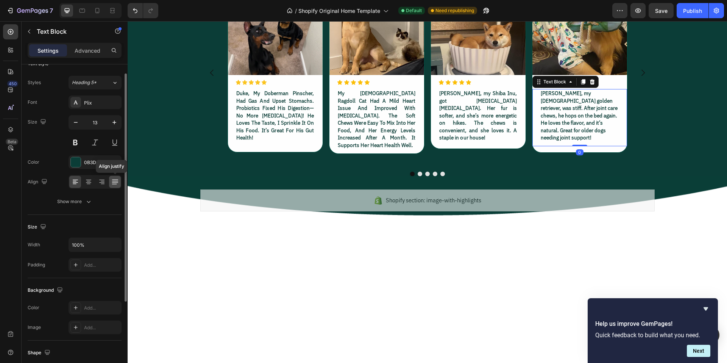
click at [117, 181] on icon at bounding box center [115, 182] width 8 height 8
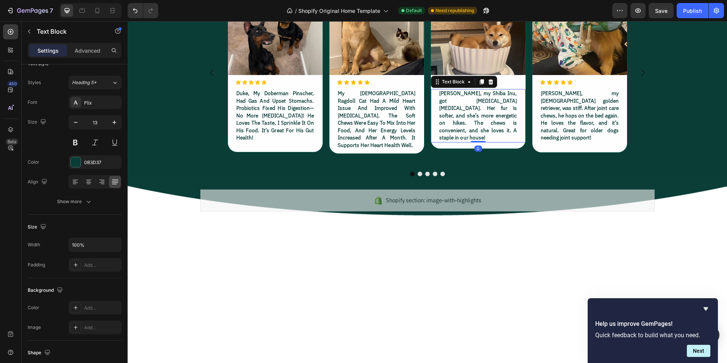
click at [475, 142] on p "[PERSON_NAME], my Shiba Inu, got [MEDICAL_DATA] [MEDICAL_DATA]. Her fur is soft…" at bounding box center [478, 116] width 78 height 52
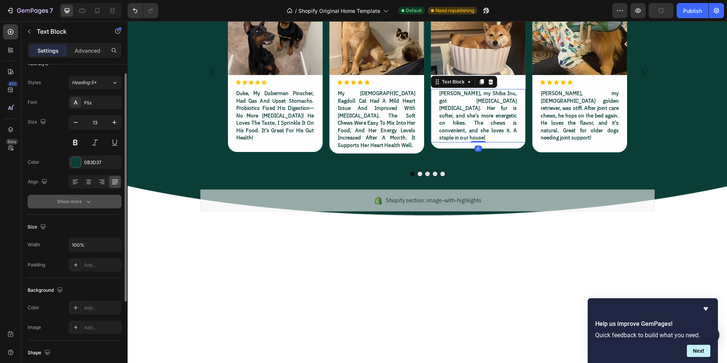
click at [88, 202] on icon "button" at bounding box center [89, 202] width 4 height 2
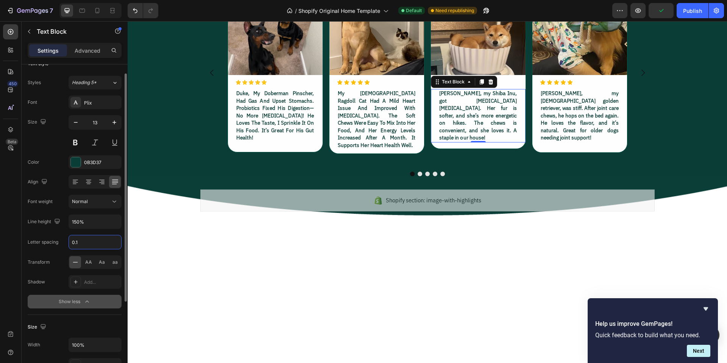
click at [86, 239] on input "0.1" at bounding box center [95, 242] width 52 height 14
type input "0"
click at [374, 149] on p "my [DEMOGRAPHIC_DATA] ragdoll cat had a mild heart issue and improved with [MED…" at bounding box center [377, 119] width 78 height 59
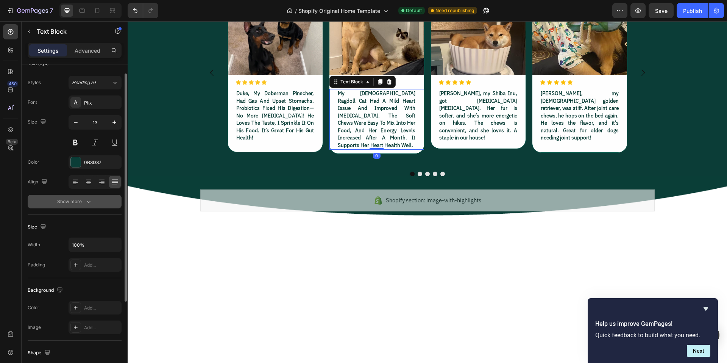
click at [86, 201] on icon "button" at bounding box center [89, 202] width 8 height 8
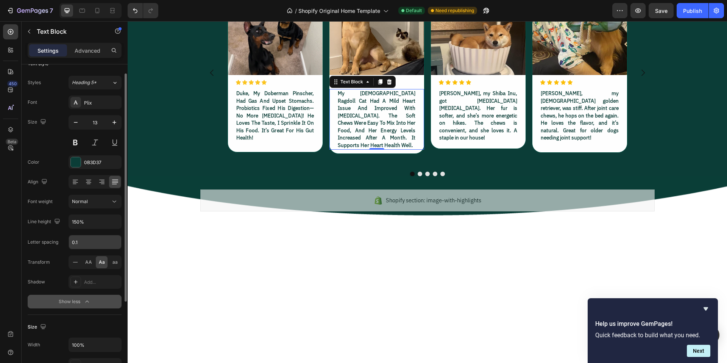
click at [88, 244] on input "0.1" at bounding box center [95, 242] width 52 height 14
type input "0"
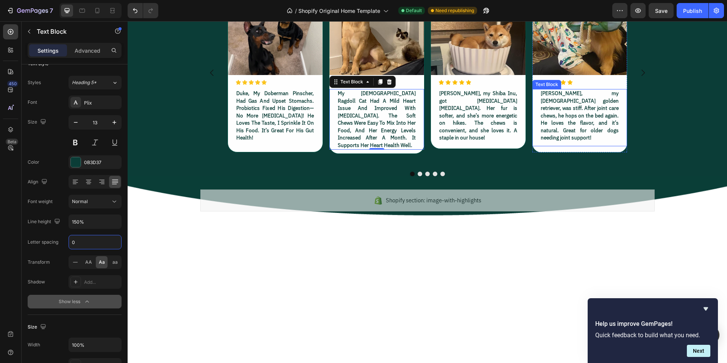
click at [565, 142] on p "[PERSON_NAME], my [DEMOGRAPHIC_DATA] golden retriever, was stiff. After joint c…" at bounding box center [579, 116] width 78 height 52
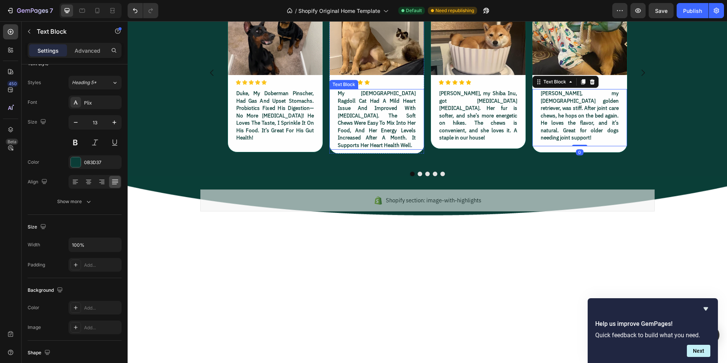
click at [367, 149] on p "my [DEMOGRAPHIC_DATA] ragdoll cat had a mild heart issue and improved with [MED…" at bounding box center [377, 119] width 78 height 59
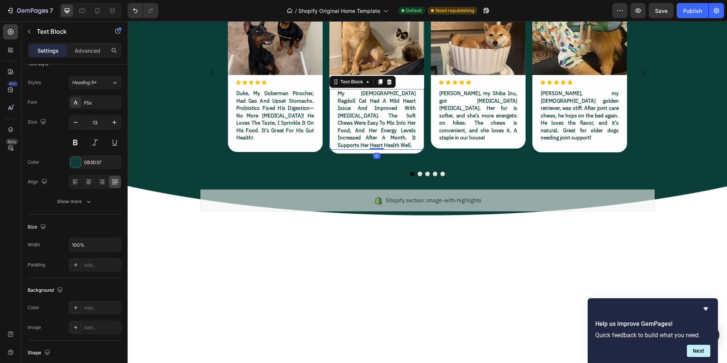
click at [369, 149] on p "my [DEMOGRAPHIC_DATA] ragdoll cat had a mild heart issue and improved with [MED…" at bounding box center [377, 119] width 78 height 59
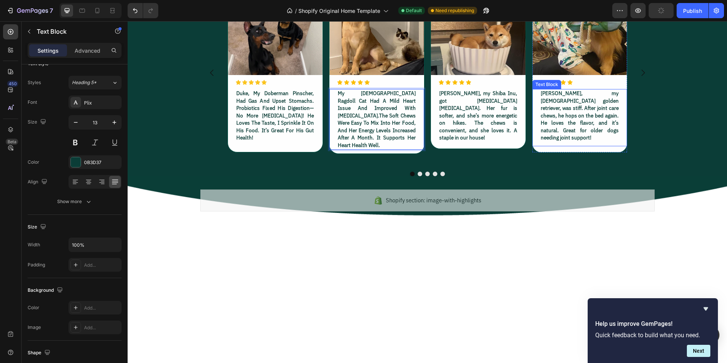
click at [562, 142] on p "[PERSON_NAME], my [DEMOGRAPHIC_DATA] golden retriever, was stiff. After joint c…" at bounding box center [579, 116] width 78 height 52
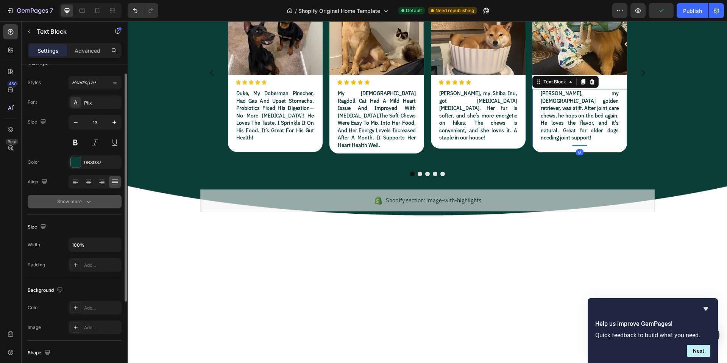
click at [80, 205] on div "Show more" at bounding box center [74, 202] width 35 height 8
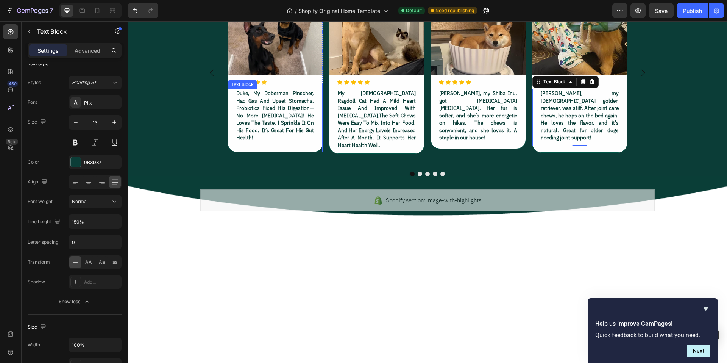
click at [286, 142] on p "duke, my doberman pinscher, had gas and upset stomachs. probiotics fixed his di…" at bounding box center [275, 116] width 78 height 52
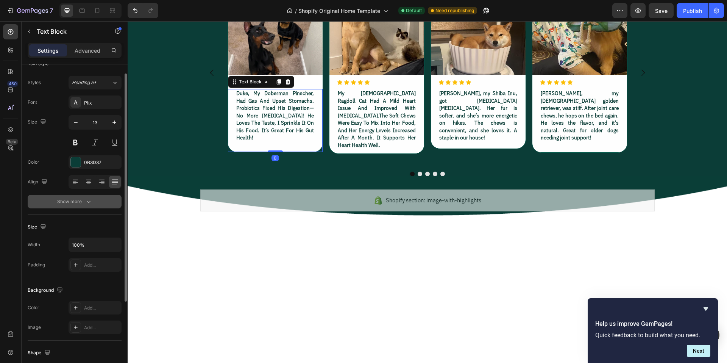
click at [87, 204] on icon "button" at bounding box center [89, 202] width 8 height 8
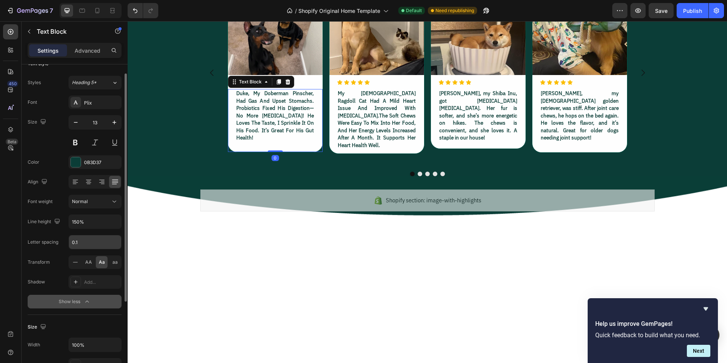
click at [89, 244] on input "0.1" at bounding box center [95, 242] width 52 height 14
type input "0"
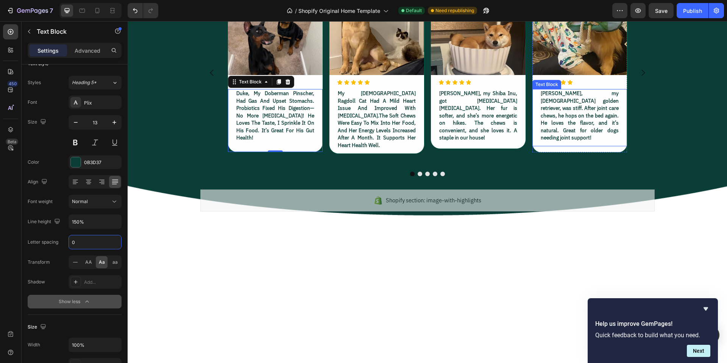
click at [563, 142] on p "[PERSON_NAME], my [DEMOGRAPHIC_DATA] golden retriever, was stiff. After joint c…" at bounding box center [579, 116] width 78 height 52
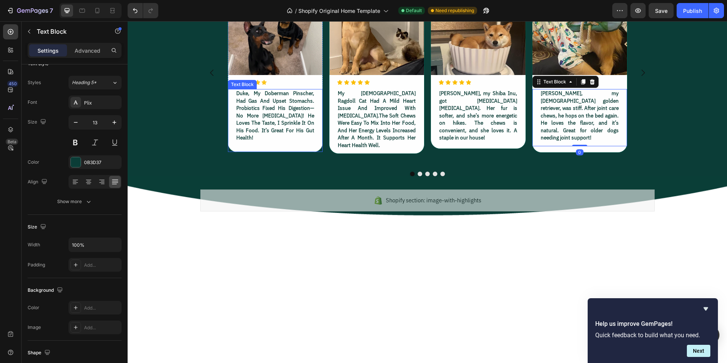
click at [269, 142] on p "duke, my doberman pinscher, had gas and upset stomachs. probiotics fixed his di…" at bounding box center [275, 116] width 78 height 52
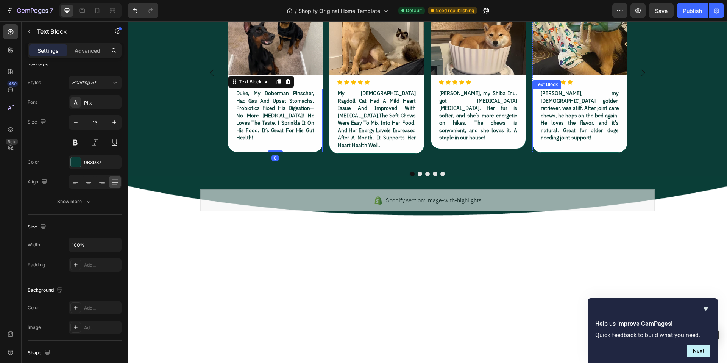
click at [573, 142] on p "[PERSON_NAME], my [DEMOGRAPHIC_DATA] golden retriever, was stiff. After joint c…" at bounding box center [579, 116] width 78 height 52
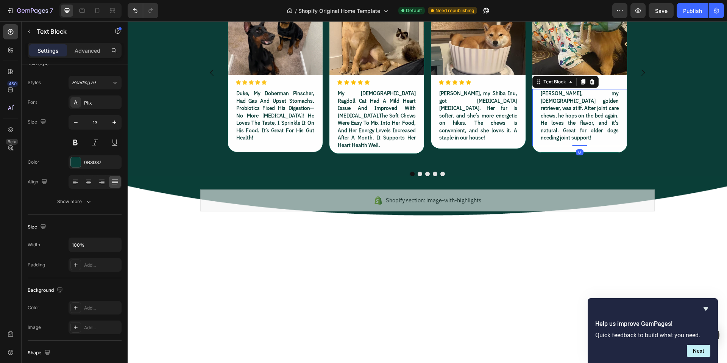
click at [555, 142] on p "[PERSON_NAME], my [DEMOGRAPHIC_DATA] golden retriever, was stiff. After joint c…" at bounding box center [579, 116] width 78 height 52
click at [662, 8] on icon "button" at bounding box center [661, 11] width 8 height 8
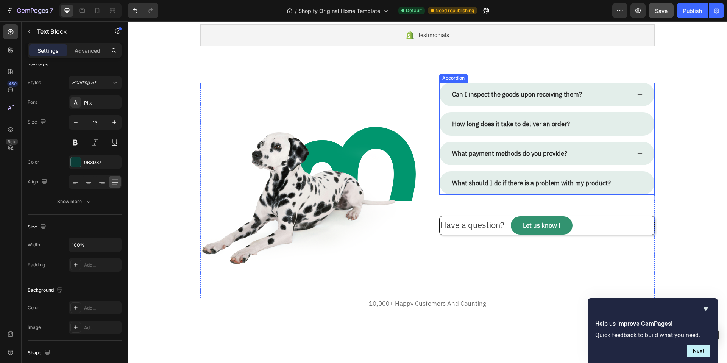
scroll to position [1492, 0]
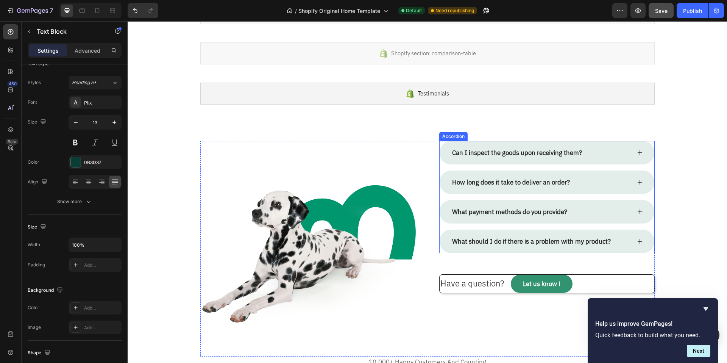
click at [638, 241] on icon at bounding box center [639, 241] width 5 height 5
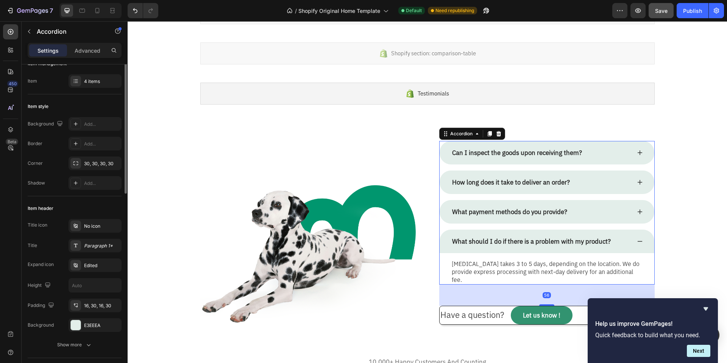
scroll to position [0, 0]
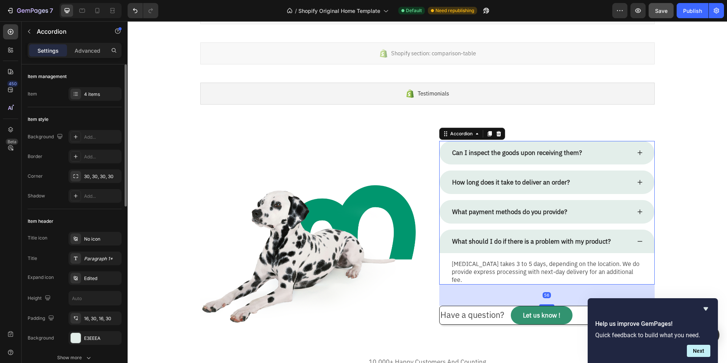
click at [637, 241] on icon at bounding box center [639, 241] width 5 height 1
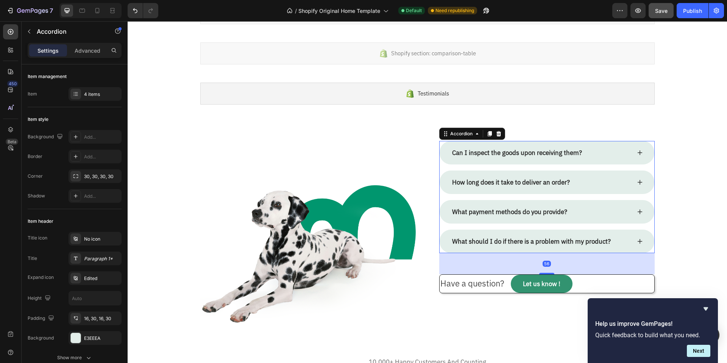
click at [637, 210] on icon at bounding box center [639, 211] width 6 height 6
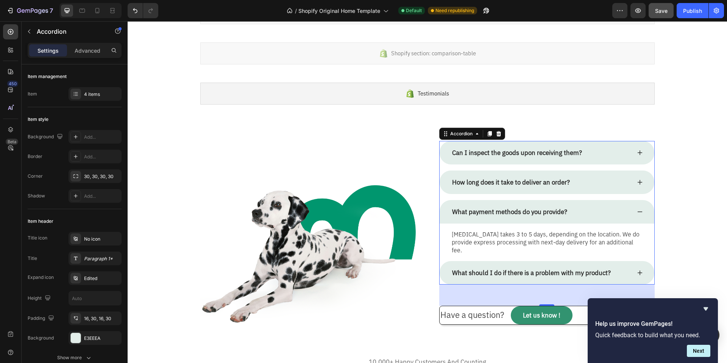
click at [637, 210] on icon at bounding box center [639, 211] width 6 height 6
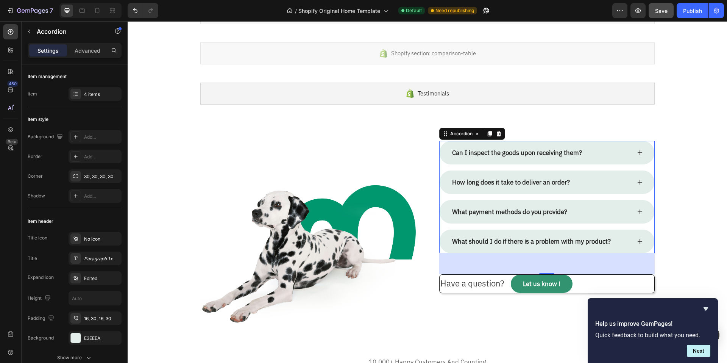
click at [637, 182] on icon at bounding box center [639, 182] width 5 height 5
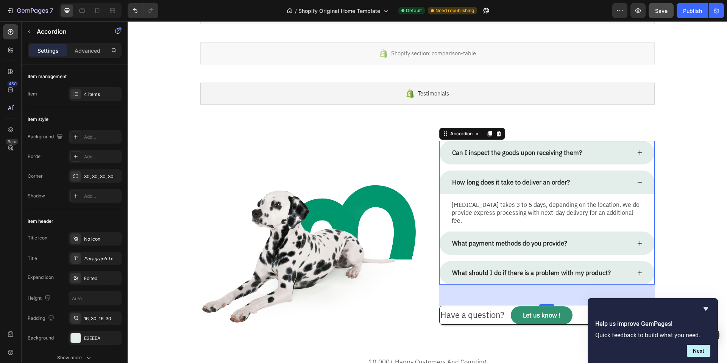
click at [636, 182] on icon at bounding box center [639, 182] width 6 height 6
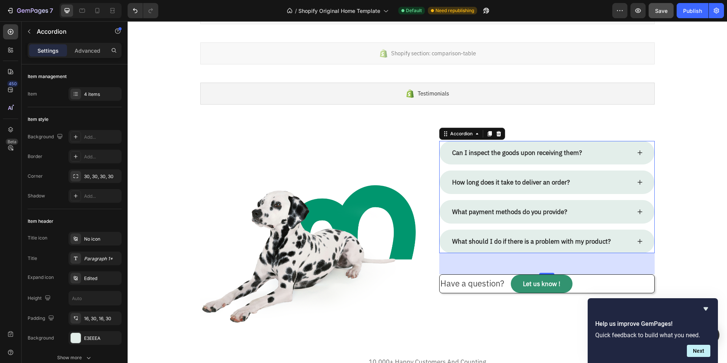
click at [637, 151] on icon at bounding box center [639, 152] width 5 height 5
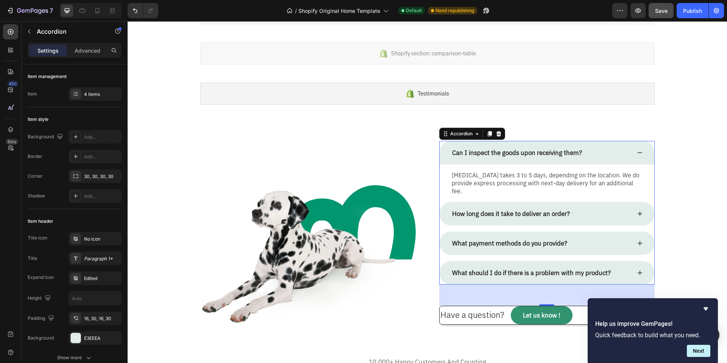
click at [636, 151] on icon at bounding box center [639, 152] width 6 height 6
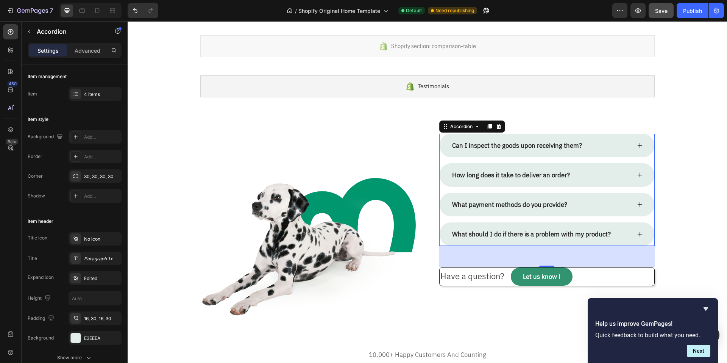
scroll to position [1505, 0]
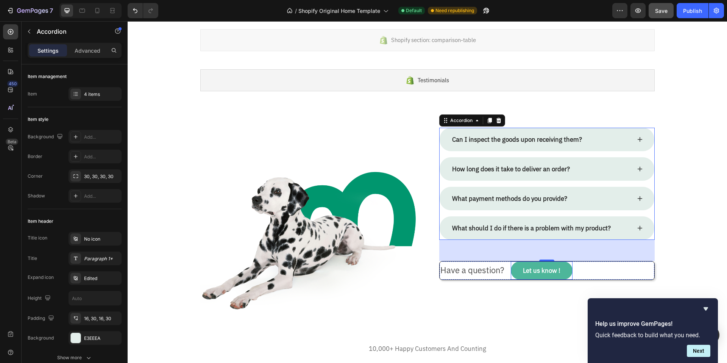
click at [515, 264] on button "Let us know !" at bounding box center [541, 270] width 62 height 18
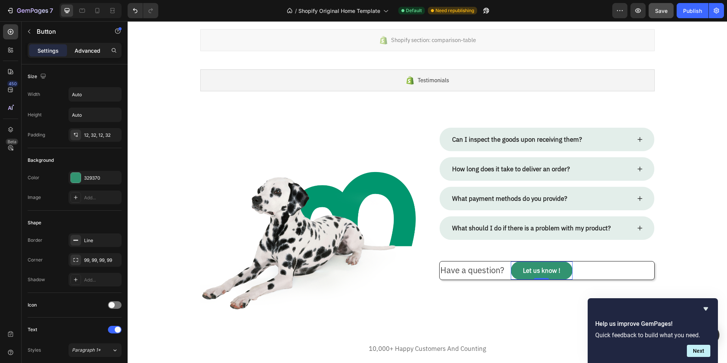
click at [88, 52] on p "Advanced" at bounding box center [88, 51] width 26 height 8
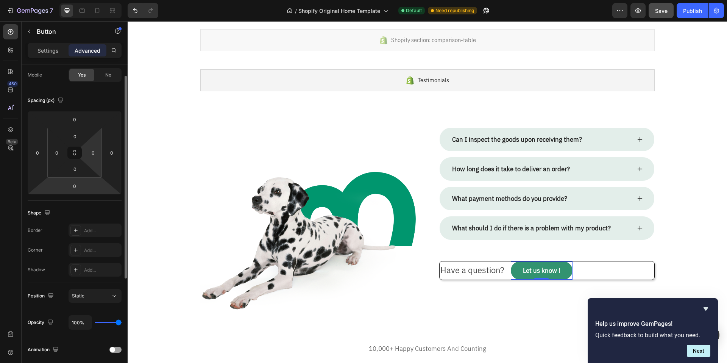
scroll to position [0, 0]
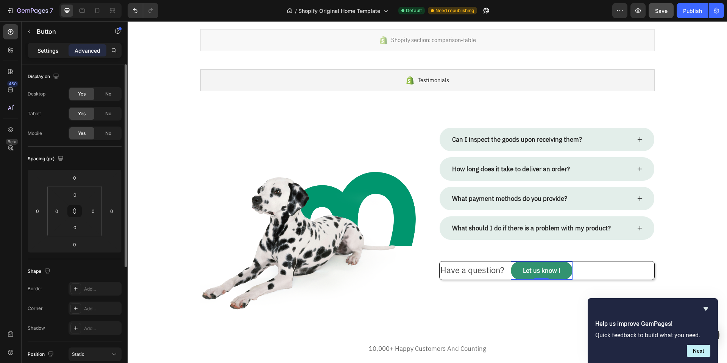
click at [48, 45] on div "Settings" at bounding box center [48, 50] width 38 height 12
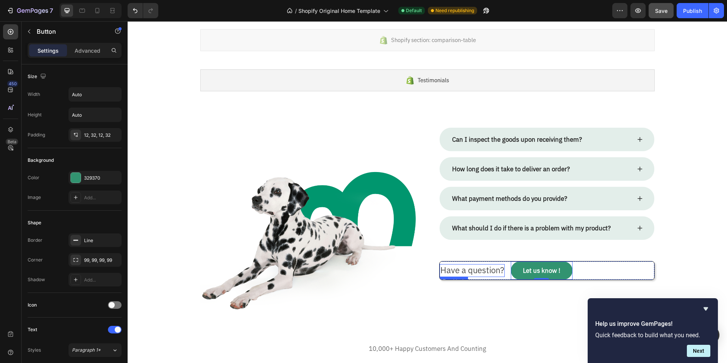
click at [476, 270] on p "Have a question?" at bounding box center [472, 269] width 64 height 11
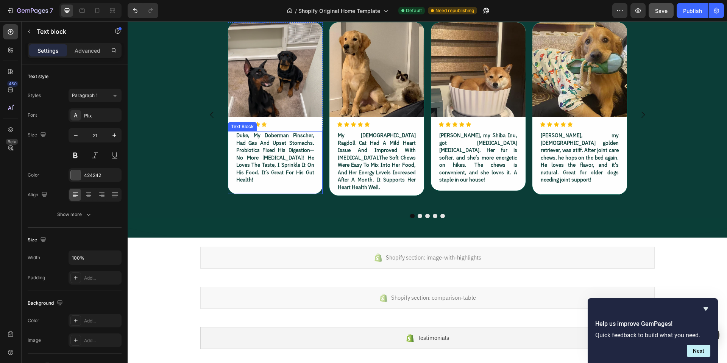
scroll to position [1203, 0]
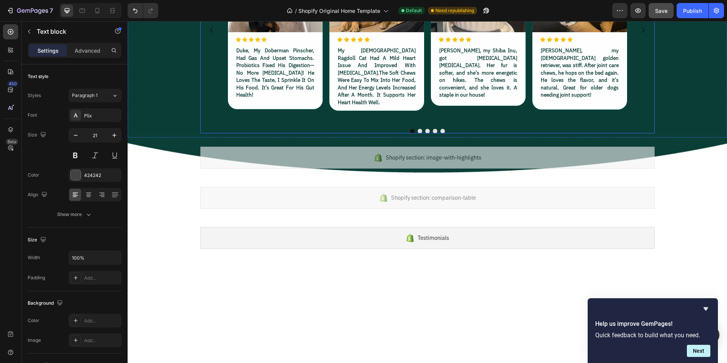
click at [440, 133] on button "Dot" at bounding box center [442, 131] width 5 height 5
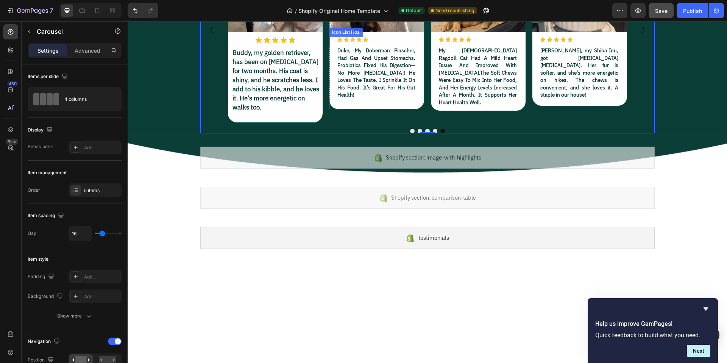
click at [373, 42] on div "Icon Icon Icon Icon Icon" at bounding box center [379, 40] width 87 height 6
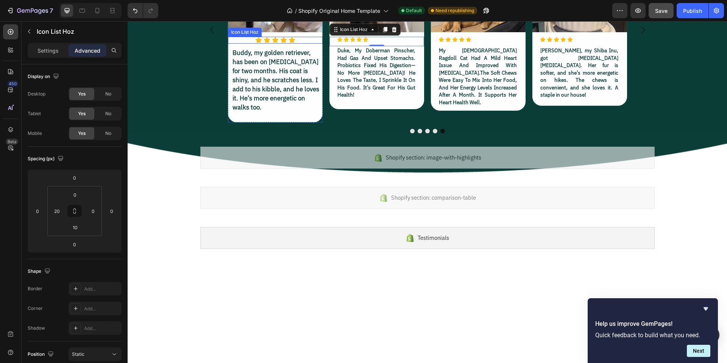
click at [306, 44] on div "Icon Icon Icon Icon Icon" at bounding box center [275, 40] width 95 height 7
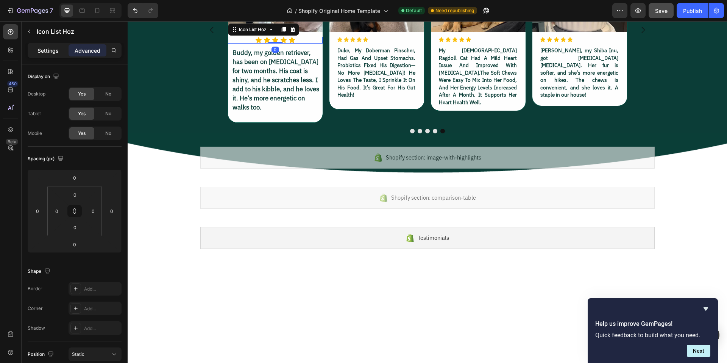
click at [31, 47] on div "Settings" at bounding box center [48, 50] width 38 height 12
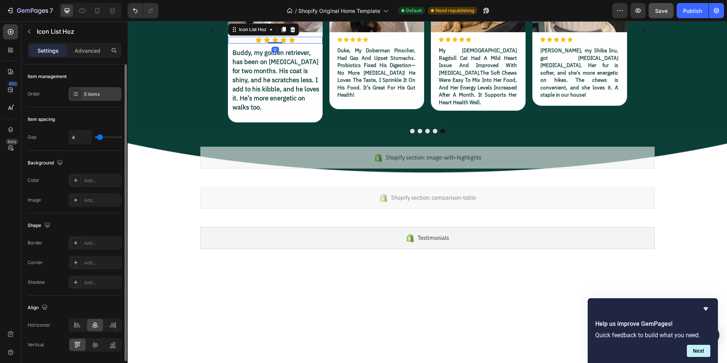
click at [106, 92] on div "5 items" at bounding box center [102, 94] width 36 height 7
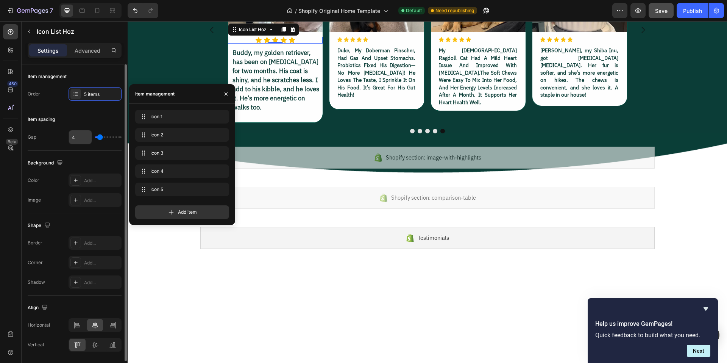
click at [78, 136] on input "4" at bounding box center [80, 137] width 23 height 14
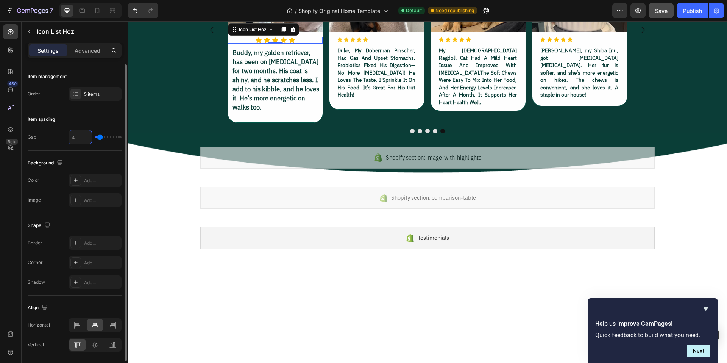
type input "3"
click at [99, 91] on div "5 items" at bounding box center [102, 94] width 36 height 7
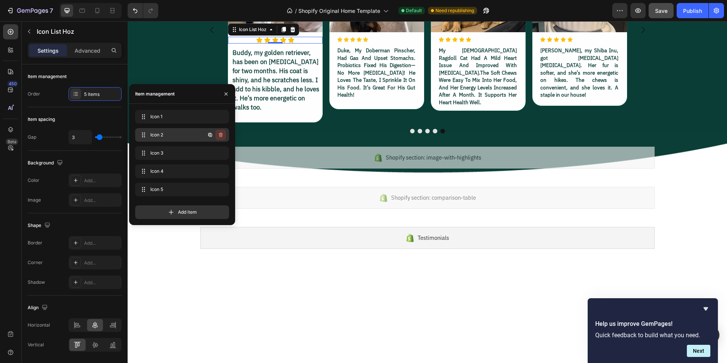
click at [221, 132] on icon "button" at bounding box center [221, 135] width 6 height 6
click at [222, 133] on div "Delete" at bounding box center [215, 134] width 14 height 7
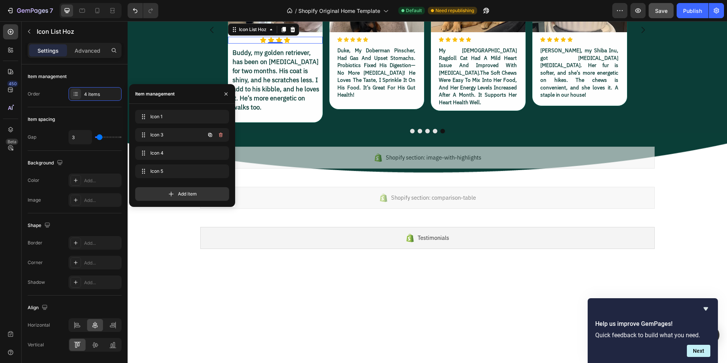
click at [221, 133] on icon "button" at bounding box center [221, 134] width 4 height 5
click at [222, 134] on div "Delete" at bounding box center [215, 134] width 14 height 7
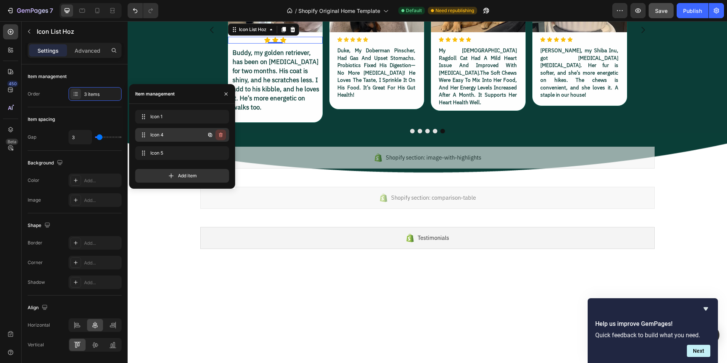
click at [221, 134] on icon "button" at bounding box center [221, 135] width 6 height 6
click at [221, 134] on div "Delete" at bounding box center [215, 134] width 14 height 7
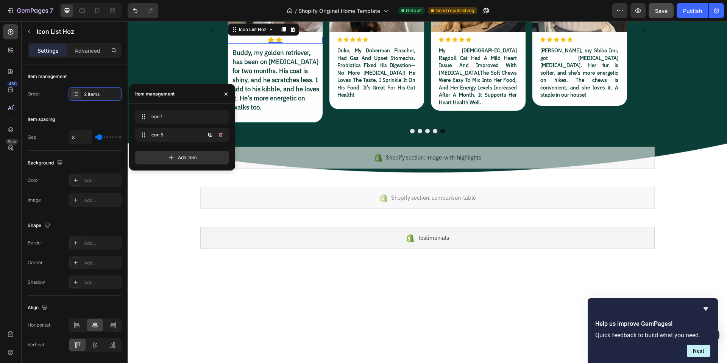
click at [221, 134] on icon "button" at bounding box center [221, 135] width 6 height 6
click at [221, 134] on div "Delete" at bounding box center [215, 134] width 14 height 7
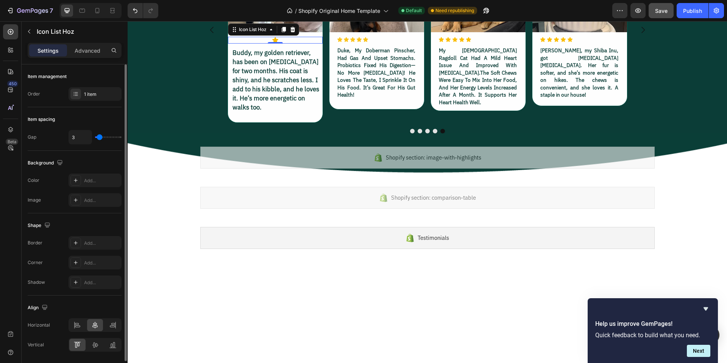
click at [77, 118] on div "Item spacing" at bounding box center [75, 119] width 94 height 12
click at [272, 43] on icon at bounding box center [275, 40] width 6 height 6
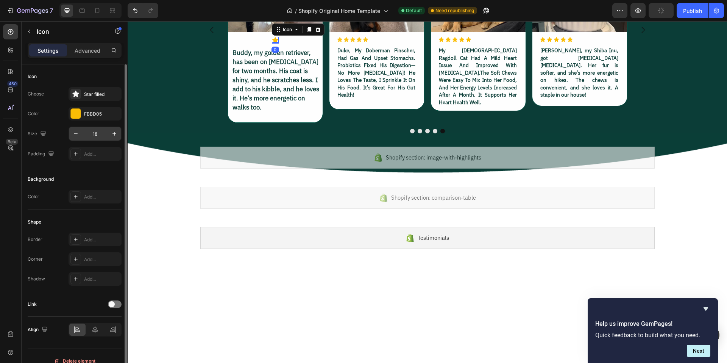
click at [100, 134] on input "18" at bounding box center [94, 134] width 25 height 14
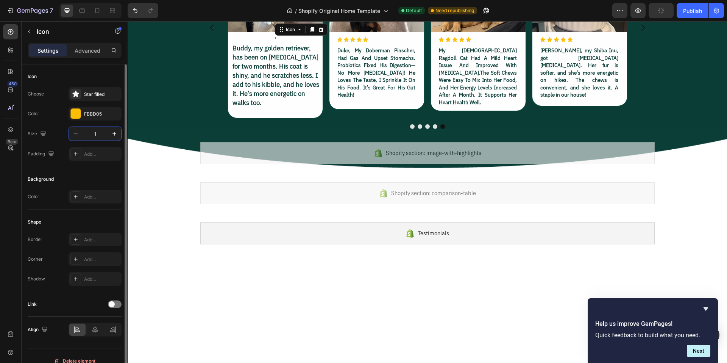
type input "15"
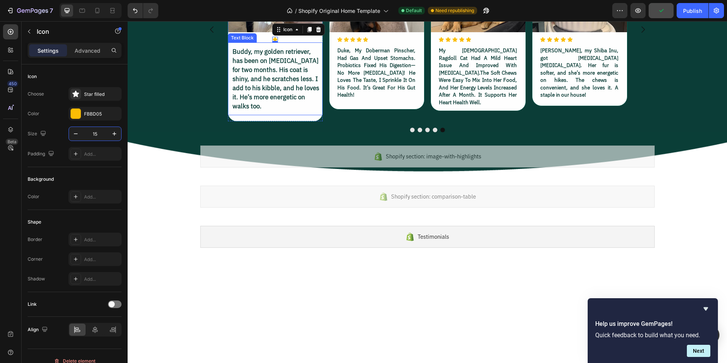
click at [282, 110] on p "Buddy, my golden retriever, has been on [MEDICAL_DATA] for two months. His coat…" at bounding box center [276, 79] width 89 height 64
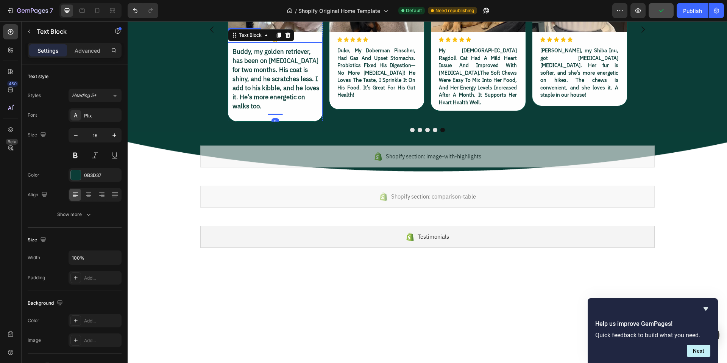
click at [300, 42] on div "Icon" at bounding box center [275, 40] width 95 height 6
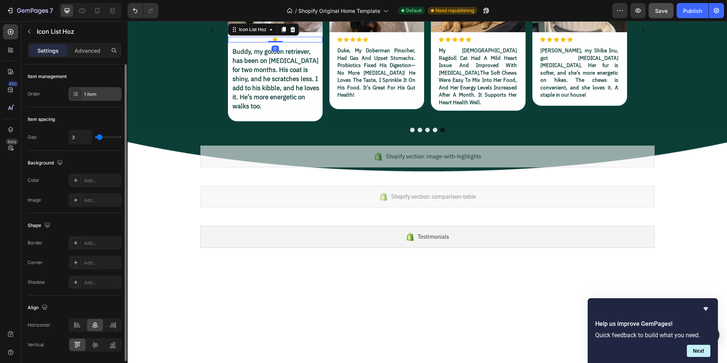
click at [92, 93] on div "1 item" at bounding box center [102, 94] width 36 height 7
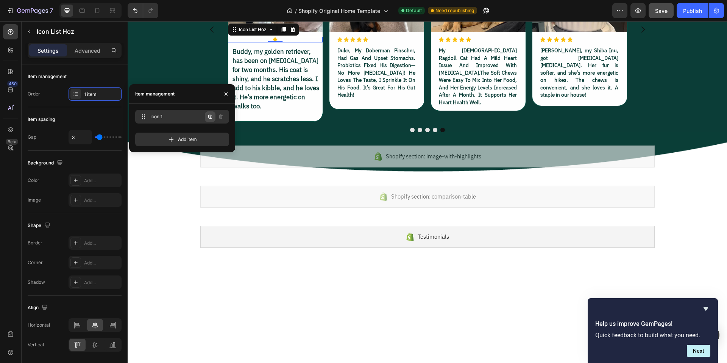
click at [208, 116] on icon "button" at bounding box center [210, 117] width 6 height 6
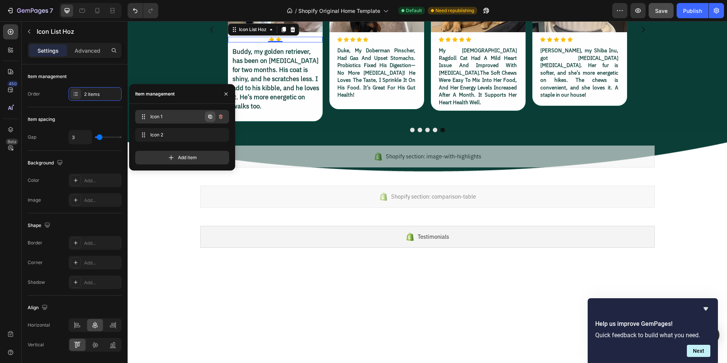
click at [209, 117] on icon "button" at bounding box center [210, 117] width 6 height 6
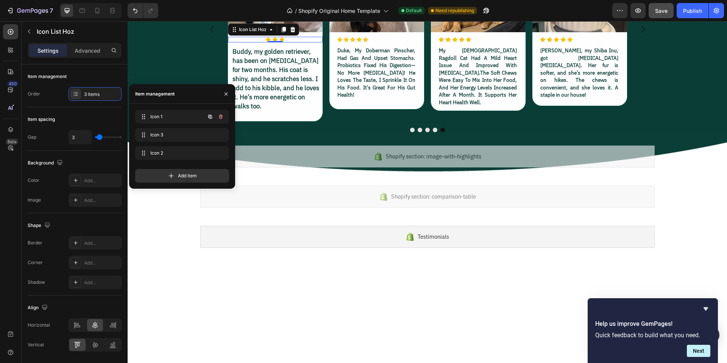
click at [209, 117] on icon "button" at bounding box center [210, 117] width 6 height 6
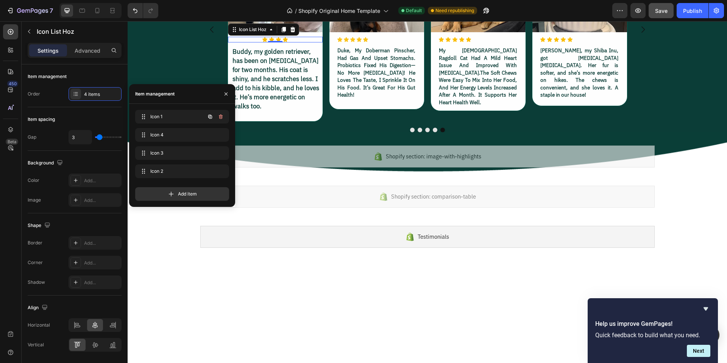
click at [209, 117] on icon "button" at bounding box center [210, 117] width 6 height 6
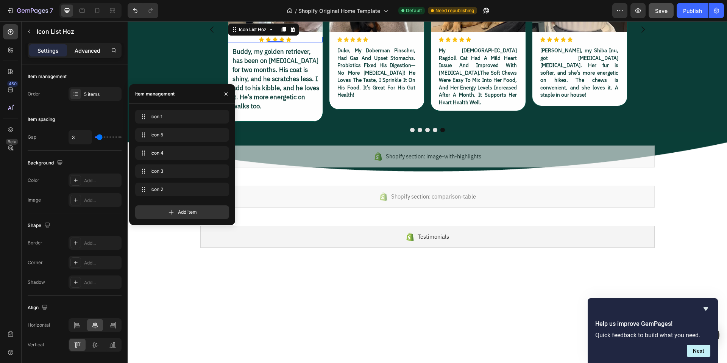
click at [92, 51] on p "Advanced" at bounding box center [88, 51] width 26 height 8
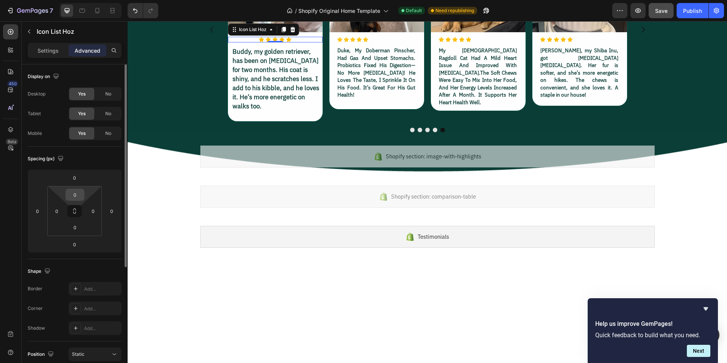
click at [79, 196] on input "0" at bounding box center [74, 194] width 15 height 11
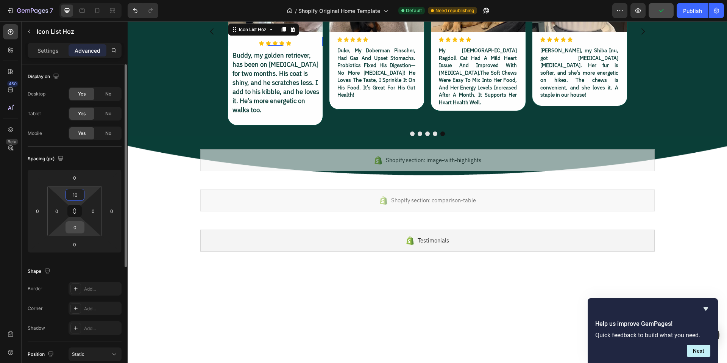
type input "10"
click at [79, 226] on input "0" at bounding box center [74, 226] width 15 height 11
type input "10"
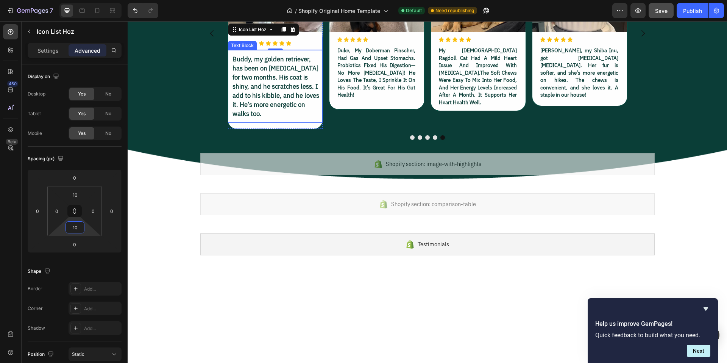
click at [270, 118] on p "Buddy, my golden retriever, has been on [MEDICAL_DATA] for two months. His coat…" at bounding box center [276, 86] width 89 height 64
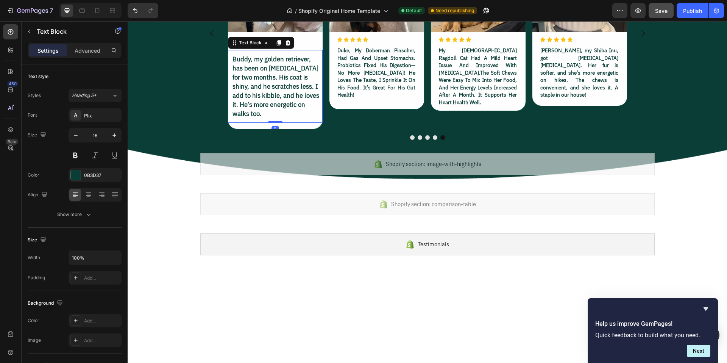
click at [95, 54] on div "Advanced" at bounding box center [87, 50] width 38 height 12
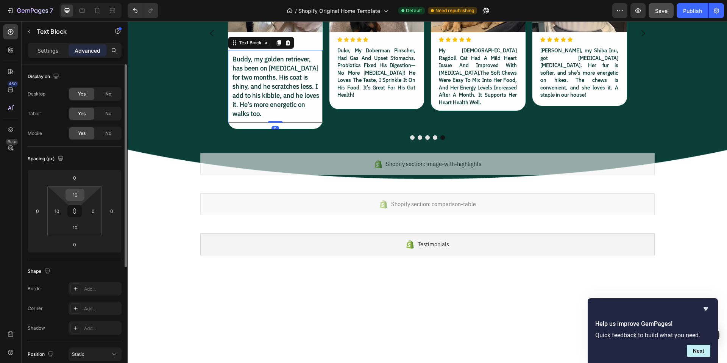
click at [75, 193] on input "10" at bounding box center [74, 194] width 15 height 11
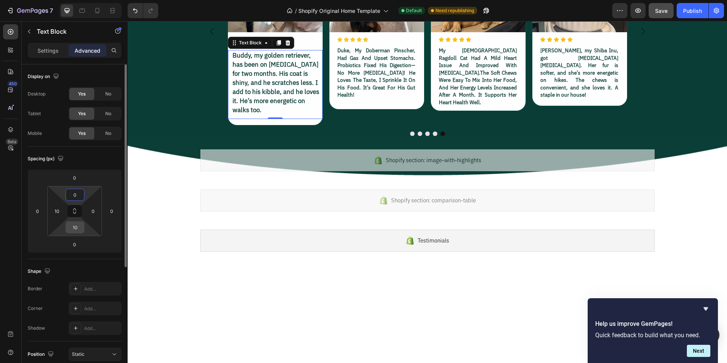
type input "0"
click at [78, 225] on input "10" at bounding box center [74, 226] width 15 height 11
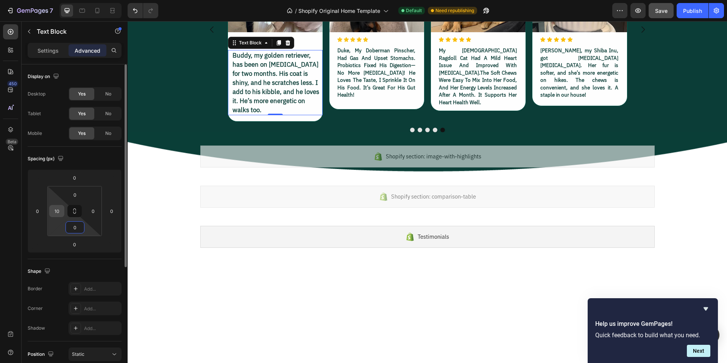
type input "0"
click at [59, 209] on input "10" at bounding box center [56, 210] width 11 height 11
type input "20"
click at [96, 211] on input "0" at bounding box center [92, 210] width 11 height 11
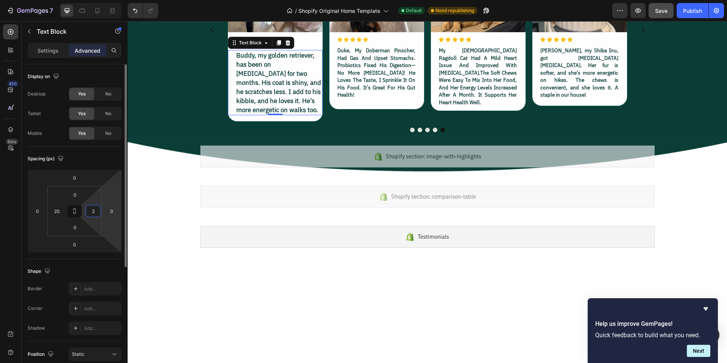
type input "20"
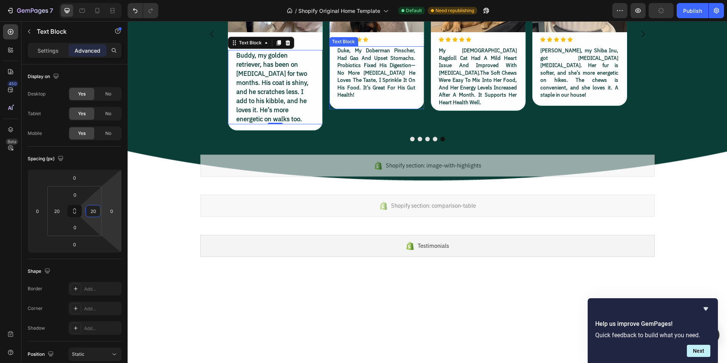
click at [391, 99] on p "duke, my doberman pinscher, had gas and upset stomachs. probiotics fixed his di…" at bounding box center [376, 73] width 78 height 52
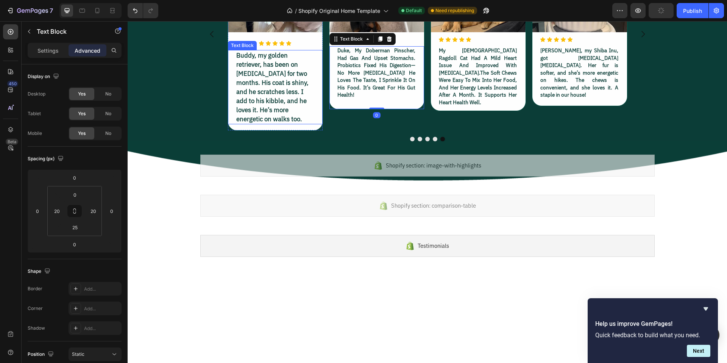
click at [276, 123] on p "Buddy, my golden retriever, has been on [MEDICAL_DATA] for two months. His coat…" at bounding box center [275, 87] width 78 height 73
click at [367, 99] on p "duke, my doberman pinscher, had gas and upset stomachs. probiotics fixed his di…" at bounding box center [376, 73] width 78 height 52
click at [50, 54] on div "Settings" at bounding box center [48, 50] width 38 height 12
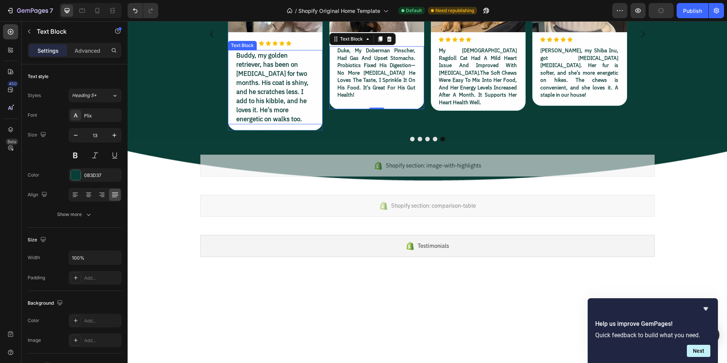
click at [261, 123] on p "Buddy, my golden retriever, has been on [MEDICAL_DATA] for two months. His coat…" at bounding box center [275, 87] width 78 height 73
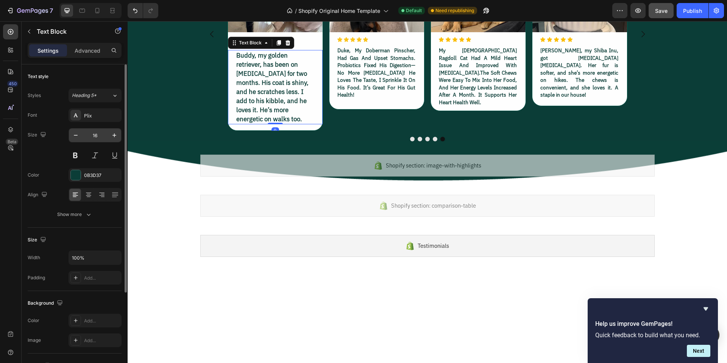
click at [102, 137] on input "16" at bounding box center [94, 135] width 25 height 14
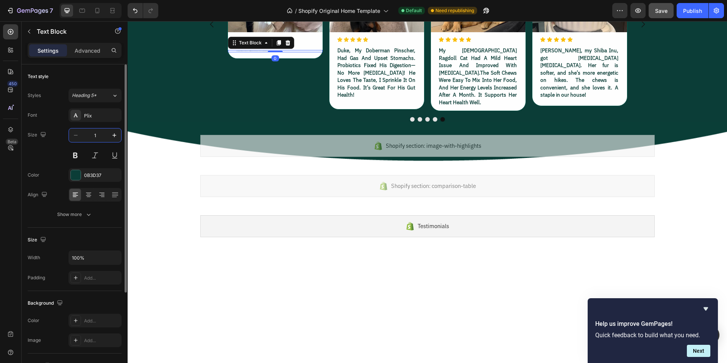
type input "13"
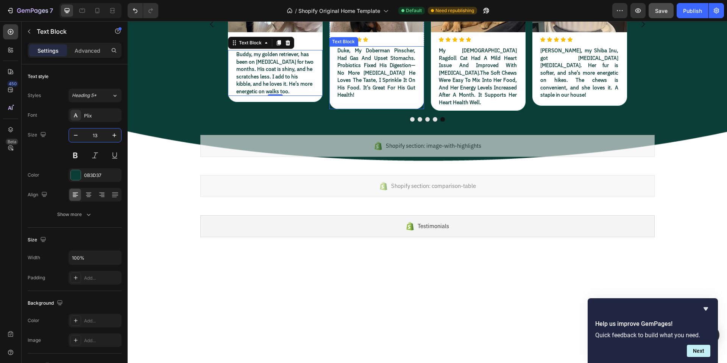
click at [374, 99] on p "duke, my doberman pinscher, had gas and upset stomachs. probiotics fixed his di…" at bounding box center [376, 73] width 78 height 52
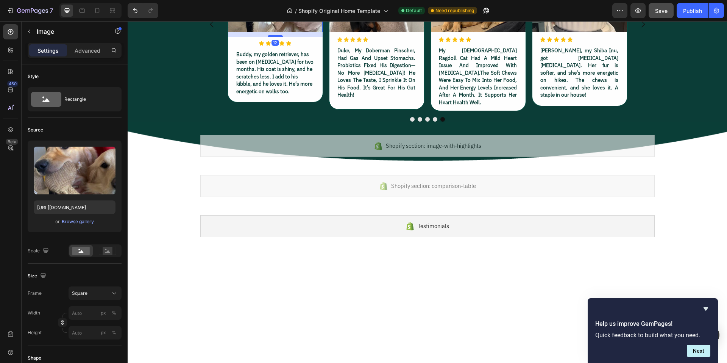
click at [293, 95] on p "Buddy, my golden retriever, has been on [MEDICAL_DATA] for two months. His coat…" at bounding box center [275, 73] width 78 height 44
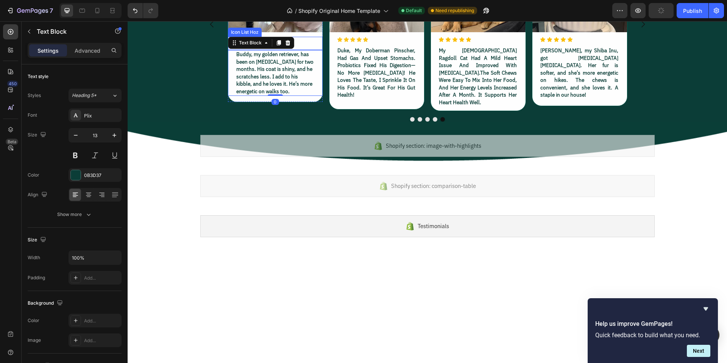
click at [299, 46] on div "Icon Icon Icon Icon Icon" at bounding box center [275, 43] width 95 height 6
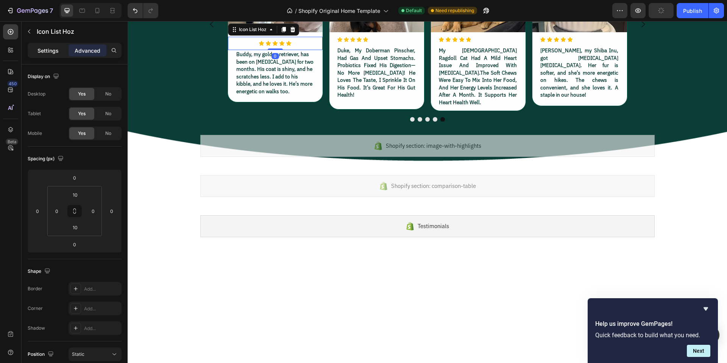
click at [50, 50] on p "Settings" at bounding box center [47, 51] width 21 height 8
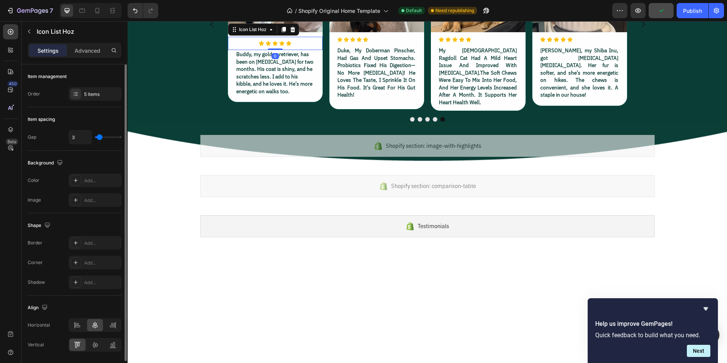
scroll to position [25, 0]
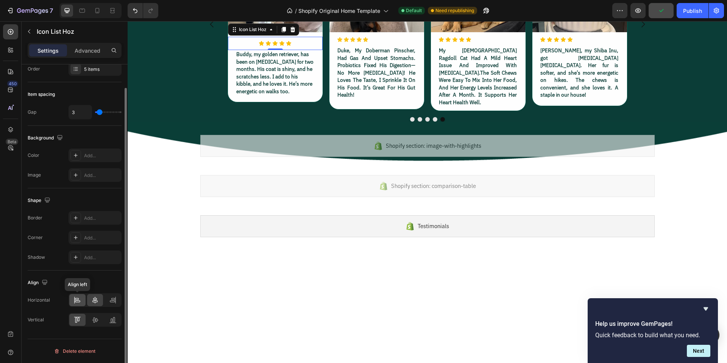
click at [78, 300] on icon at bounding box center [77, 301] width 5 height 2
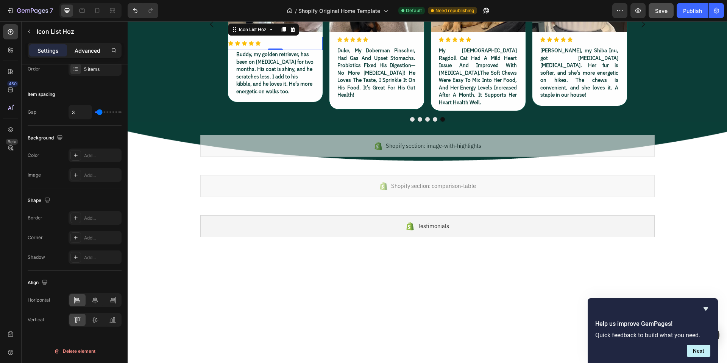
click at [87, 47] on p "Advanced" at bounding box center [88, 51] width 26 height 8
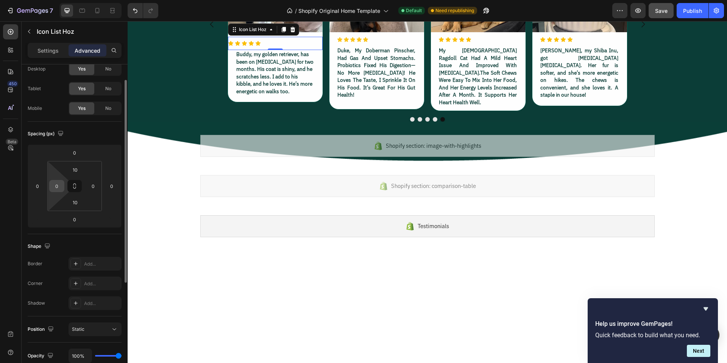
click at [61, 187] on input "0" at bounding box center [56, 185] width 11 height 11
type input "20"
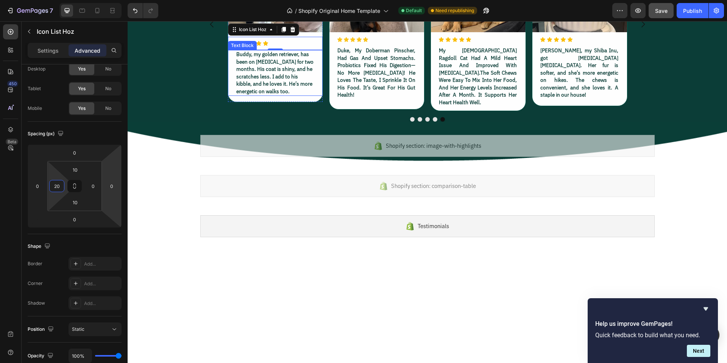
click at [285, 95] on p "Buddy, my golden retriever, has been on [MEDICAL_DATA] for two months. His coat…" at bounding box center [275, 73] width 78 height 44
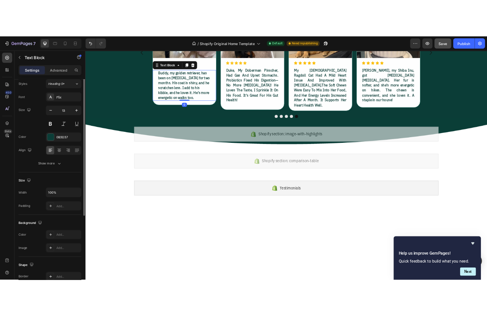
scroll to position [0, 0]
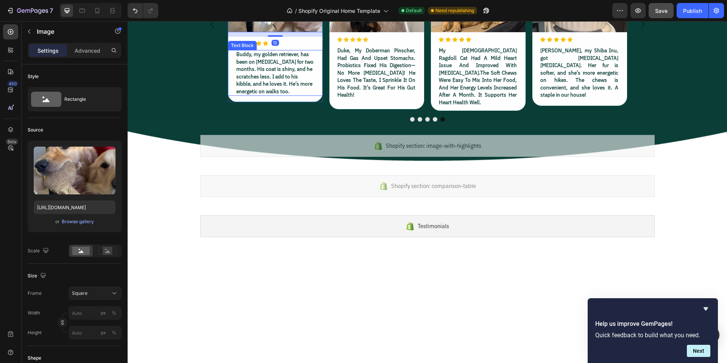
click at [291, 95] on p "Buddy, my golden retriever, has been on [MEDICAL_DATA] for two months. His coat…" at bounding box center [275, 73] width 78 height 44
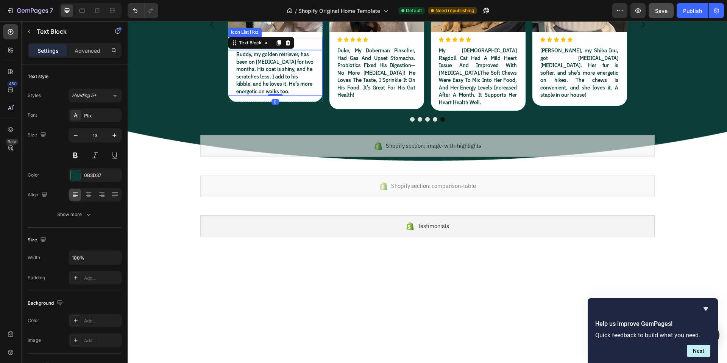
click at [306, 50] on div "Icon Icon Icon Icon Icon Icon List Hoz" at bounding box center [275, 43] width 95 height 13
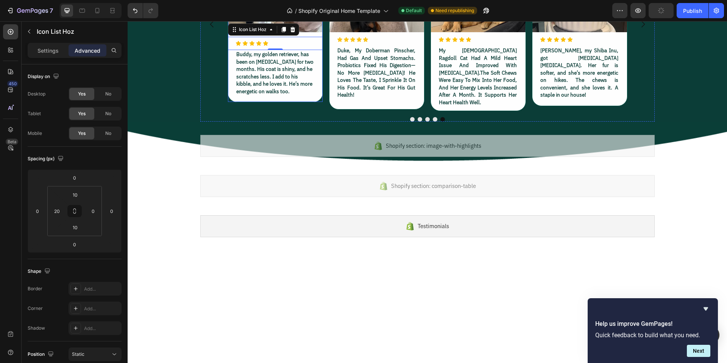
click at [313, 96] on div "Image Icon Icon Icon Icon Icon Icon List Hoz 0 Buddy, my golden retriever, has …" at bounding box center [275, 17] width 95 height 158
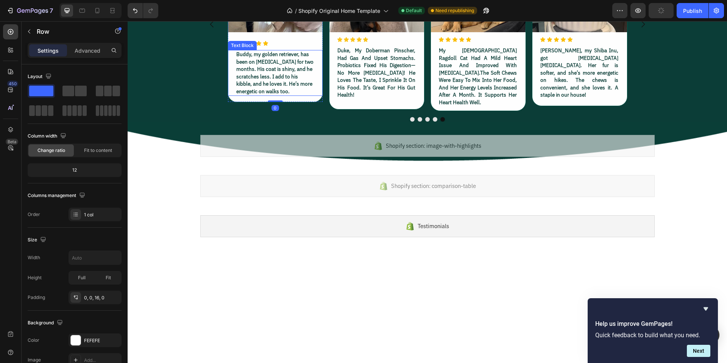
click at [311, 96] on div "Buddy, my golden retriever, has been on [MEDICAL_DATA] for two months. His coat…" at bounding box center [274, 73] width 79 height 46
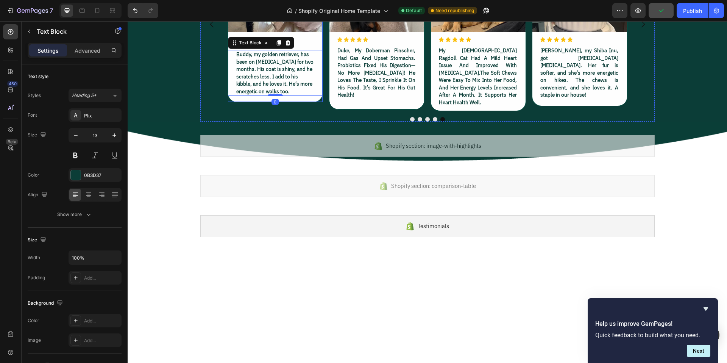
click at [305, 46] on div "Icon Icon Icon Icon Icon" at bounding box center [278, 43] width 87 height 6
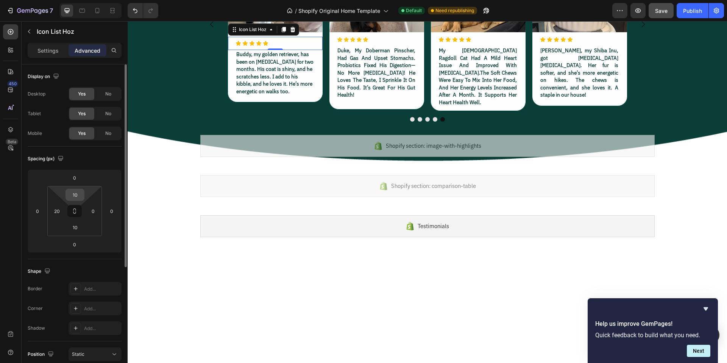
click at [78, 194] on input "10" at bounding box center [74, 194] width 15 height 11
type input "0"
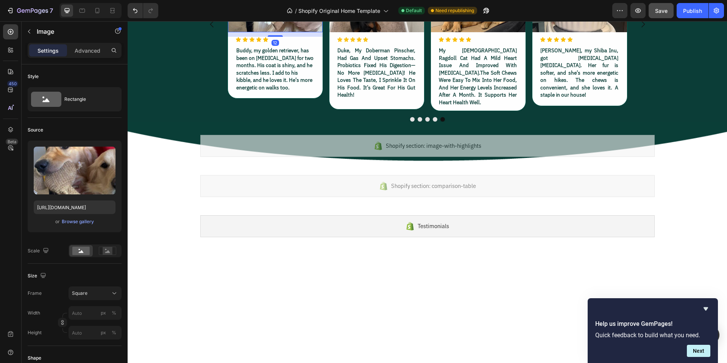
click at [89, 48] on p "Advanced" at bounding box center [88, 51] width 26 height 8
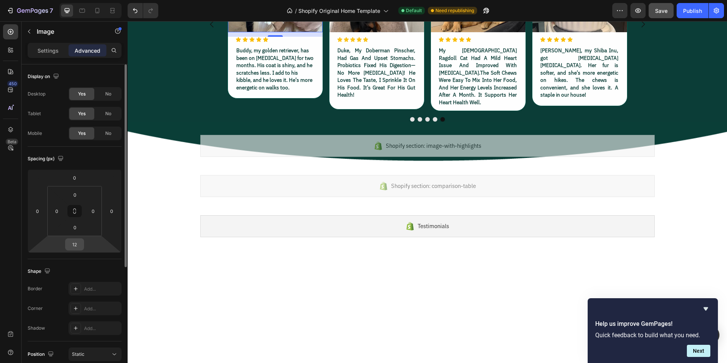
click at [76, 246] on input "12" at bounding box center [74, 243] width 15 height 11
type input "0"
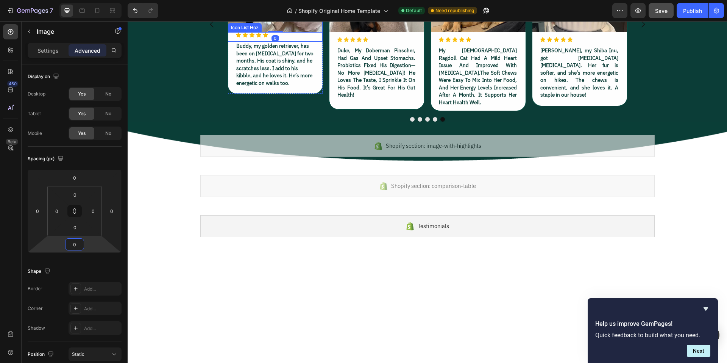
click at [298, 38] on div "Icon Icon Icon Icon Icon" at bounding box center [278, 35] width 87 height 6
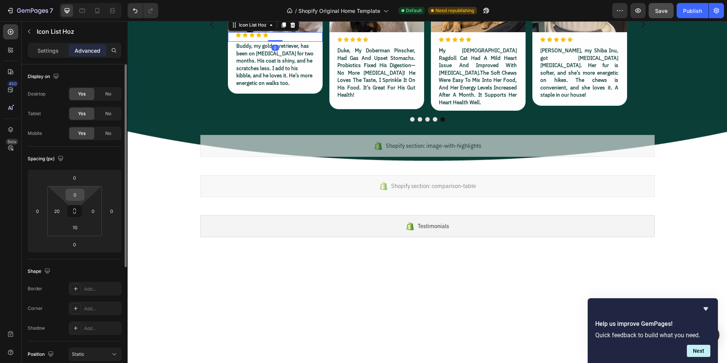
click at [79, 195] on input "0" at bounding box center [74, 194] width 15 height 11
type input "10"
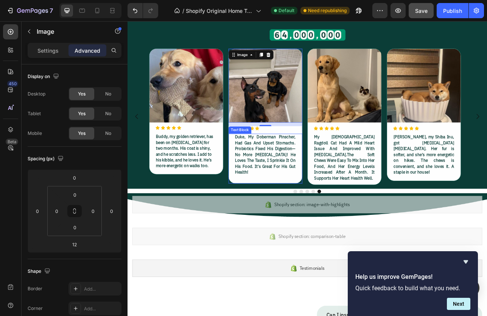
click at [308, 178] on p "duke, my doberman pinscher, had gas and upset stomachs. probiotics fixed his di…" at bounding box center [301, 189] width 76 height 52
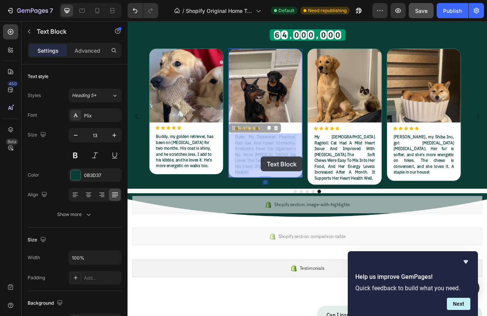
drag, startPoint x: 334, startPoint y: 203, endPoint x: 296, endPoint y: 192, distance: 39.9
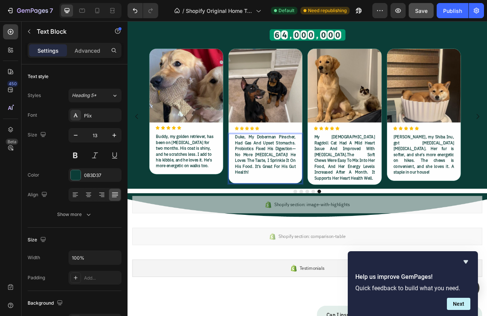
click at [332, 202] on p "duke, my doberman pinscher, had gas and upset stomachs. probiotics fixed his di…" at bounding box center [301, 189] width 76 height 52
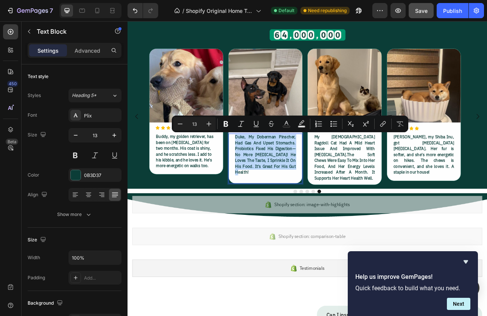
drag, startPoint x: 331, startPoint y: 204, endPoint x: 264, endPoint y: 168, distance: 75.7
click at [264, 168] on p "duke, my doberman pinscher, had gas and upset stomachs. probiotics fixed his di…" at bounding box center [301, 189] width 76 height 52
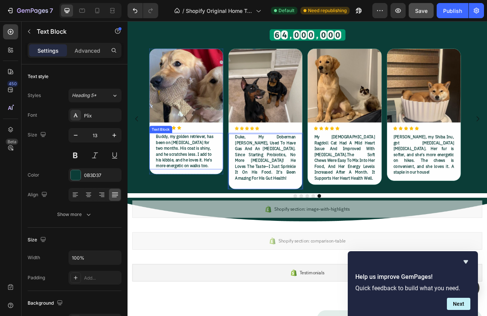
click at [207, 185] on p "Buddy, my golden retriever, has been on [MEDICAL_DATA] for two months. His coat…" at bounding box center [201, 185] width 76 height 44
click at [300, 184] on p "Duke, my Doberman [PERSON_NAME], used to have gas and an [MEDICAL_DATA]. Since …" at bounding box center [301, 192] width 76 height 59
click at [322, 182] on p "Duke, my Doberman [PERSON_NAME], used to have gas and an [MEDICAL_DATA]. Since …" at bounding box center [301, 192] width 76 height 59
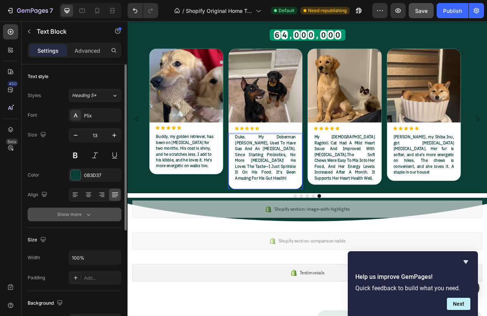
click at [86, 211] on icon "button" at bounding box center [89, 214] width 8 height 8
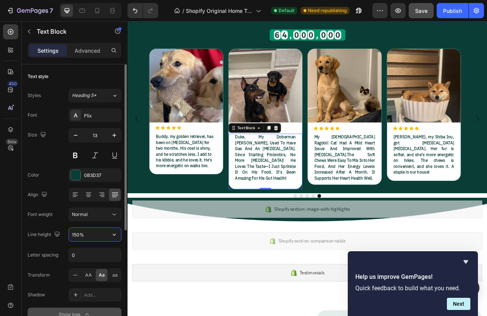
click at [82, 231] on input "150%" at bounding box center [95, 234] width 52 height 14
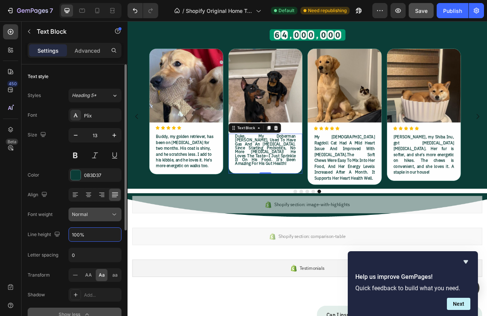
type input "100%"
click at [98, 214] on div "Normal" at bounding box center [91, 214] width 39 height 7
click at [44, 222] on div "Font Plix Size 13 Color 0B3D37 Align Font weight Normal Line height 100% Letter…" at bounding box center [75, 214] width 94 height 213
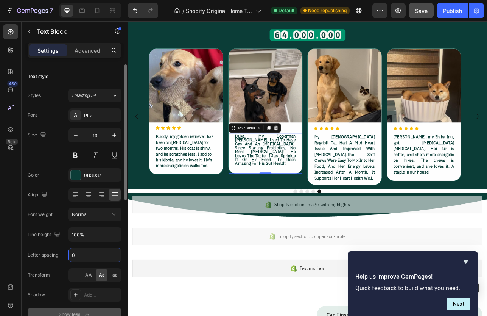
click at [91, 252] on input "0" at bounding box center [95, 255] width 52 height 14
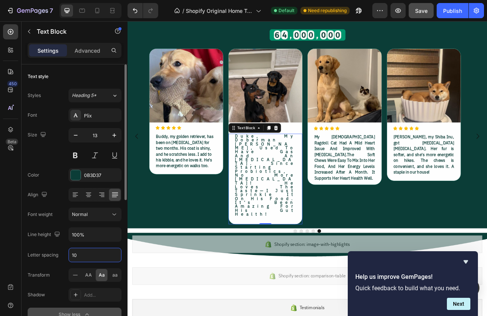
type input "1"
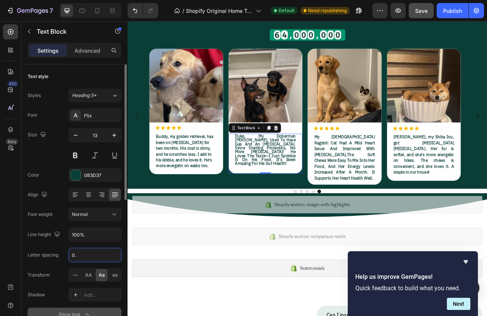
type input "0"
type input "1"
click at [84, 235] on input "100%" at bounding box center [95, 234] width 52 height 14
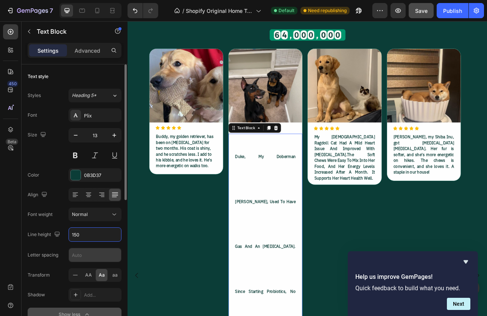
scroll to position [9, 0]
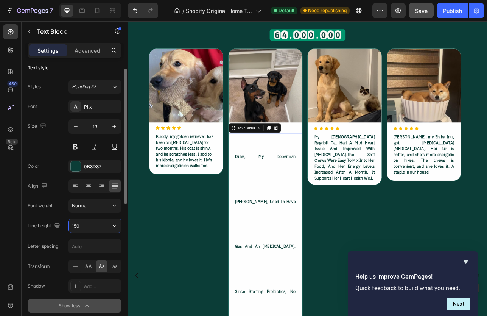
type input "100%"
type input "0"
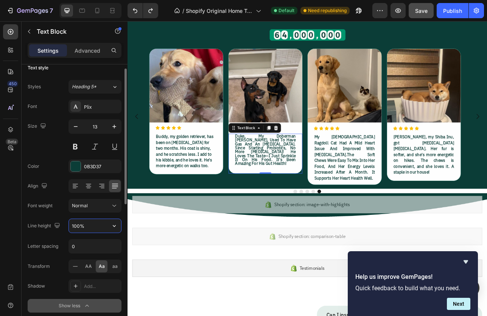
type input "150%"
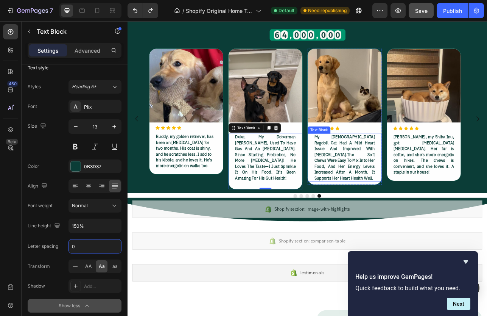
click at [397, 192] on p "my [DEMOGRAPHIC_DATA] ragdoll cat had a mild heart issue and improved with [MED…" at bounding box center [402, 192] width 76 height 59
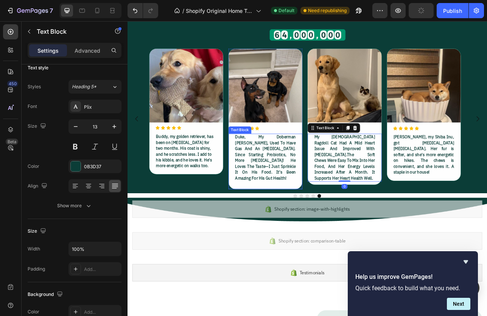
click at [289, 190] on p "Duke, my Doberman [PERSON_NAME], used to have gas and an [MEDICAL_DATA]. Since …" at bounding box center [301, 192] width 76 height 59
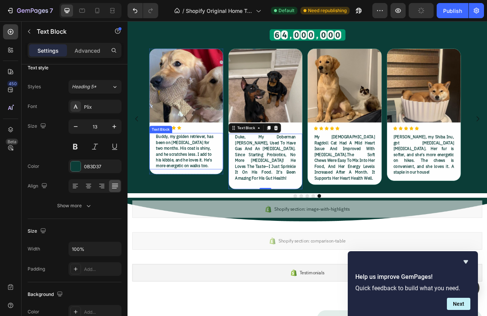
click at [212, 189] on p "Buddy, my golden retriever, has been on [MEDICAL_DATA] for two months. His coat…" at bounding box center [201, 185] width 76 height 44
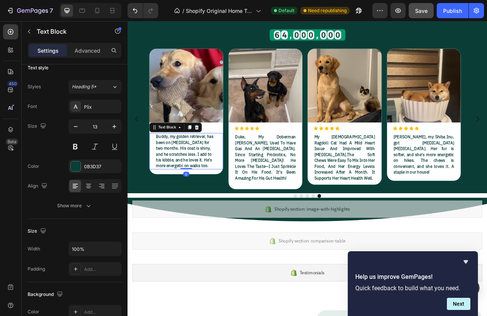
click at [213, 184] on p "Buddy, my golden retriever, has been on [MEDICAL_DATA] for two months. His coat…" at bounding box center [201, 185] width 76 height 44
click at [306, 193] on p "Duke, my Doberman [PERSON_NAME], used to have gas and an [MEDICAL_DATA]. Since …" at bounding box center [301, 192] width 76 height 59
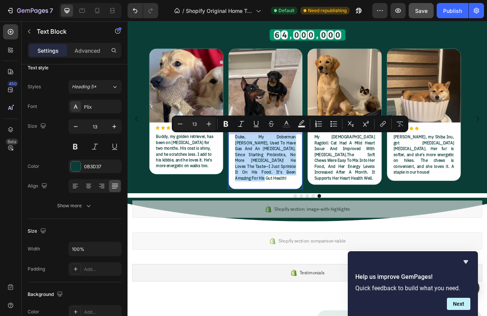
drag, startPoint x: 334, startPoint y: 210, endPoint x: 264, endPoint y: 166, distance: 82.6
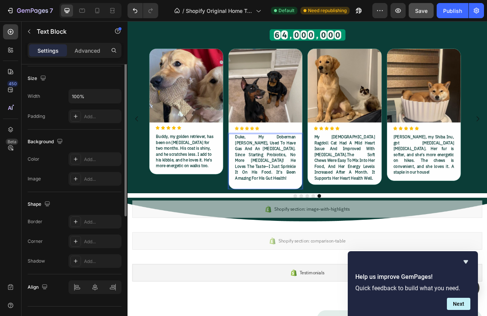
scroll to position [92, 0]
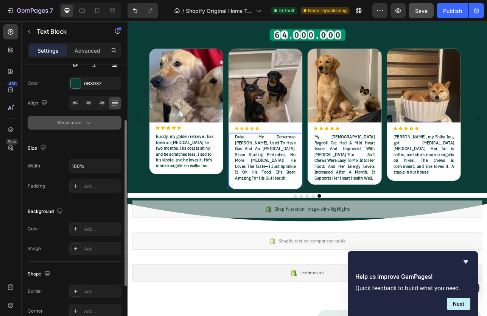
click at [81, 119] on div "Show more" at bounding box center [74, 123] width 35 height 8
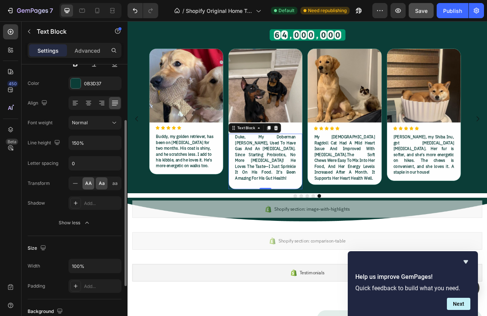
click at [89, 184] on span "AA" at bounding box center [88, 183] width 7 height 7
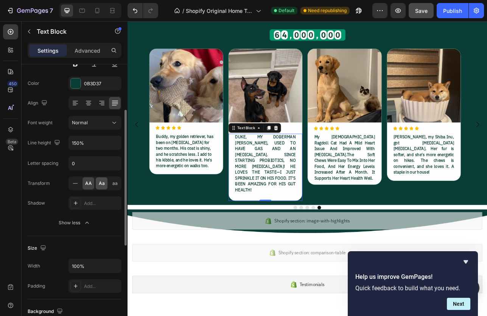
click at [105, 184] on div "Aa" at bounding box center [102, 183] width 12 height 12
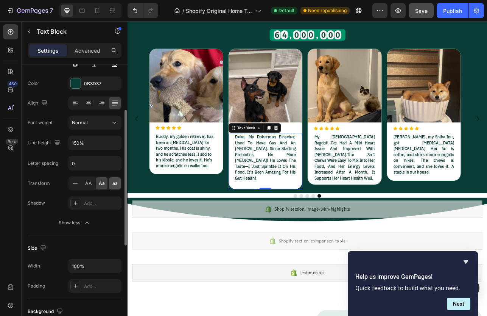
click at [110, 184] on div "aa" at bounding box center [115, 183] width 12 height 12
click at [102, 186] on span "Aa" at bounding box center [102, 183] width 6 height 7
click at [112, 184] on span "aa" at bounding box center [114, 183] width 5 height 7
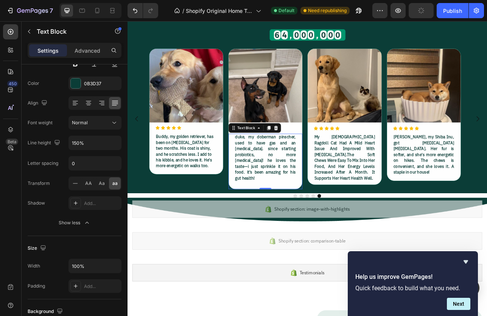
click at [296, 202] on p "duke, my doberman pinscher, used to have gas and an [MEDICAL_DATA]. since start…" at bounding box center [301, 192] width 76 height 59
click at [99, 184] on span "Aa" at bounding box center [102, 183] width 6 height 7
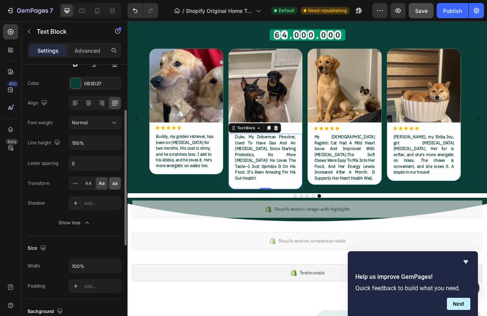
click at [110, 184] on div "aa" at bounding box center [115, 183] width 12 height 12
click at [292, 191] on p "duke, my doberman pinscher, used to have gas and an [MEDICAL_DATA]. since start…" at bounding box center [301, 192] width 76 height 59
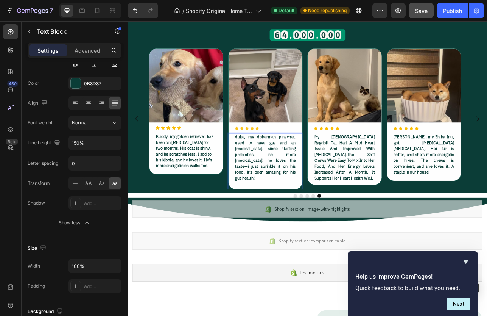
click at [296, 183] on p "duke, my doberman pinscher, used to have gas and an [MEDICAL_DATA]. since start…" at bounding box center [301, 192] width 76 height 59
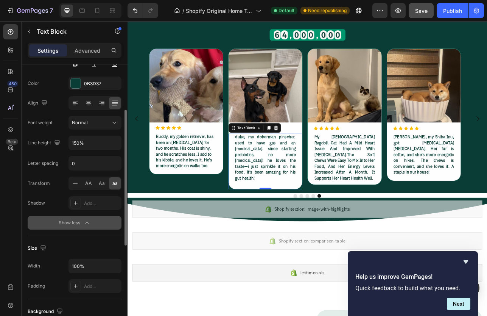
click at [77, 221] on div "Show less" at bounding box center [75, 223] width 32 height 8
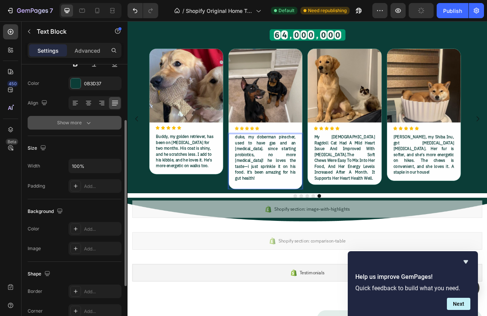
click at [76, 118] on button "Show more" at bounding box center [75, 123] width 94 height 14
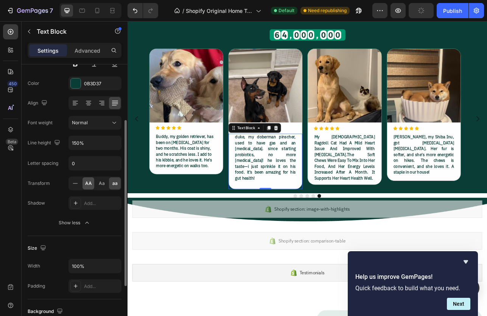
click at [89, 184] on span "AA" at bounding box center [88, 183] width 7 height 7
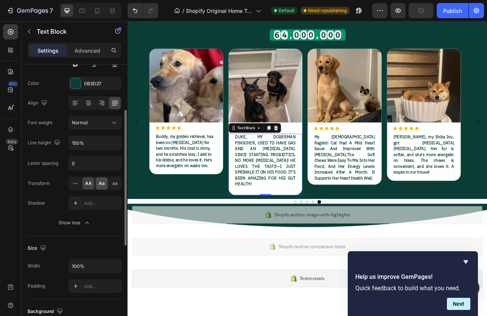
click at [96, 184] on div "Aa" at bounding box center [102, 183] width 12 height 12
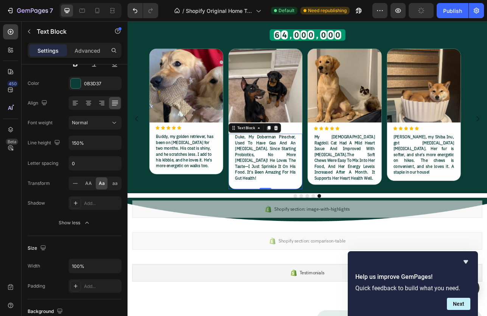
click at [386, 189] on p "my [DEMOGRAPHIC_DATA] ragdoll cat had a mild heart issue and improved with [MED…" at bounding box center [402, 192] width 76 height 59
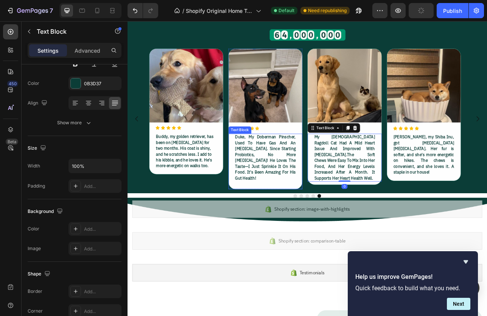
click at [304, 190] on p "duke, my doberman pinscher, used to have gas and an [MEDICAL_DATA]. since start…" at bounding box center [301, 192] width 76 height 59
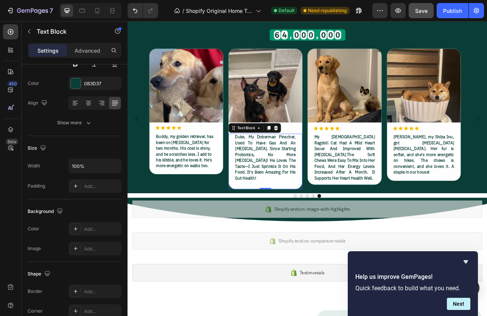
click at [399, 188] on p "my [DEMOGRAPHIC_DATA] ragdoll cat had a mild heart issue and improved with [MED…" at bounding box center [402, 192] width 76 height 59
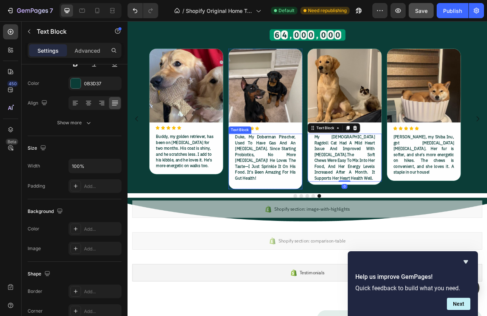
click at [287, 191] on p "duke, my doberman pinscher, used to have gas and an [MEDICAL_DATA]. since start…" at bounding box center [301, 192] width 76 height 59
